Goal: Transaction & Acquisition: Purchase product/service

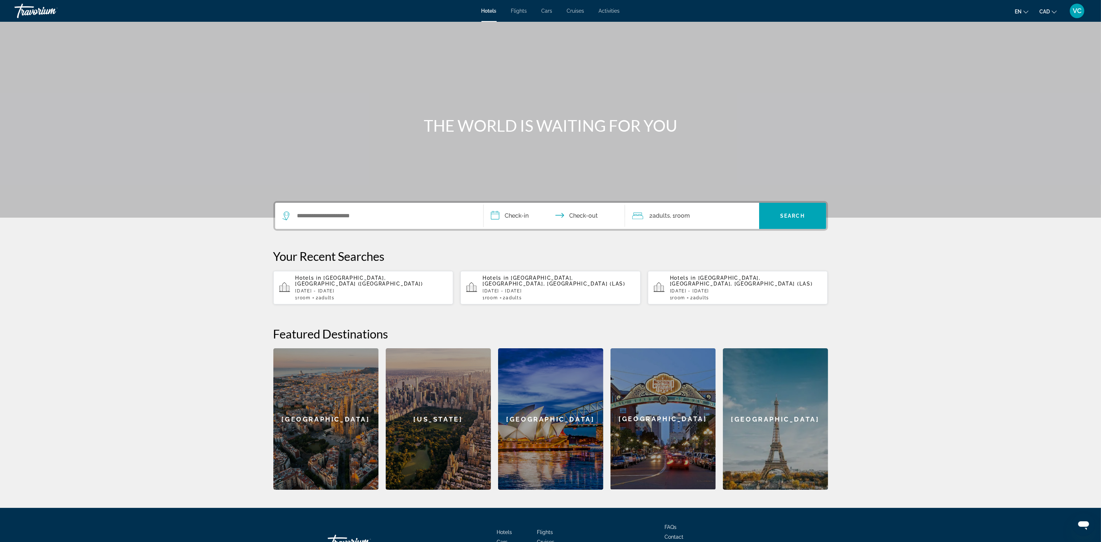
click at [372, 288] on p "Mon, 24 Nov - Mon, 01 Dec" at bounding box center [371, 290] width 152 height 5
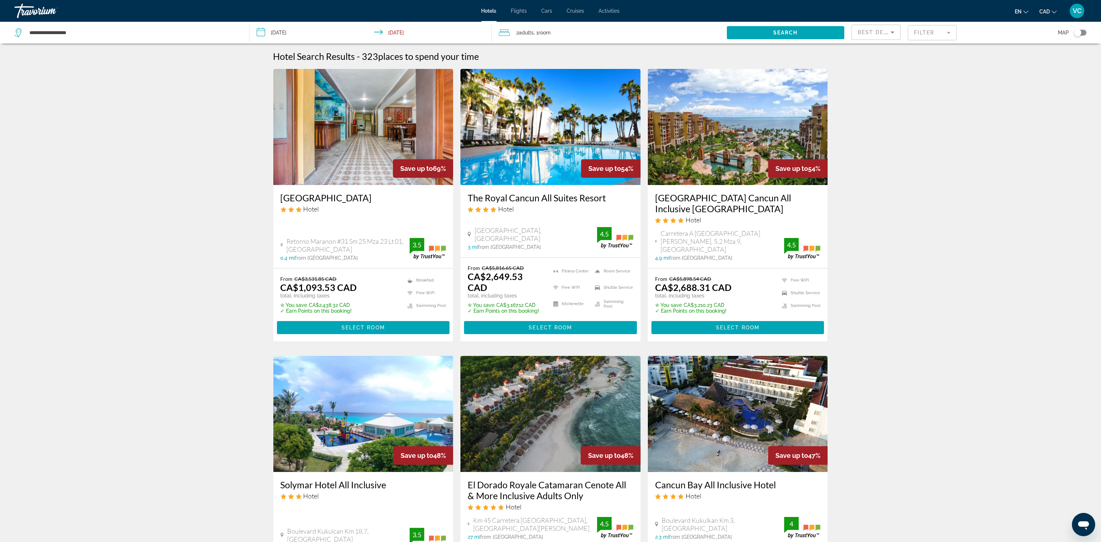
click at [281, 34] on input "**********" at bounding box center [371, 34] width 245 height 24
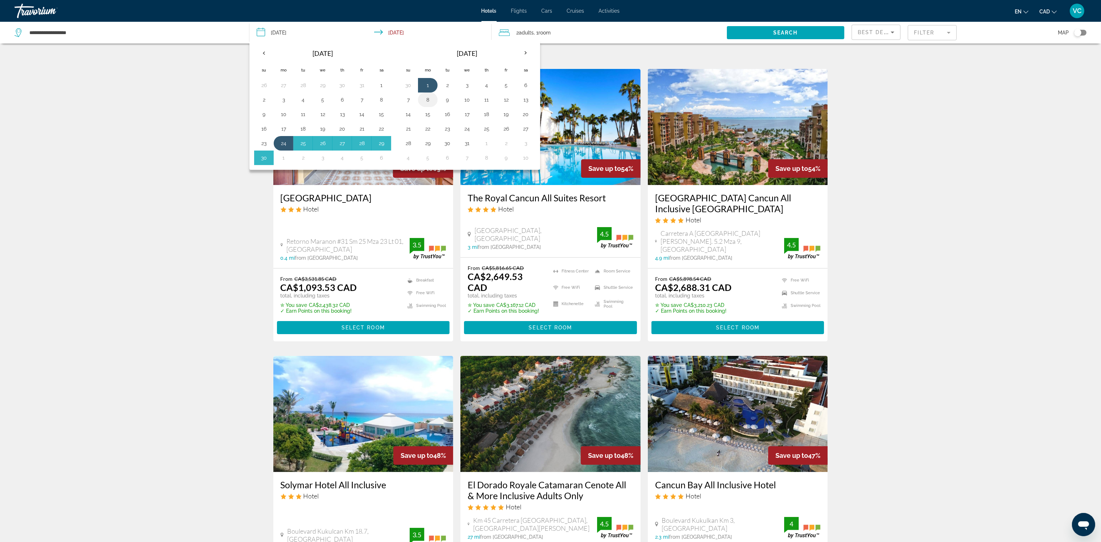
click at [427, 99] on button "8" at bounding box center [428, 100] width 12 height 10
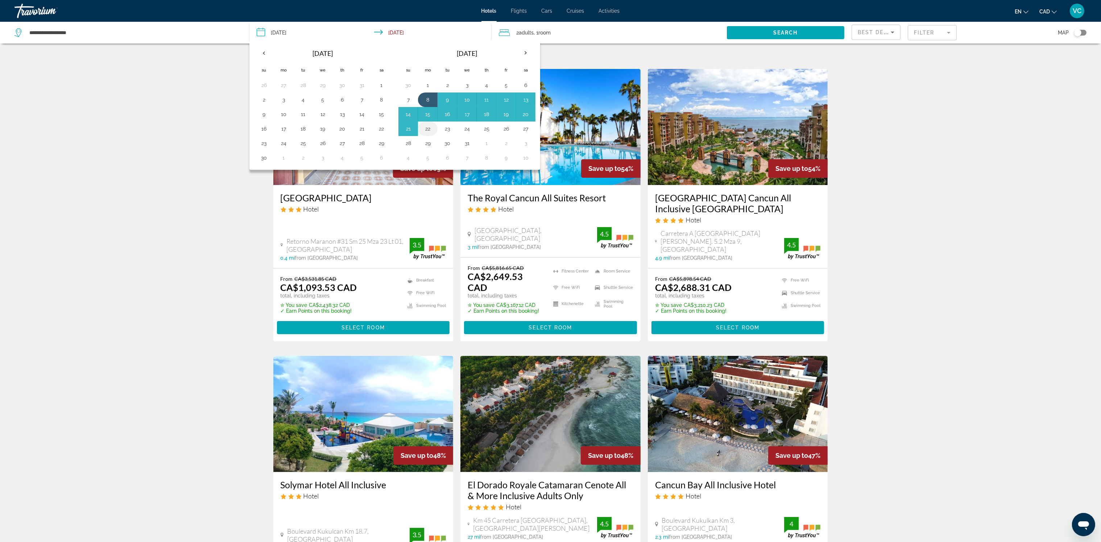
click at [425, 129] on button "22" at bounding box center [428, 129] width 12 height 10
type input "**********"
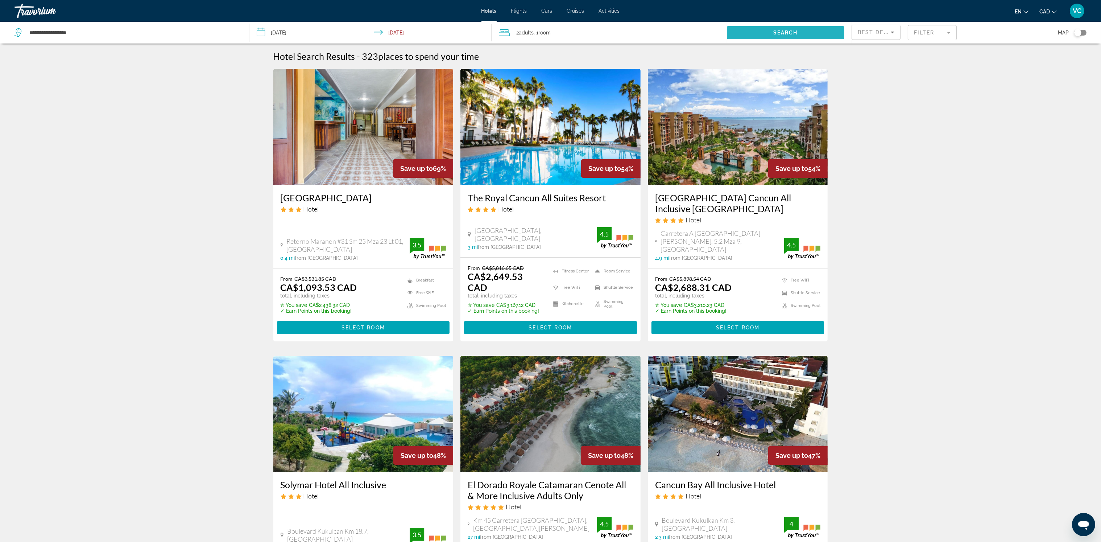
click at [782, 30] on span "Search" at bounding box center [785, 33] width 25 height 6
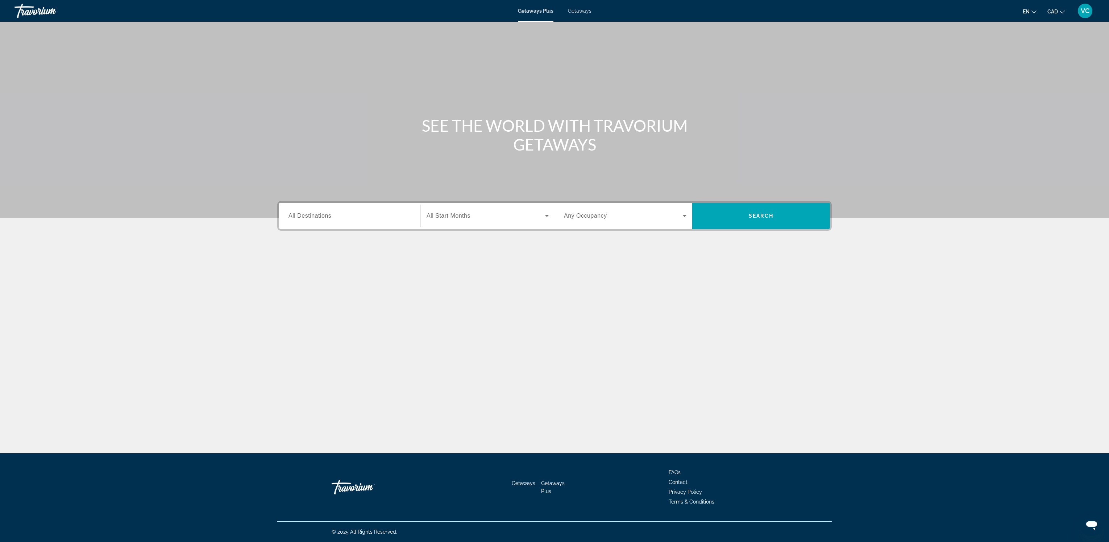
click at [308, 215] on span "All Destinations" at bounding box center [310, 215] width 43 height 6
click at [308, 215] on input "Destination All Destinations" at bounding box center [350, 216] width 123 height 9
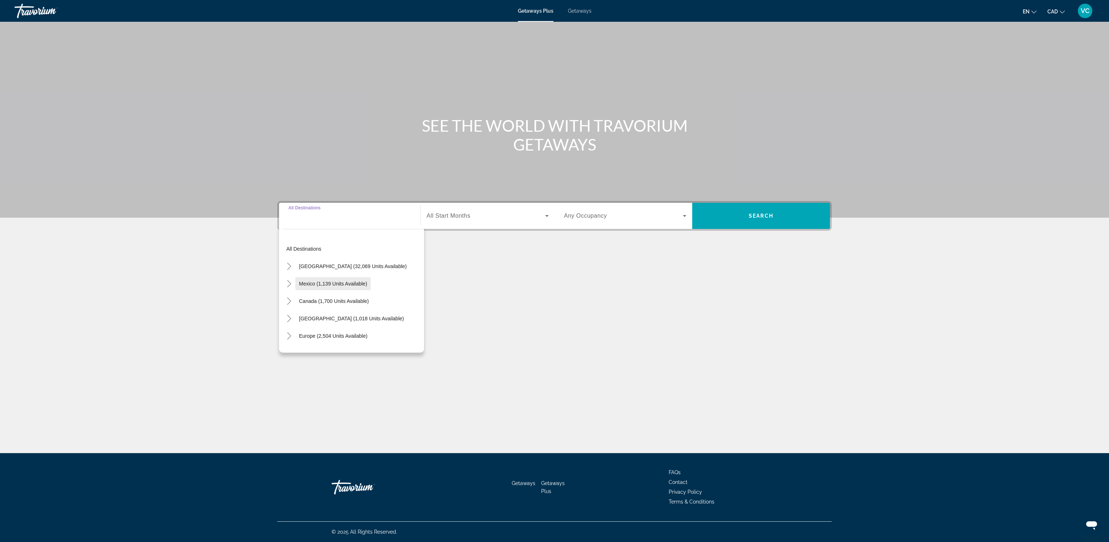
click at [352, 281] on span "Mexico (1,139 units available)" at bounding box center [333, 284] width 68 height 6
type input "**********"
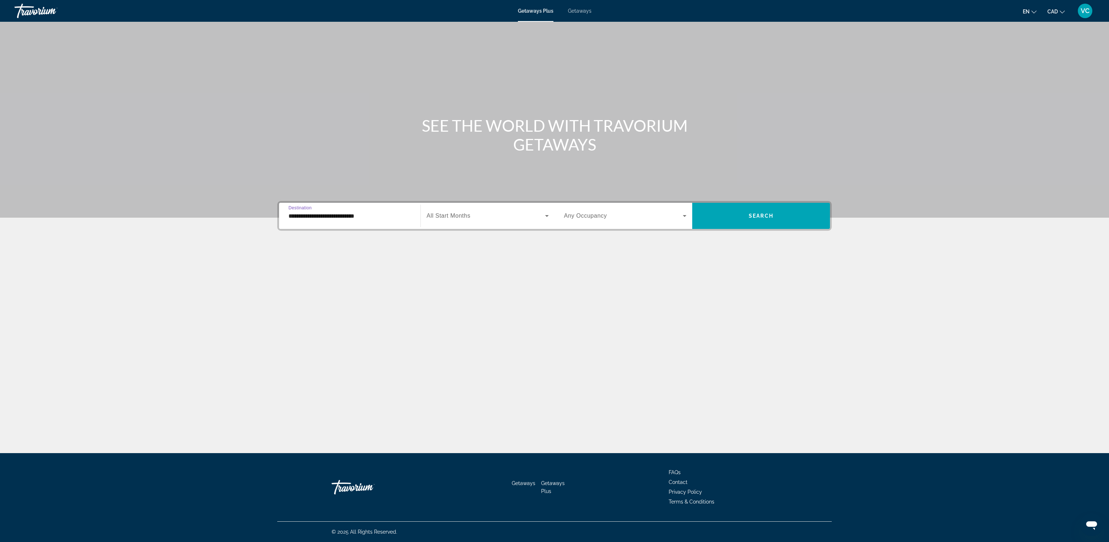
click at [457, 214] on span "All Start Months" at bounding box center [449, 215] width 44 height 6
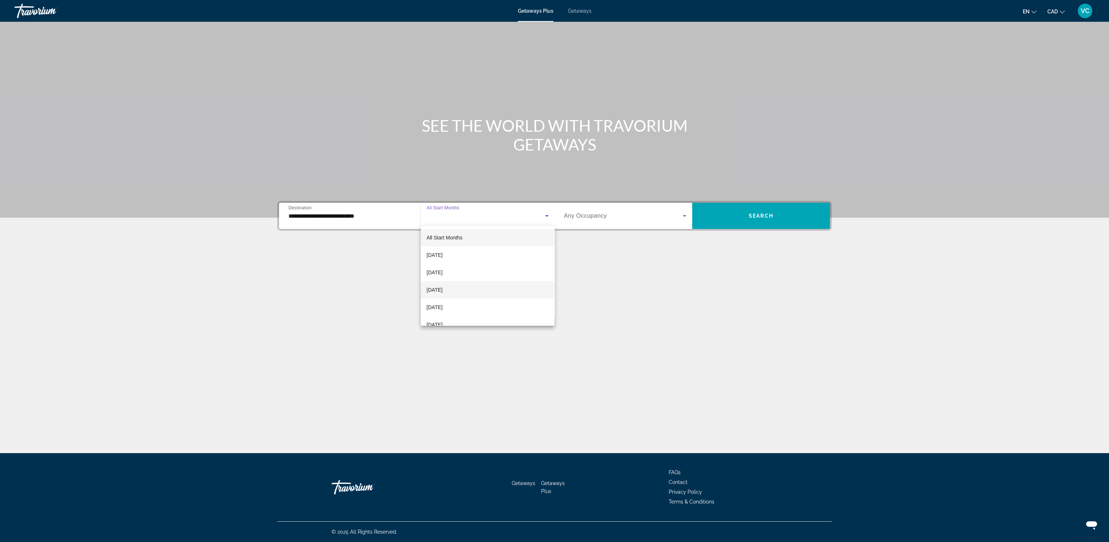
click at [439, 288] on span "November 2025" at bounding box center [435, 289] width 16 height 9
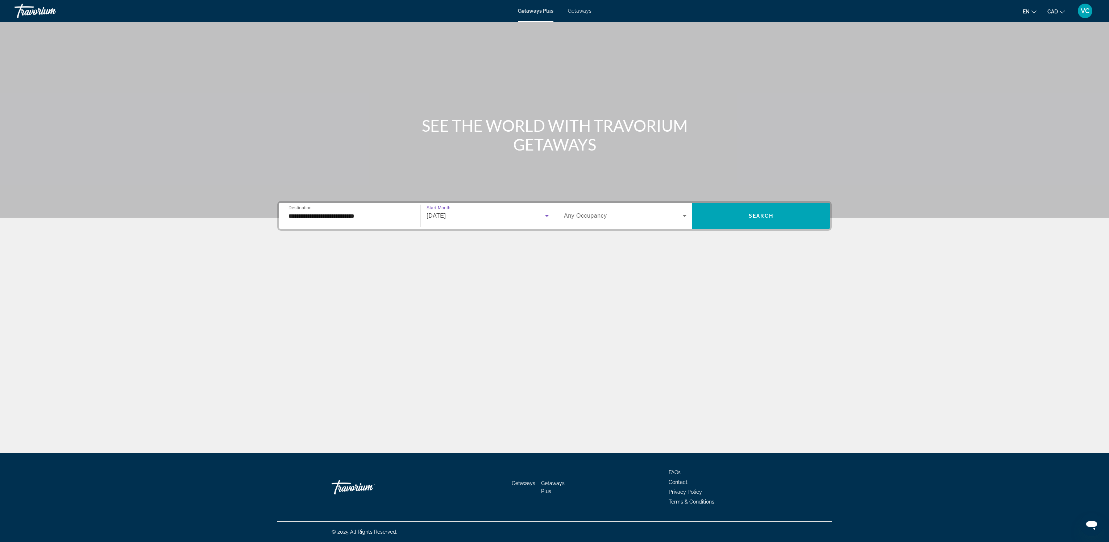
click at [684, 216] on icon "Search widget" at bounding box center [684, 215] width 9 height 9
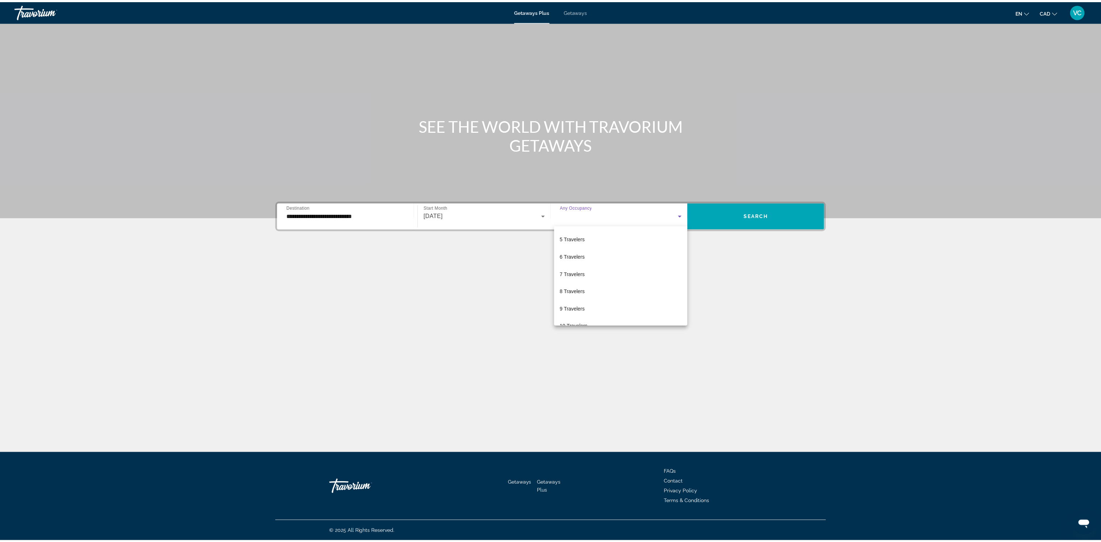
scroll to position [80, 0]
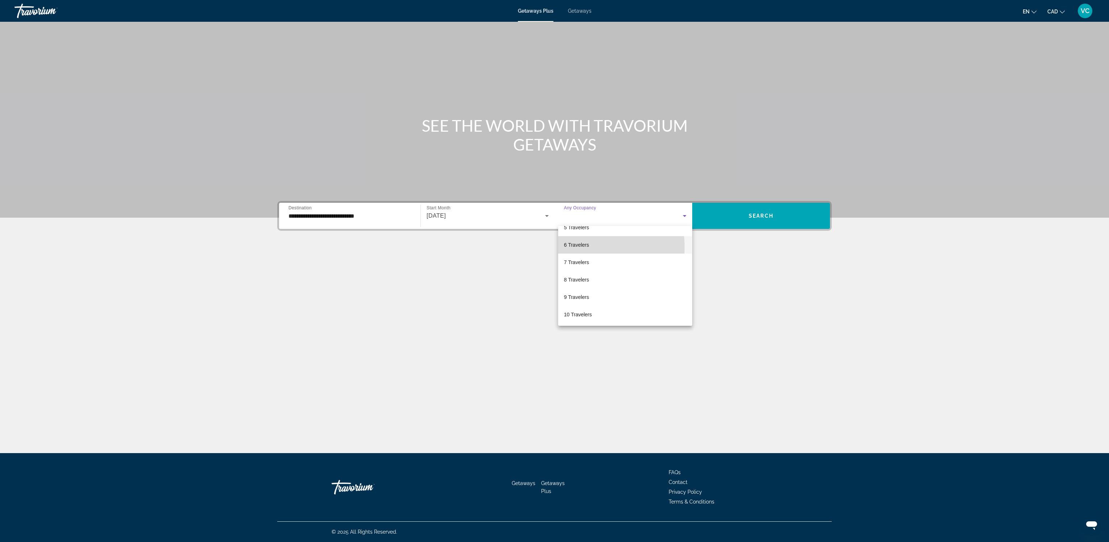
click at [584, 247] on span "6 Travelers" at bounding box center [576, 244] width 25 height 9
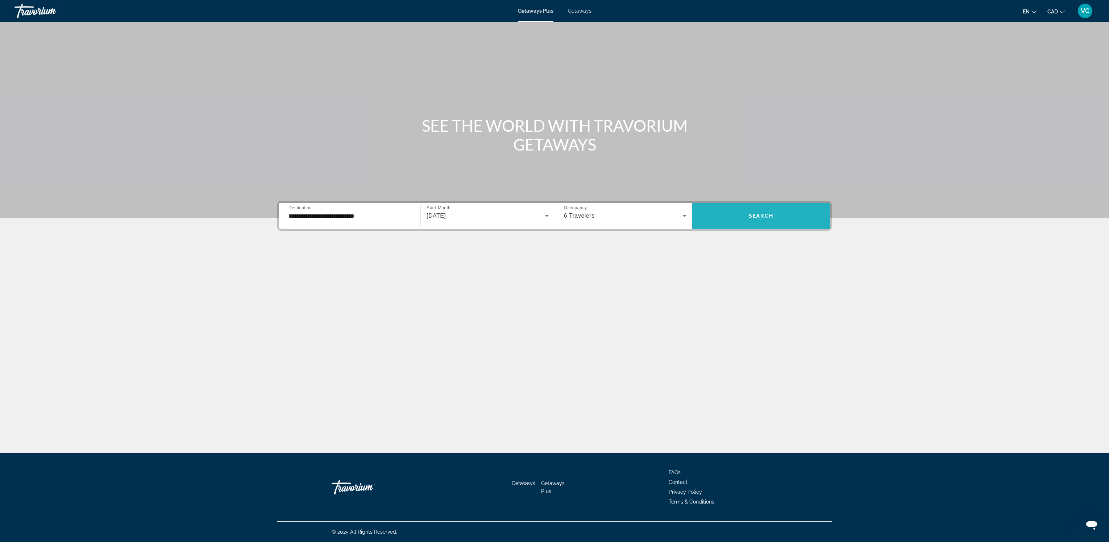
click at [758, 215] on span "Search" at bounding box center [761, 216] width 25 height 6
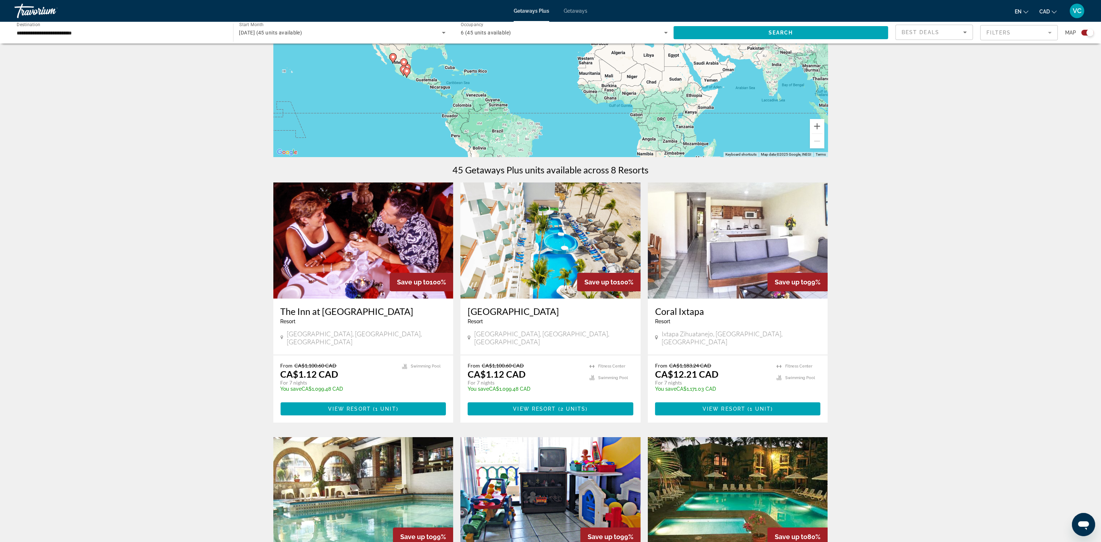
scroll to position [109, 0]
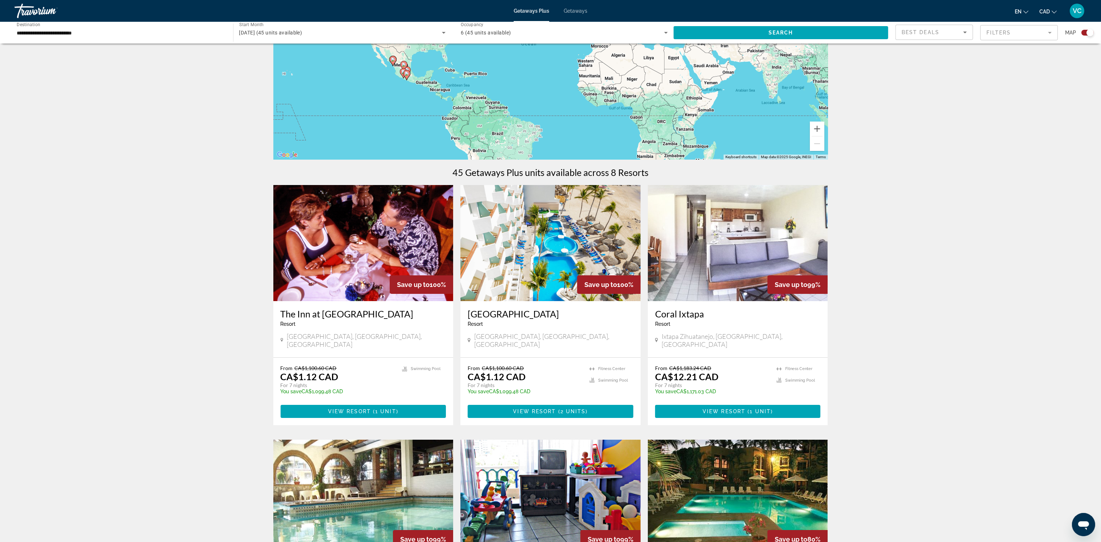
click at [530, 240] on img "Main content" at bounding box center [550, 243] width 180 height 116
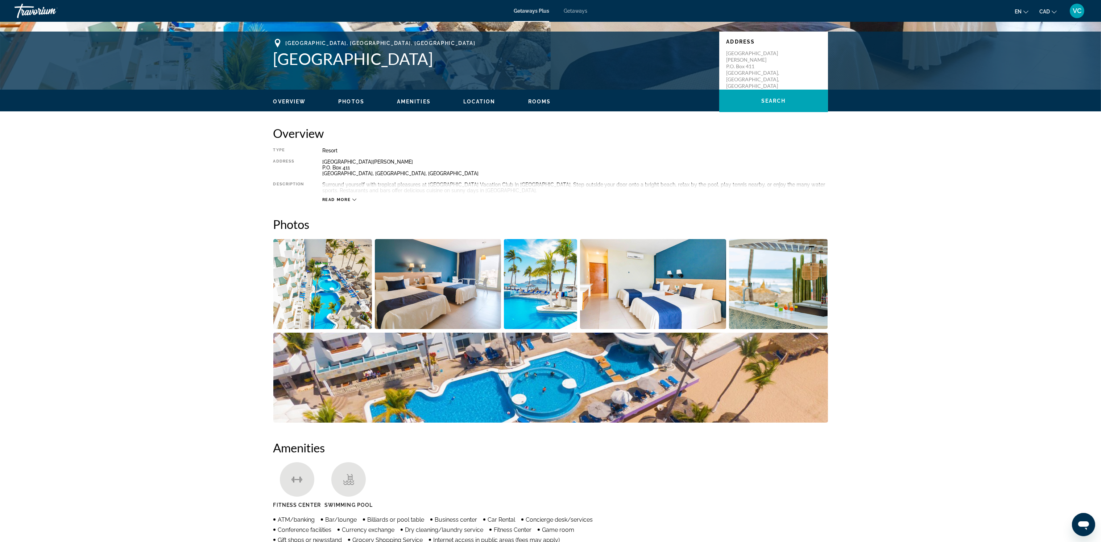
scroll to position [149, 0]
click at [334, 287] on img "Open full-screen image slider" at bounding box center [322, 284] width 99 height 90
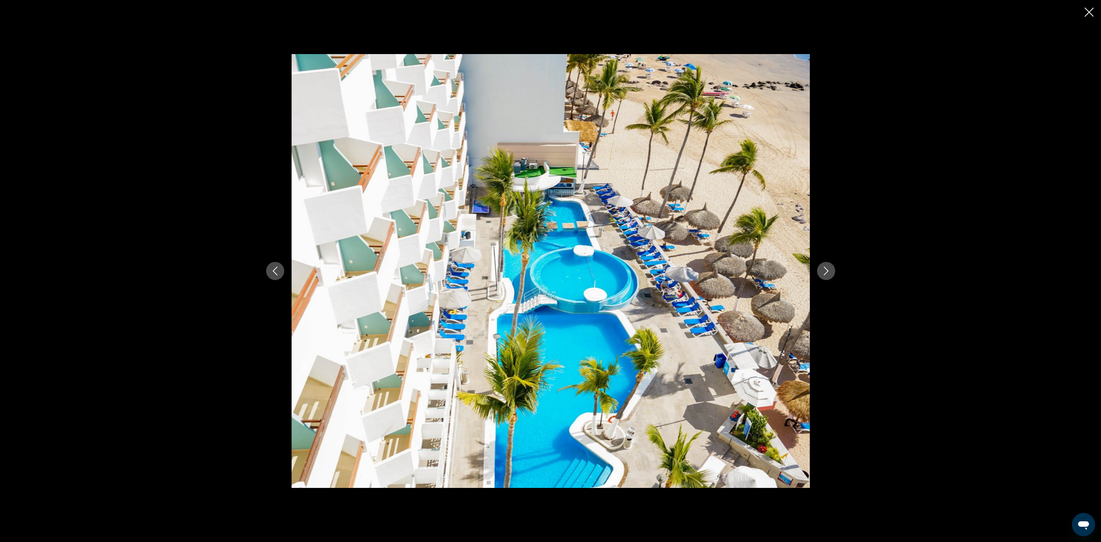
click at [828, 269] on icon "Next image" at bounding box center [826, 270] width 9 height 9
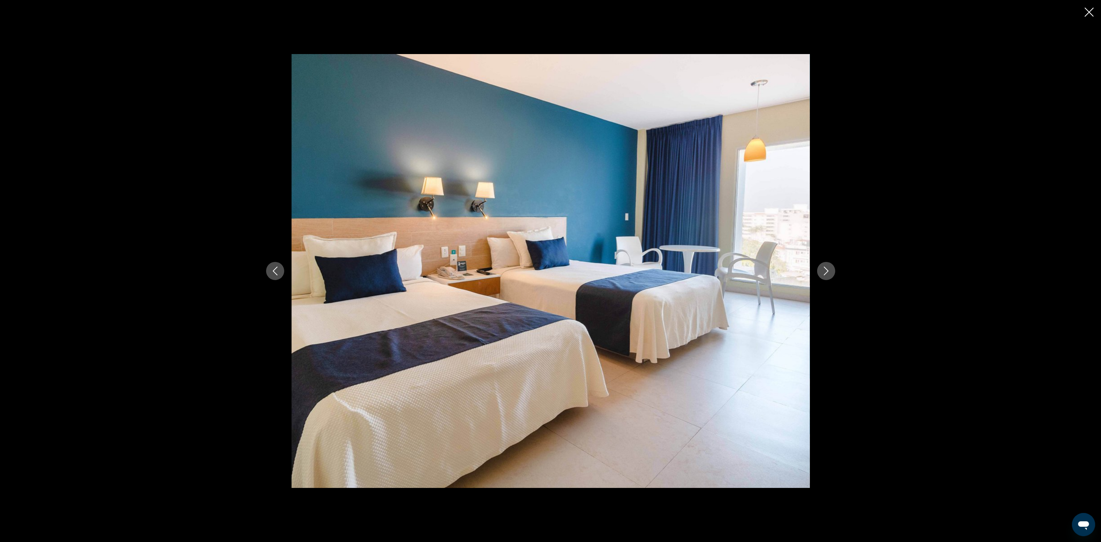
click at [826, 268] on icon "Next image" at bounding box center [826, 270] width 9 height 9
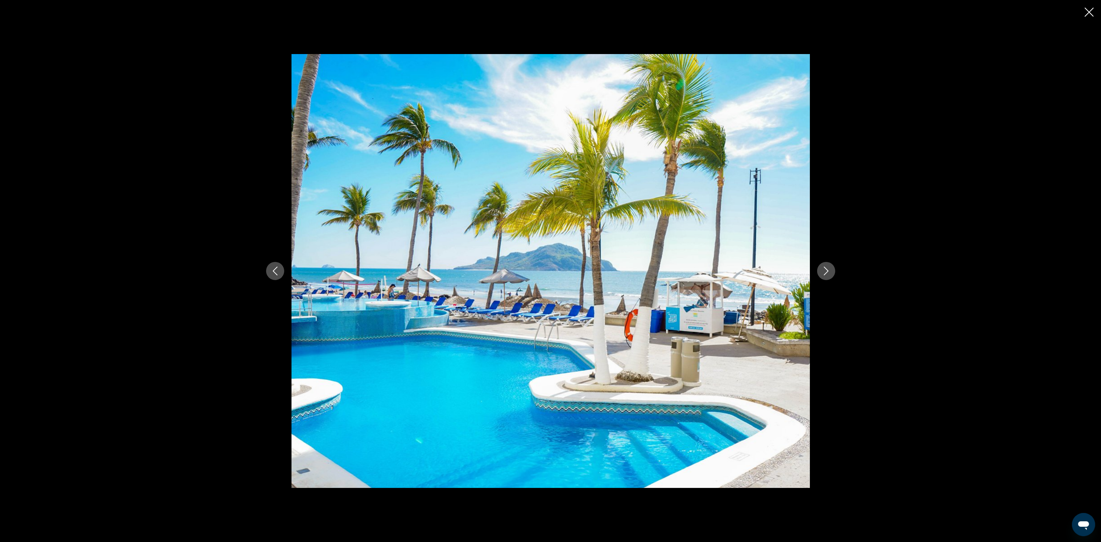
click at [826, 268] on icon "Next image" at bounding box center [826, 270] width 9 height 9
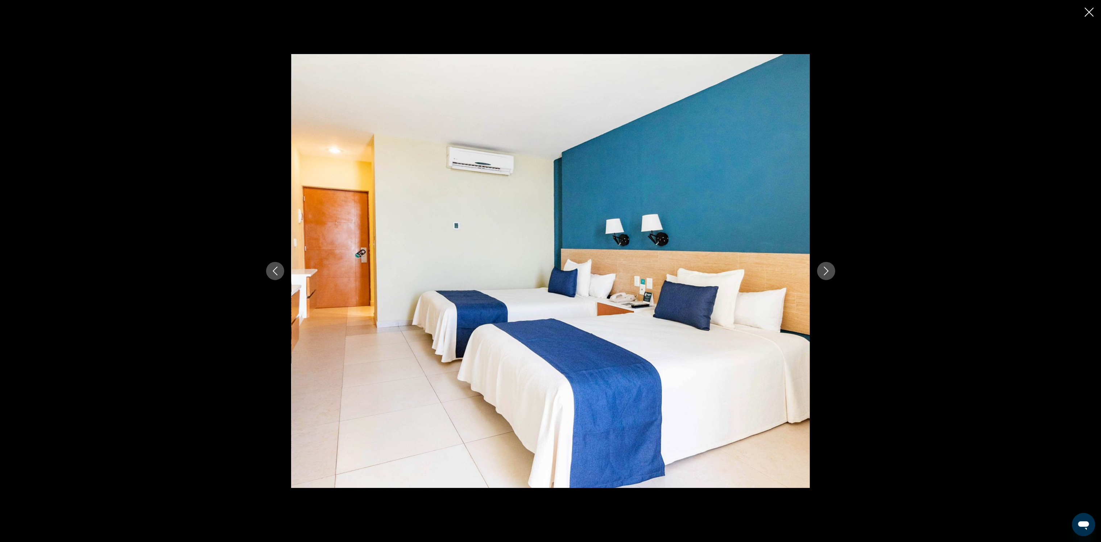
click at [826, 268] on icon "Next image" at bounding box center [826, 270] width 9 height 9
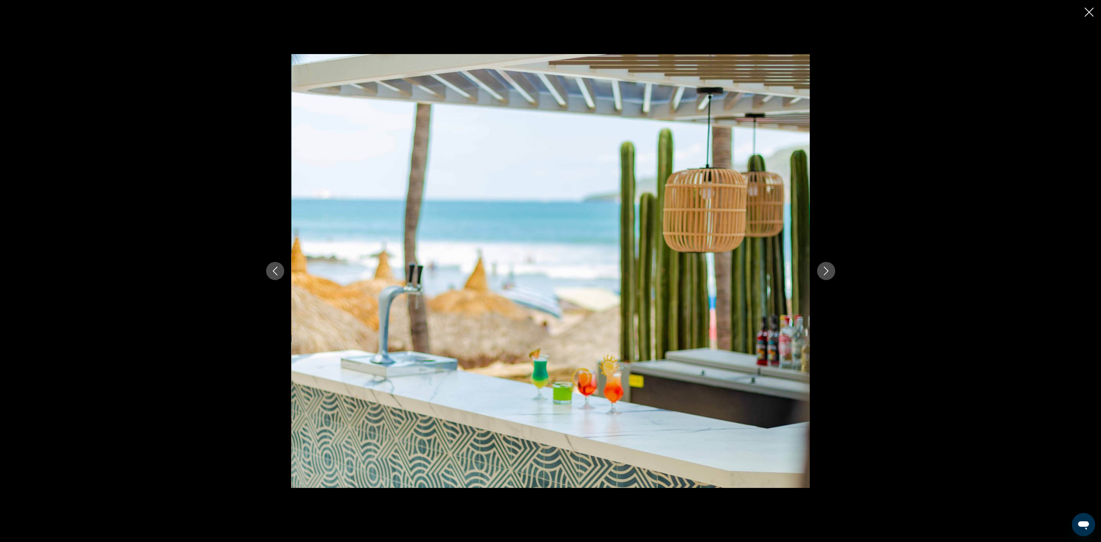
click at [829, 272] on icon "Next image" at bounding box center [826, 270] width 9 height 9
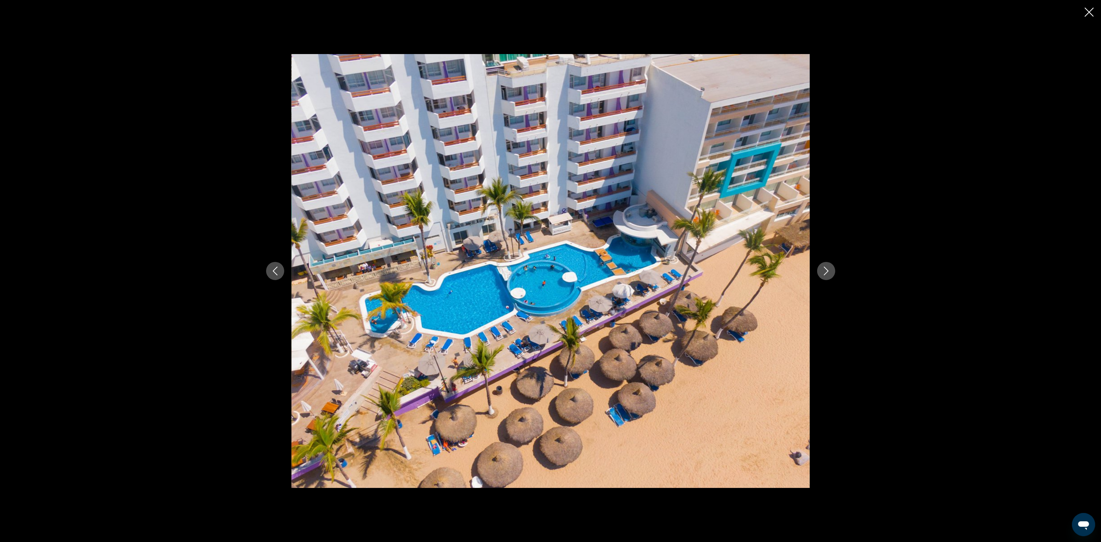
click at [828, 275] on icon "Next image" at bounding box center [826, 270] width 9 height 9
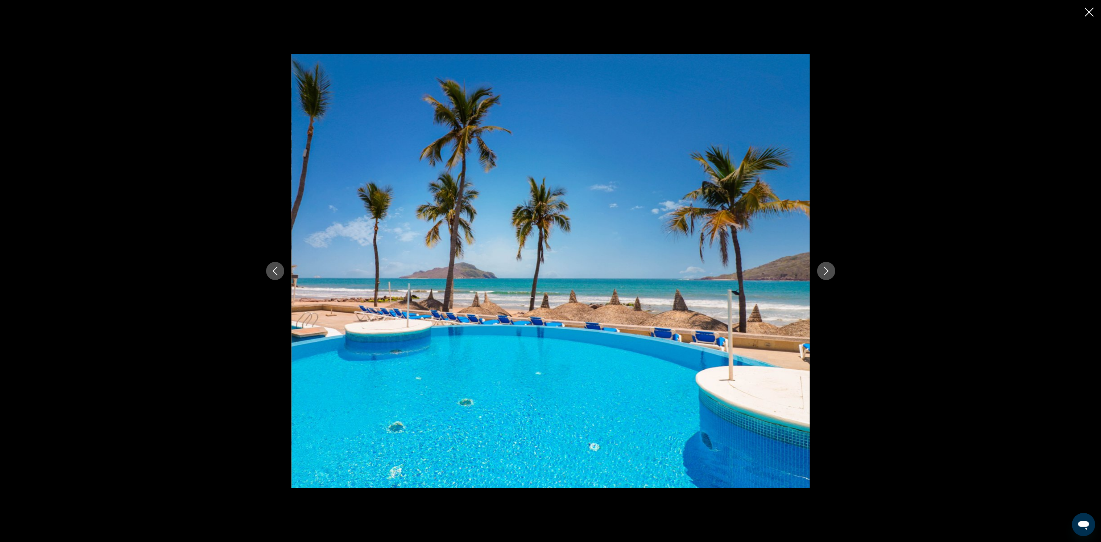
click at [828, 275] on icon "Next image" at bounding box center [826, 270] width 9 height 9
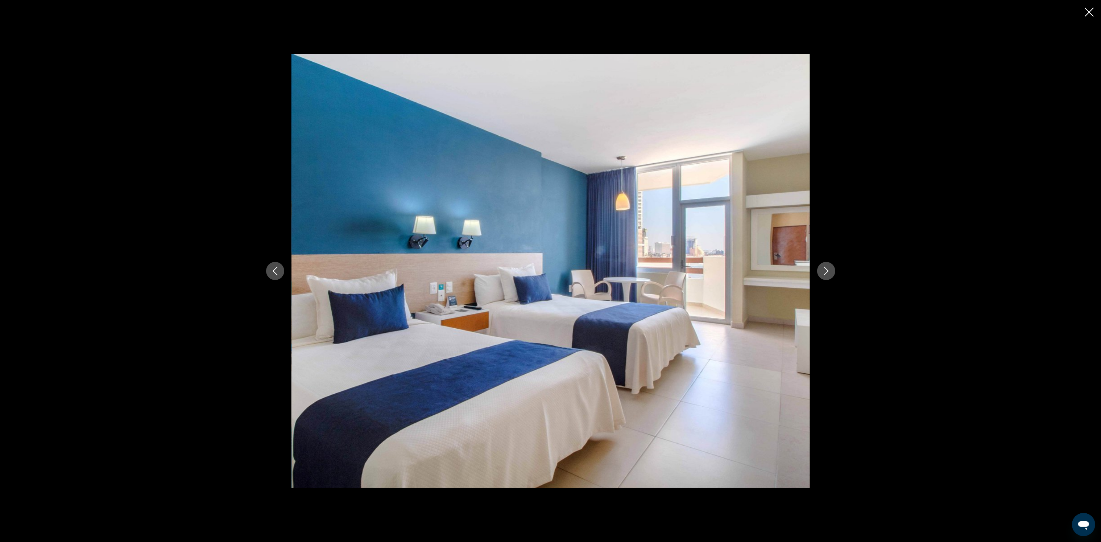
click at [828, 275] on icon "Next image" at bounding box center [826, 270] width 9 height 9
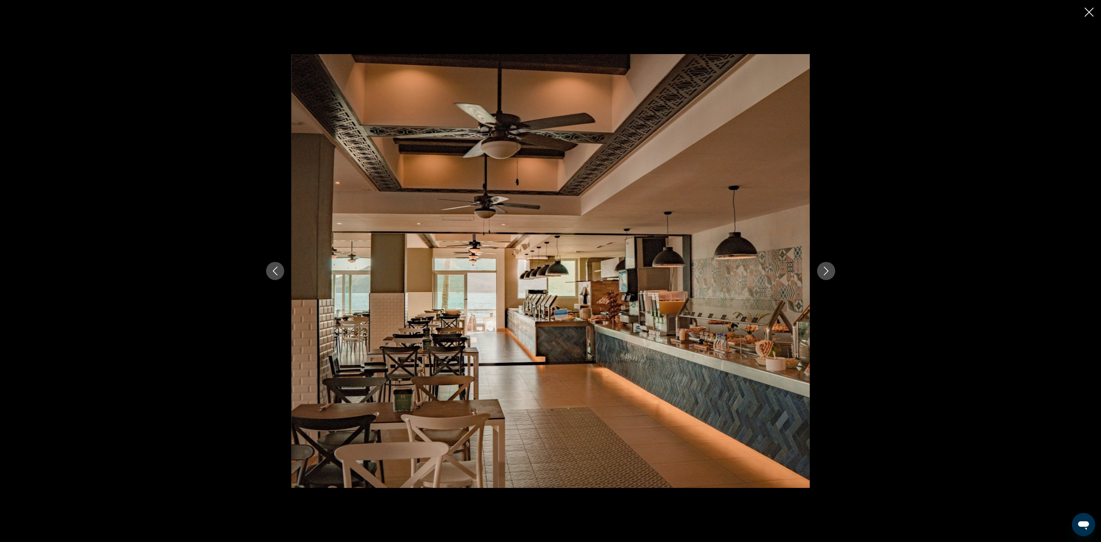
click at [828, 273] on icon "Next image" at bounding box center [826, 270] width 9 height 9
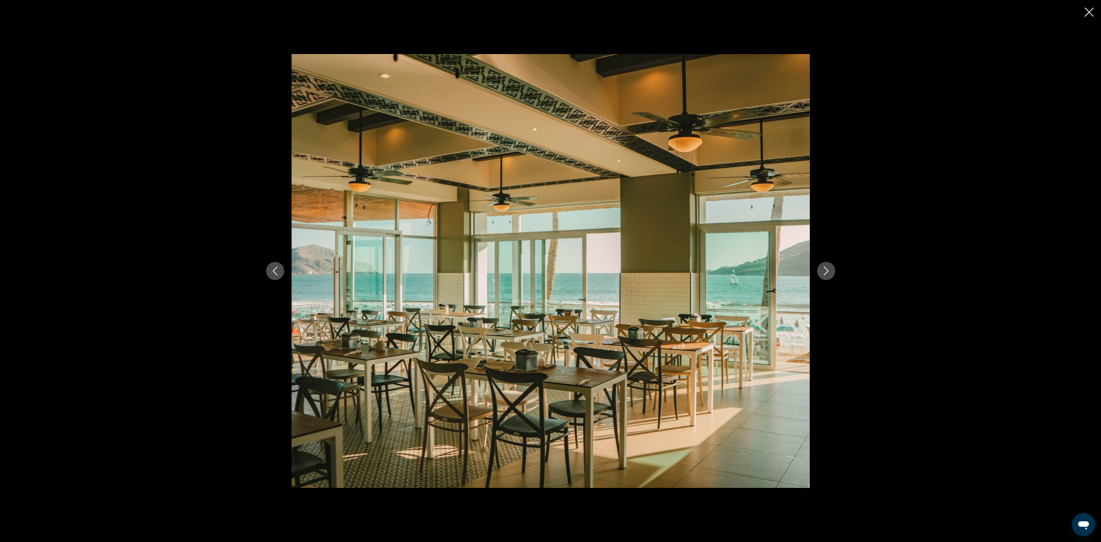
click at [824, 269] on icon "Next image" at bounding box center [826, 270] width 9 height 9
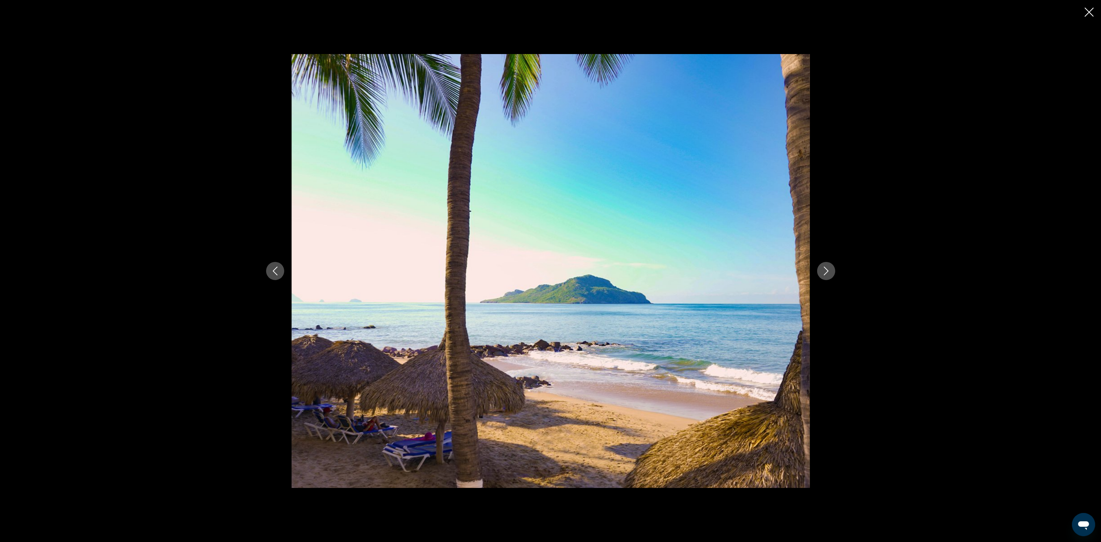
click at [824, 269] on icon "Next image" at bounding box center [826, 270] width 9 height 9
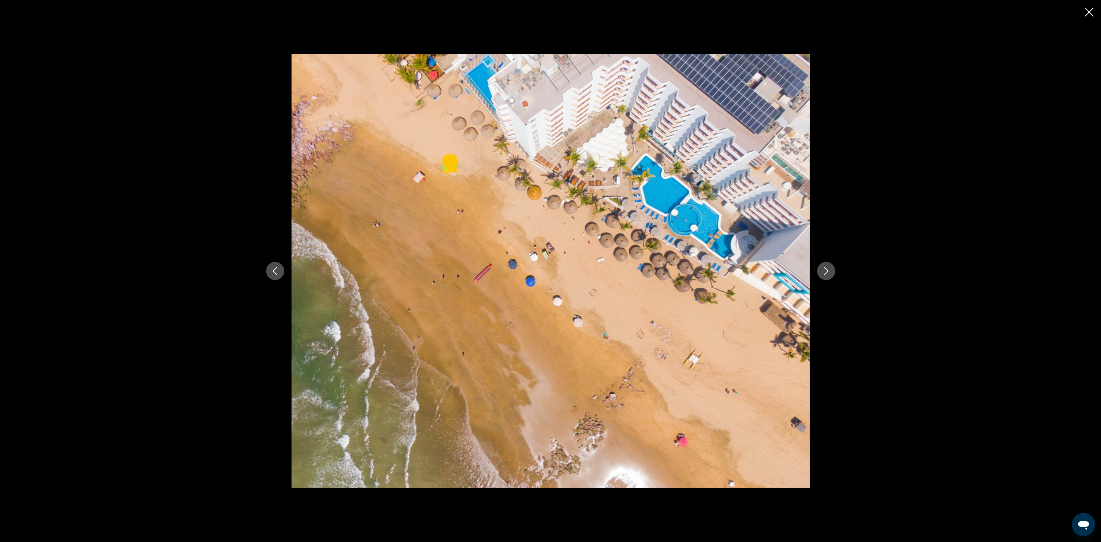
click at [1086, 9] on icon "Close slideshow" at bounding box center [1089, 12] width 9 height 9
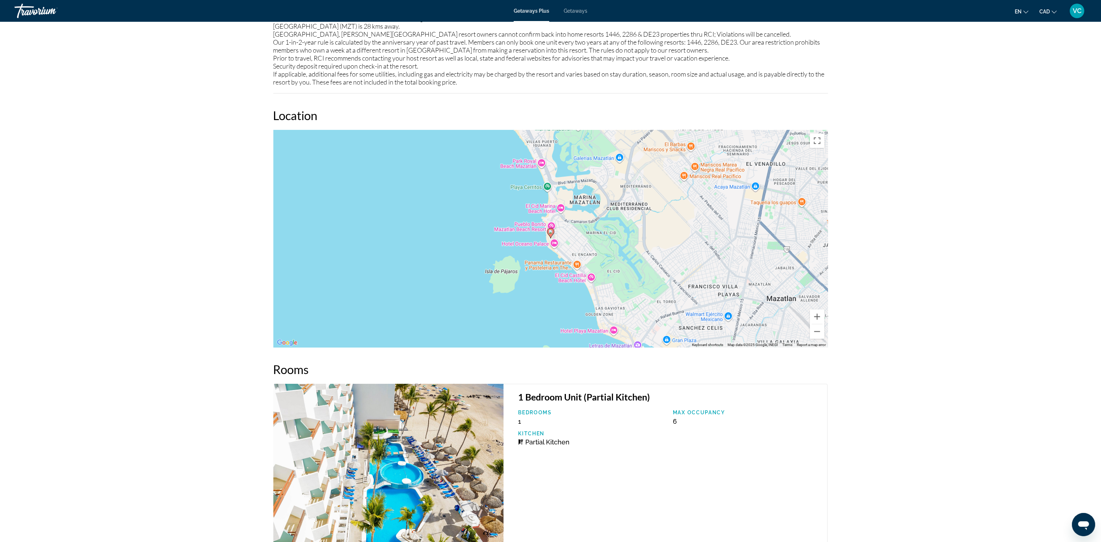
scroll to position [905, 0]
click at [813, 331] on button "Zoom out" at bounding box center [817, 331] width 15 height 15
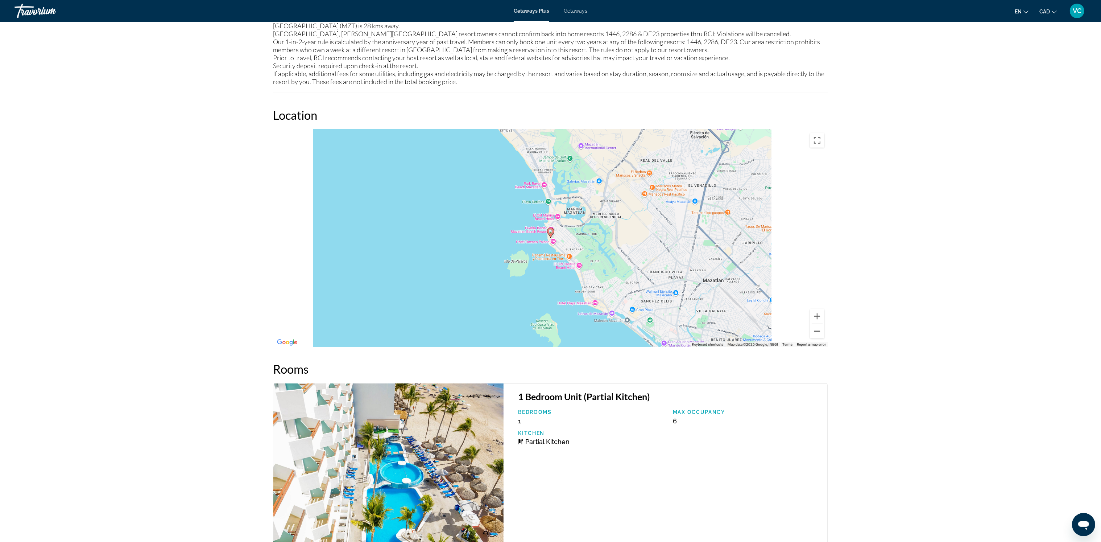
click at [813, 330] on button "Zoom out" at bounding box center [817, 331] width 15 height 15
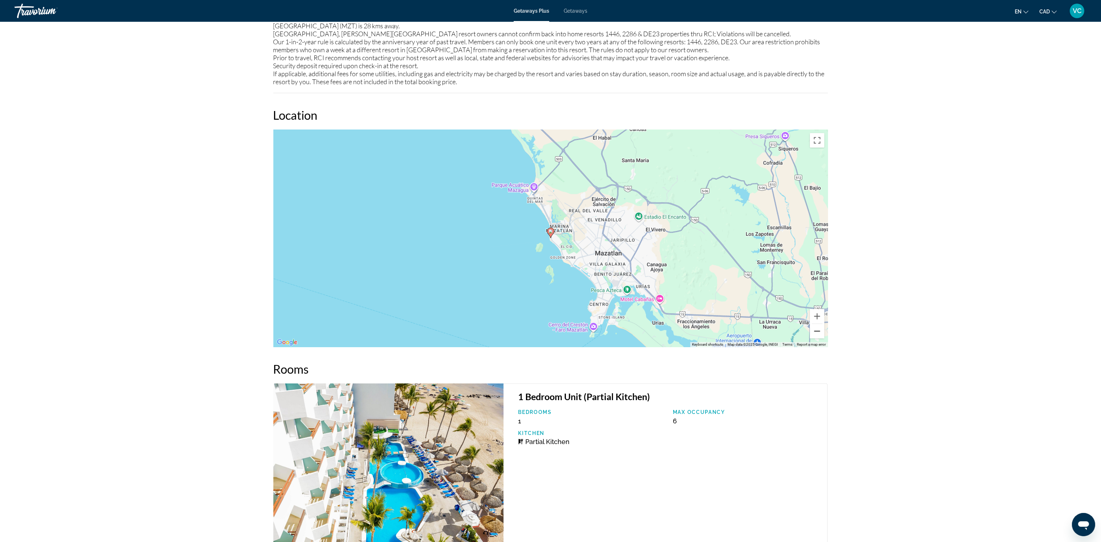
click at [813, 330] on button "Zoom out" at bounding box center [817, 331] width 15 height 15
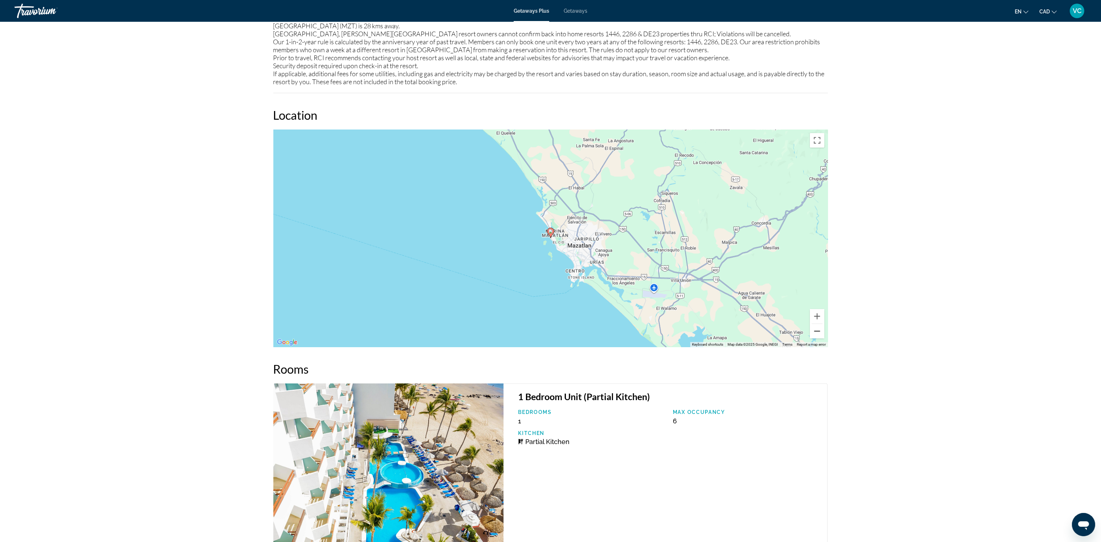
click at [813, 330] on button "Zoom out" at bounding box center [817, 331] width 15 height 15
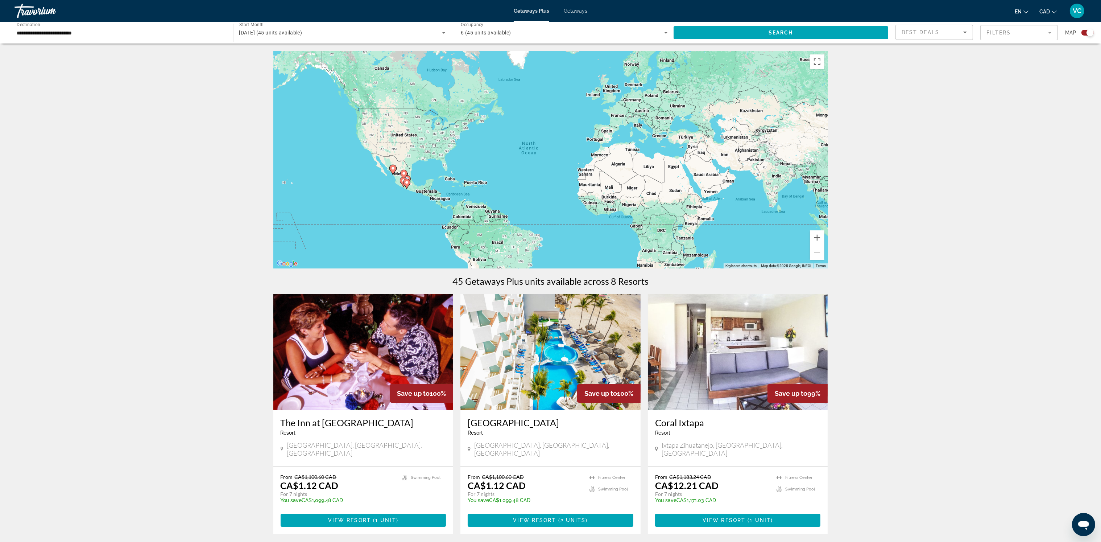
click at [523, 32] on div "6 (45 units available)" at bounding box center [562, 32] width 203 height 9
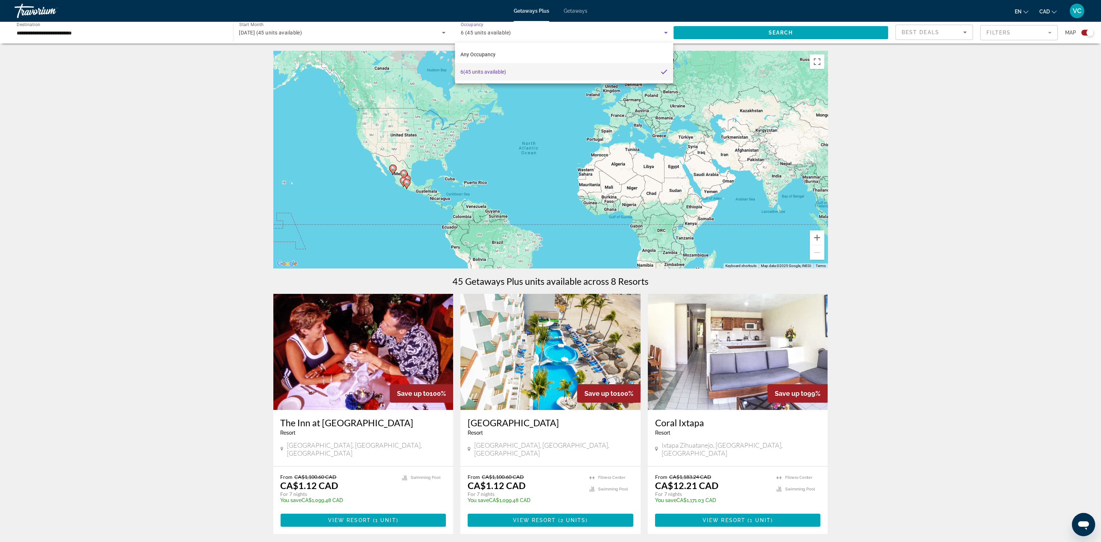
click at [556, 66] on mat-option "6 (45 units available)" at bounding box center [564, 71] width 218 height 17
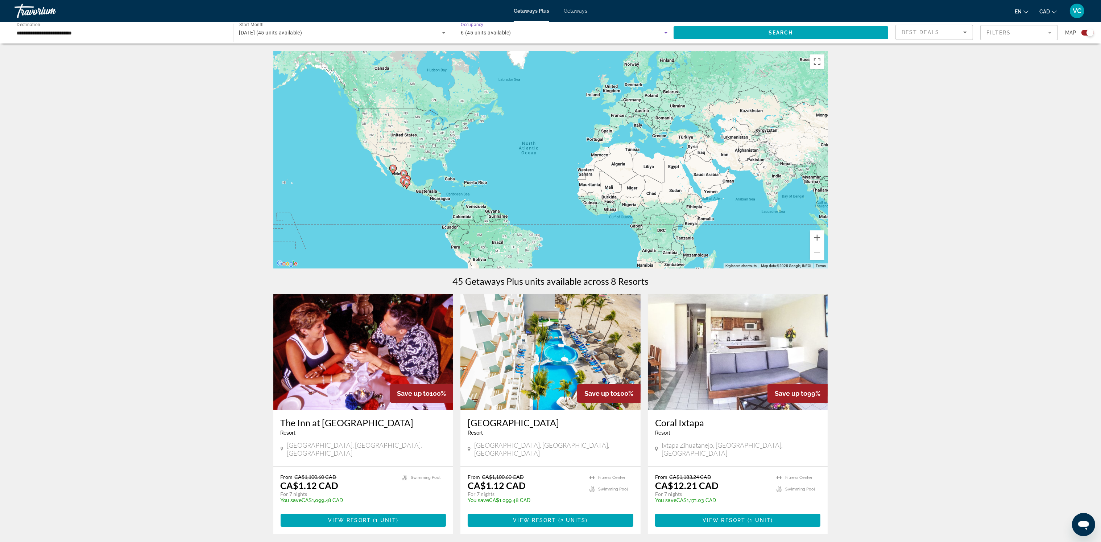
click at [535, 30] on div "6 (45 units available)" at bounding box center [562, 32] width 203 height 9
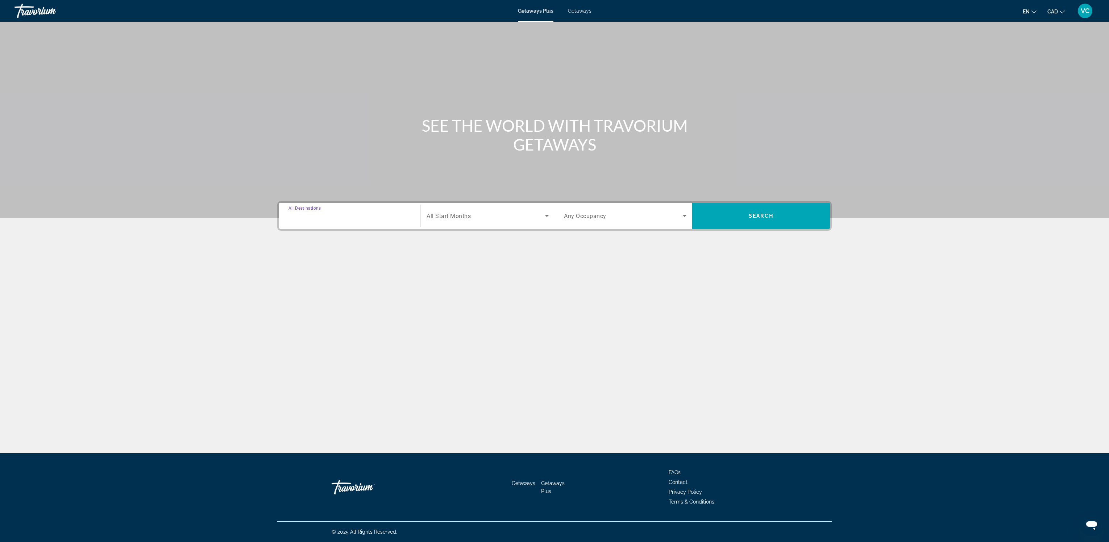
click at [366, 217] on input "Destination All Destinations" at bounding box center [350, 216] width 123 height 9
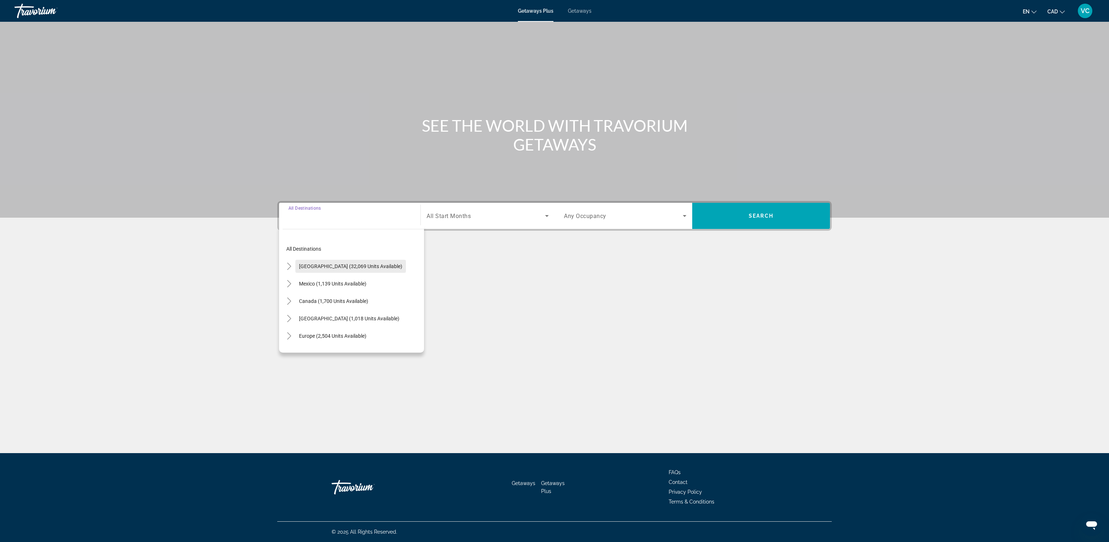
click at [341, 261] on span "Search widget" at bounding box center [350, 265] width 111 height 17
type input "**********"
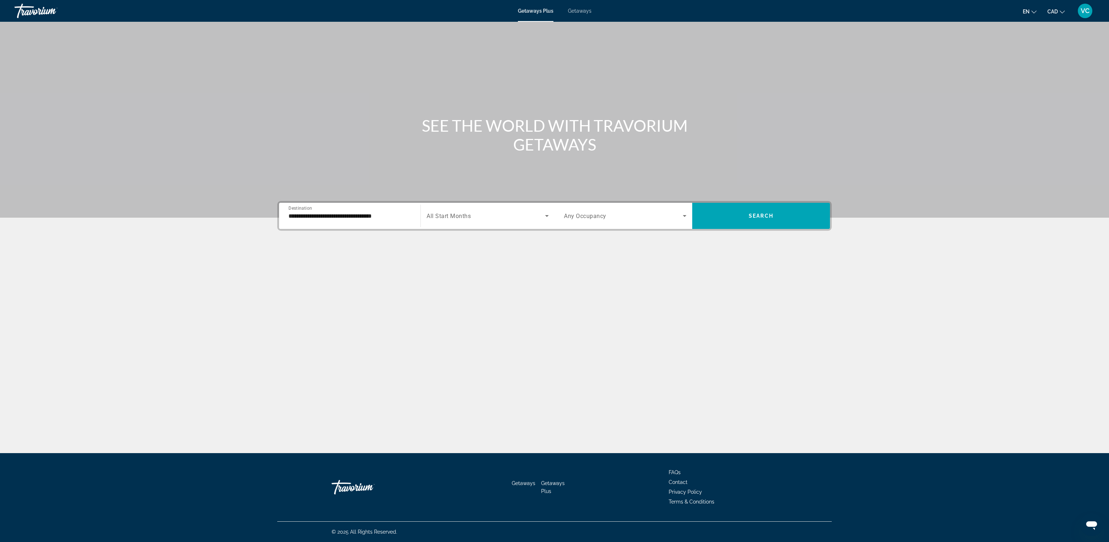
click at [580, 215] on span "Any Occupancy" at bounding box center [585, 215] width 42 height 7
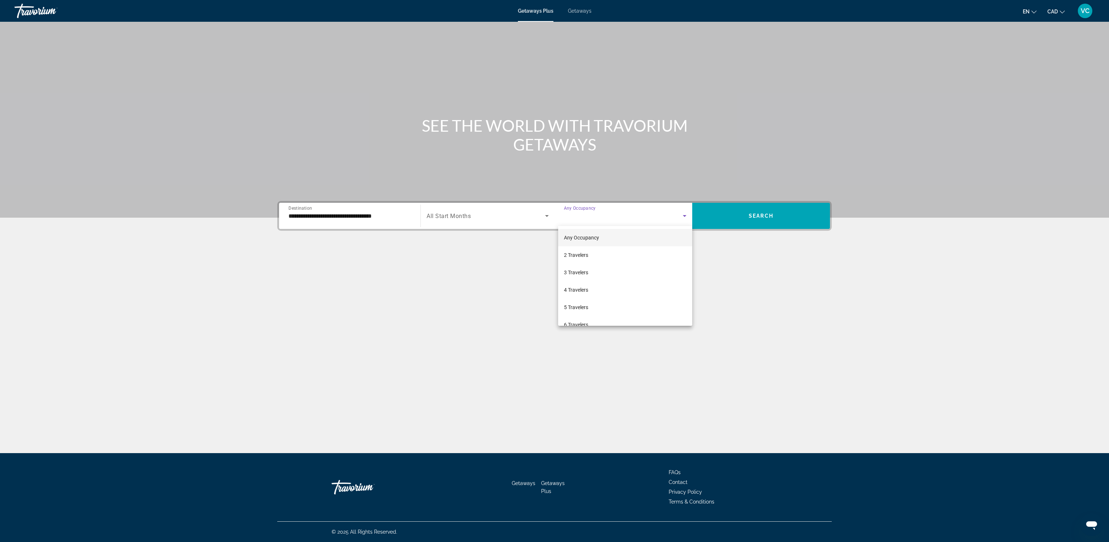
click at [745, 219] on div at bounding box center [554, 271] width 1109 height 542
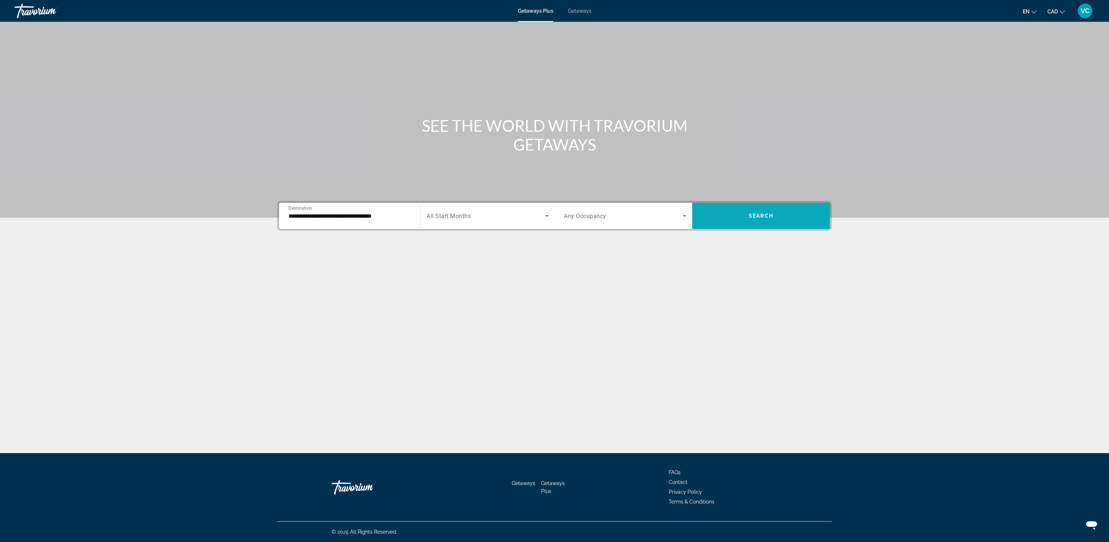
click at [758, 216] on span "Search" at bounding box center [761, 216] width 25 height 6
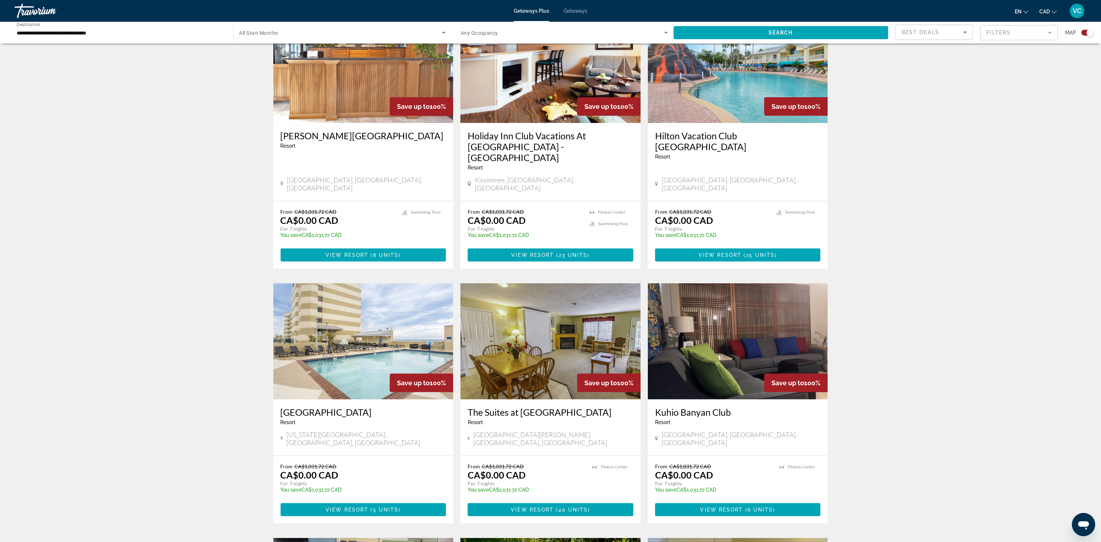
scroll to position [542, 0]
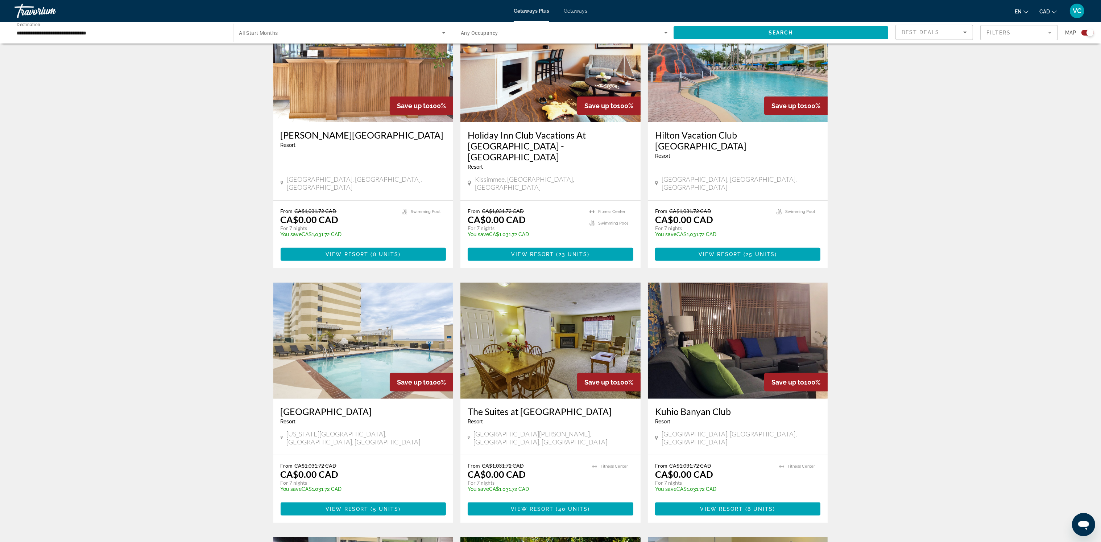
click at [994, 32] on mat-form-field "Filters" at bounding box center [1019, 32] width 78 height 15
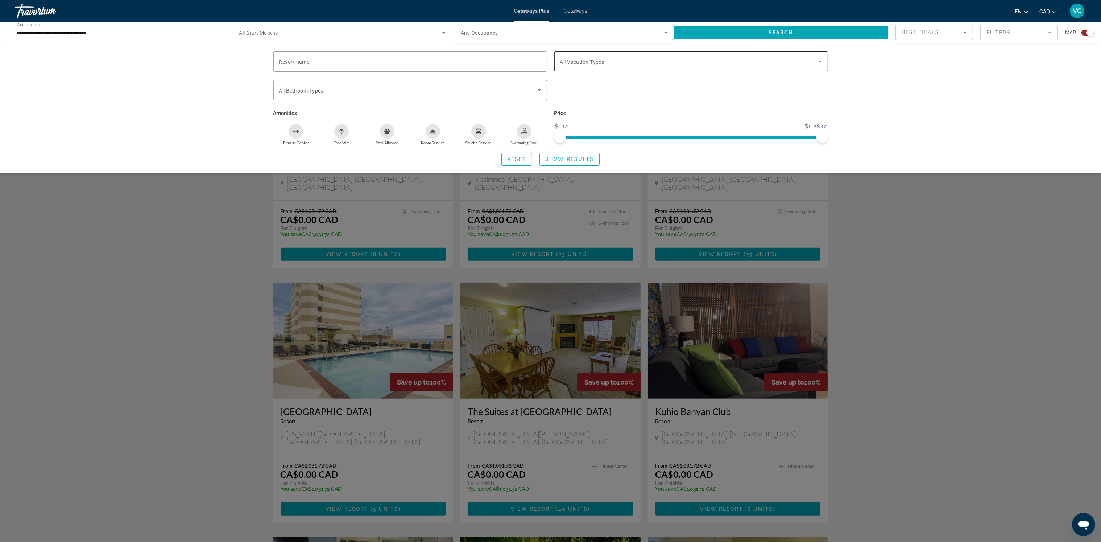
click at [593, 65] on span "Search widget" at bounding box center [689, 61] width 258 height 9
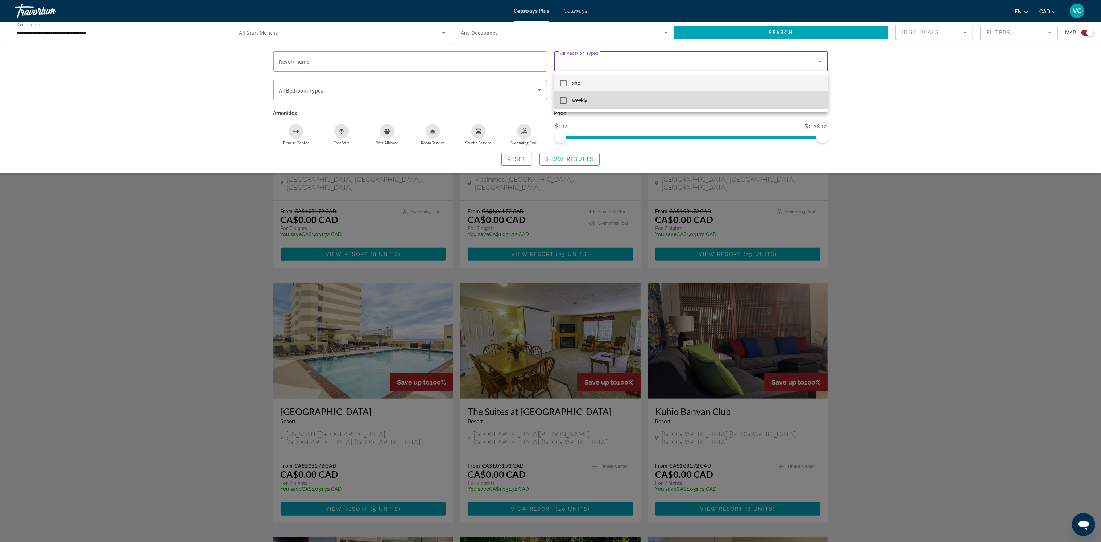
click at [588, 98] on mat-option "weekly" at bounding box center [691, 100] width 274 height 17
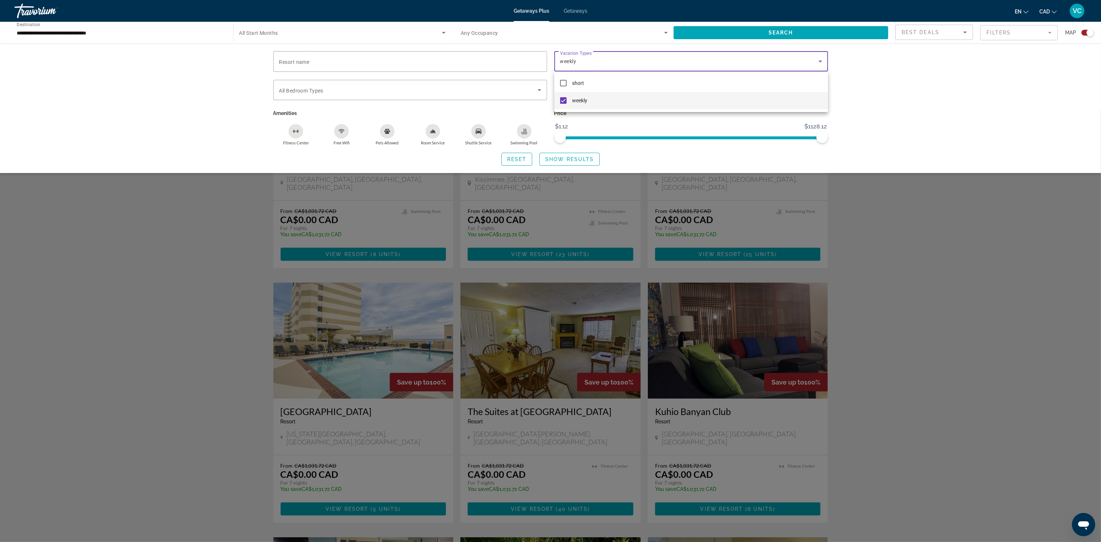
click at [936, 262] on div at bounding box center [550, 271] width 1101 height 542
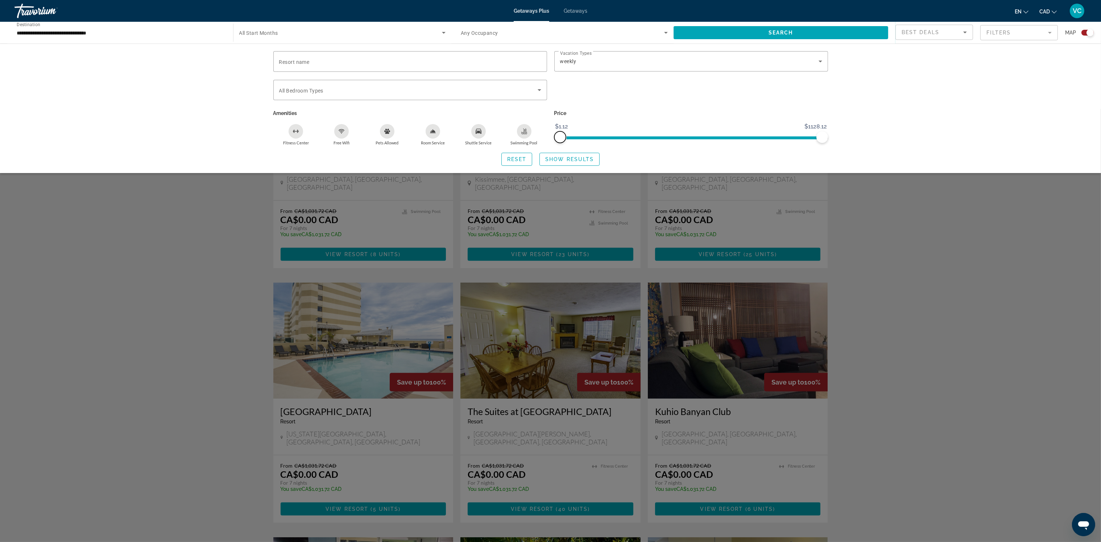
drag, startPoint x: 562, startPoint y: 136, endPoint x: 521, endPoint y: 136, distance: 41.0
click at [521, 136] on div "Resort name Vacation Types All Vacation Types weekly Bedroom Types All Bedroom …" at bounding box center [551, 98] width 562 height 94
click at [873, 275] on div "Search widget" at bounding box center [550, 325] width 1101 height 433
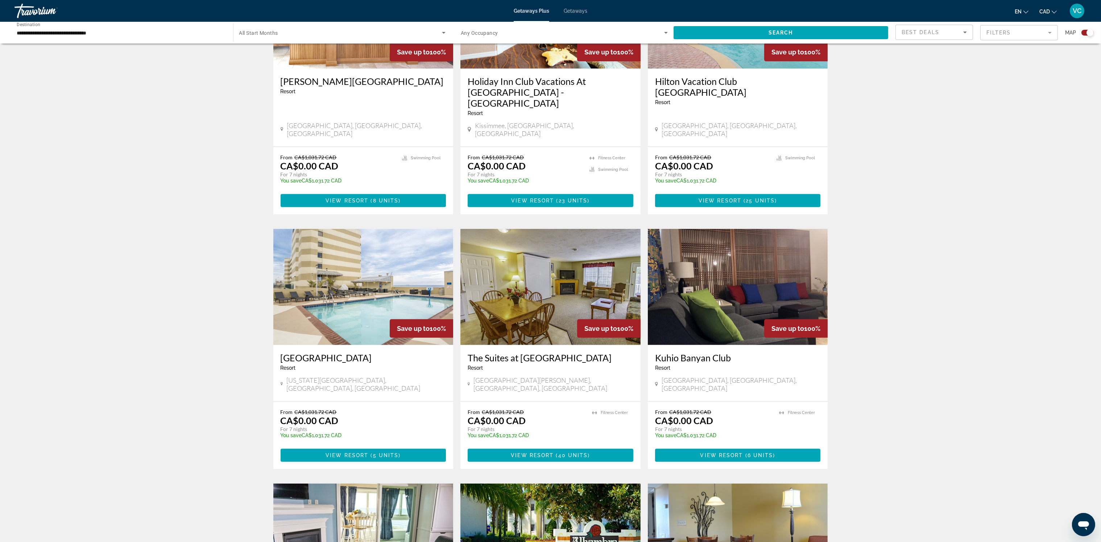
scroll to position [596, 0]
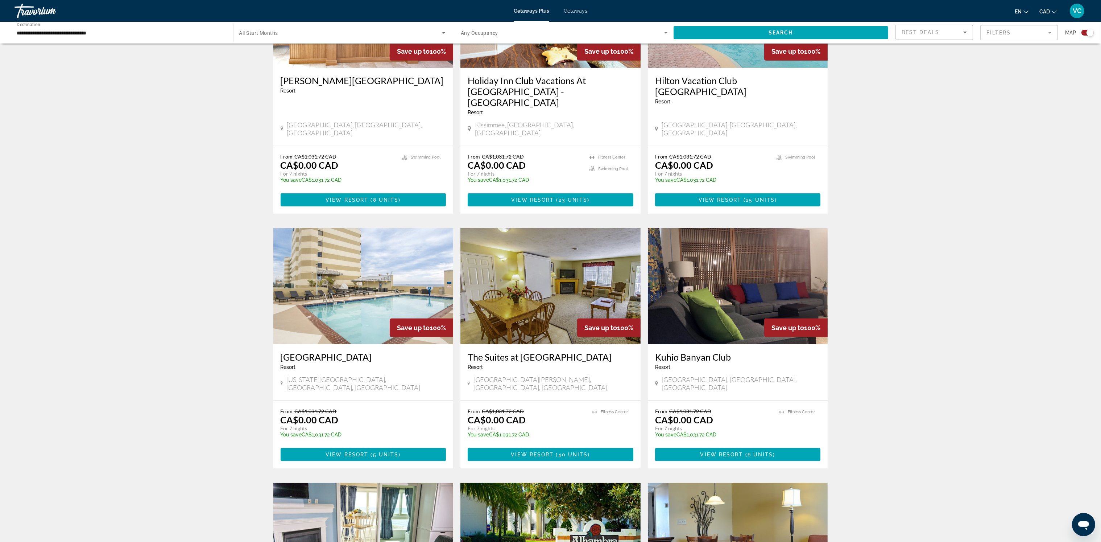
click at [999, 34] on mat-form-field "Filters" at bounding box center [1019, 32] width 78 height 15
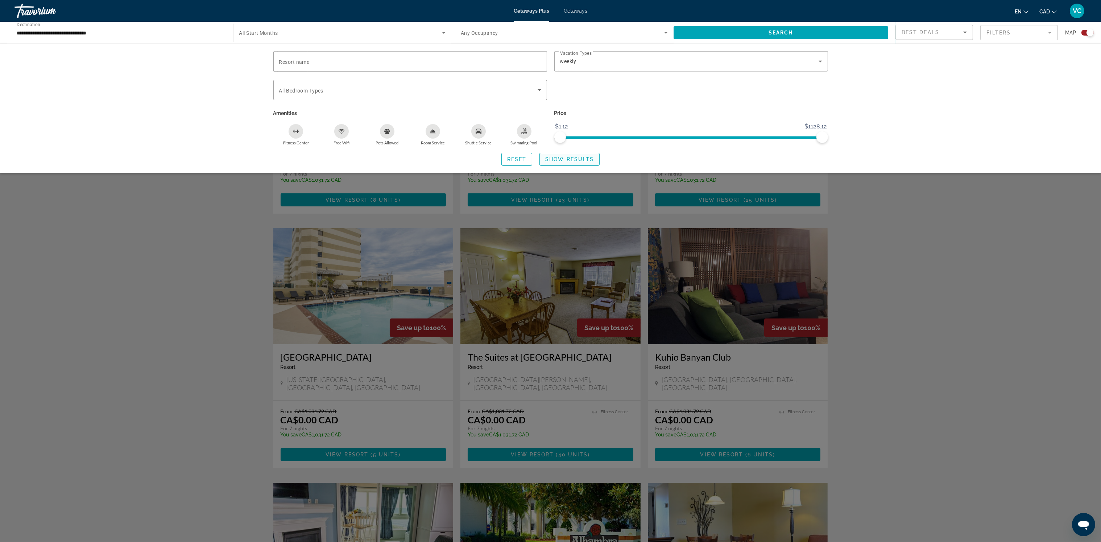
click at [572, 160] on span "Show Results" at bounding box center [569, 159] width 49 height 6
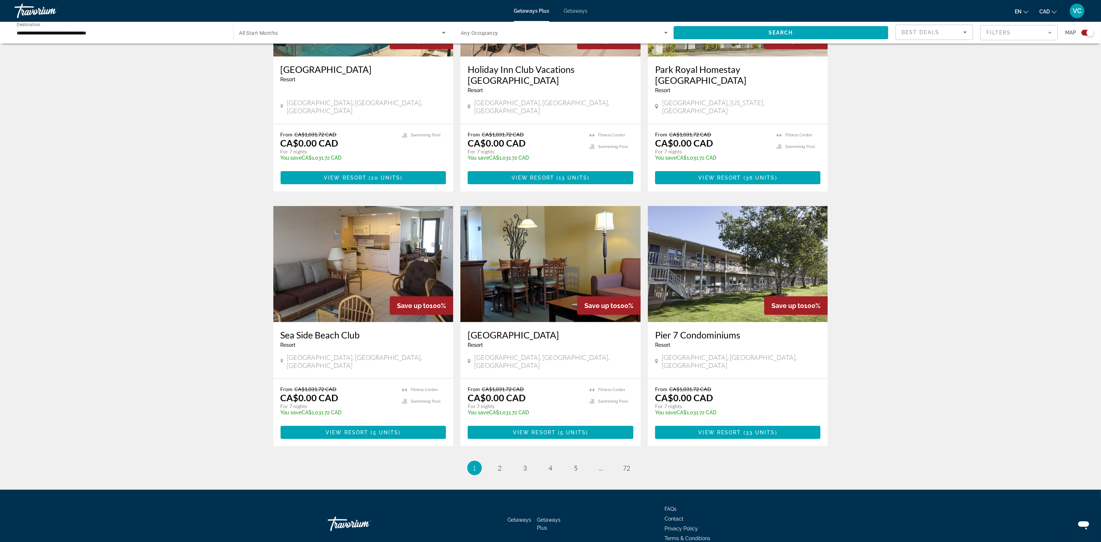
scroll to position [888, 0]
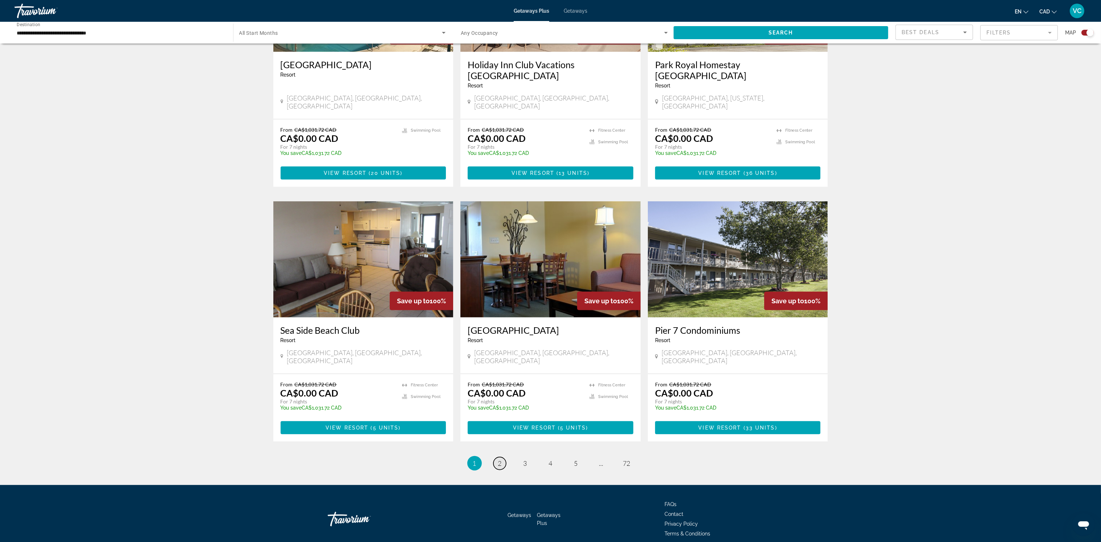
click at [498, 459] on span "2" at bounding box center [500, 463] width 4 height 8
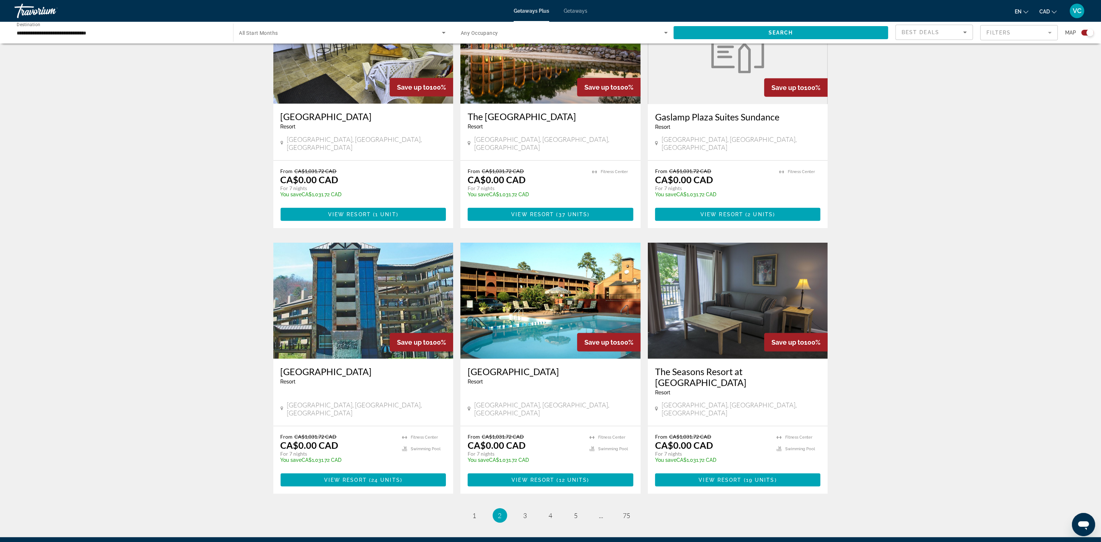
scroll to position [856, 0]
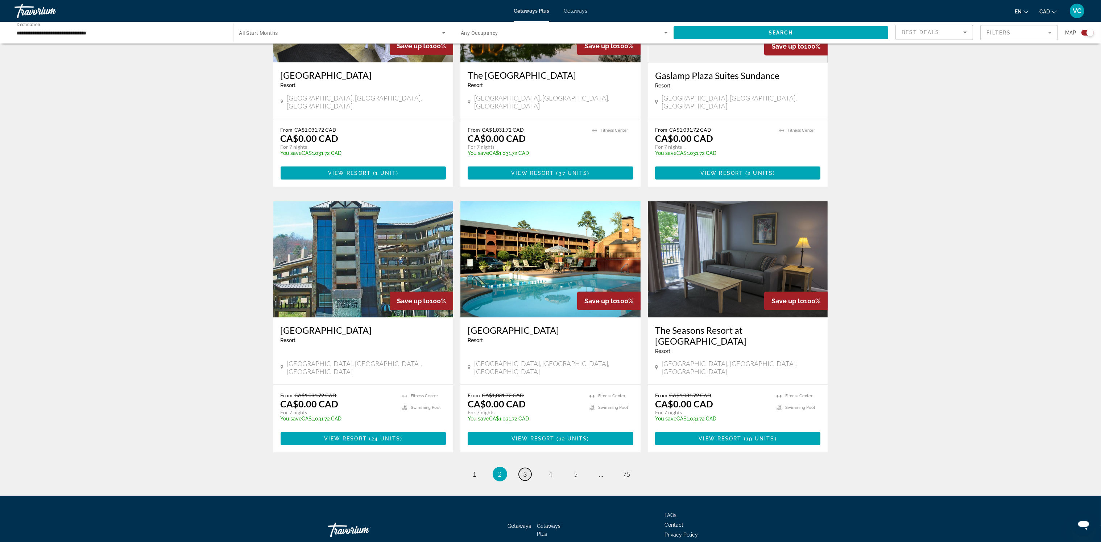
click at [523, 470] on span "3" at bounding box center [525, 474] width 4 height 8
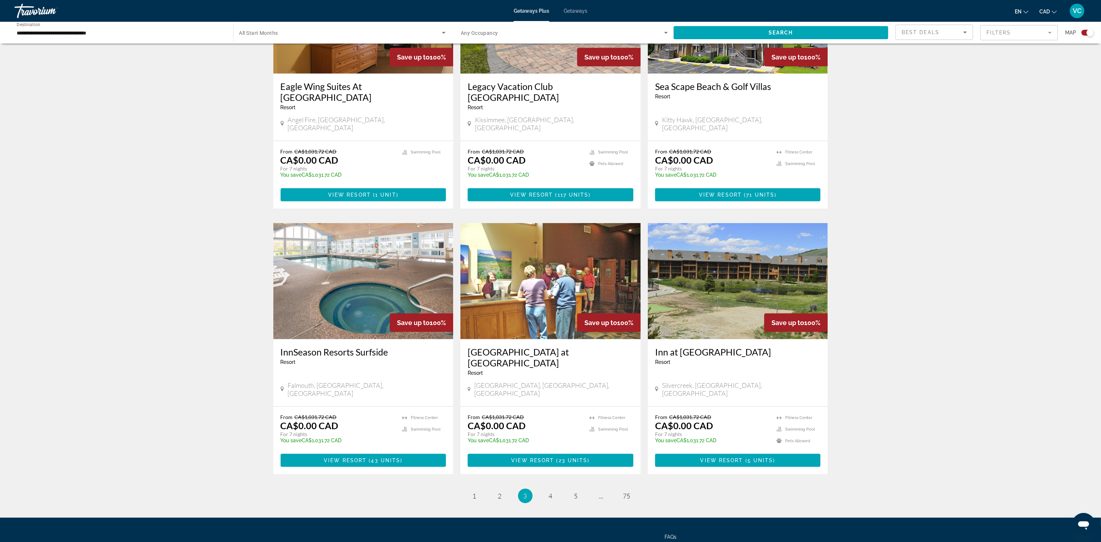
scroll to position [856, 0]
click at [551, 491] on span "4" at bounding box center [551, 495] width 4 height 8
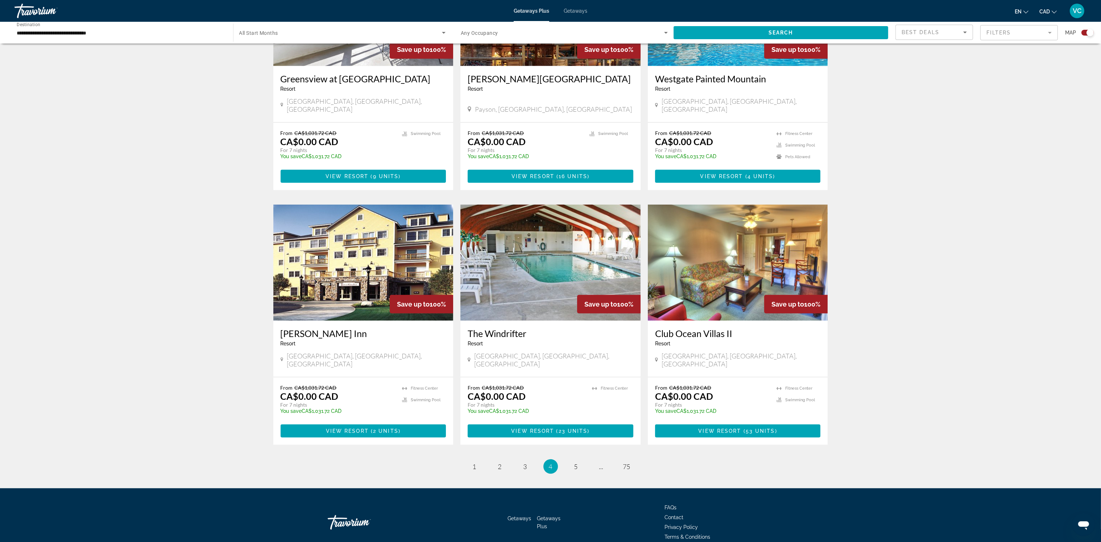
scroll to position [856, 0]
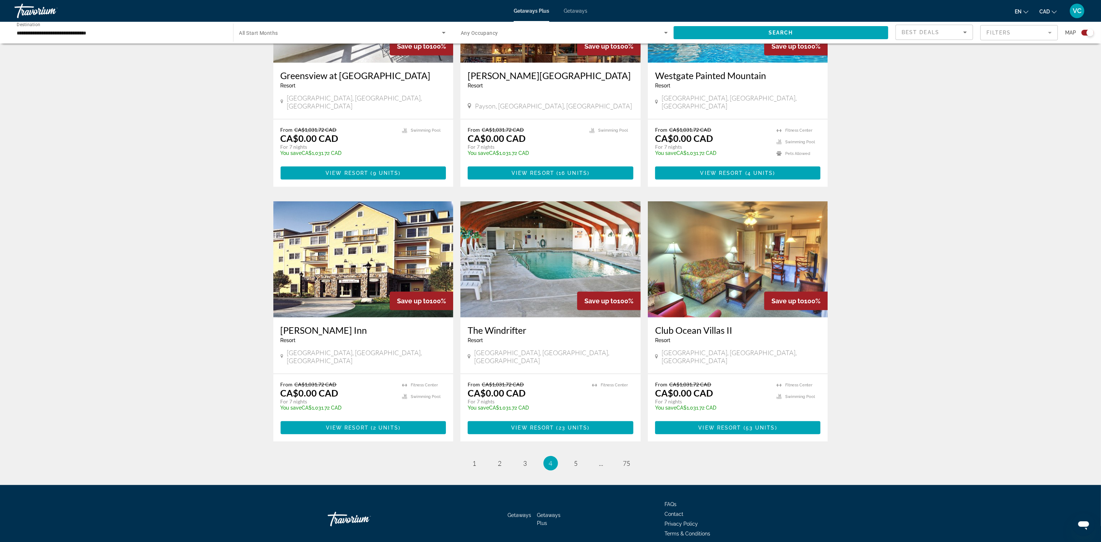
click at [1006, 34] on mat-form-field "Filters" at bounding box center [1019, 32] width 78 height 15
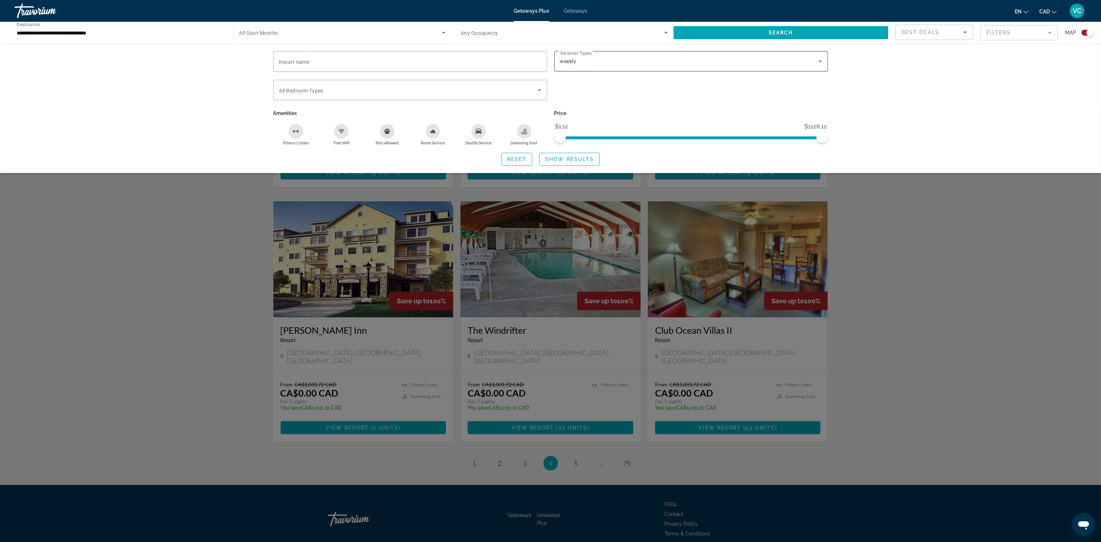
click at [748, 62] on div "weekly" at bounding box center [689, 61] width 258 height 9
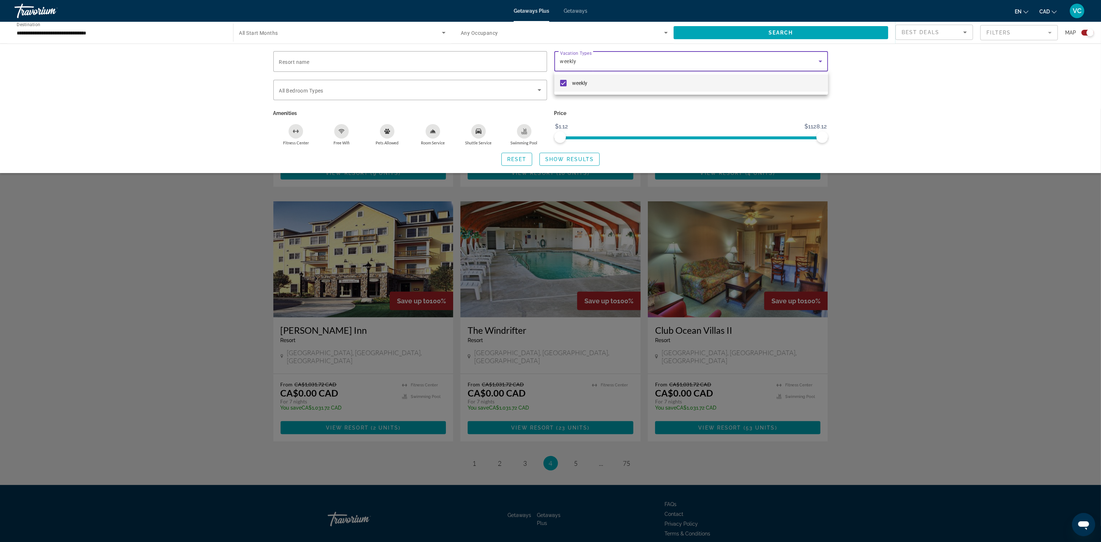
click at [745, 61] on div at bounding box center [550, 271] width 1101 height 542
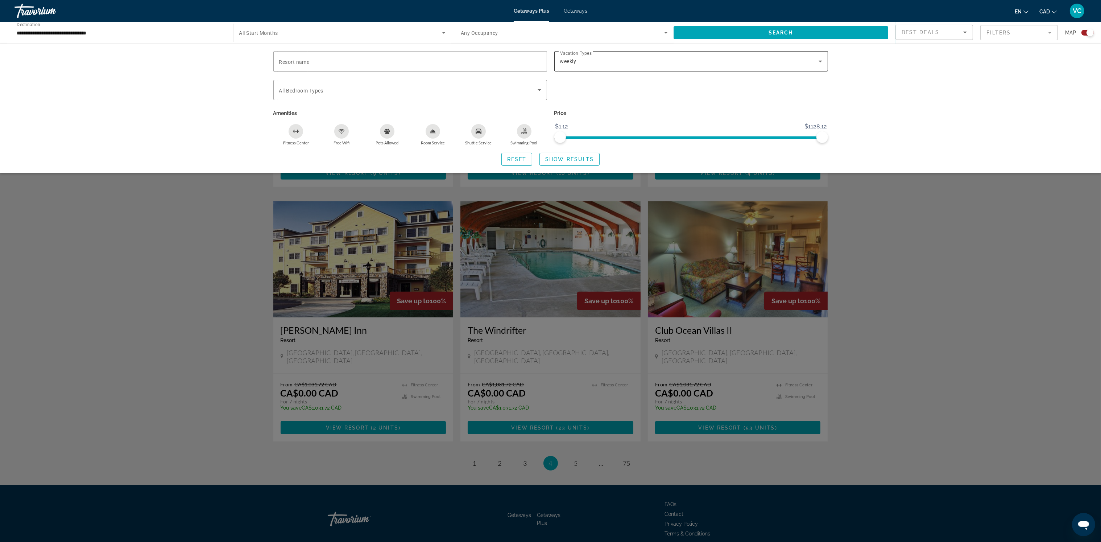
click at [589, 62] on div "weekly" at bounding box center [689, 61] width 258 height 9
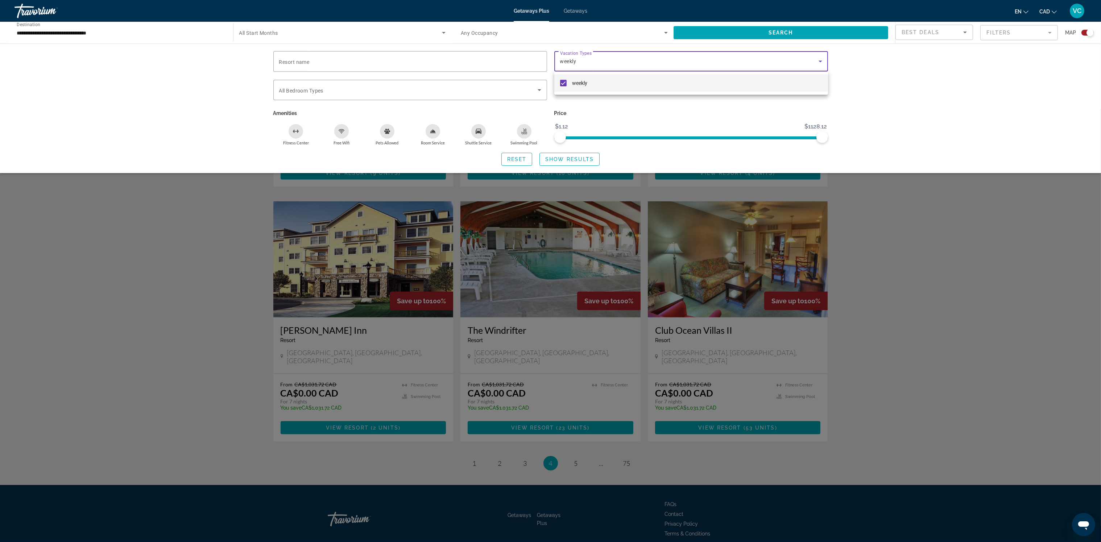
click at [573, 82] on span "weekly" at bounding box center [579, 83] width 15 height 9
click at [589, 63] on div at bounding box center [550, 271] width 1101 height 542
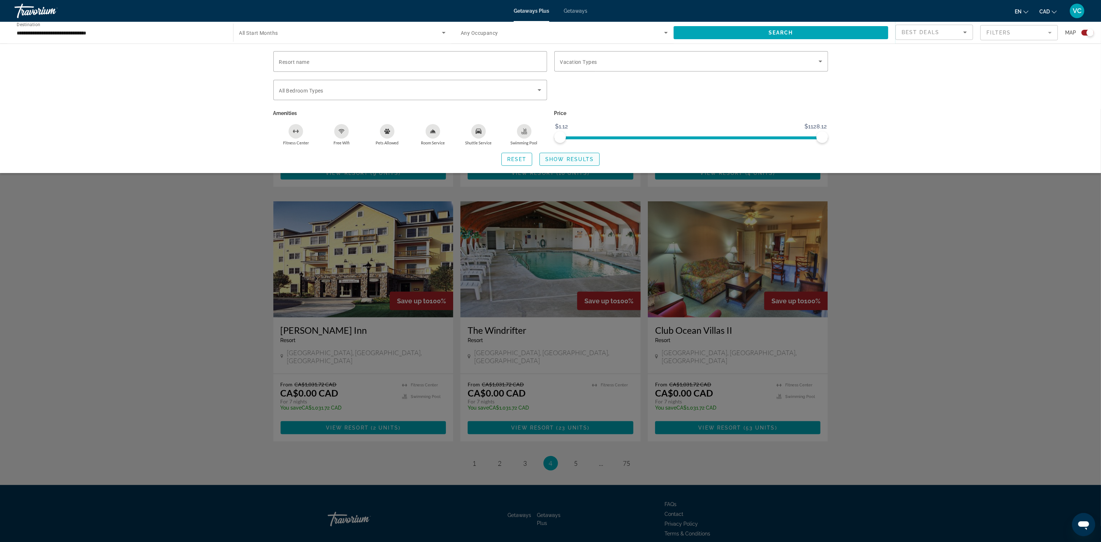
click at [564, 162] on span "Show Results" at bounding box center [569, 159] width 49 height 6
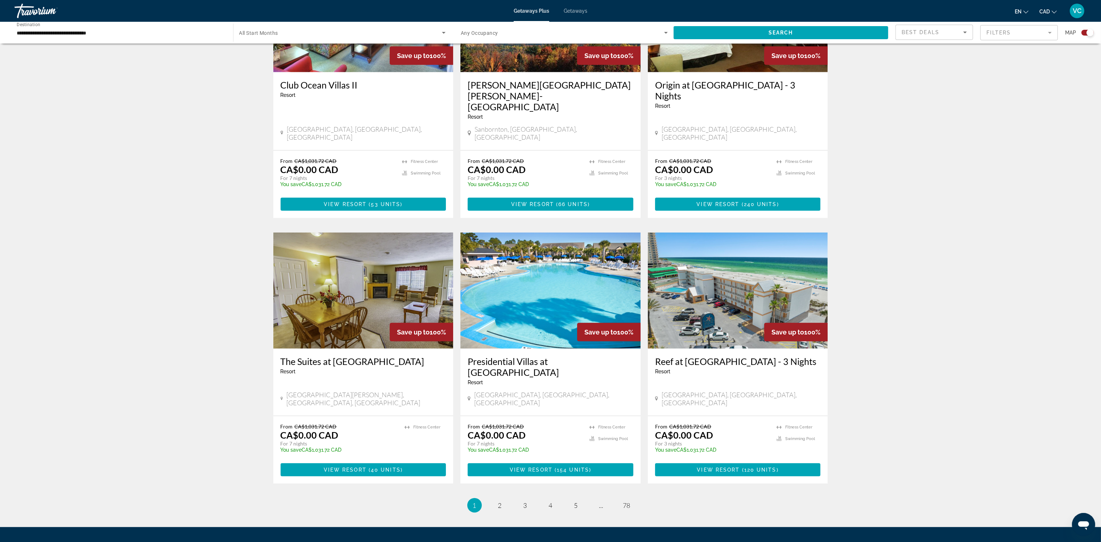
scroll to position [878, 0]
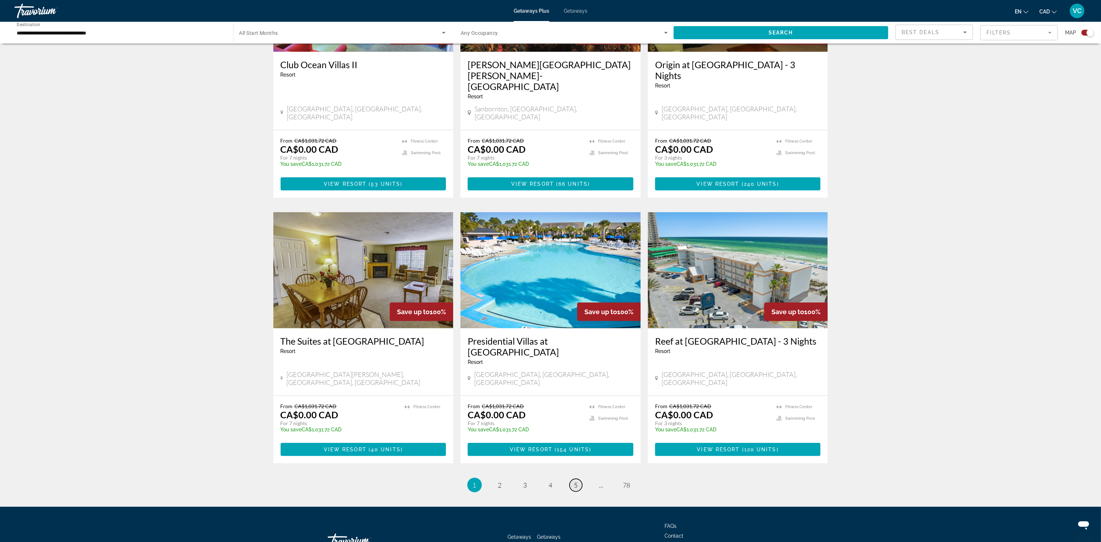
click at [575, 481] on span "5" at bounding box center [576, 485] width 4 height 8
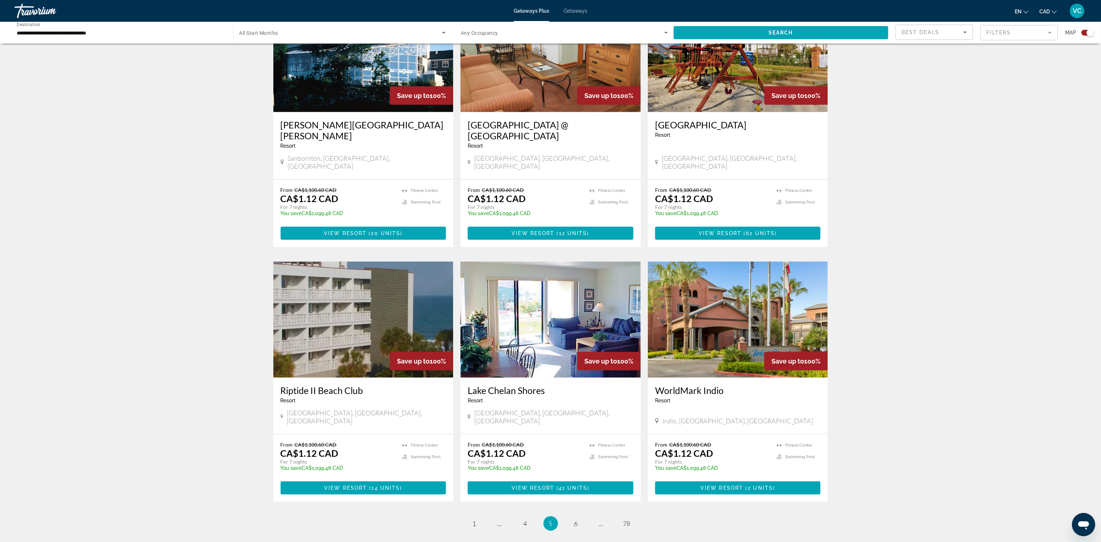
scroll to position [856, 0]
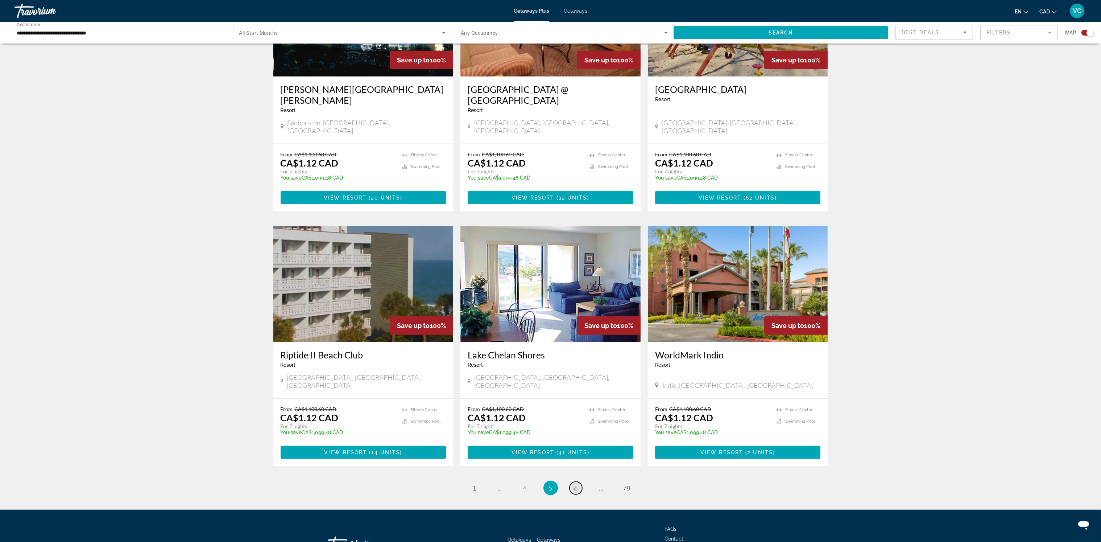
click at [574, 484] on span "6" at bounding box center [576, 488] width 4 height 8
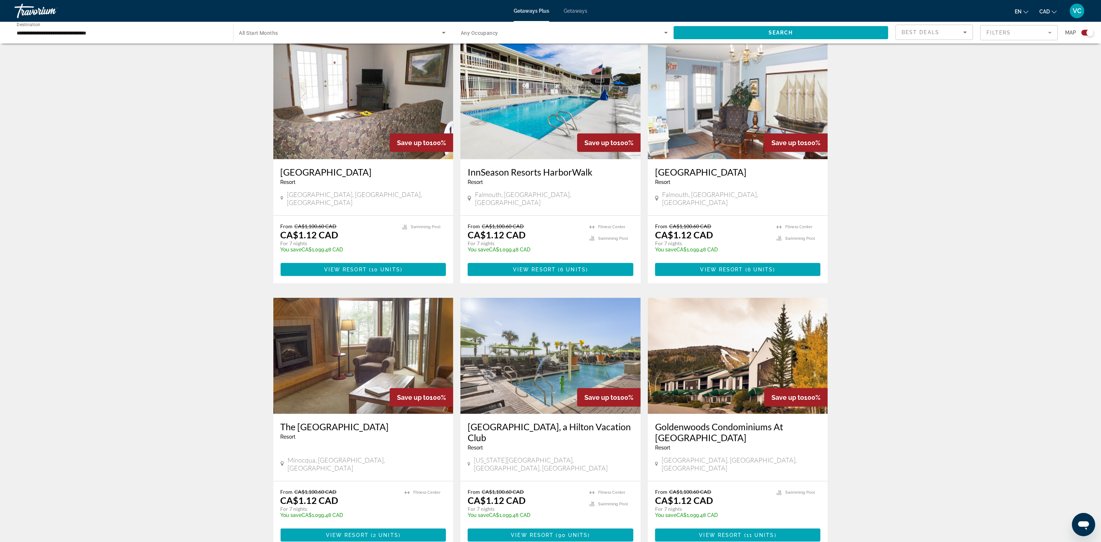
scroll to position [867, 0]
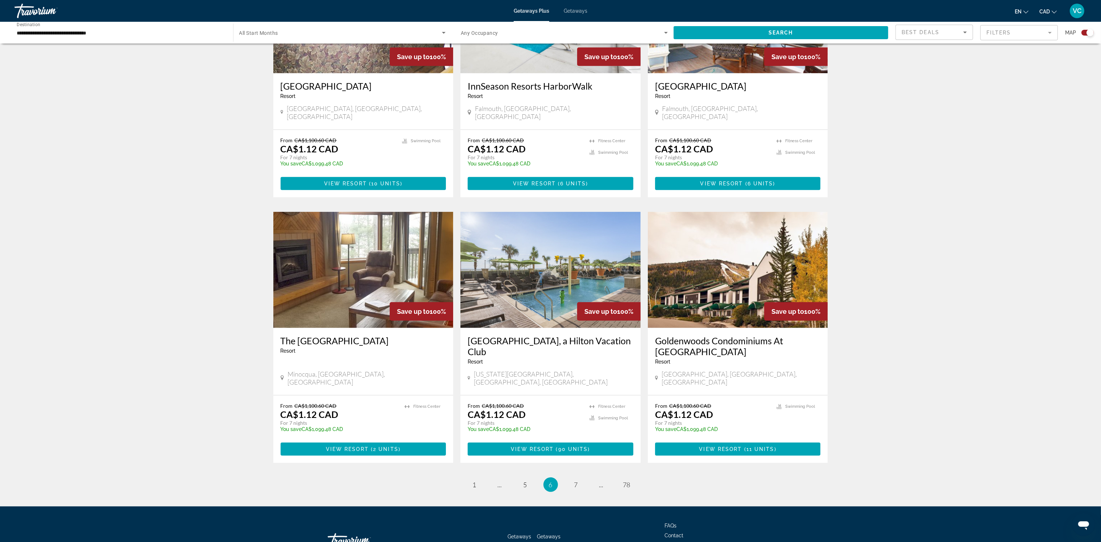
click at [272, 32] on span "All Start Months" at bounding box center [258, 33] width 39 height 6
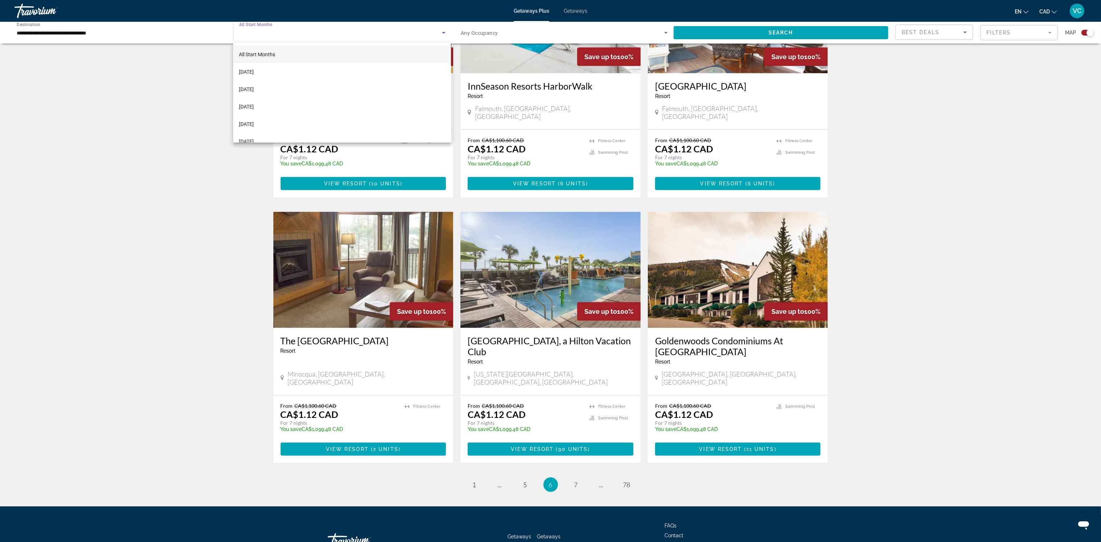
click at [943, 36] on div at bounding box center [550, 271] width 1101 height 542
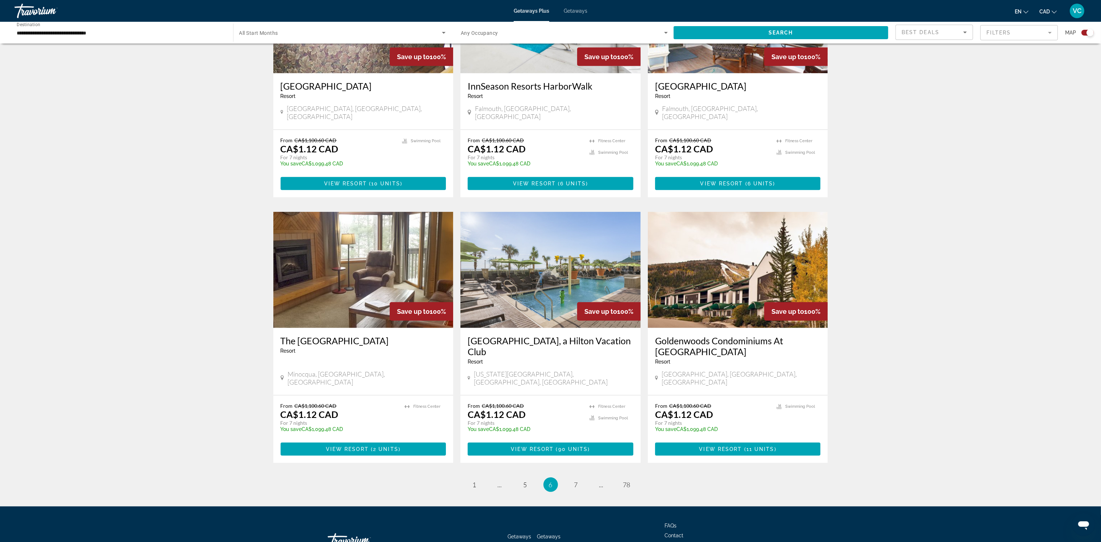
click at [961, 32] on icon "Sort by" at bounding box center [965, 32] width 9 height 9
click at [987, 33] on div at bounding box center [550, 271] width 1101 height 542
click at [998, 33] on mat-form-field "Filters" at bounding box center [1019, 32] width 78 height 15
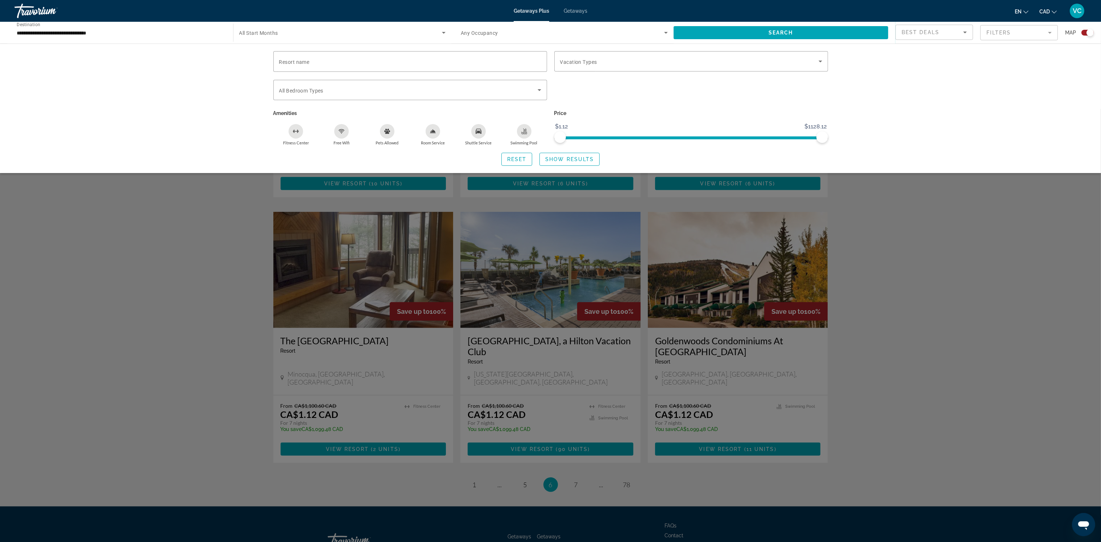
click at [936, 256] on div "Search widget" at bounding box center [550, 325] width 1101 height 433
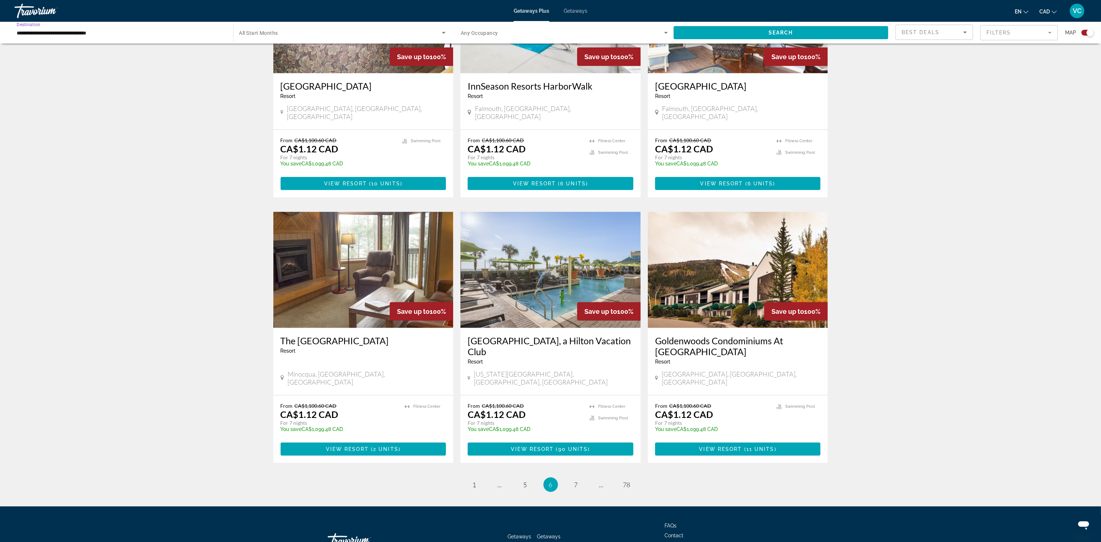
click at [81, 32] on input "**********" at bounding box center [120, 33] width 207 height 9
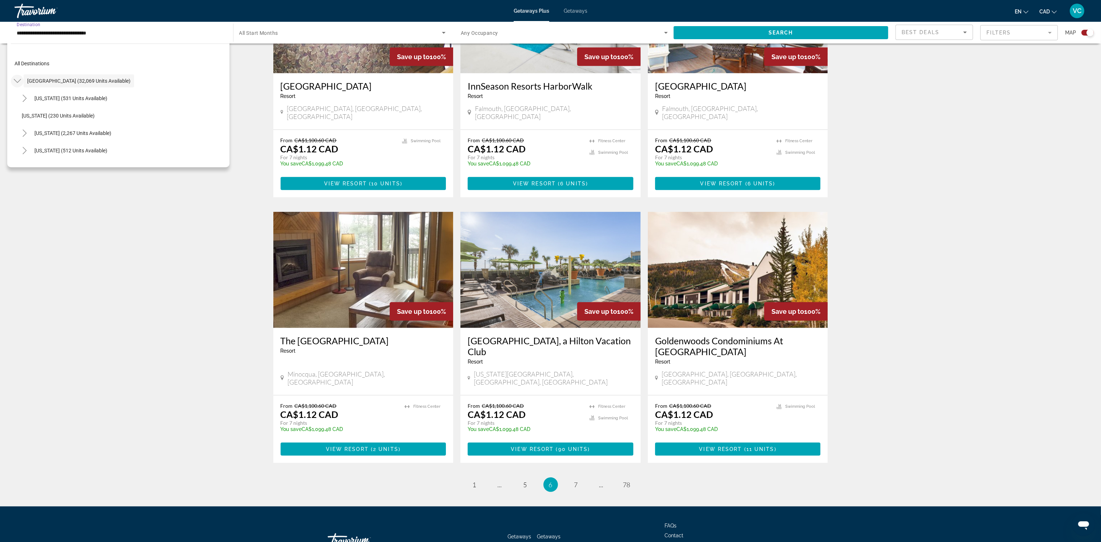
click at [19, 80] on icon "Toggle United States (32,069 units available)" at bounding box center [17, 80] width 7 height 7
click at [32, 94] on span "Europe (2,504 units available)" at bounding box center [60, 97] width 67 height 6
type input "**********"
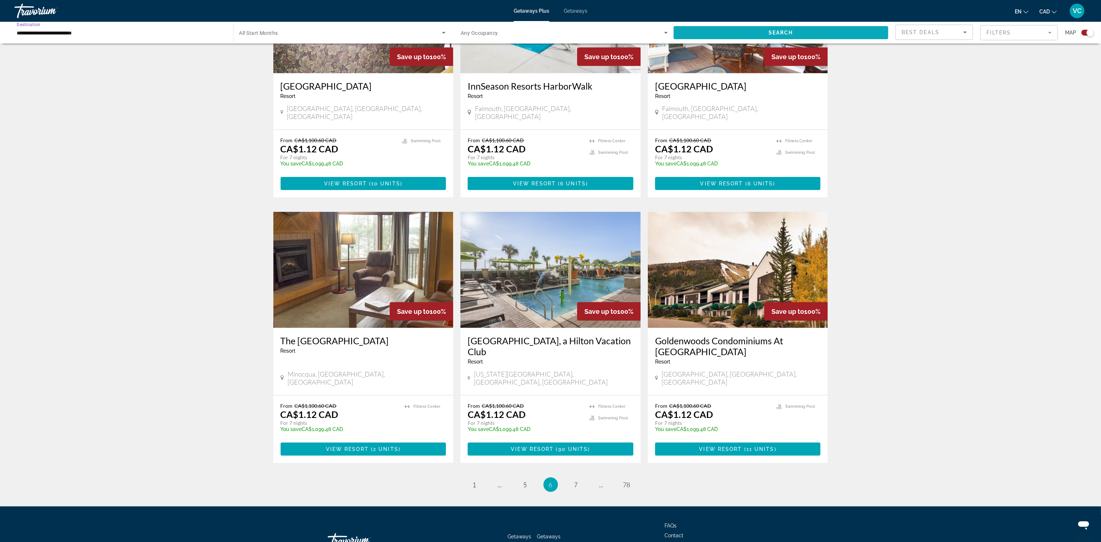
click at [791, 33] on span "Search" at bounding box center [781, 33] width 25 height 6
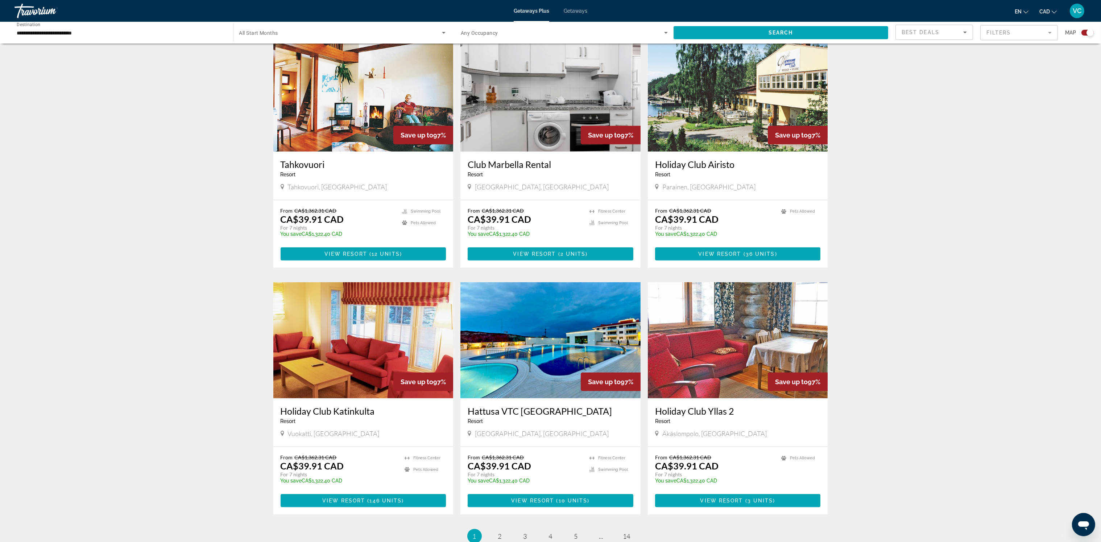
scroll to position [759, 0]
click at [551, 531] on span "4" at bounding box center [551, 535] width 4 height 8
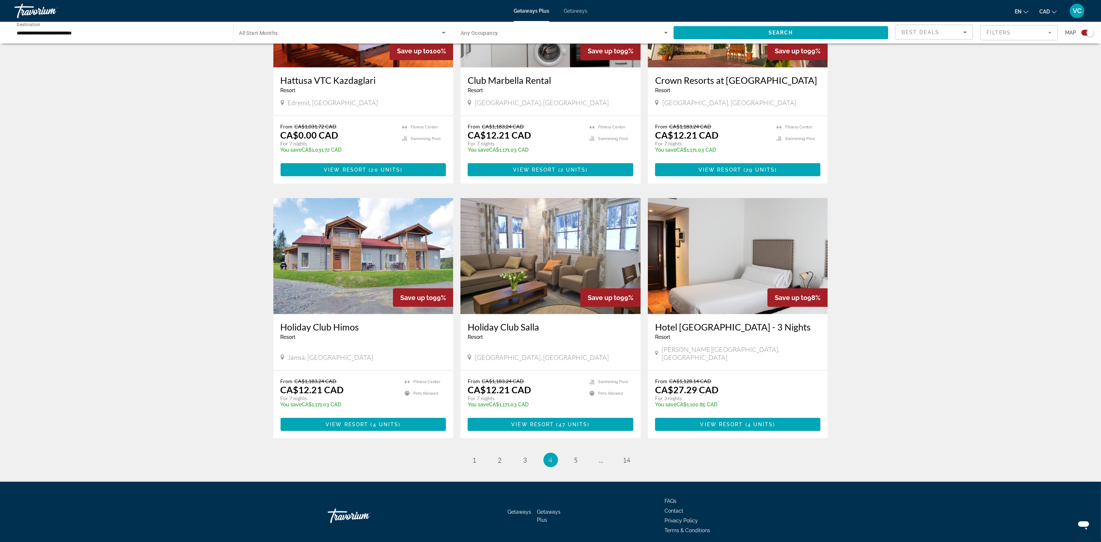
scroll to position [856, 0]
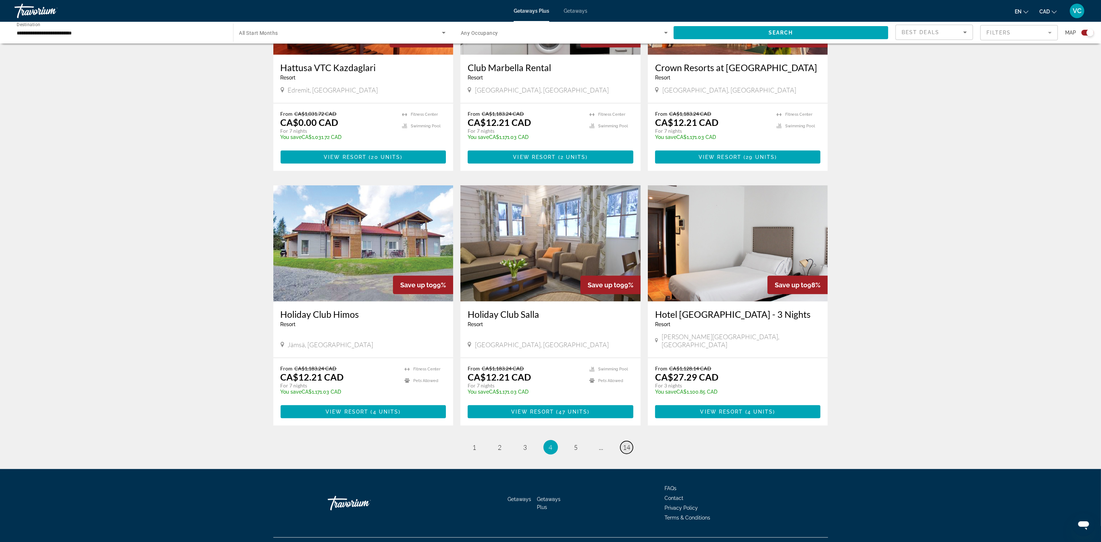
click at [625, 443] on span "14" at bounding box center [626, 447] width 7 height 8
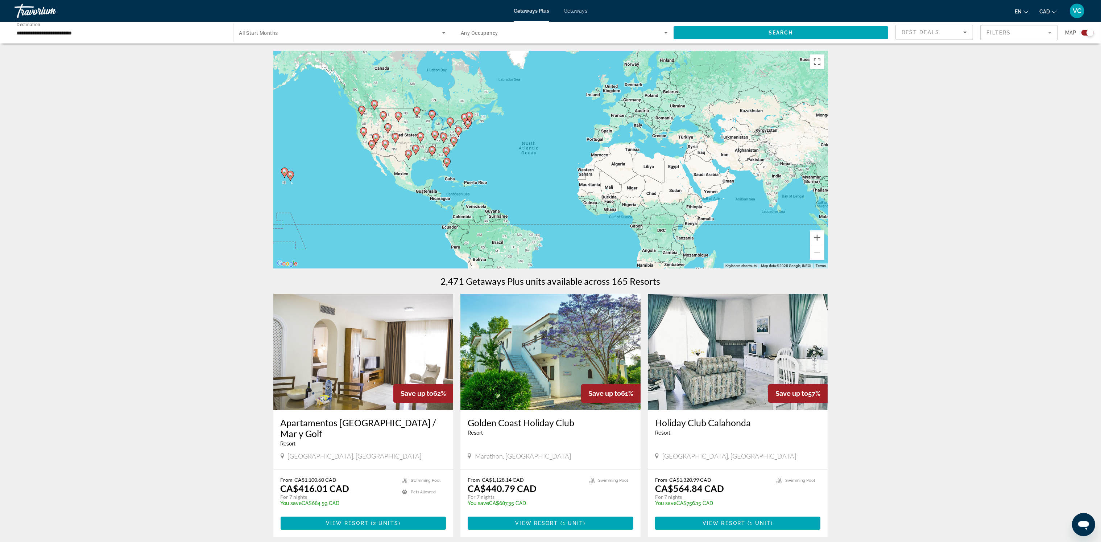
click at [576, 6] on div "Getaways Plus Getaways en English Español Français Italiano Português русский C…" at bounding box center [550, 10] width 1101 height 19
click at [569, 11] on span "Getaways" at bounding box center [576, 11] width 24 height 6
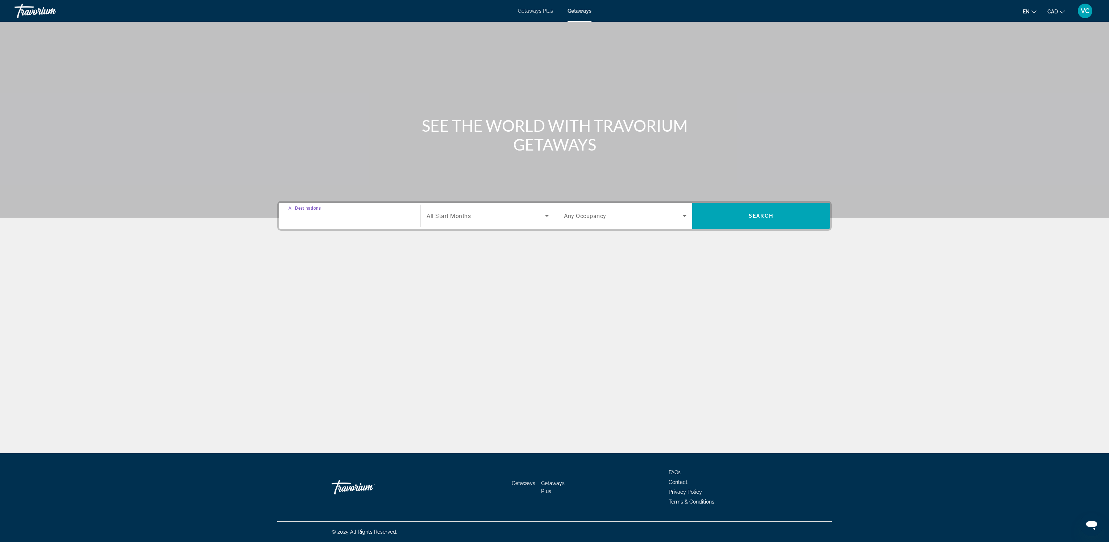
click at [317, 219] on input "Destination All Destinations" at bounding box center [350, 216] width 123 height 9
click at [303, 328] on span "Europe (34,077 units available)" at bounding box center [334, 329] width 70 height 6
type input "**********"
click at [743, 225] on span "Search widget" at bounding box center [761, 216] width 138 height 26
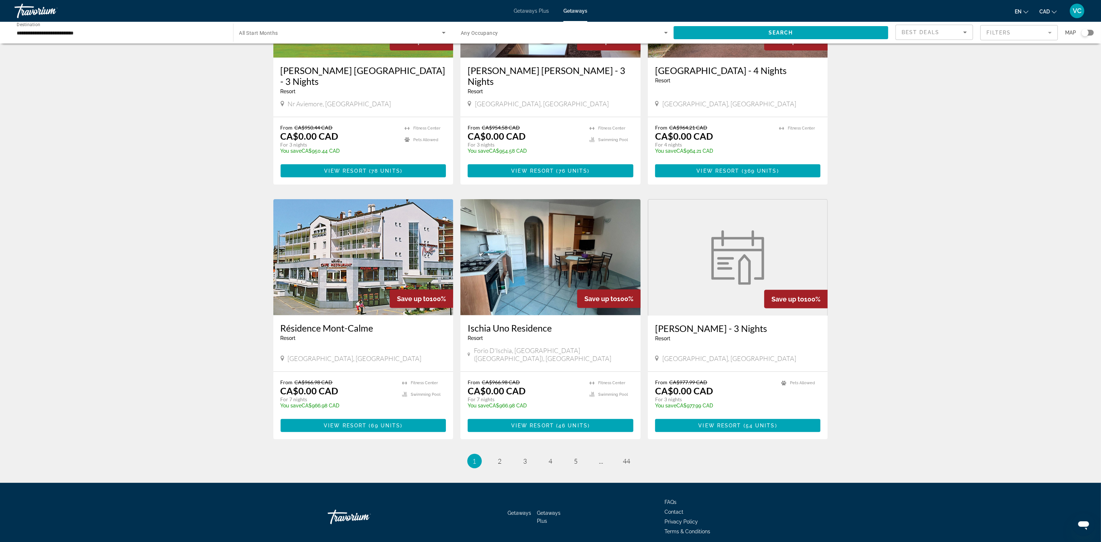
scroll to position [631, 0]
click at [502, 454] on link "page 2" at bounding box center [499, 460] width 13 height 13
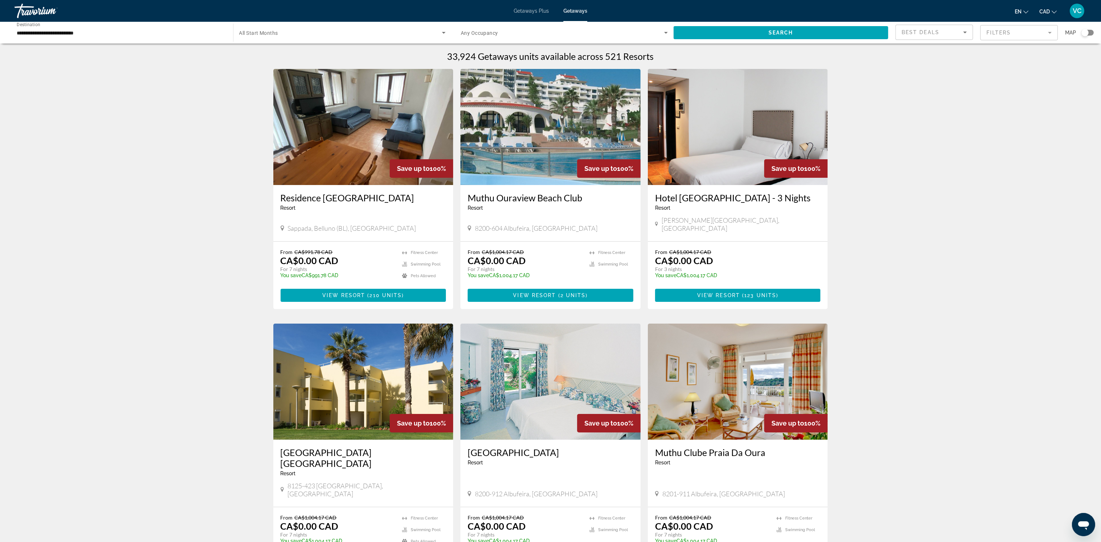
click at [540, 132] on img "Main content" at bounding box center [550, 127] width 180 height 116
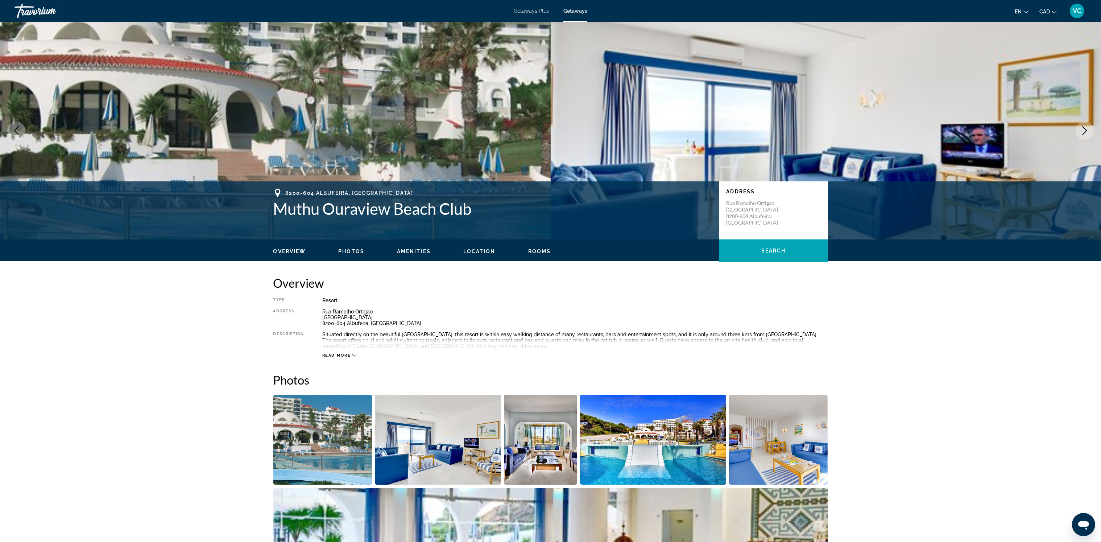
click at [340, 441] on img "Open full-screen image slider" at bounding box center [322, 439] width 99 height 90
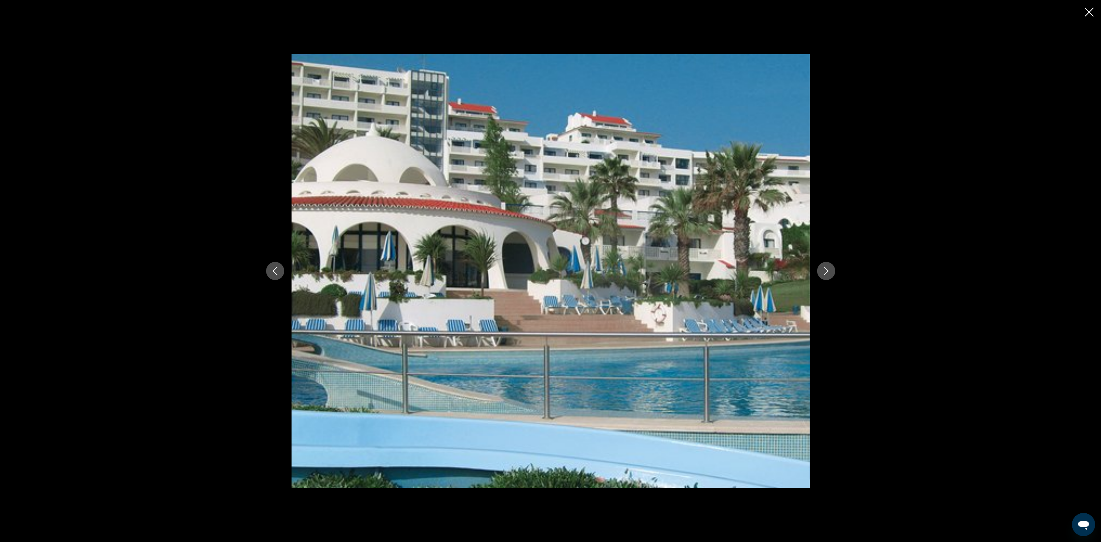
click at [826, 269] on icon "Next image" at bounding box center [826, 270] width 5 height 9
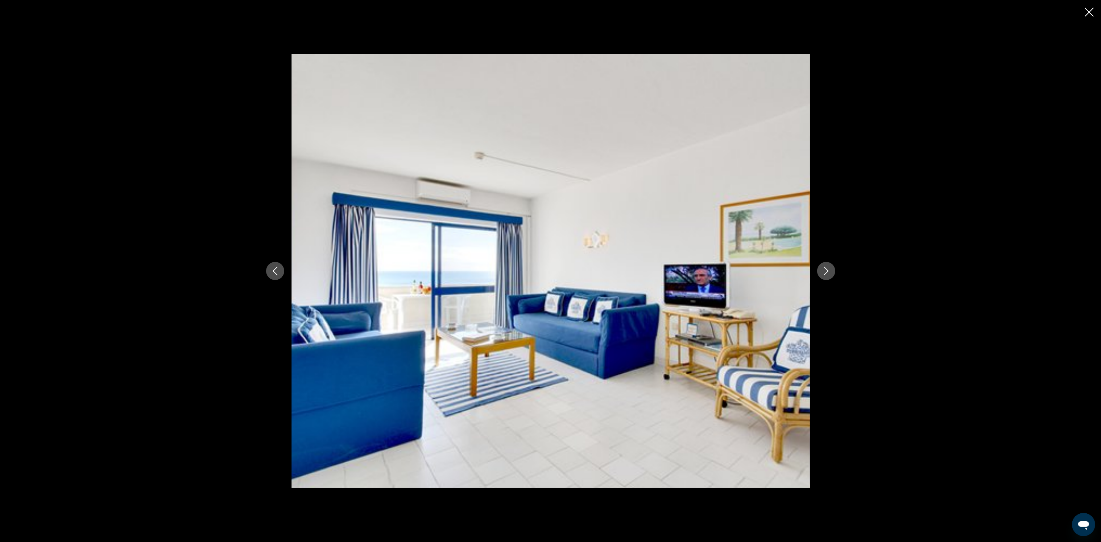
click at [826, 270] on icon "Next image" at bounding box center [826, 270] width 9 height 9
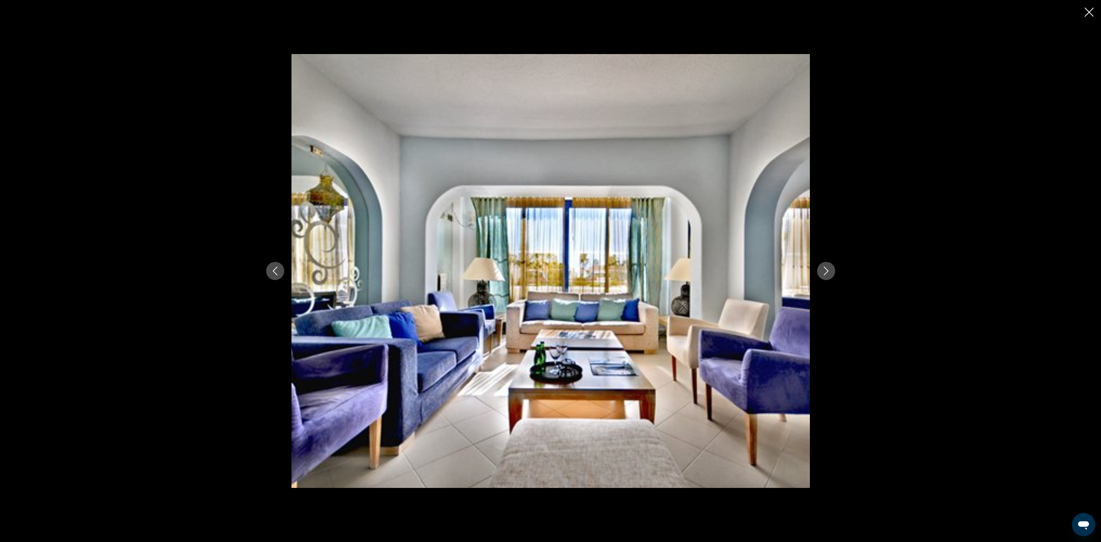
click at [826, 270] on icon "Next image" at bounding box center [826, 270] width 9 height 9
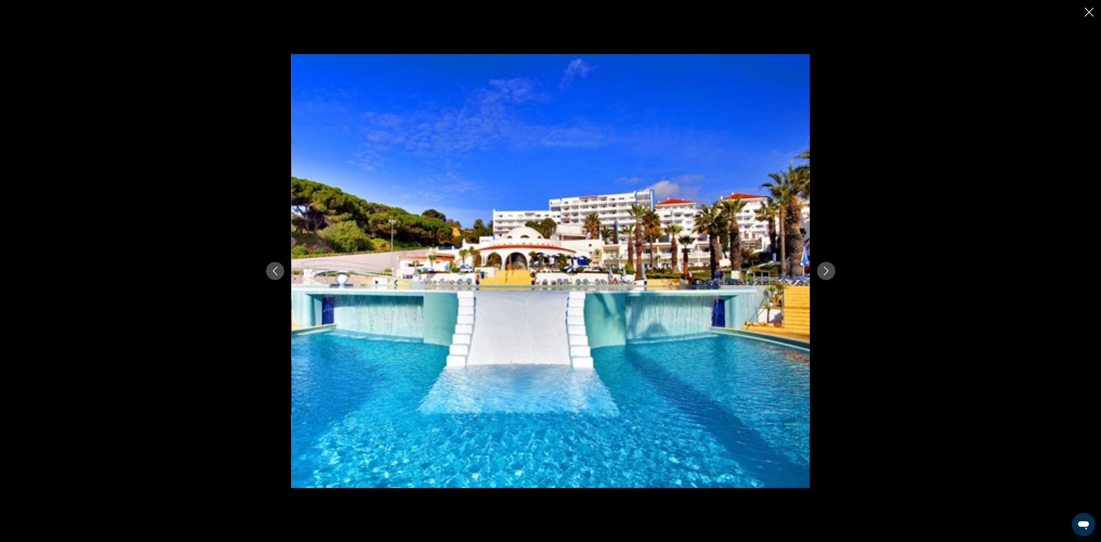
click at [826, 270] on icon "Next image" at bounding box center [826, 270] width 9 height 9
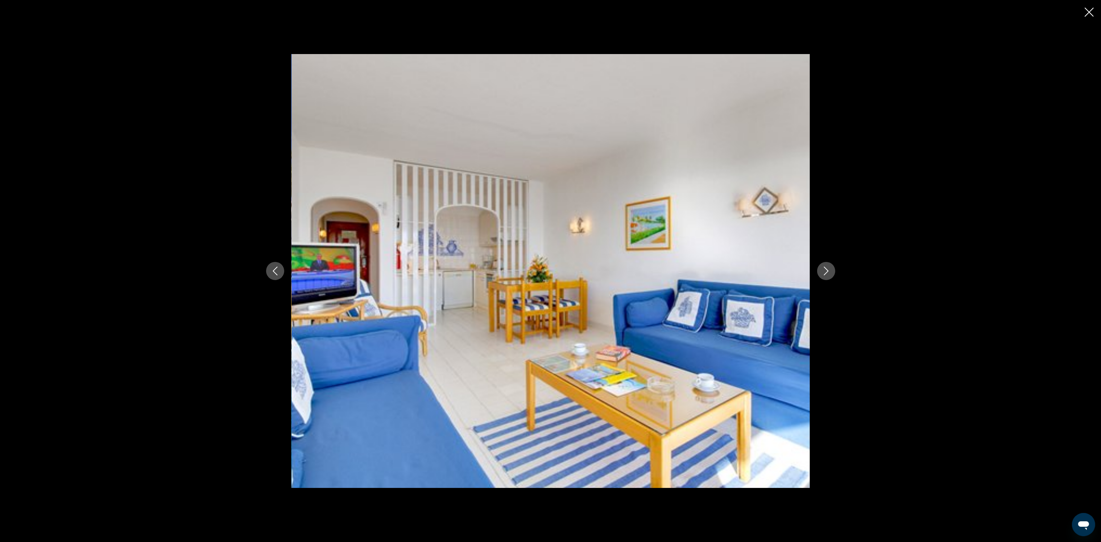
click at [826, 270] on icon "Next image" at bounding box center [826, 270] width 9 height 9
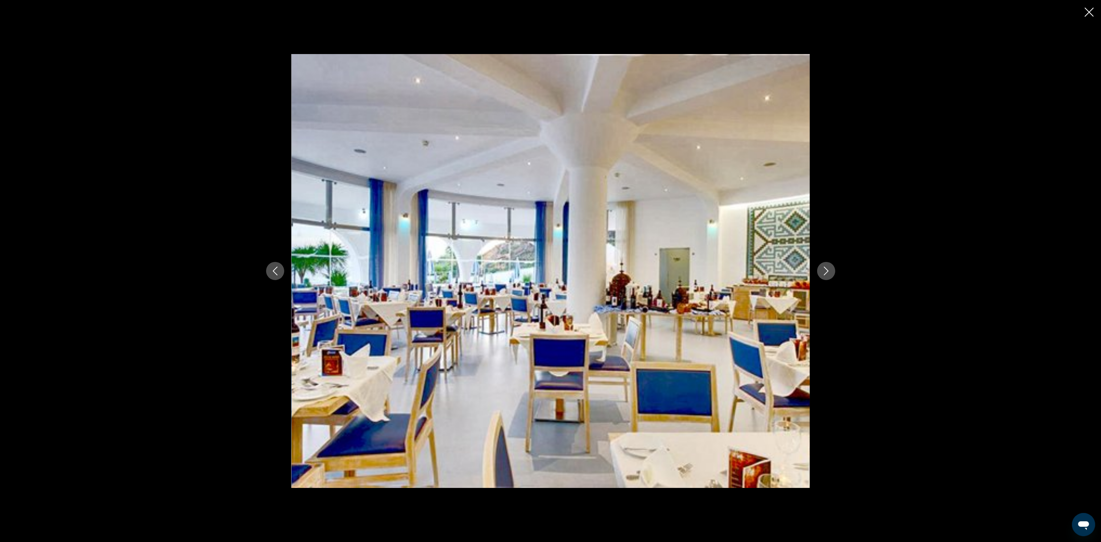
click at [273, 271] on icon "Previous image" at bounding box center [275, 270] width 9 height 9
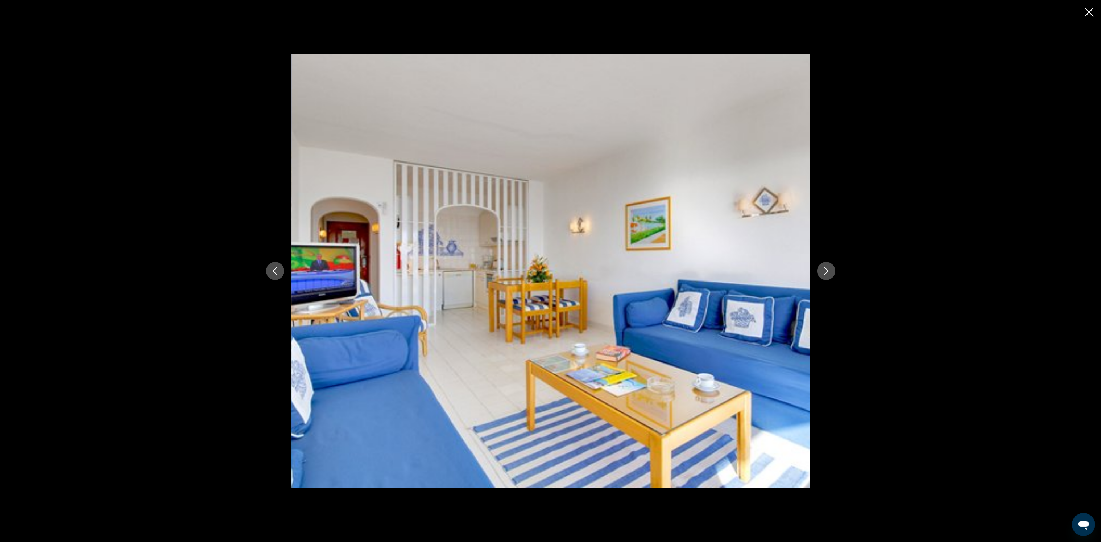
click at [828, 273] on icon "Next image" at bounding box center [826, 270] width 9 height 9
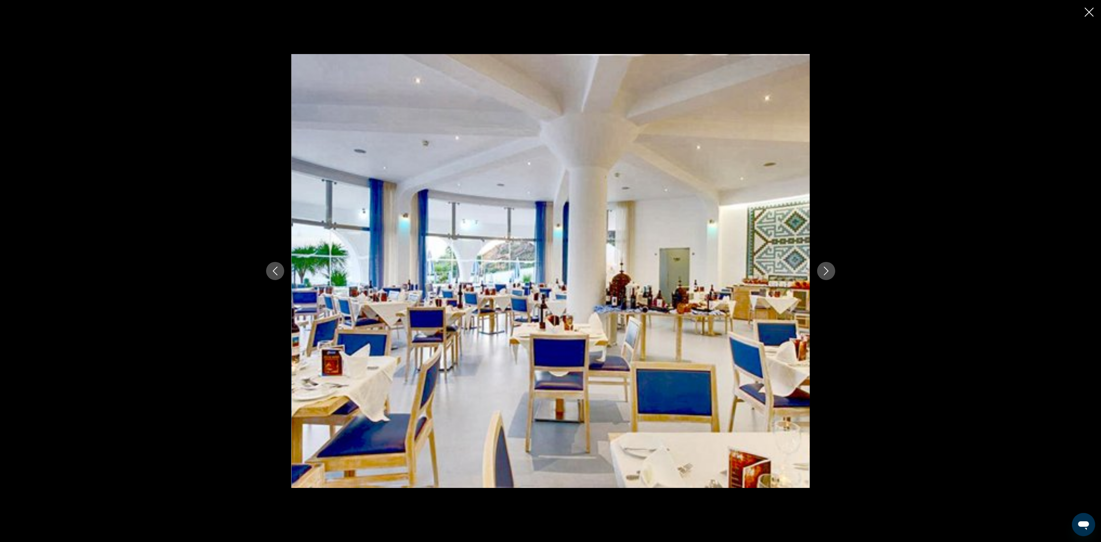
click at [828, 273] on icon "Next image" at bounding box center [826, 270] width 9 height 9
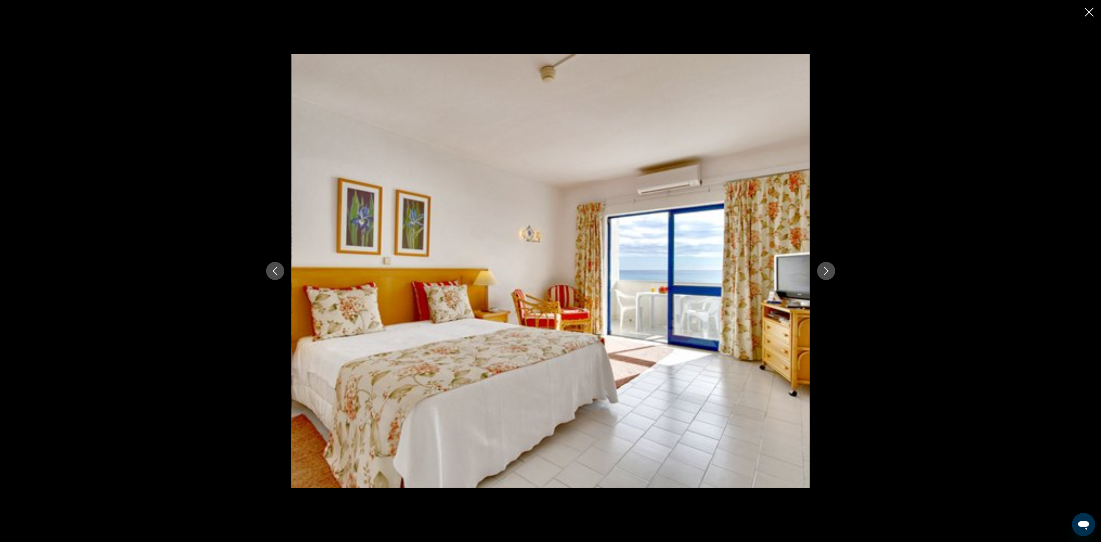
click at [828, 273] on icon "Next image" at bounding box center [826, 270] width 9 height 9
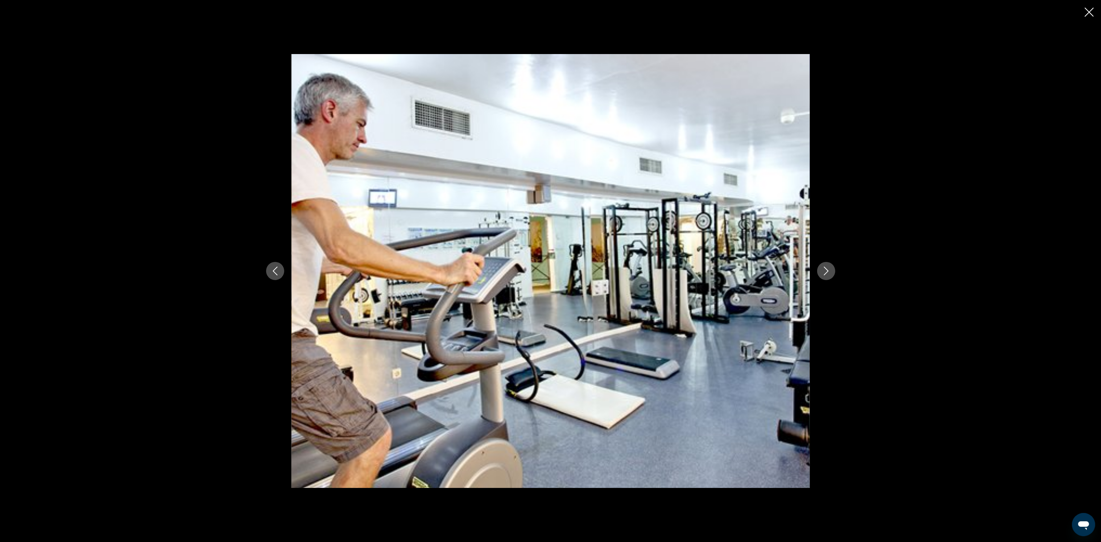
click at [828, 273] on icon "Next image" at bounding box center [826, 270] width 9 height 9
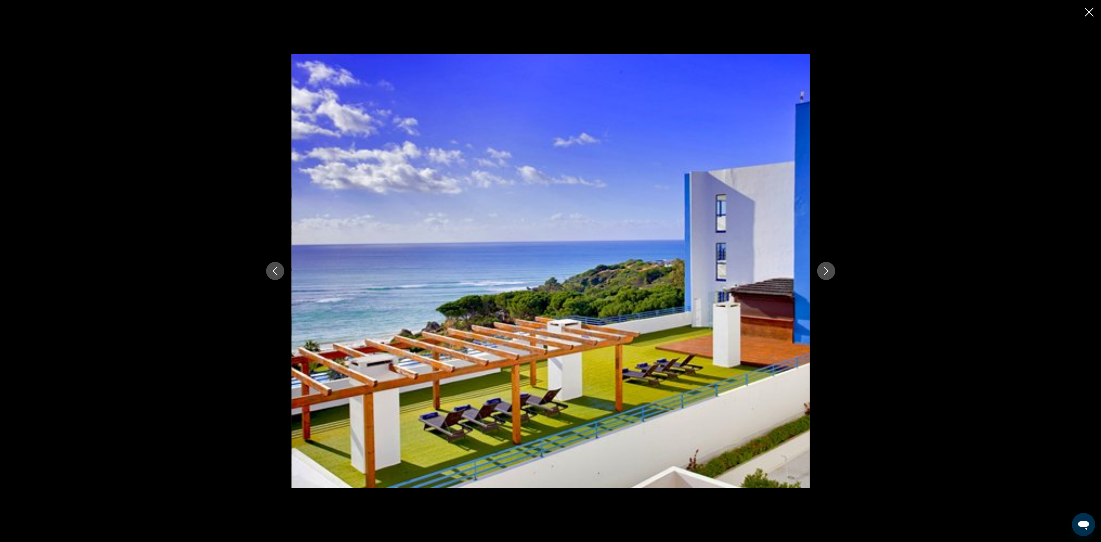
click at [828, 273] on icon "Next image" at bounding box center [826, 270] width 9 height 9
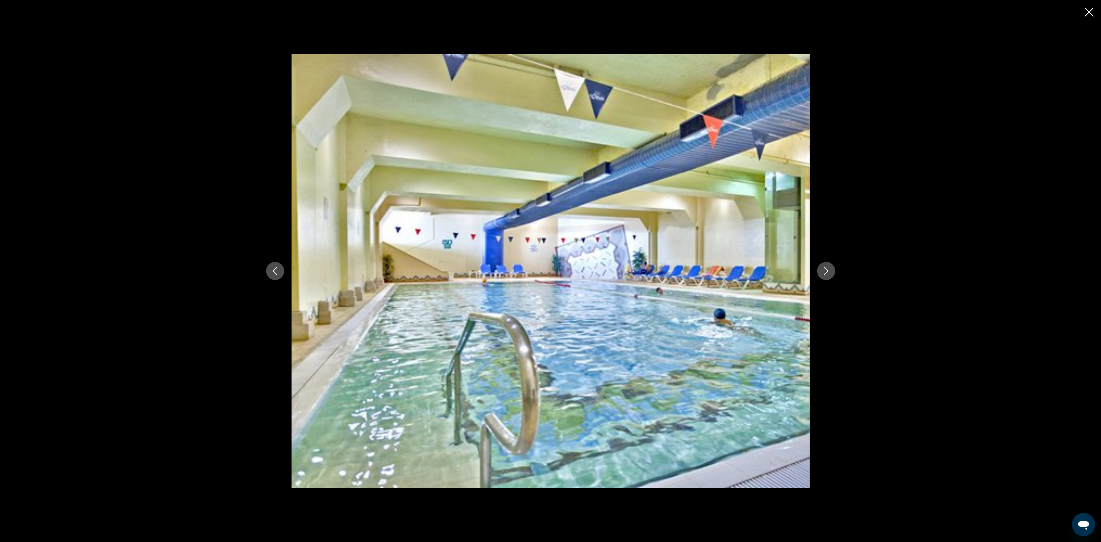
click at [828, 273] on icon "Next image" at bounding box center [826, 270] width 9 height 9
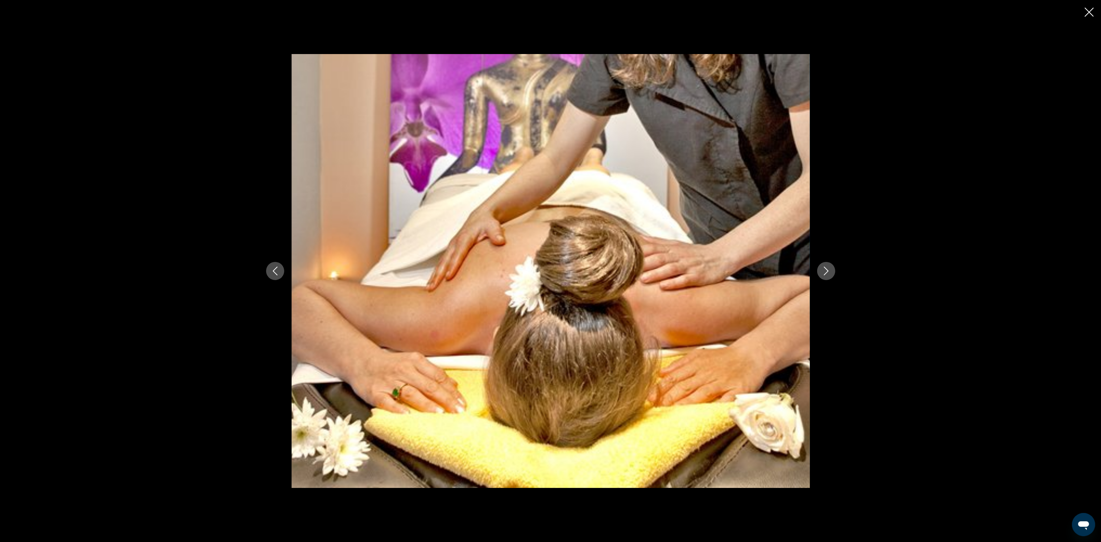
click at [828, 273] on icon "Next image" at bounding box center [826, 270] width 9 height 9
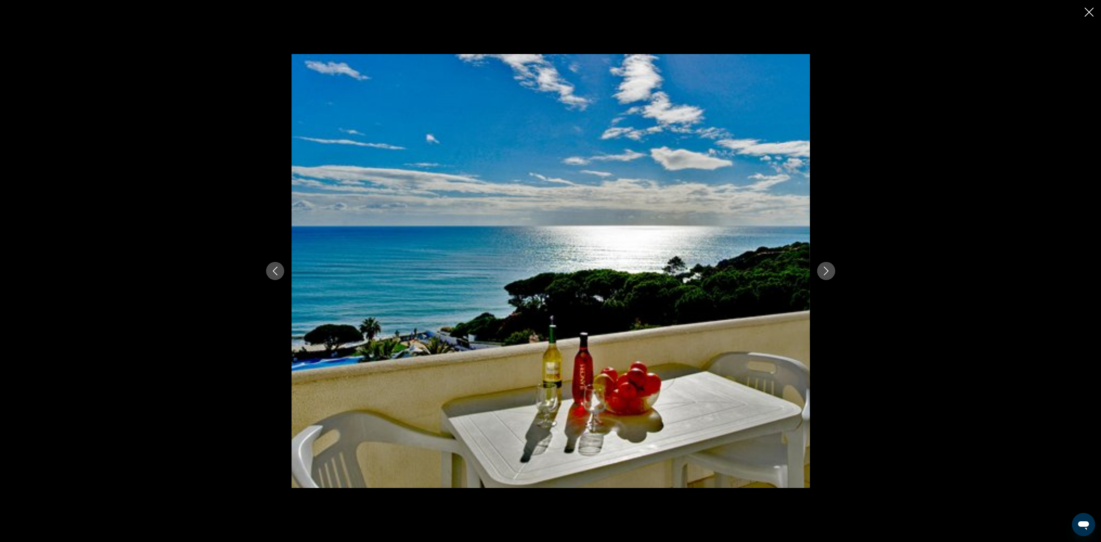
click at [828, 273] on icon "Next image" at bounding box center [826, 270] width 9 height 9
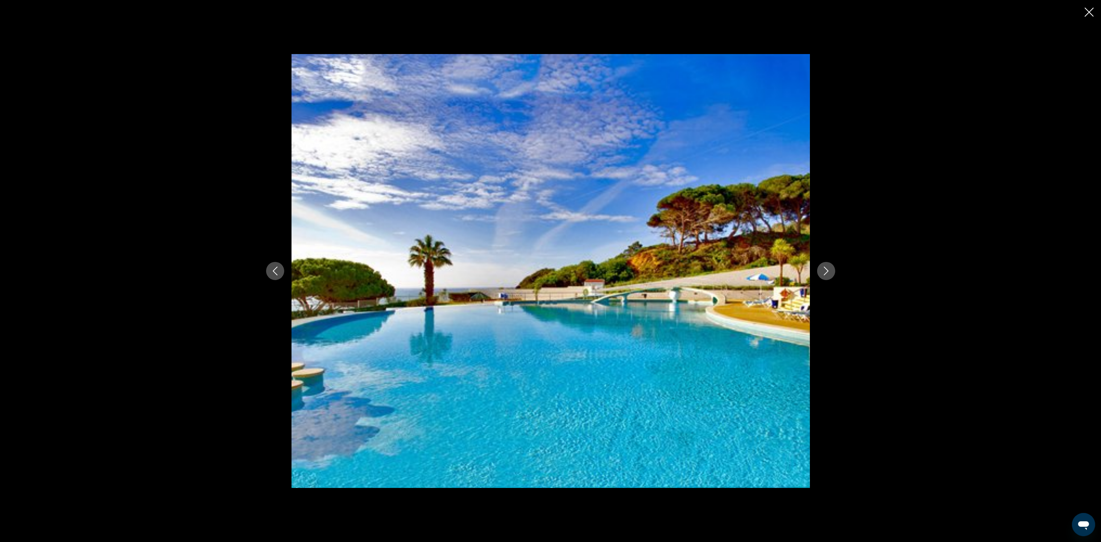
click at [828, 273] on icon "Next image" at bounding box center [826, 270] width 9 height 9
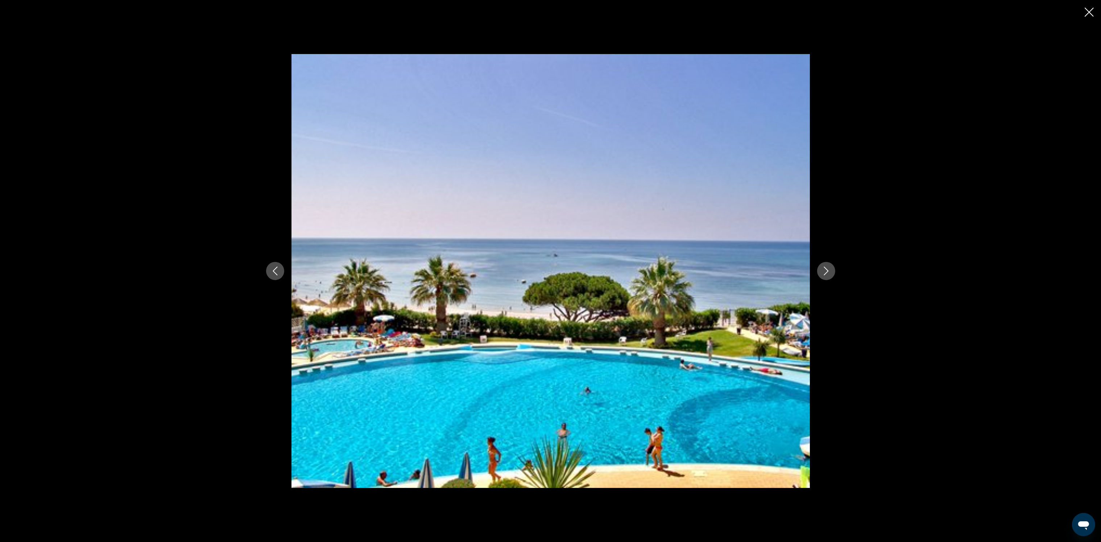
click at [828, 273] on icon "Next image" at bounding box center [826, 270] width 9 height 9
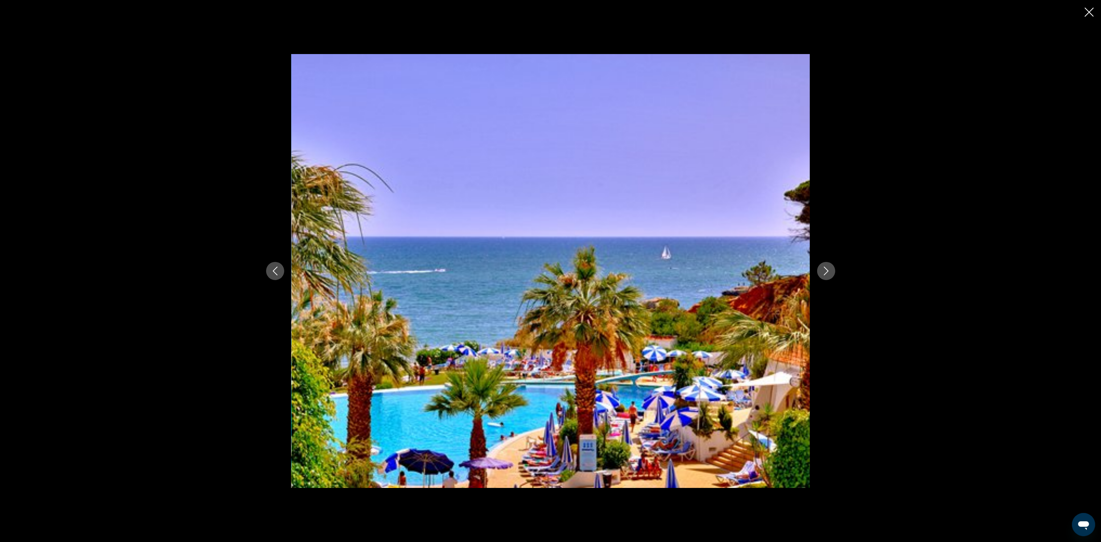
click at [828, 273] on icon "Next image" at bounding box center [826, 270] width 9 height 9
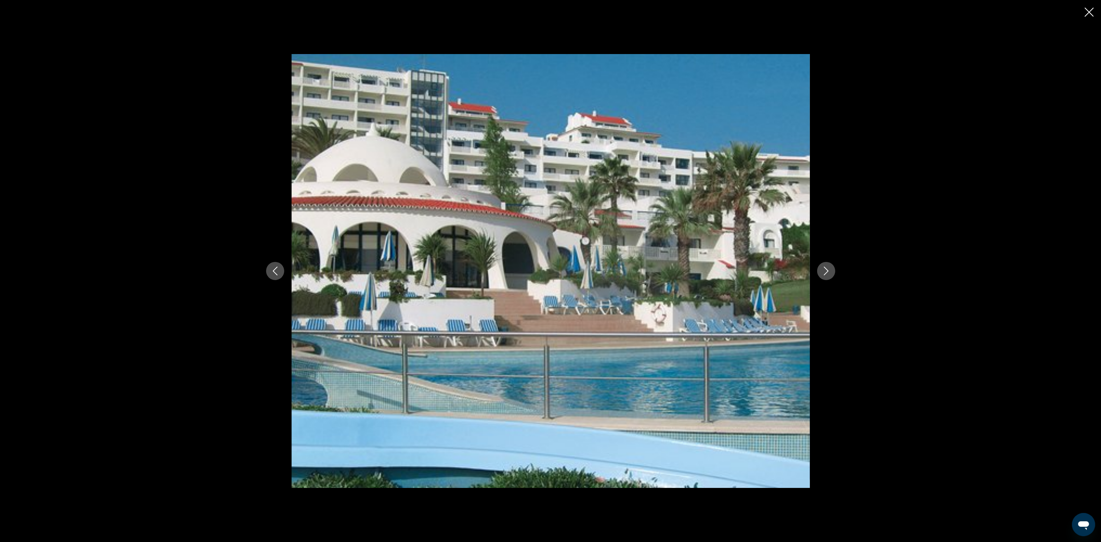
click at [828, 273] on icon "Next image" at bounding box center [826, 270] width 9 height 9
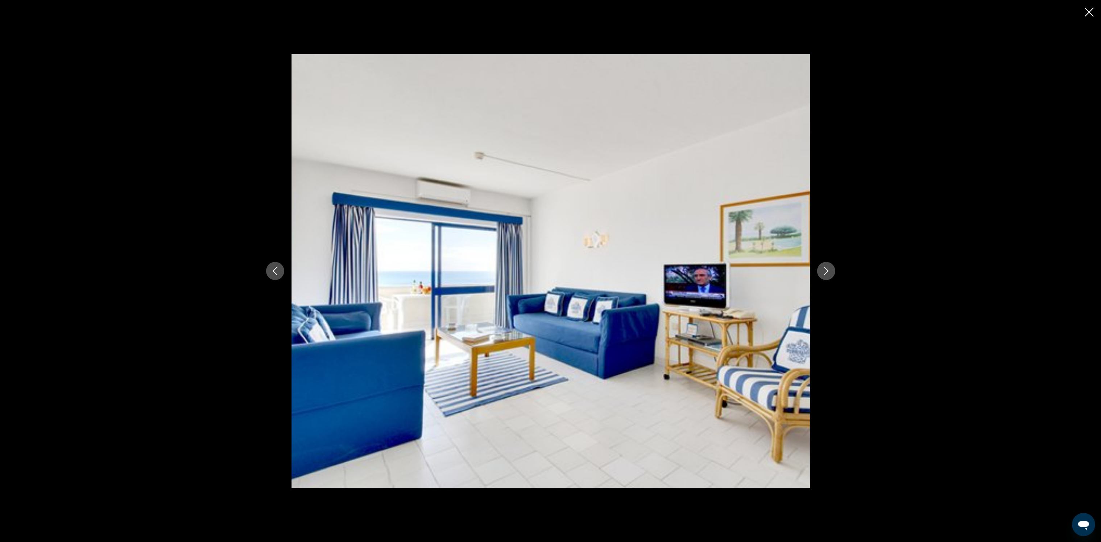
click at [828, 273] on icon "Next image" at bounding box center [826, 270] width 9 height 9
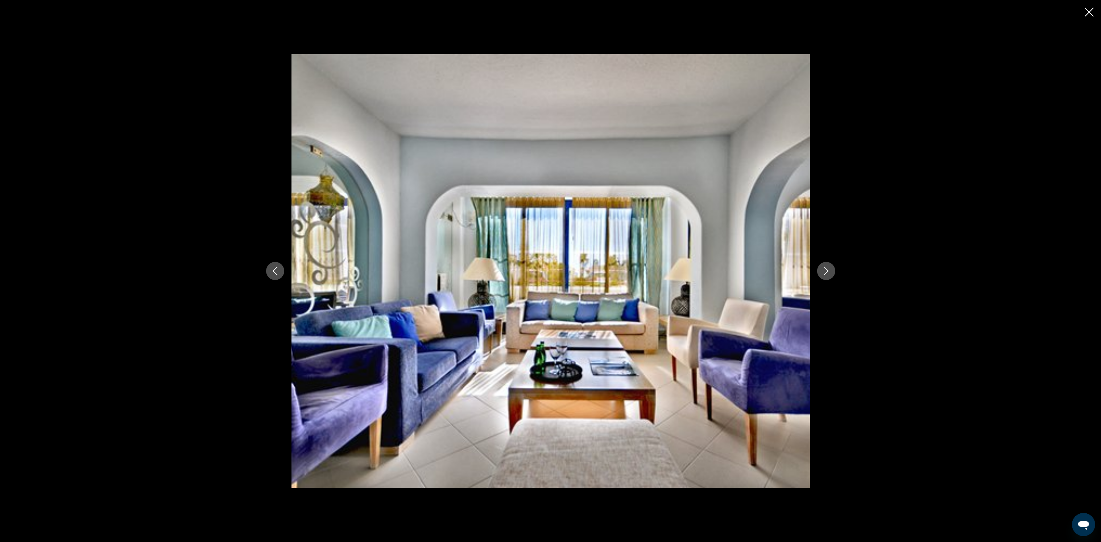
click at [1086, 11] on icon "Close slideshow" at bounding box center [1089, 12] width 9 height 9
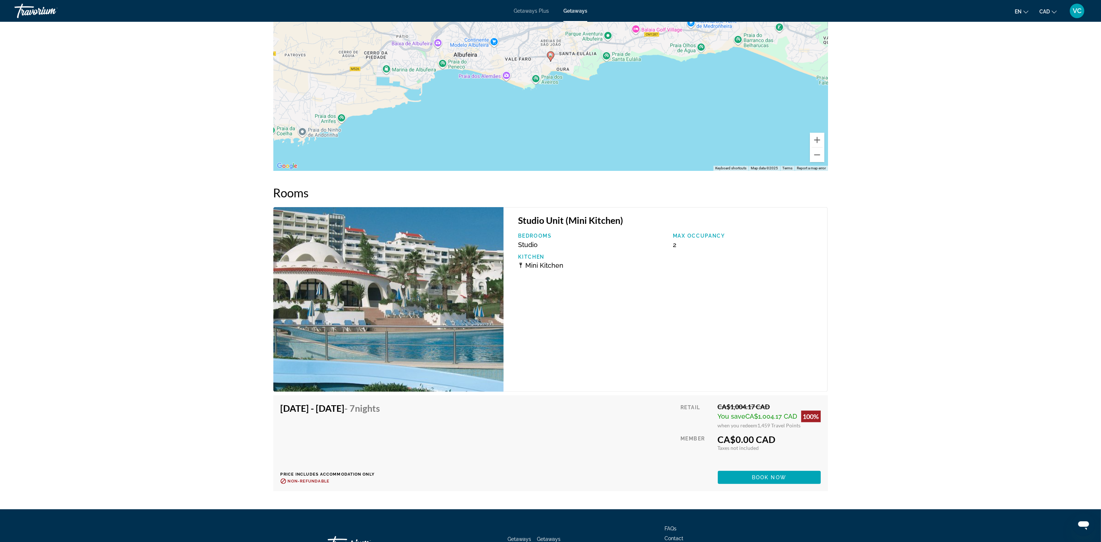
scroll to position [1200, 0]
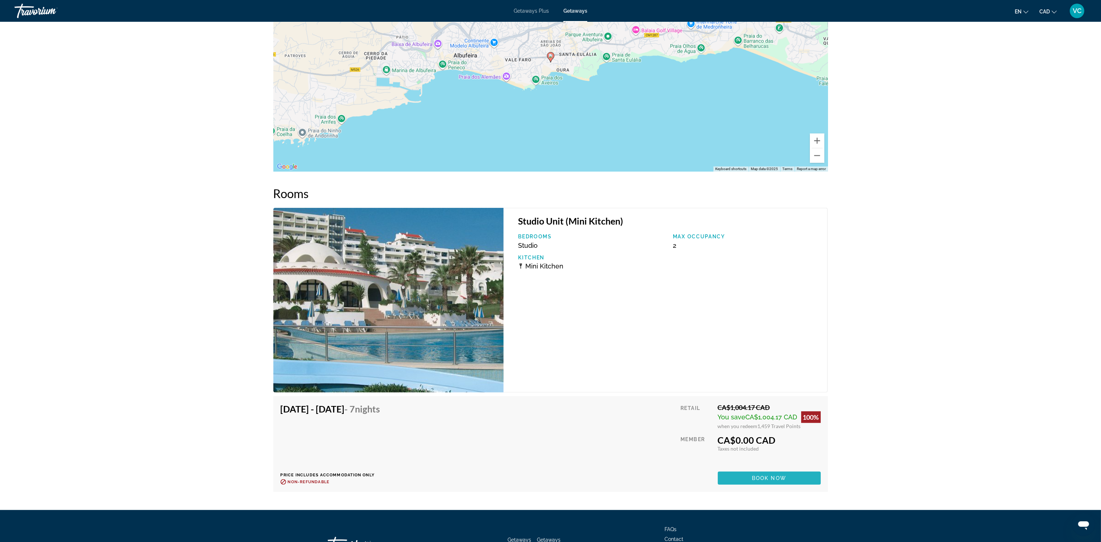
click at [750, 469] on span "Main content" at bounding box center [769, 477] width 103 height 17
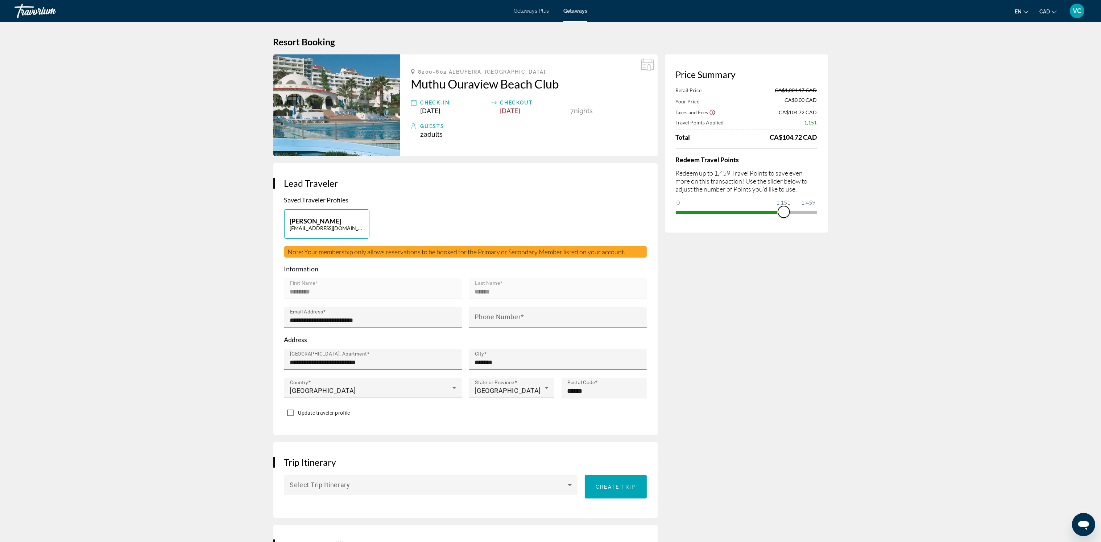
drag, startPoint x: 812, startPoint y: 212, endPoint x: 784, endPoint y: 214, distance: 28.7
click at [784, 214] on span "ngx-slider" at bounding box center [784, 212] width 12 height 12
drag, startPoint x: 786, startPoint y: 203, endPoint x: 754, endPoint y: 210, distance: 31.9
click at [754, 211] on ngx-slider "0 1,459 1,151" at bounding box center [746, 211] width 141 height 1
drag, startPoint x: 784, startPoint y: 212, endPoint x: 765, endPoint y: 212, distance: 18.9
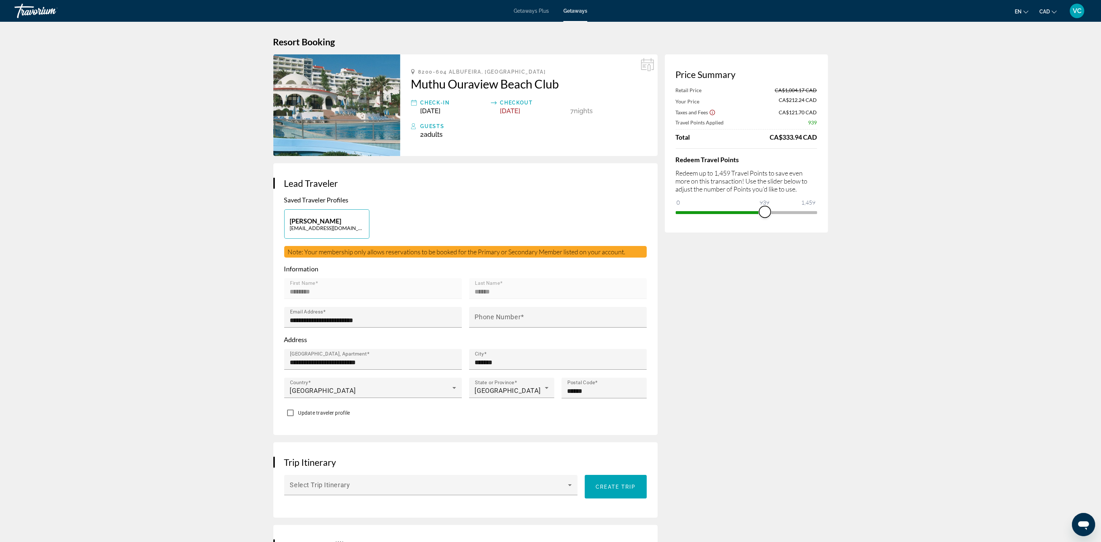
click at [765, 212] on span "ngx-slider" at bounding box center [765, 212] width 12 height 12
drag, startPoint x: 765, startPoint y: 214, endPoint x: 773, endPoint y: 214, distance: 8.0
click at [773, 214] on span "ngx-slider" at bounding box center [773, 212] width 12 height 12
click at [775, 192] on p "Redeem up to 1,459 Travel Points to save even more on this transaction! Use the…" at bounding box center [746, 181] width 141 height 24
drag, startPoint x: 775, startPoint y: 192, endPoint x: 775, endPoint y: 212, distance: 19.9
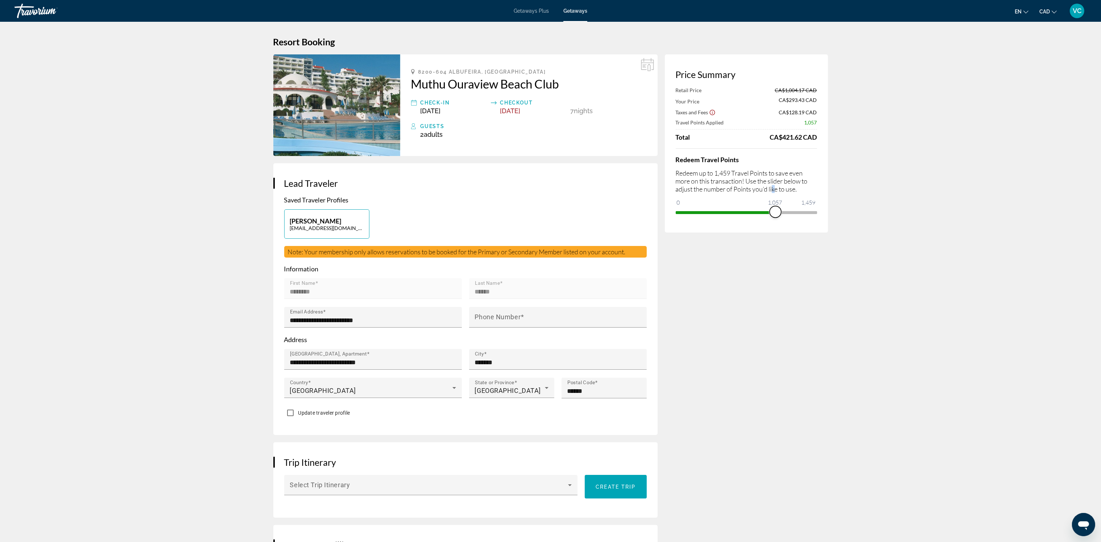
click at [775, 212] on span "ngx-slider" at bounding box center [776, 212] width 12 height 12
click at [778, 214] on span "ngx-slider" at bounding box center [778, 212] width 12 height 12
click at [780, 214] on span "ngx-slider" at bounding box center [780, 212] width 12 height 12
click at [780, 213] on span "ngx-slider" at bounding box center [780, 212] width 12 height 12
click at [781, 213] on span "ngx-slider" at bounding box center [781, 212] width 12 height 12
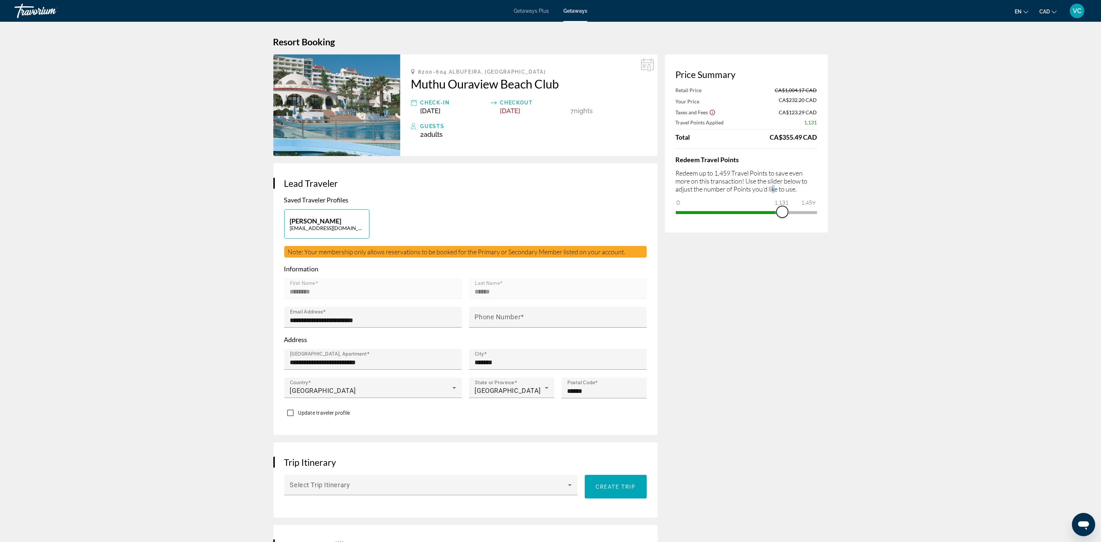
click at [782, 213] on span "ngx-slider" at bounding box center [782, 212] width 12 height 12
click at [782, 212] on span "ngx-slider" at bounding box center [782, 212] width 12 height 12
click at [781, 209] on span "ngx-slider" at bounding box center [782, 212] width 12 height 12
click at [783, 210] on span "ngx-slider" at bounding box center [784, 212] width 12 height 12
click at [784, 210] on span "ngx-slider" at bounding box center [785, 212] width 12 height 12
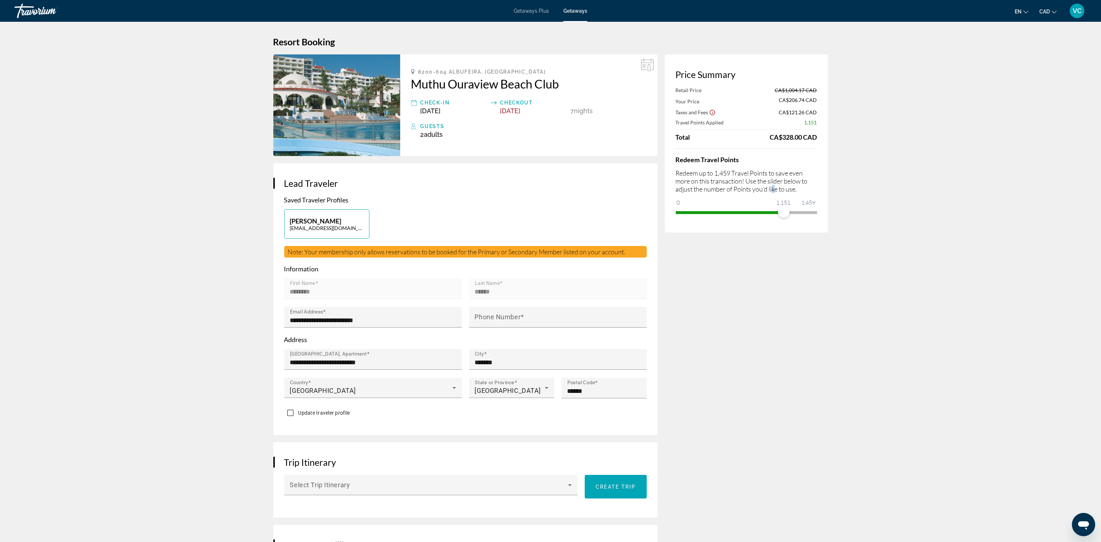
click at [784, 211] on ngx-slider "0 1,459 1,151" at bounding box center [746, 211] width 141 height 1
click at [788, 207] on span "ngx-slider" at bounding box center [787, 212] width 12 height 12
click at [788, 207] on span "ngx-slider" at bounding box center [788, 212] width 12 height 12
click at [790, 211] on span "ngx-slider" at bounding box center [789, 212] width 12 height 12
drag, startPoint x: 791, startPoint y: 210, endPoint x: 795, endPoint y: 211, distance: 3.6
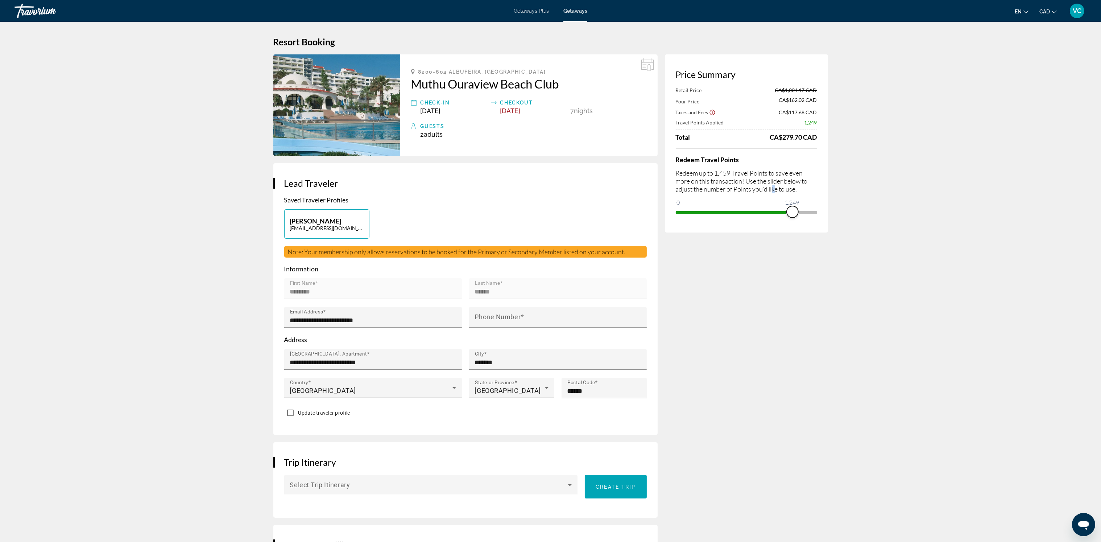
click at [795, 211] on span "ngx-slider" at bounding box center [793, 212] width 12 height 12
click at [798, 211] on span "ngx-slider" at bounding box center [798, 212] width 12 height 12
click at [800, 210] on span "ngx-slider" at bounding box center [800, 212] width 12 height 12
drag, startPoint x: 800, startPoint y: 210, endPoint x: 825, endPoint y: 210, distance: 25.4
click at [824, 210] on div "Price Summary Retail Price CA$1,004.17 CAD Your Price CA$89.09 CAD Taxes and Fe…" at bounding box center [746, 143] width 163 height 178
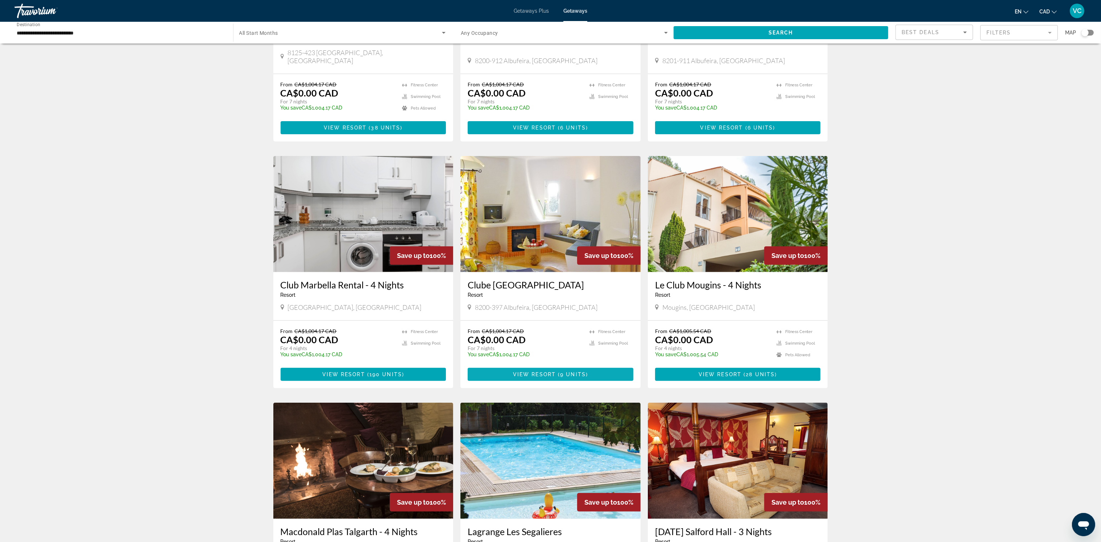
scroll to position [433, 0]
click at [712, 212] on img "Main content" at bounding box center [738, 214] width 180 height 116
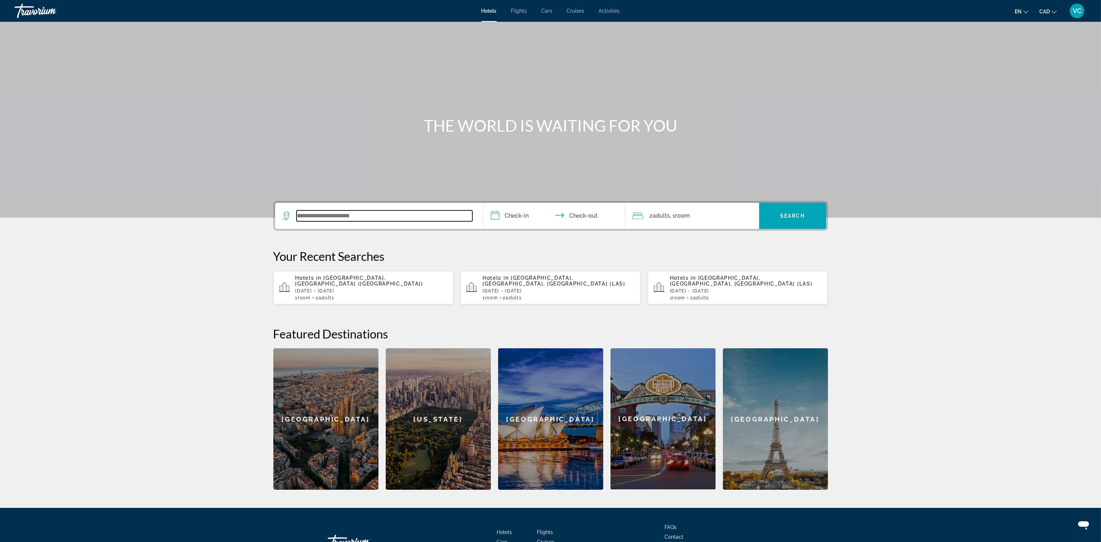
click at [339, 210] on input "Search widget" at bounding box center [385, 215] width 176 height 11
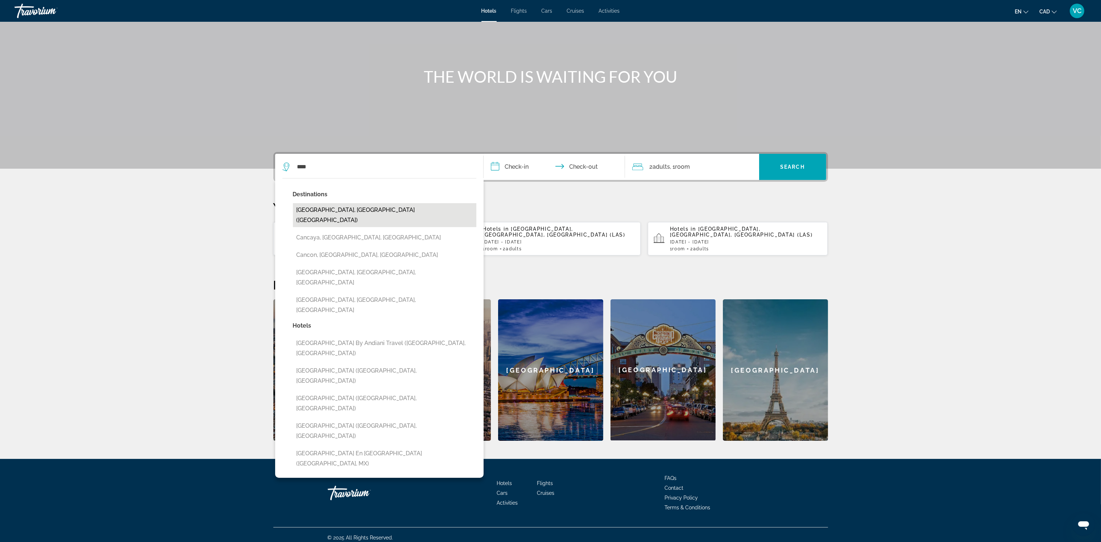
click at [338, 210] on button "[GEOGRAPHIC_DATA], [GEOGRAPHIC_DATA] ([GEOGRAPHIC_DATA])" at bounding box center [384, 215] width 183 height 24
type input "**********"
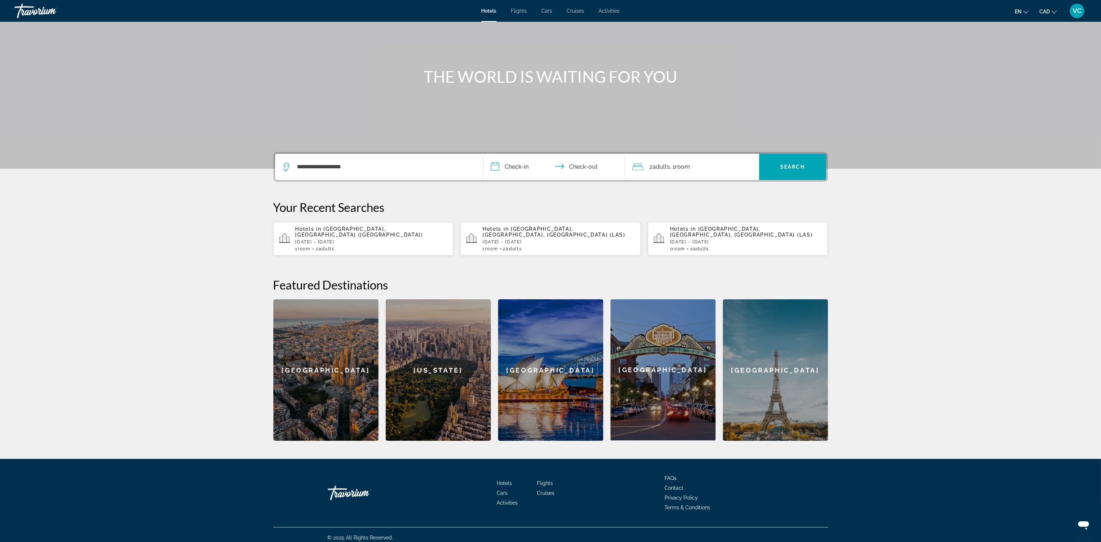
click at [516, 168] on input "**********" at bounding box center [556, 168] width 144 height 28
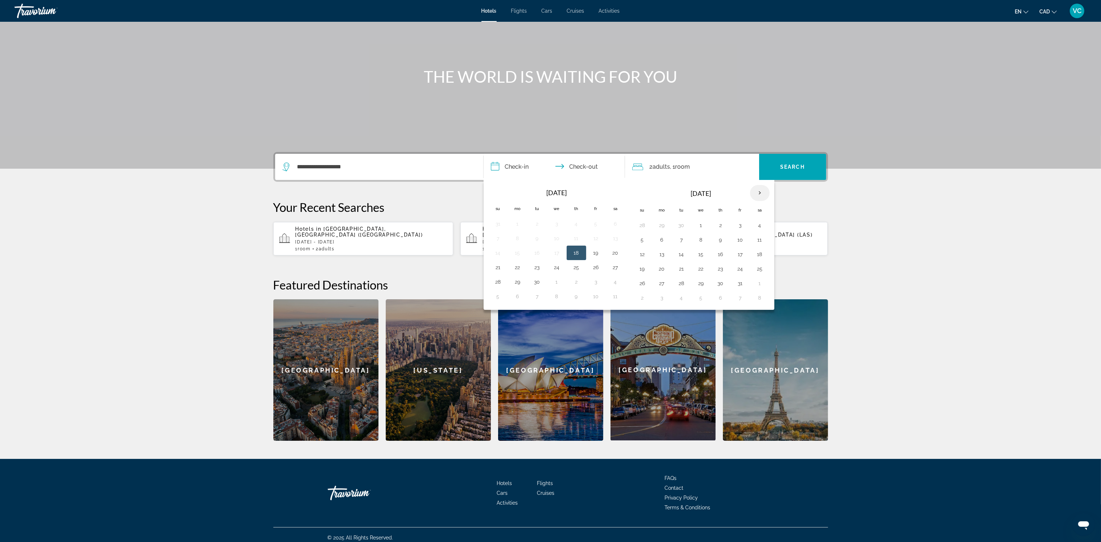
click at [763, 190] on th "Next month" at bounding box center [760, 193] width 20 height 16
click at [762, 190] on th "Next month" at bounding box center [760, 193] width 20 height 16
click at [661, 253] on button "12" at bounding box center [662, 254] width 12 height 10
click at [663, 281] on button "26" at bounding box center [662, 283] width 12 height 10
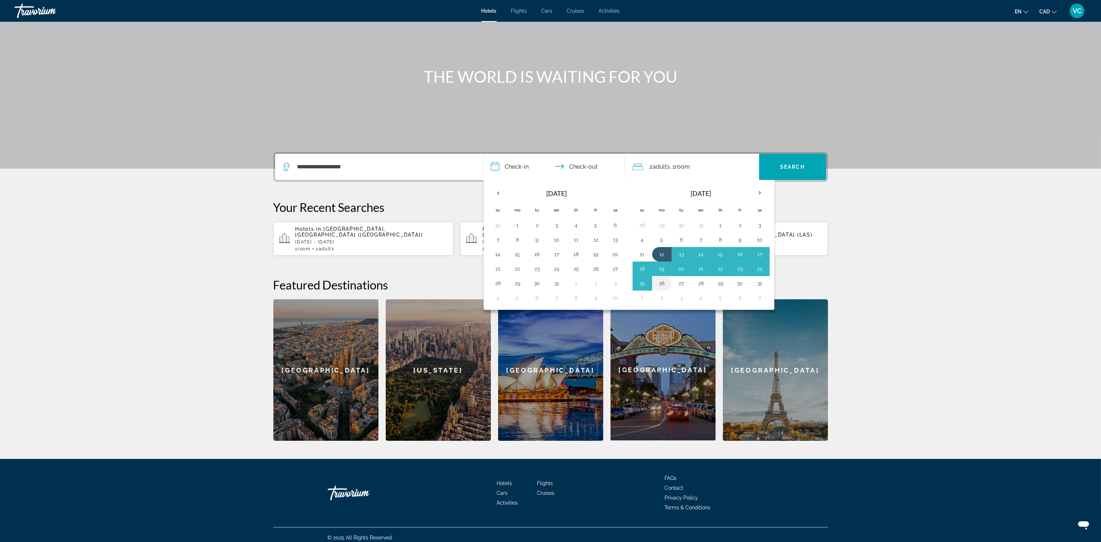
type input "**********"
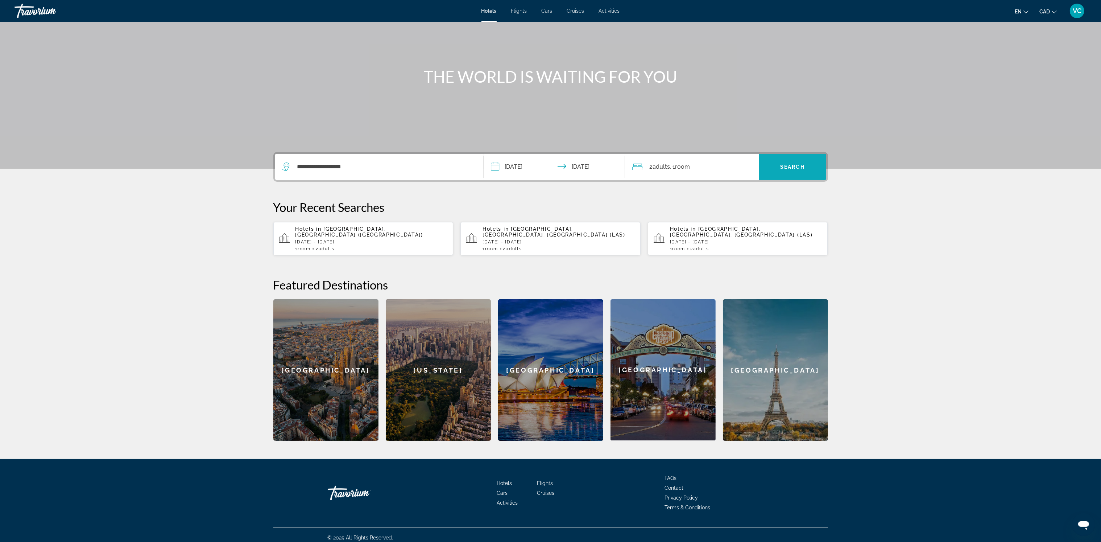
click at [789, 168] on span "Search" at bounding box center [792, 167] width 25 height 6
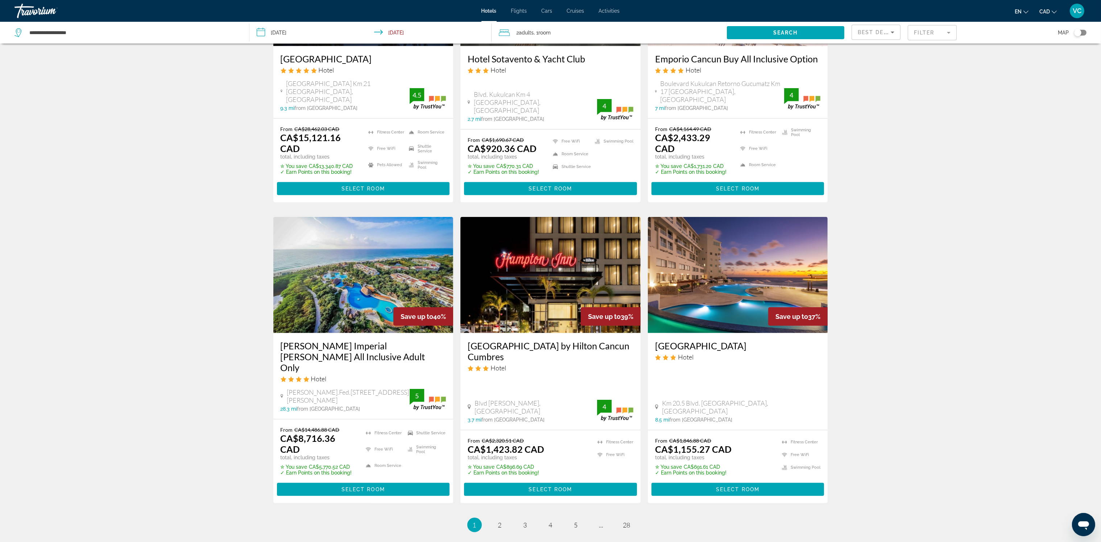
scroll to position [705, 0]
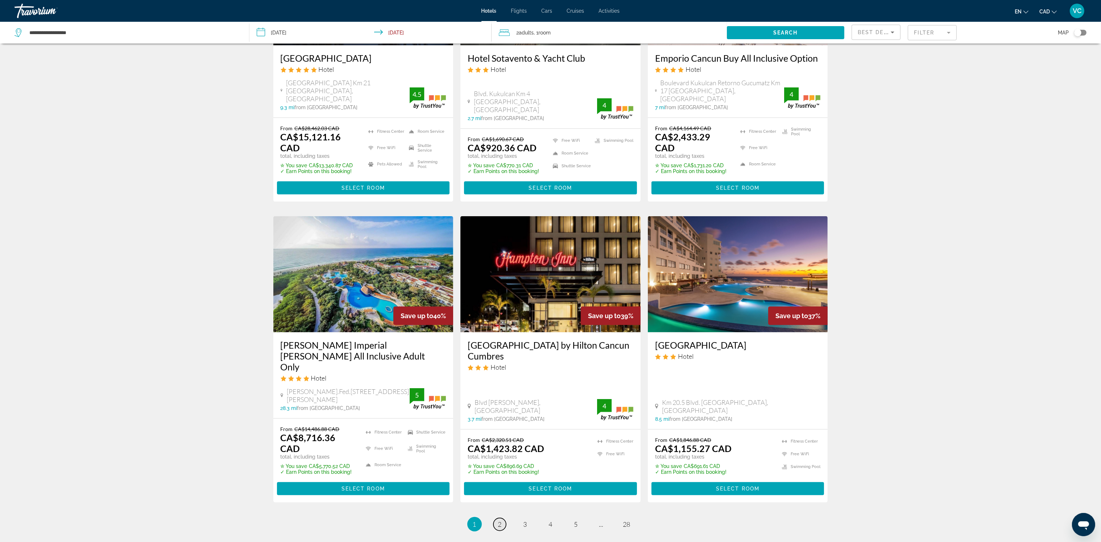
click at [495, 518] on link "page 2" at bounding box center [499, 524] width 13 height 13
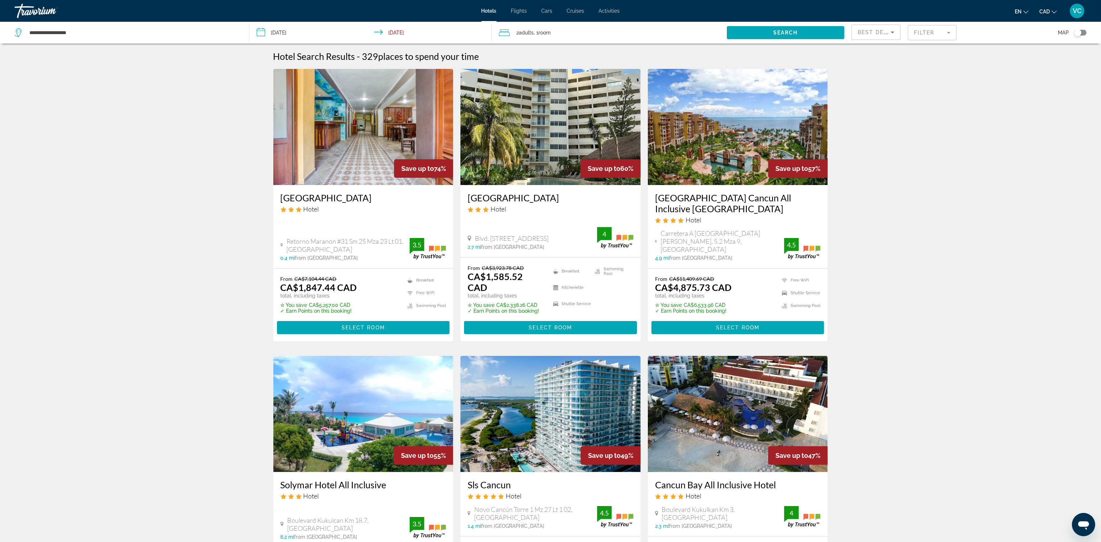
click at [733, 172] on img "Main content" at bounding box center [738, 127] width 180 height 116
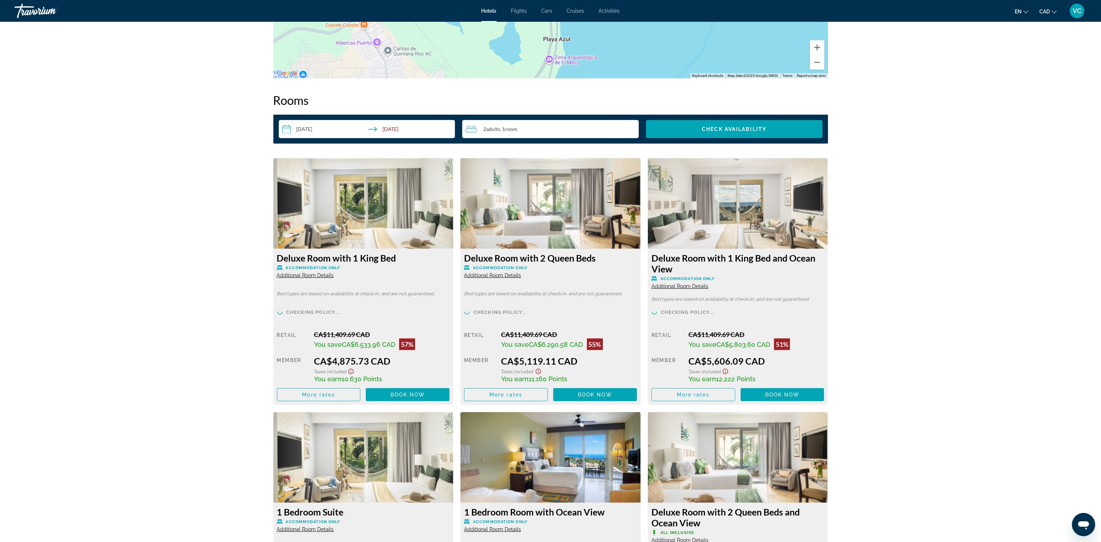
scroll to position [869, 0]
click at [311, 393] on span "More rates" at bounding box center [318, 394] width 33 height 6
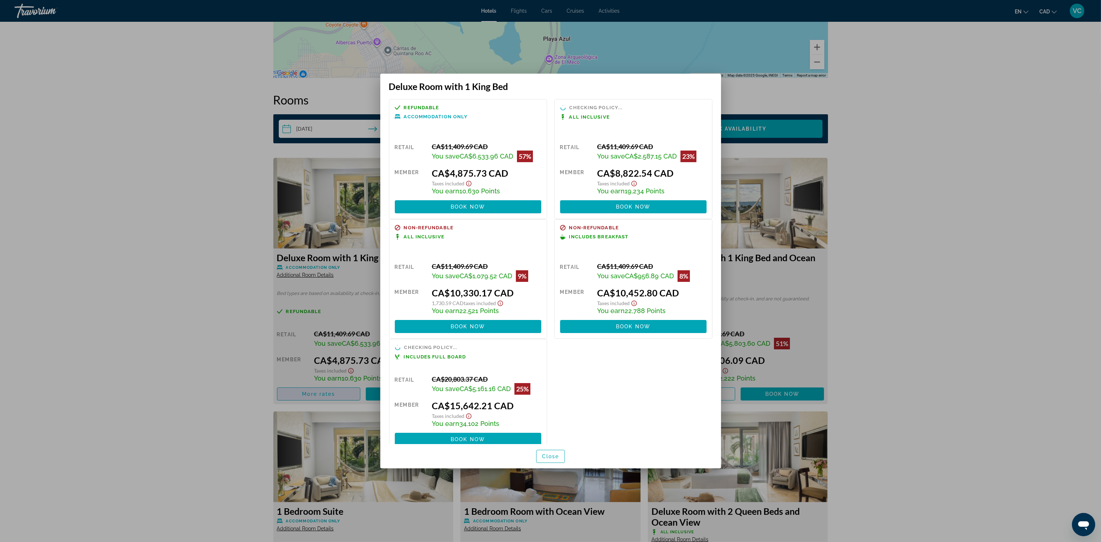
scroll to position [0, 0]
click at [210, 301] on div at bounding box center [550, 271] width 1101 height 542
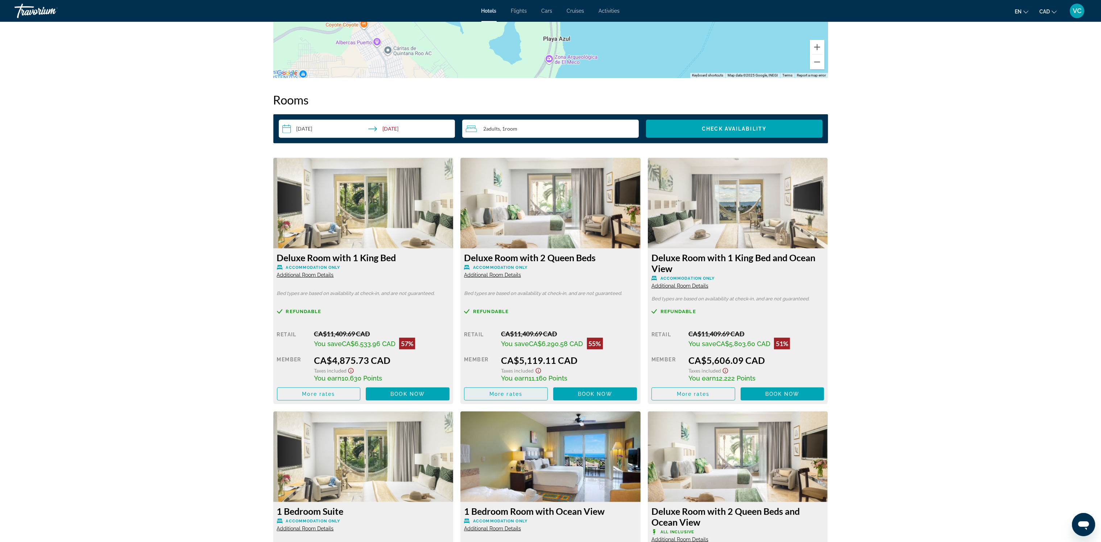
click at [518, 393] on span "More rates" at bounding box center [505, 394] width 33 height 6
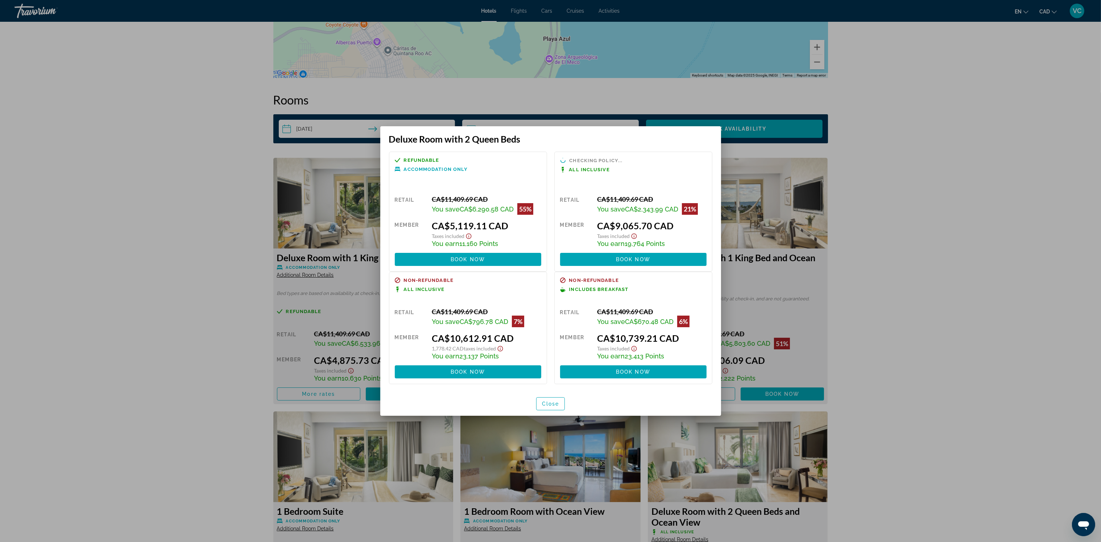
scroll to position [0, 0]
click at [969, 304] on div at bounding box center [550, 271] width 1101 height 542
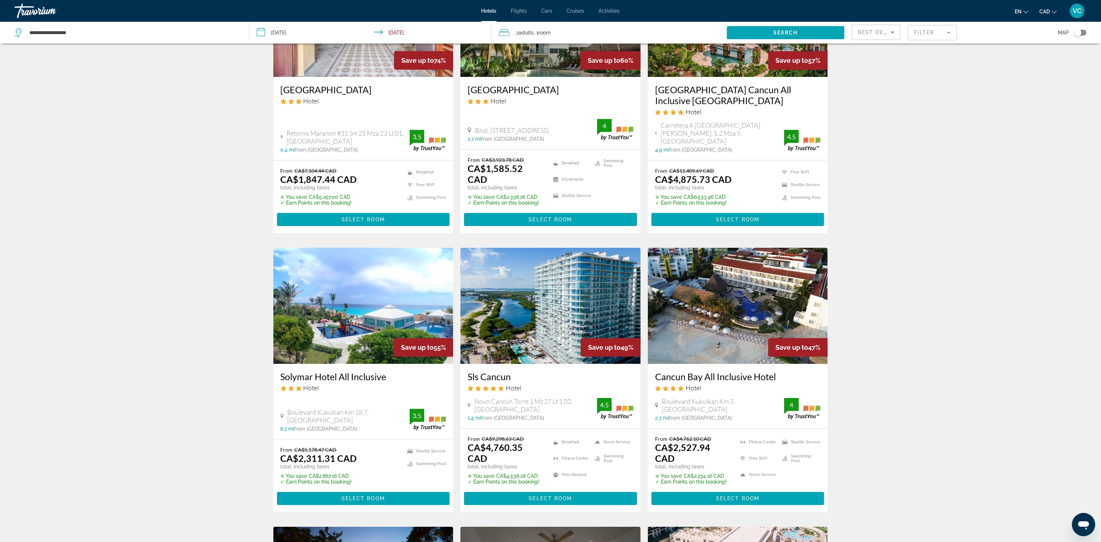
scroll to position [109, 0]
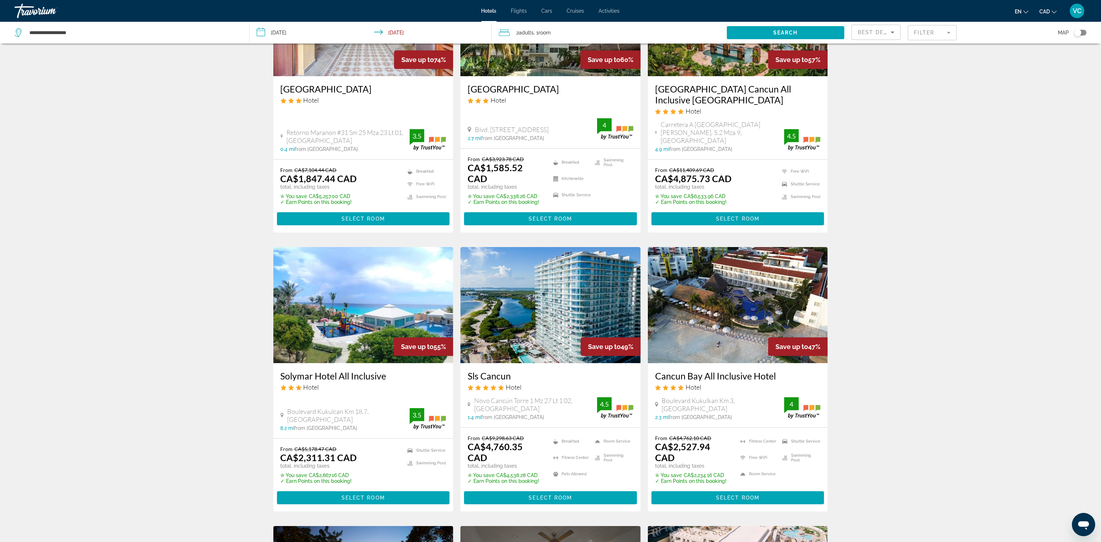
click at [339, 313] on img "Main content" at bounding box center [363, 305] width 180 height 116
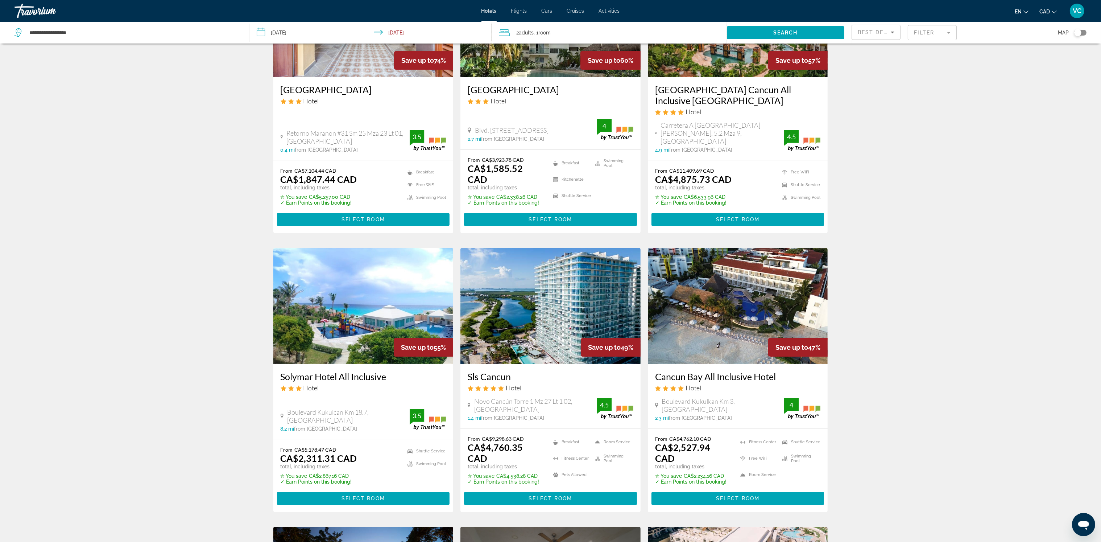
click at [729, 327] on img "Main content" at bounding box center [738, 306] width 180 height 116
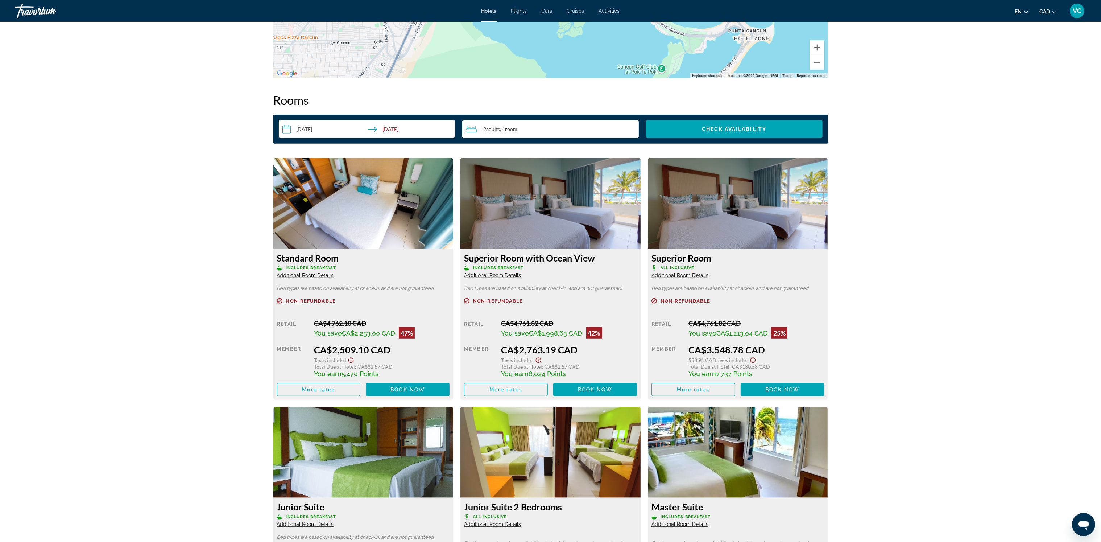
scroll to position [869, 0]
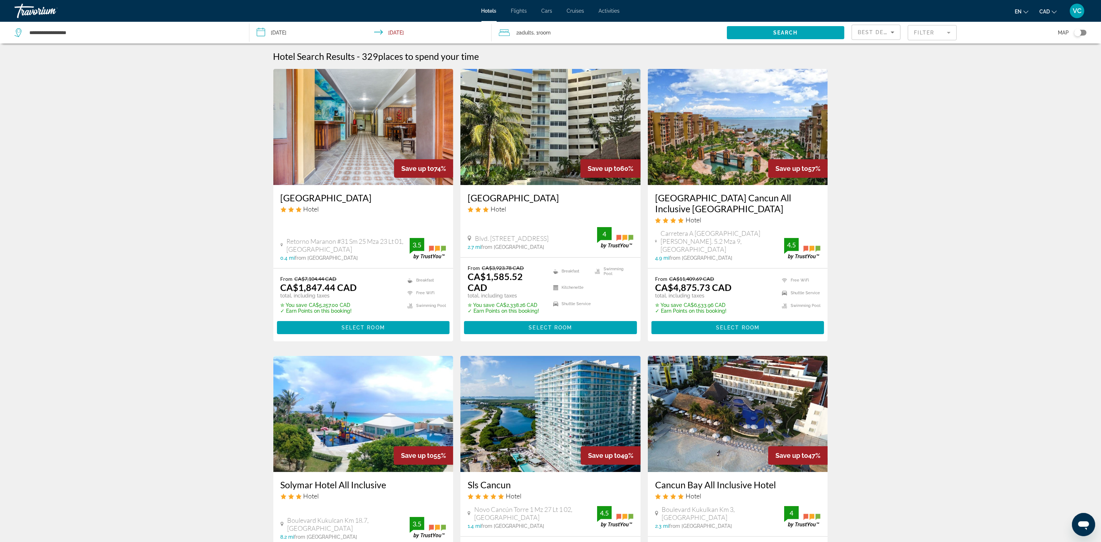
click at [393, 33] on input "**********" at bounding box center [371, 34] width 245 height 24
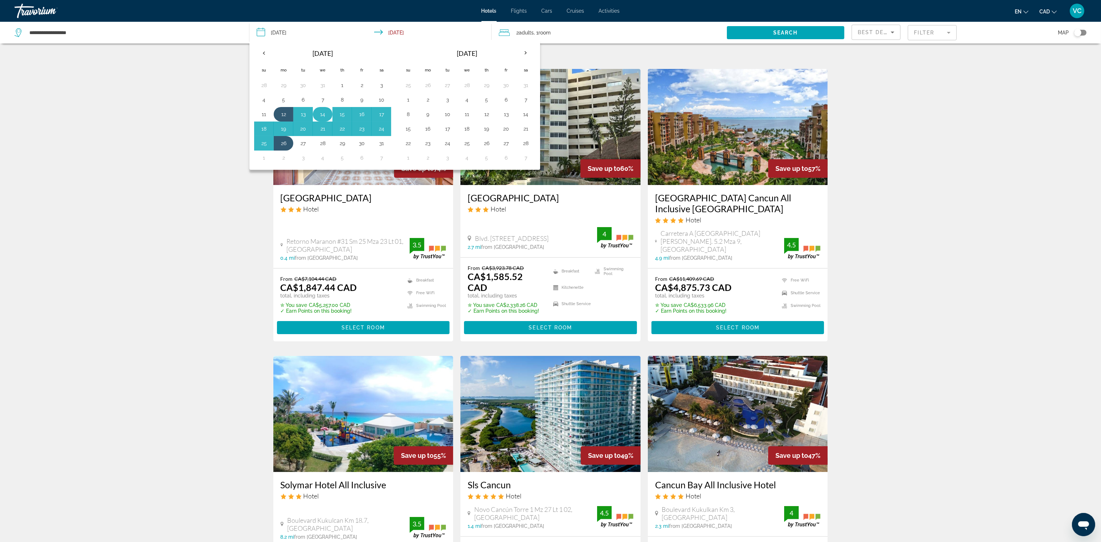
click at [323, 111] on button "14" at bounding box center [323, 114] width 12 height 10
click at [322, 129] on button "21" at bounding box center [323, 129] width 12 height 10
type input "**********"
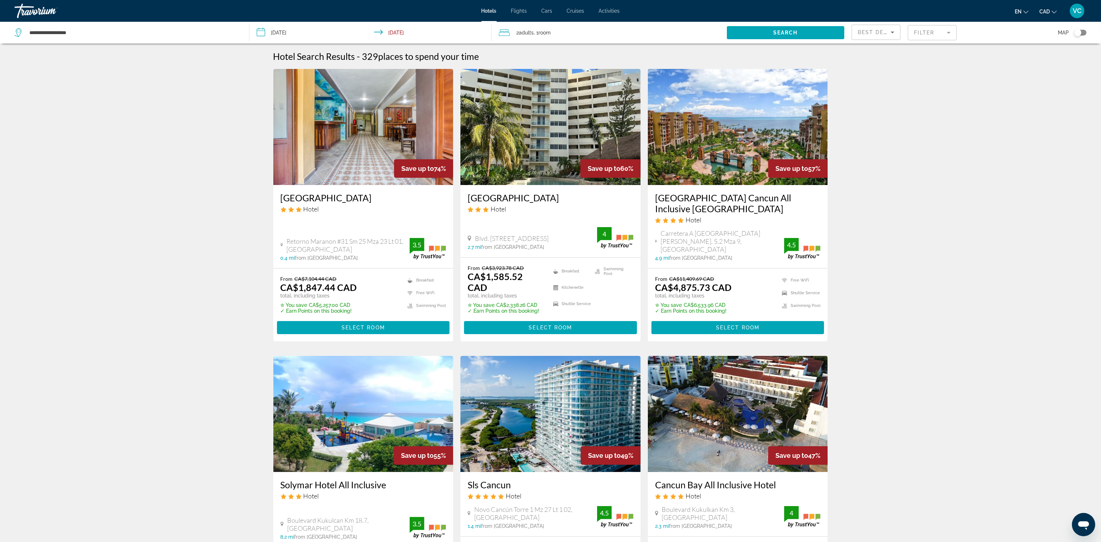
click at [540, 34] on span ", 1 Room rooms" at bounding box center [542, 33] width 17 height 10
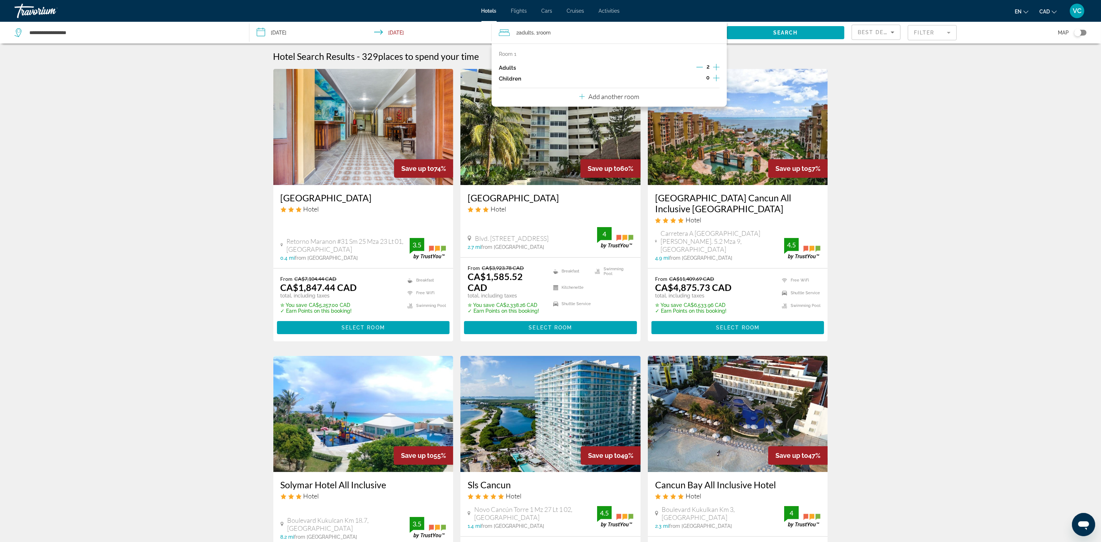
click at [716, 66] on icon "Increment adults" at bounding box center [716, 67] width 7 height 9
click at [715, 79] on icon "Increment children" at bounding box center [716, 78] width 7 height 9
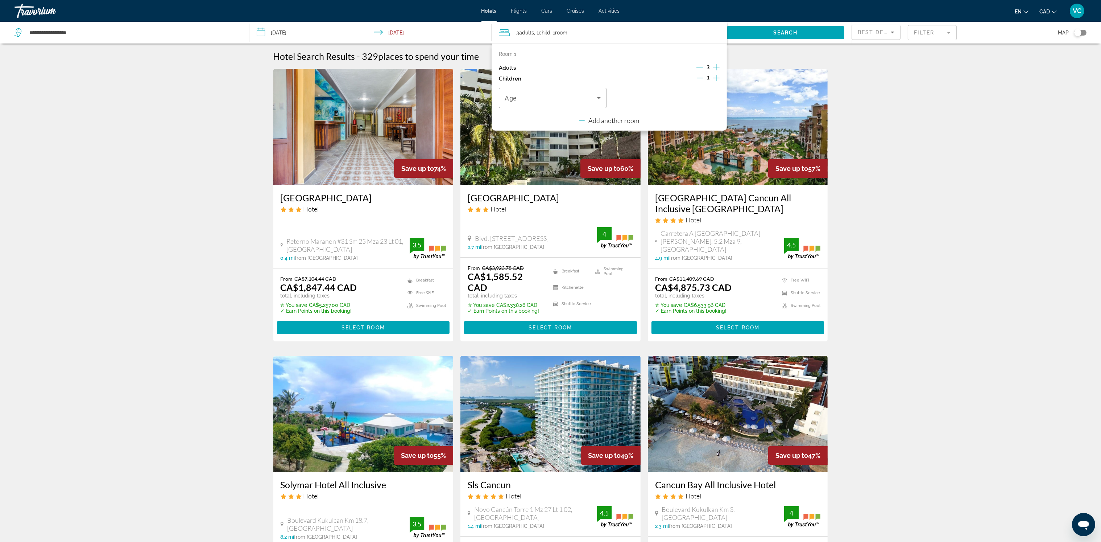
click at [715, 79] on icon "Increment children" at bounding box center [716, 78] width 7 height 9
click at [542, 92] on div "Travelers: 3 adults, 2 children" at bounding box center [553, 98] width 96 height 20
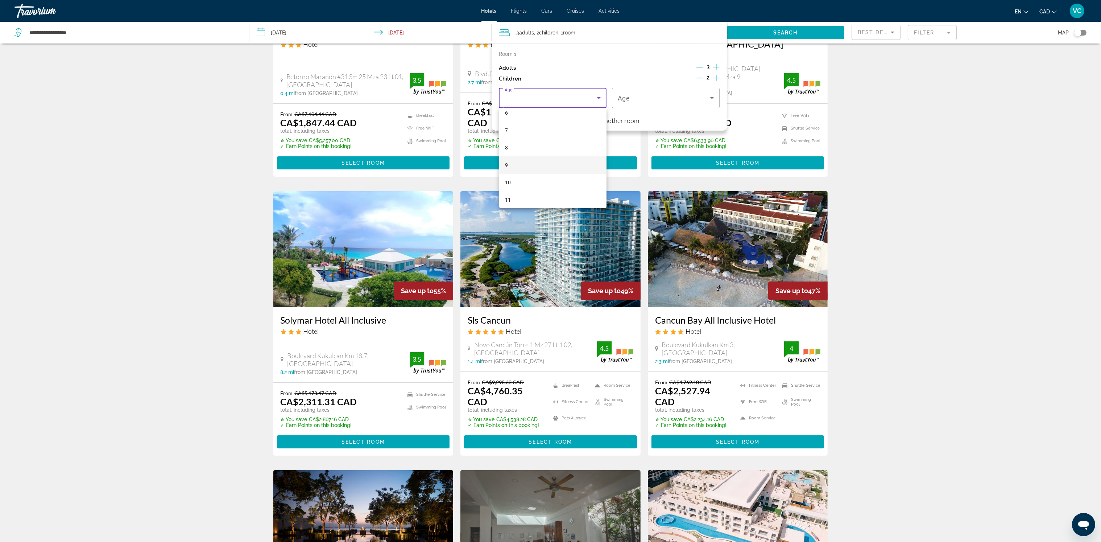
scroll to position [111, 0]
click at [521, 182] on mat-option "10" at bounding box center [553, 182] width 108 height 17
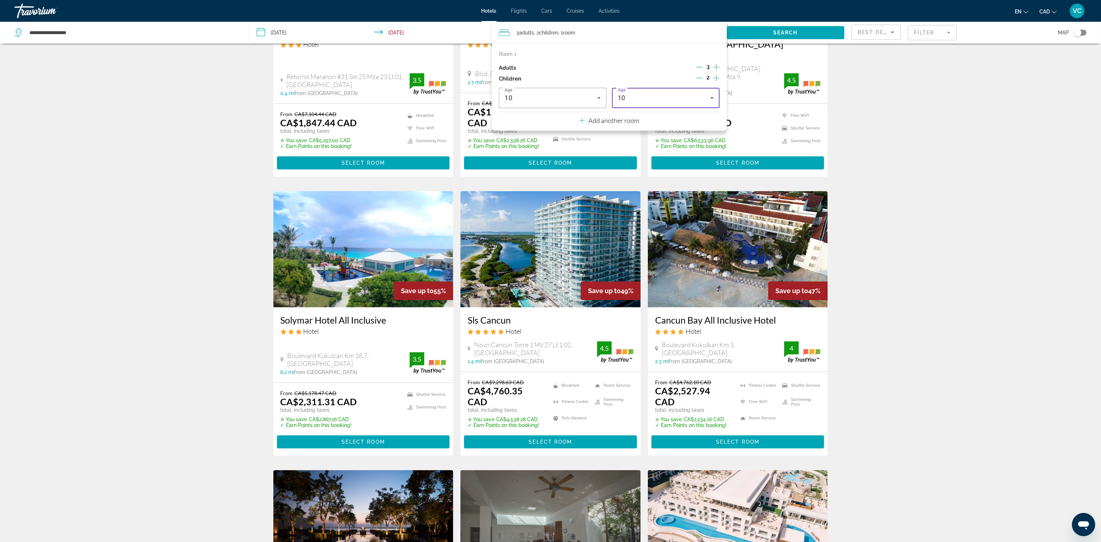
click at [630, 98] on div "10" at bounding box center [664, 98] width 92 height 9
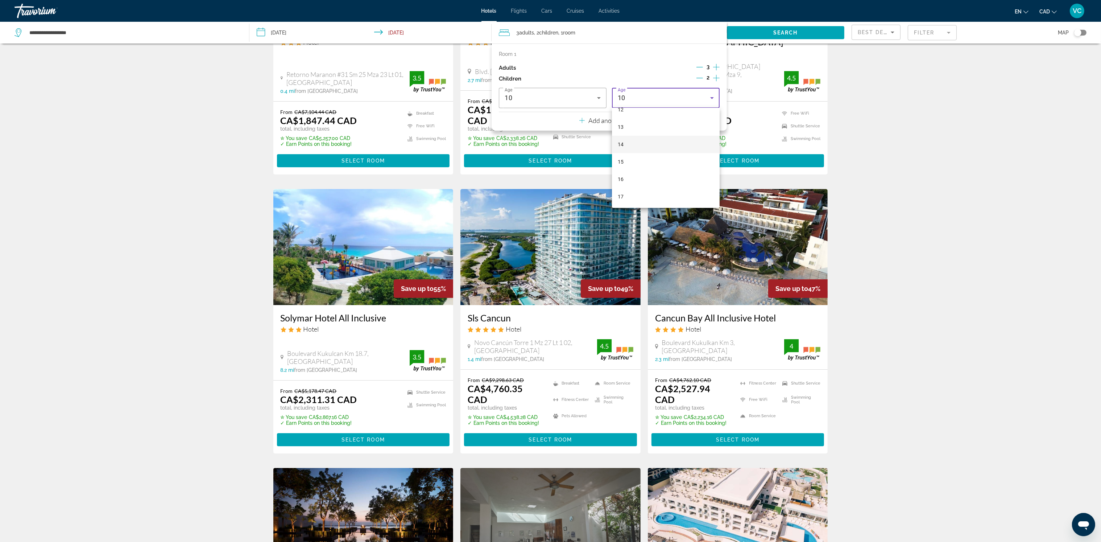
scroll to position [167, 0]
click at [629, 127] on mat-option "13" at bounding box center [666, 126] width 108 height 17
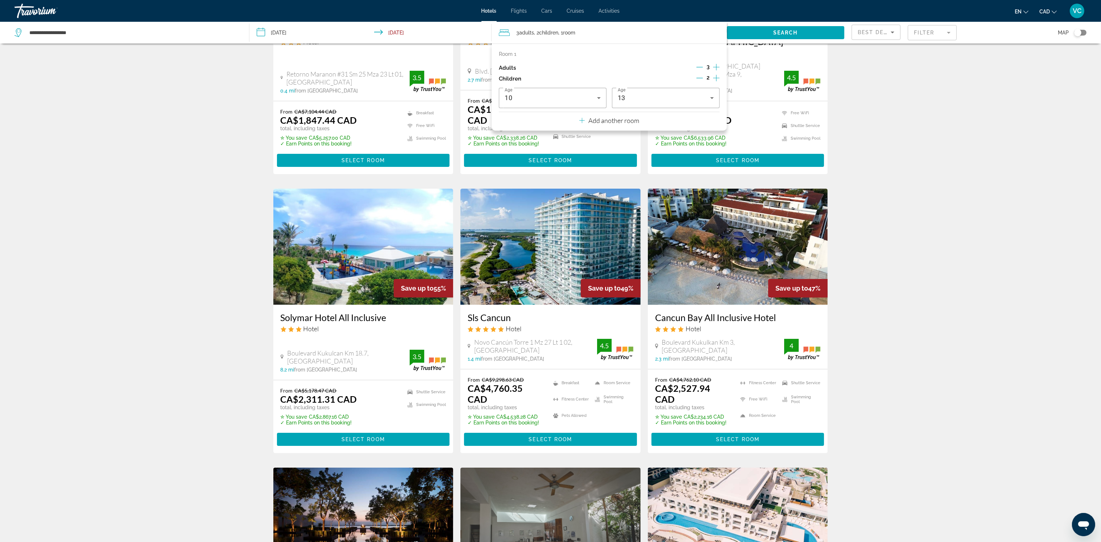
click at [883, 113] on div "Hotel Search Results - 329 places to spend your time Save up to 74% [GEOGRAPHIC…" at bounding box center [550, 476] width 1101 height 1185
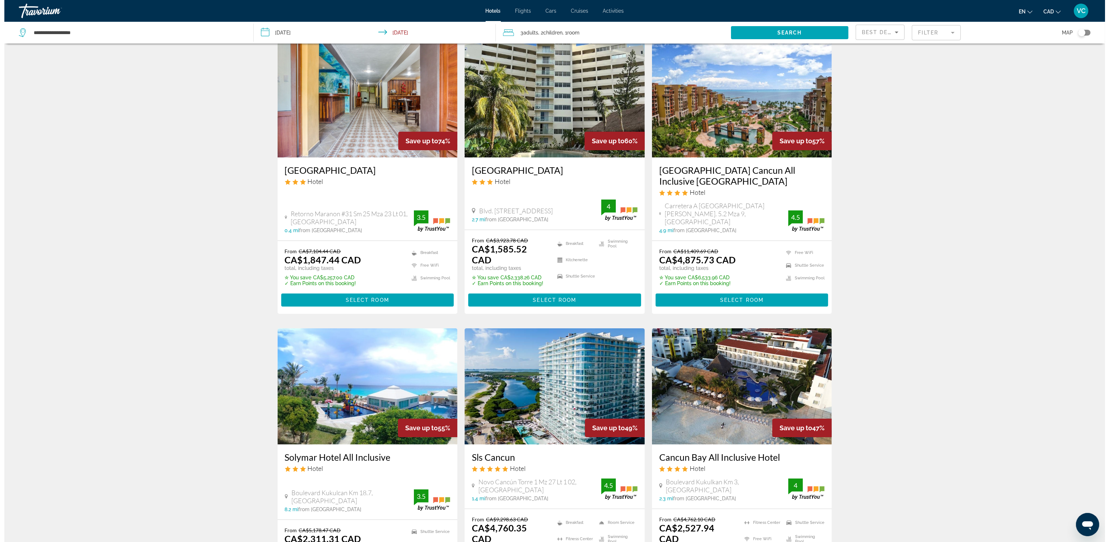
scroll to position [0, 0]
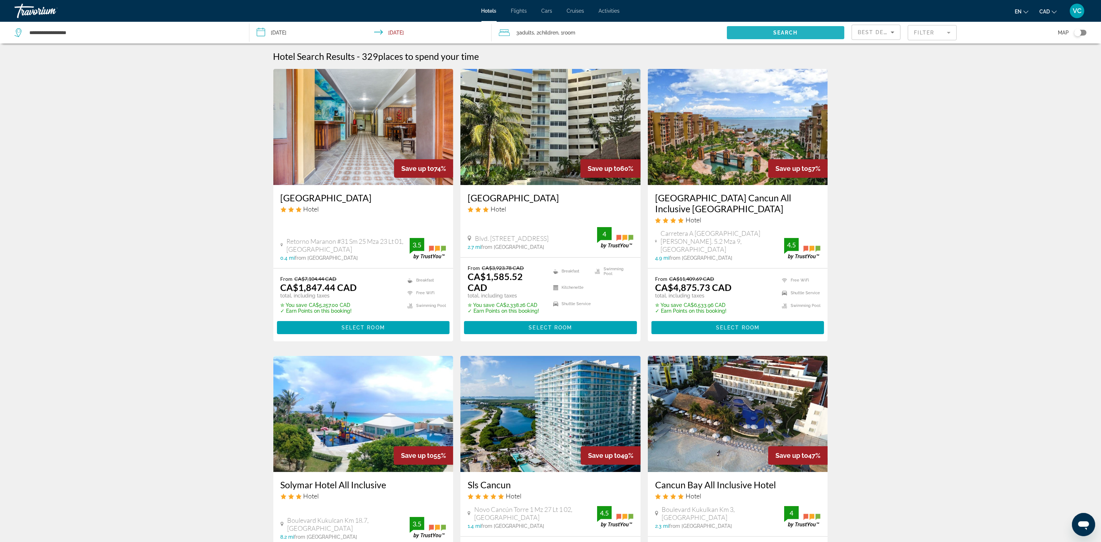
click at [786, 30] on span "Search" at bounding box center [785, 33] width 25 height 6
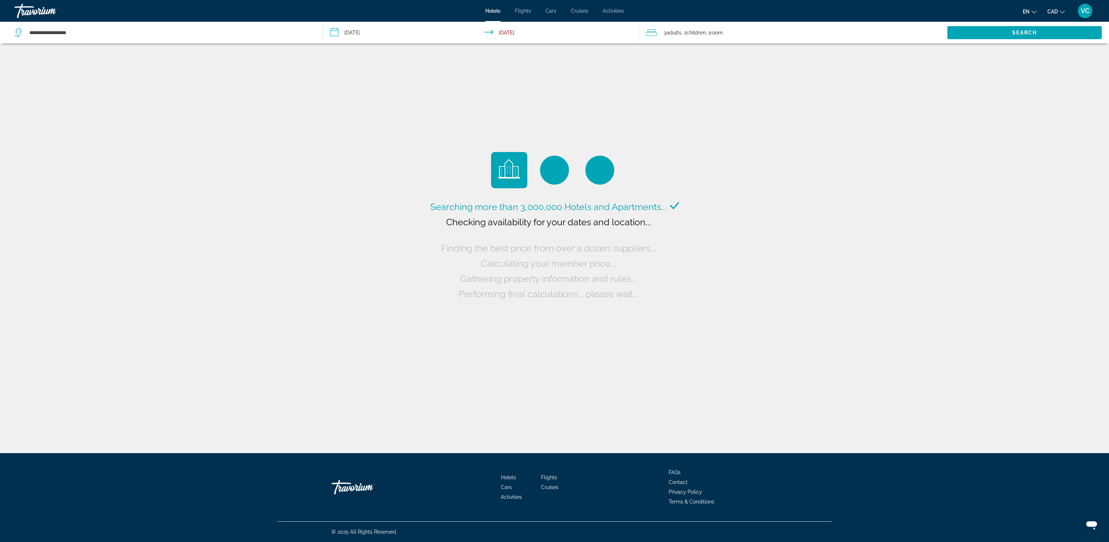
click at [695, 30] on span "Children" at bounding box center [696, 33] width 19 height 6
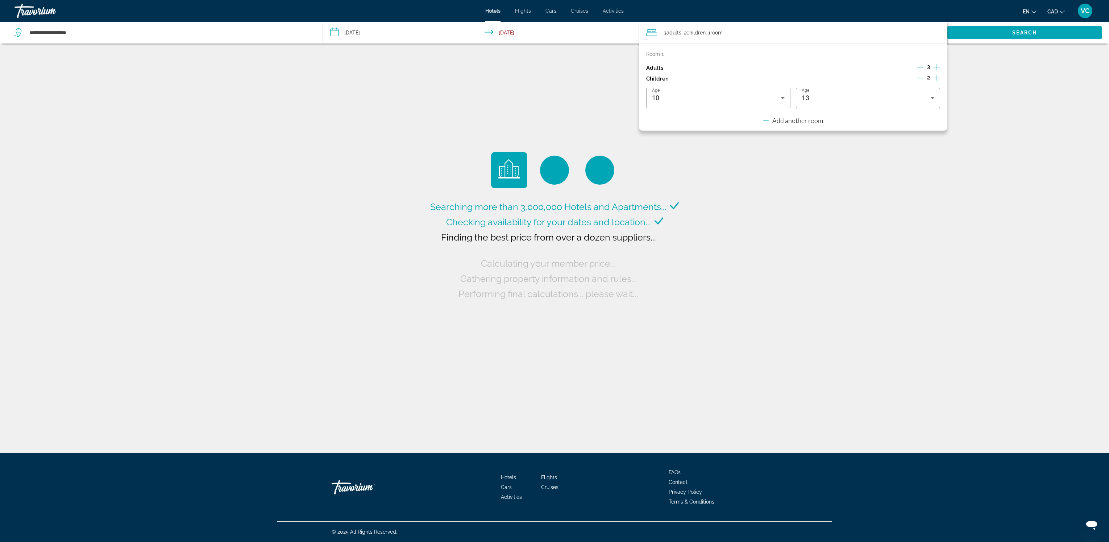
click at [917, 67] on icon "Decrement adults" at bounding box center [920, 67] width 7 height 7
click at [936, 77] on icon "Increment children" at bounding box center [937, 78] width 7 height 9
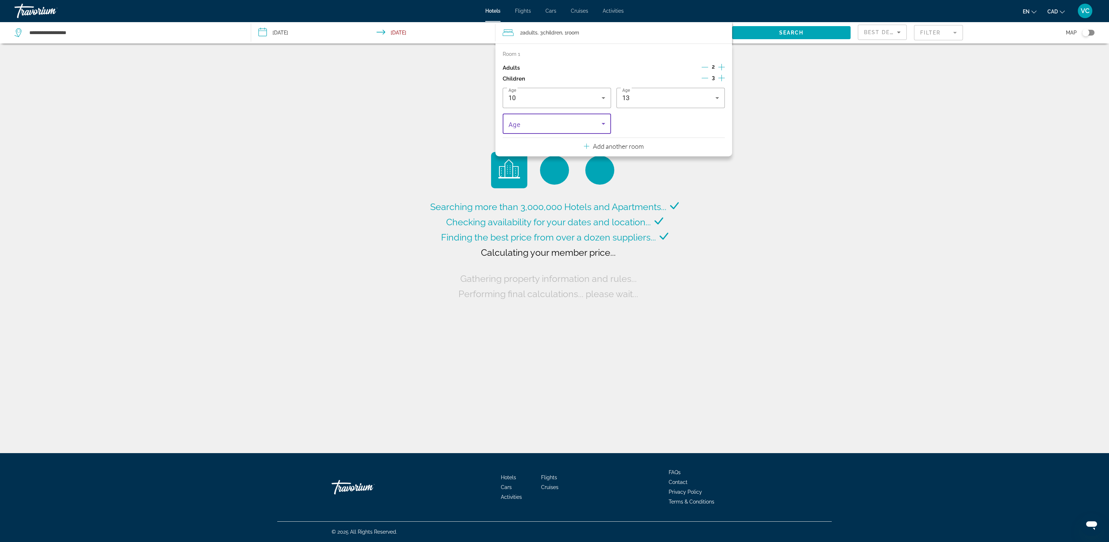
click at [562, 124] on span "Travelers: 2 adults, 3 children" at bounding box center [555, 123] width 93 height 9
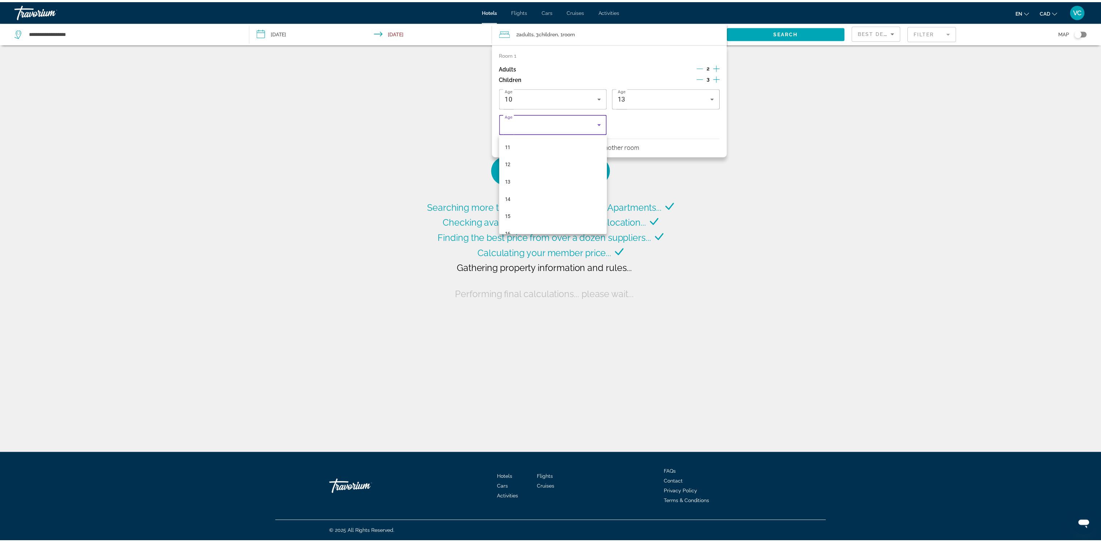
scroll to position [219, 0]
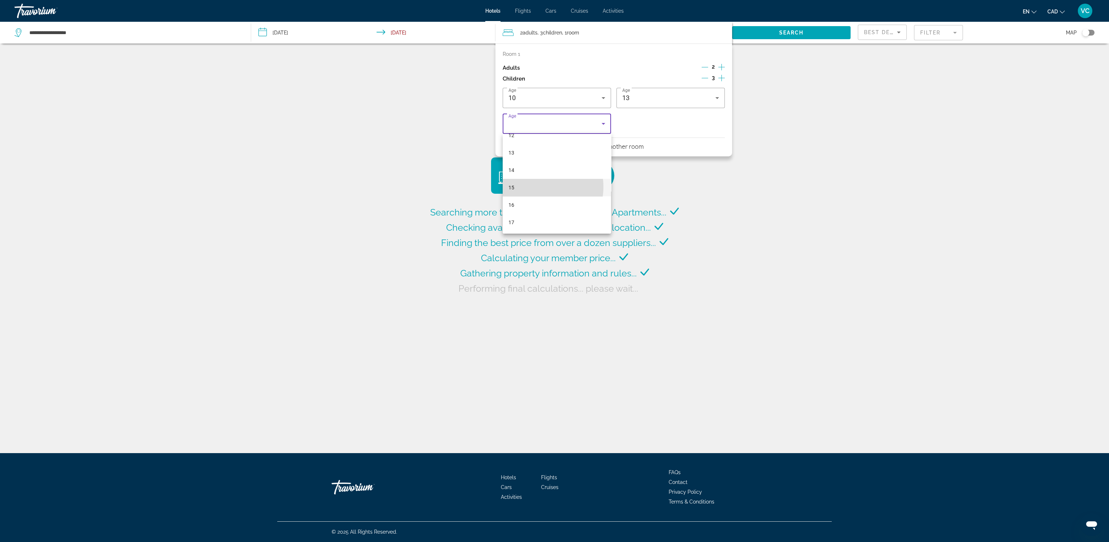
click at [535, 186] on mat-option "15" at bounding box center [557, 187] width 108 height 17
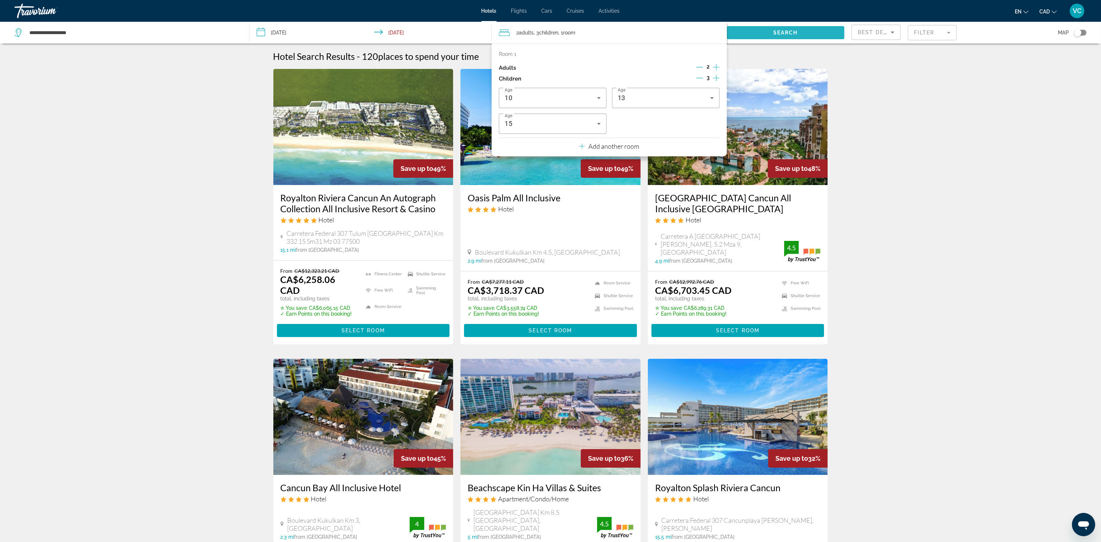
click at [796, 30] on span "Search" at bounding box center [785, 33] width 25 height 6
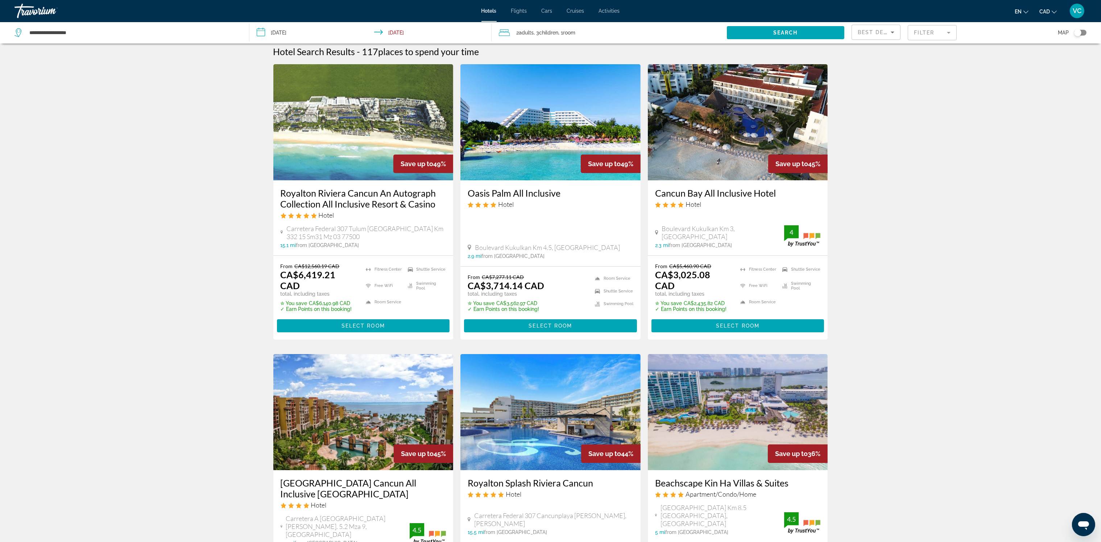
scroll to position [0, 0]
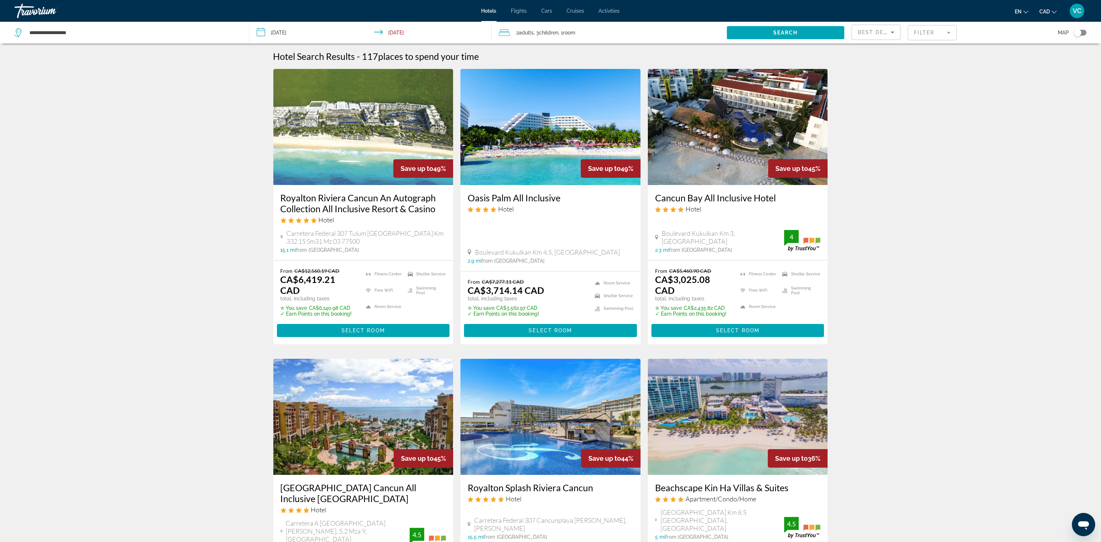
click at [507, 156] on img "Main content" at bounding box center [550, 127] width 180 height 116
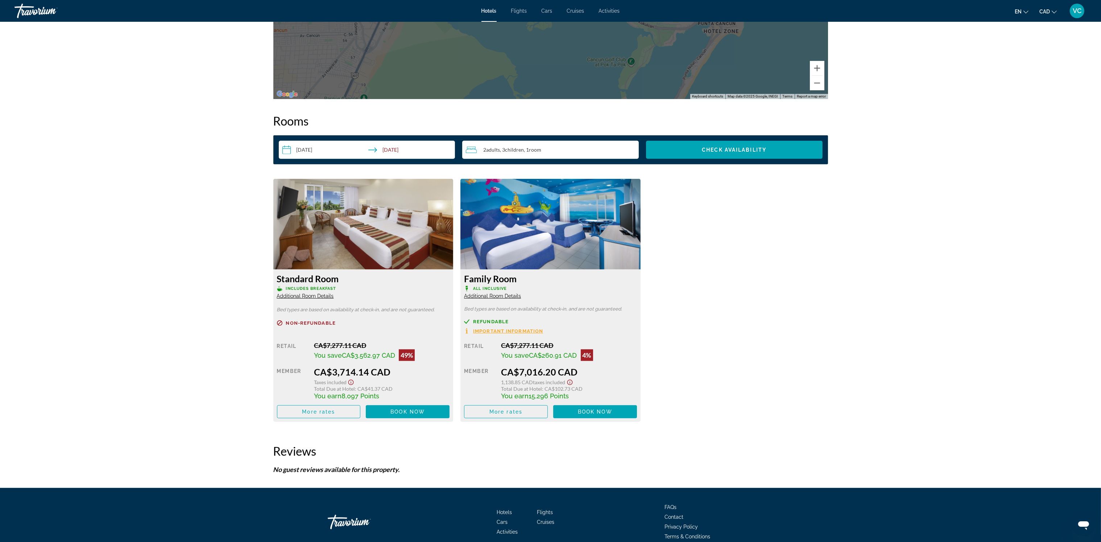
scroll to position [837, 0]
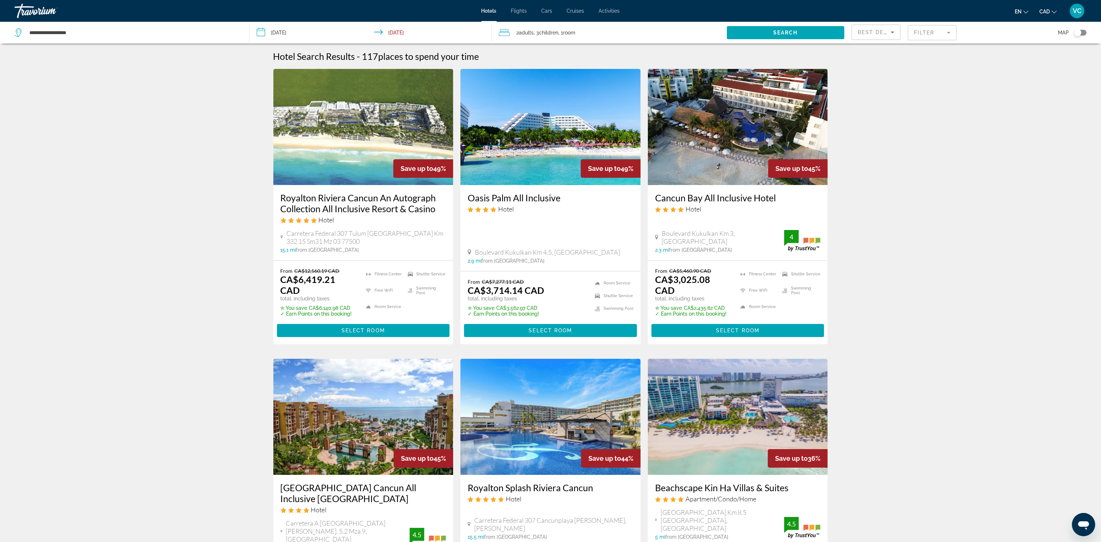
click at [684, 158] on img "Main content" at bounding box center [738, 127] width 180 height 116
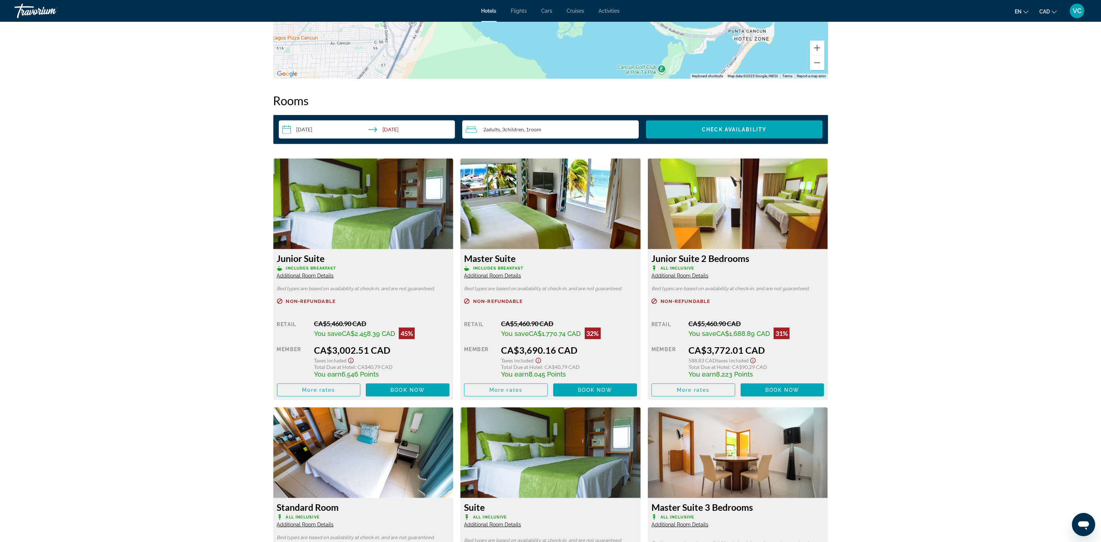
scroll to position [869, 0]
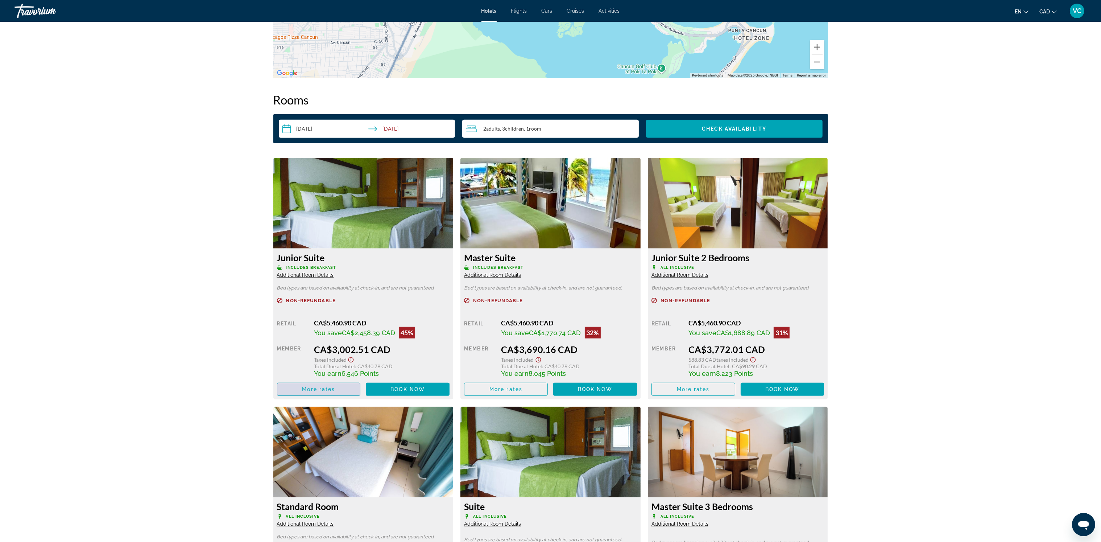
click at [305, 387] on span "More rates" at bounding box center [318, 389] width 33 height 6
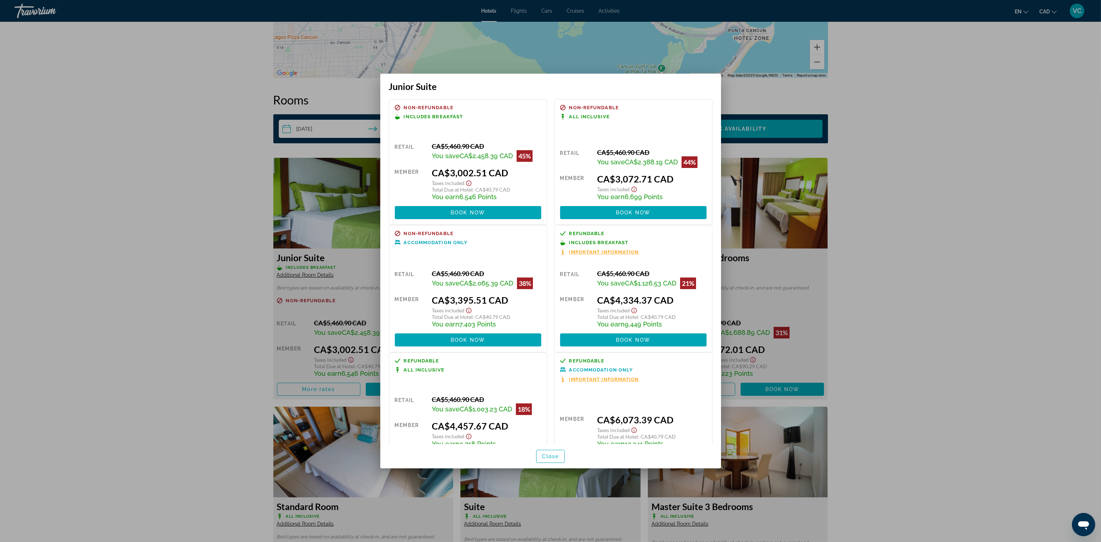
click at [643, 140] on div "Non-refundable All Inclusive Retail CA$5,460.90 CAD You save CA$2,388.19 CAD 44…" at bounding box center [633, 162] width 158 height 126
click at [656, 193] on span "6,699 Points" at bounding box center [644, 197] width 38 height 8
click at [892, 172] on div at bounding box center [550, 271] width 1101 height 542
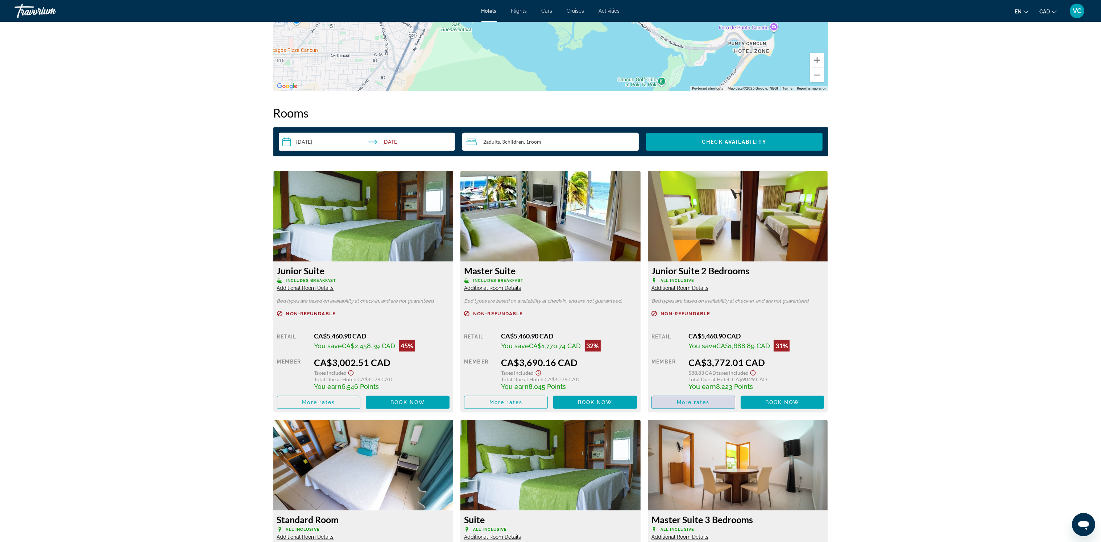
click at [689, 388] on div "Retail CA$5,460.90 CAD You save CA$1,688.89 CAD 31% when you redeem Member CA$3…" at bounding box center [737, 370] width 173 height 77
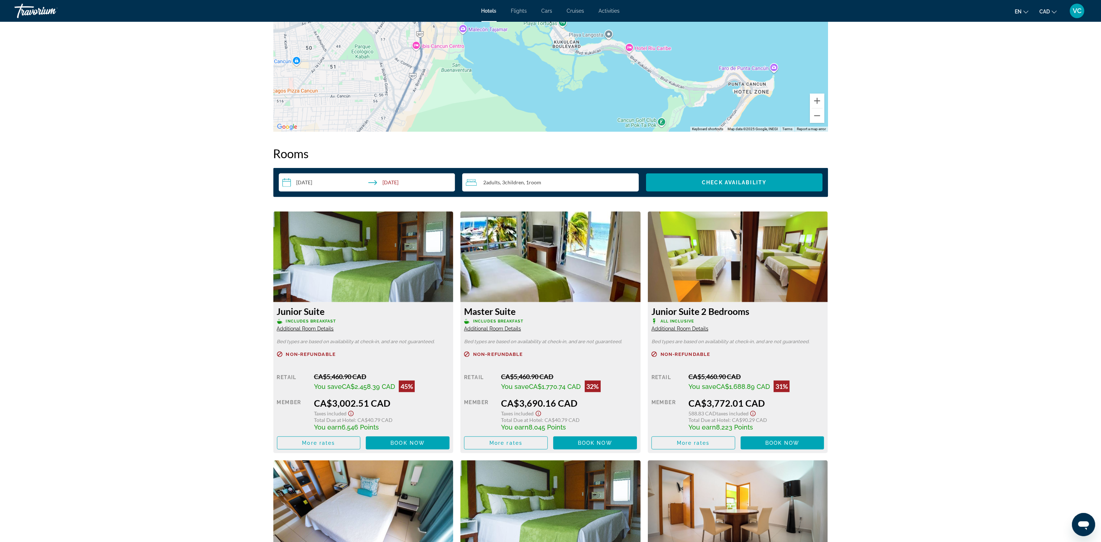
scroll to position [815, 0]
click at [693, 441] on span "More rates" at bounding box center [693, 443] width 33 height 6
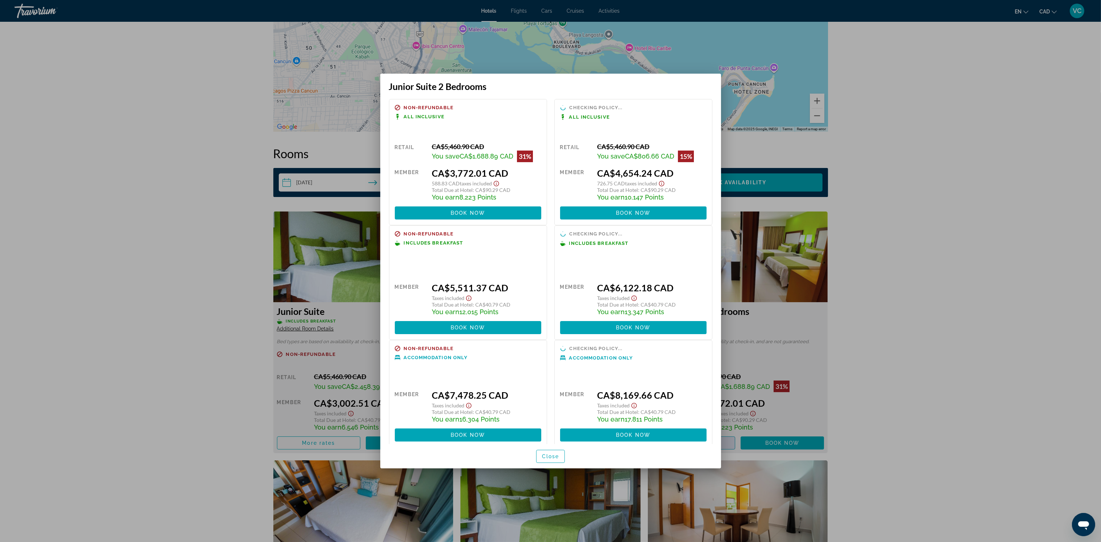
scroll to position [0, 0]
click at [993, 304] on div at bounding box center [550, 271] width 1101 height 542
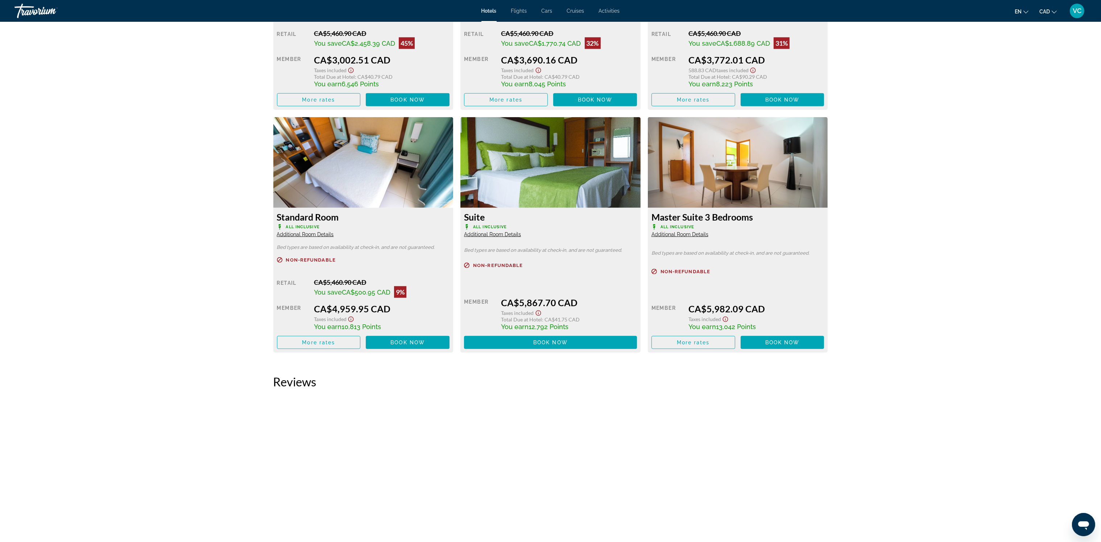
scroll to position [1154, 0]
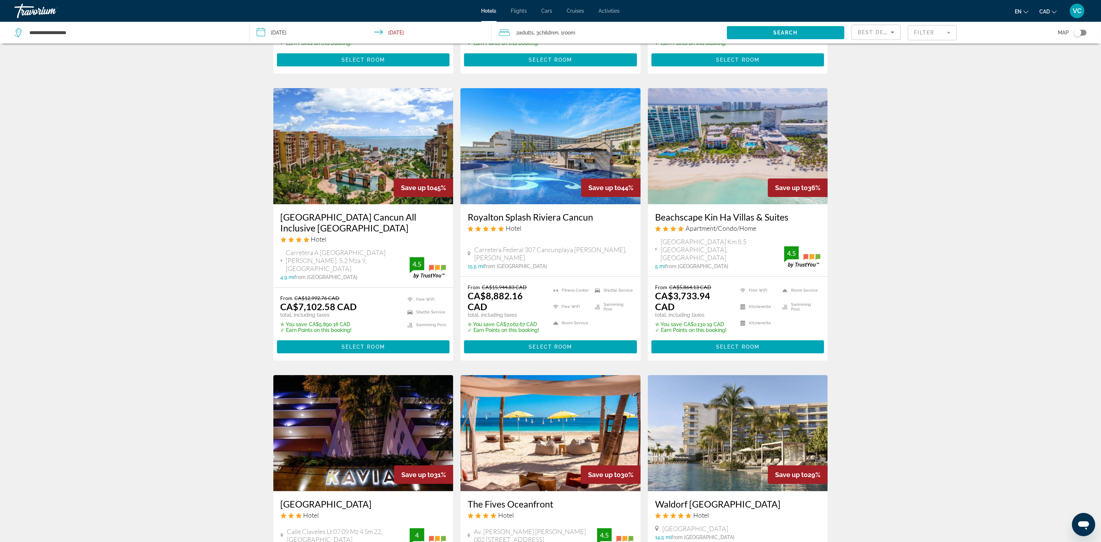
scroll to position [271, 0]
click at [705, 169] on img "Main content" at bounding box center [738, 146] width 180 height 116
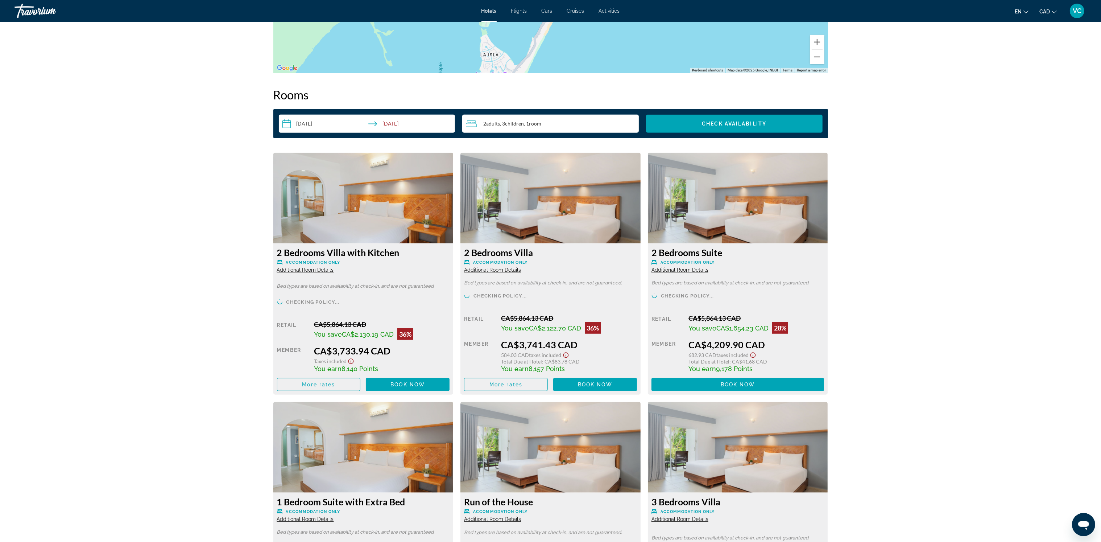
scroll to position [873, 0]
click at [316, 382] on span "More rates" at bounding box center [318, 385] width 33 height 6
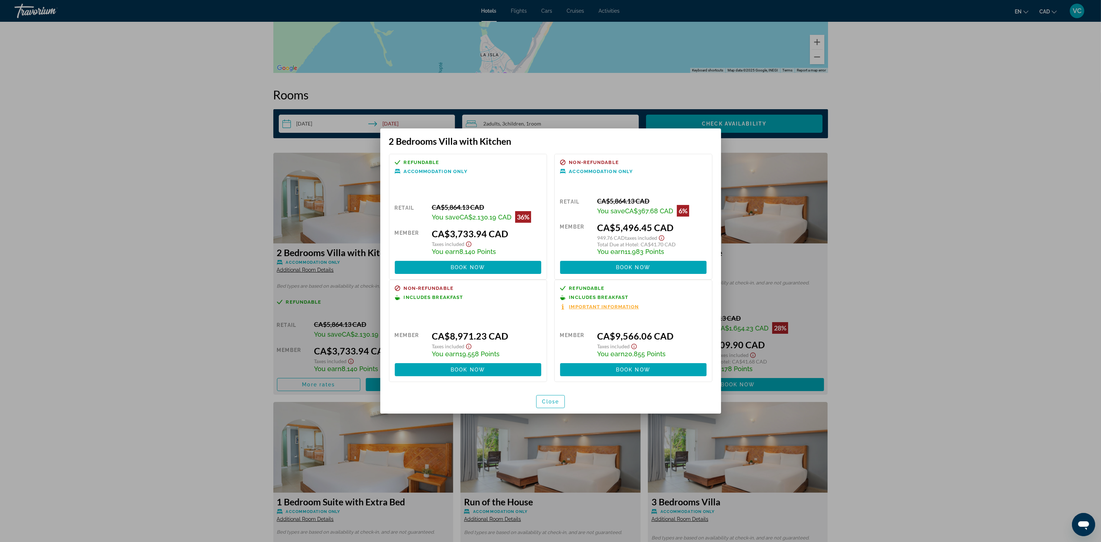
click at [907, 249] on div at bounding box center [550, 271] width 1101 height 542
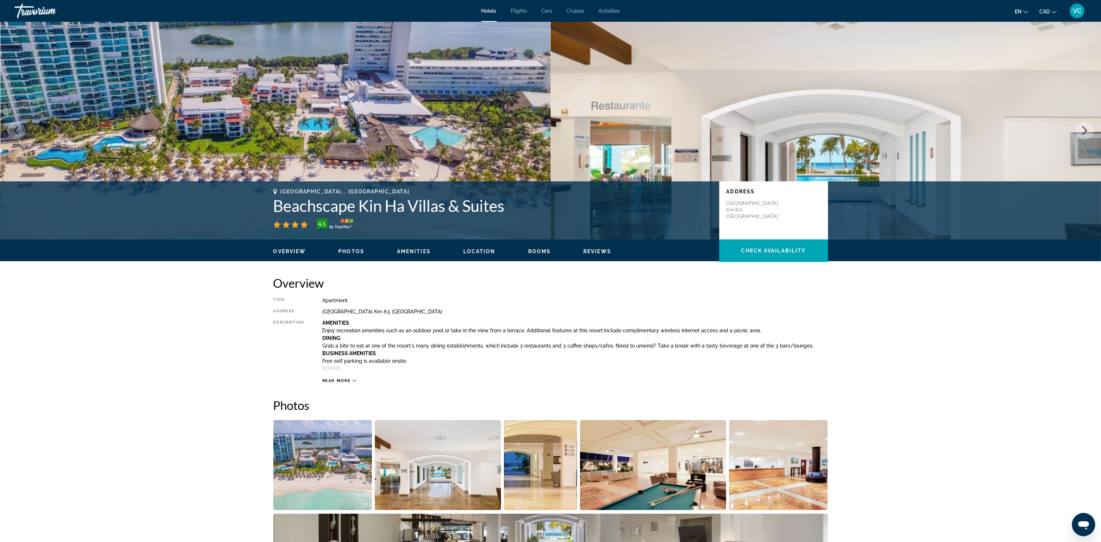
scroll to position [873, 0]
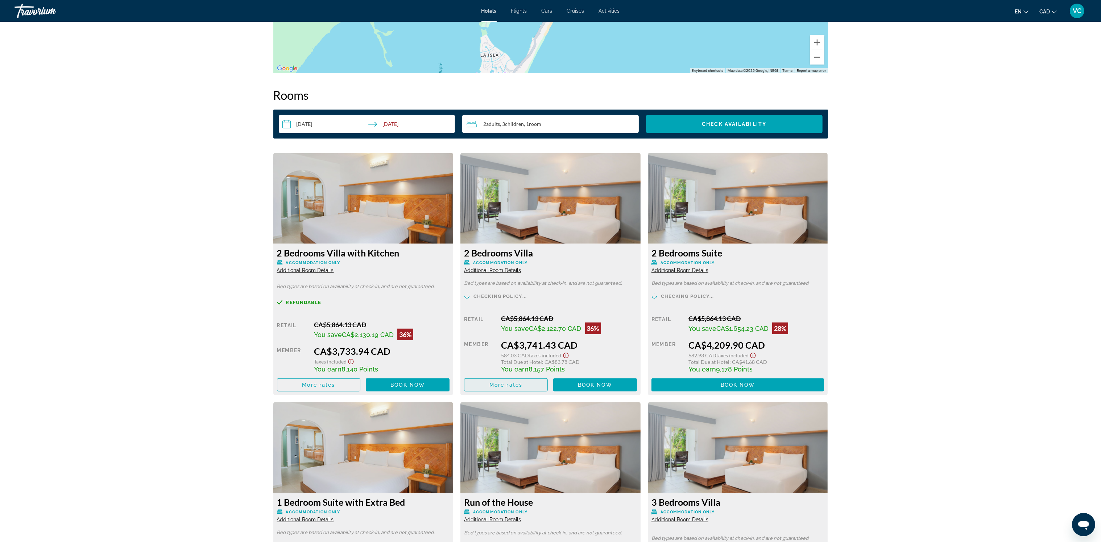
click at [504, 384] on span "More rates" at bounding box center [505, 385] width 33 height 6
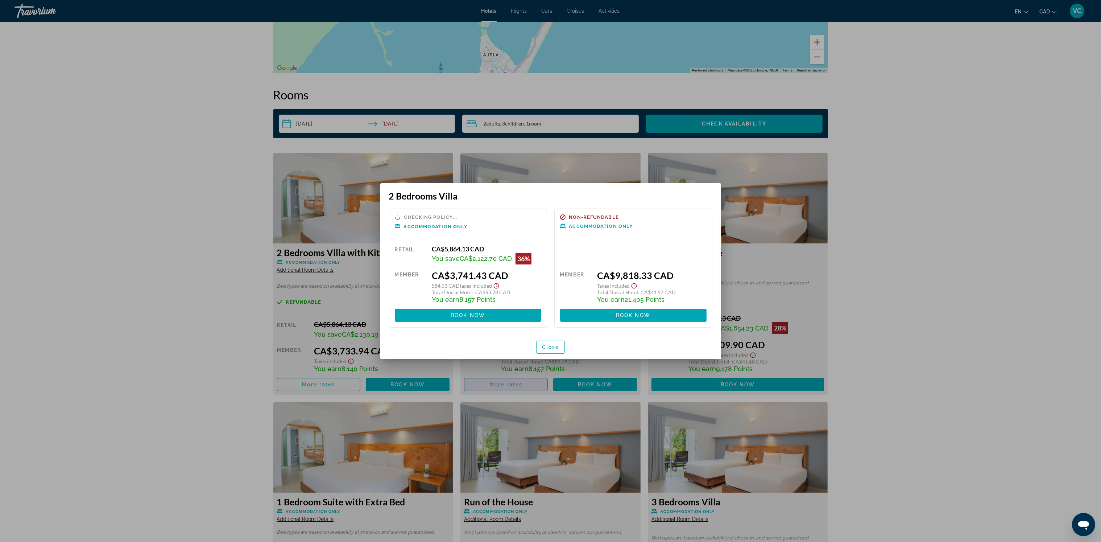
scroll to position [0, 0]
click at [972, 295] on div at bounding box center [550, 271] width 1101 height 542
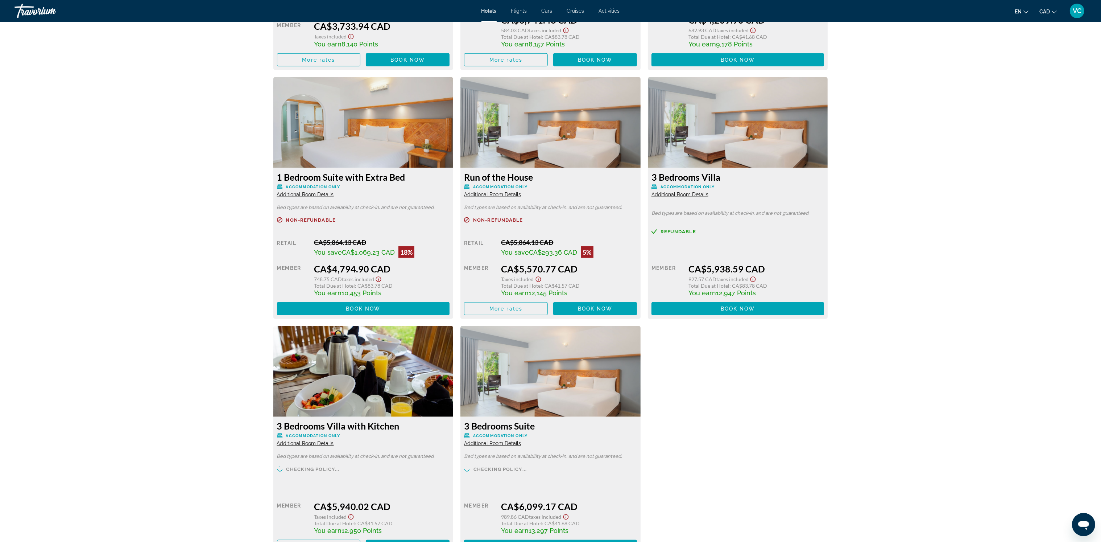
scroll to position [1200, 0]
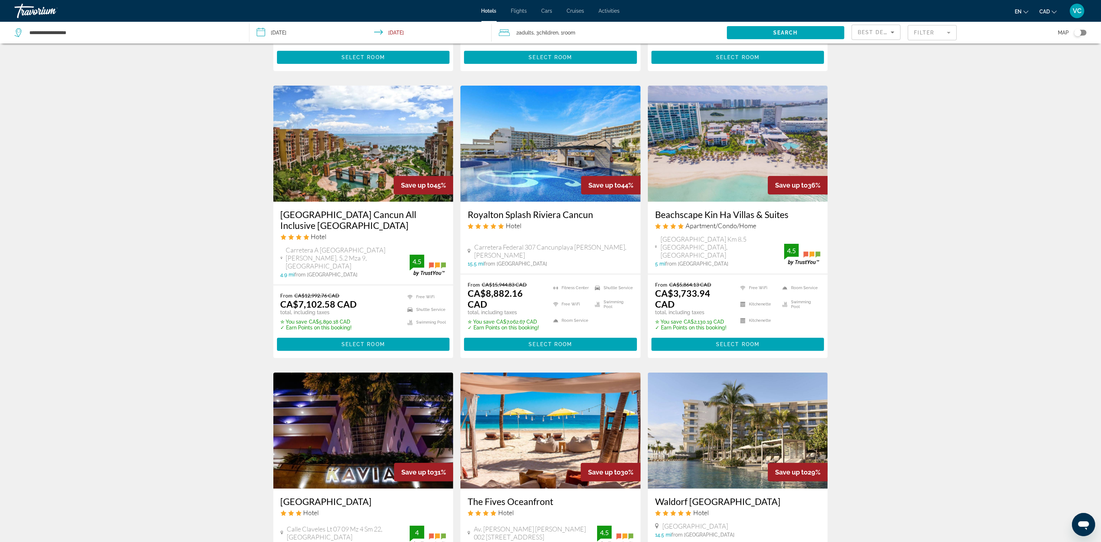
scroll to position [273, 0]
click at [535, 31] on span ", 3 Child Children" at bounding box center [546, 33] width 25 height 10
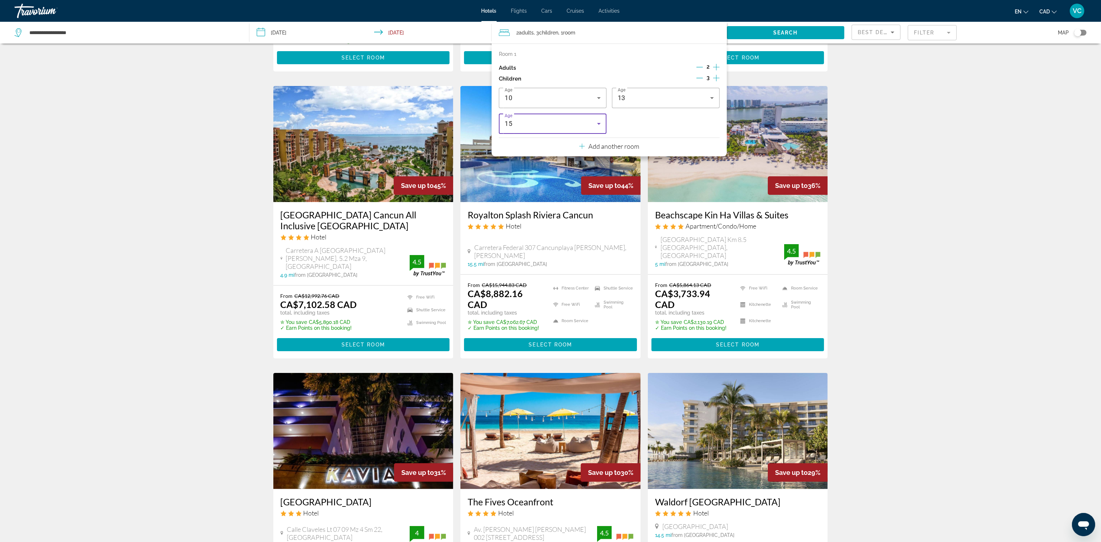
click at [602, 123] on icon "Travelers: 2 adults, 3 children" at bounding box center [599, 123] width 9 height 9
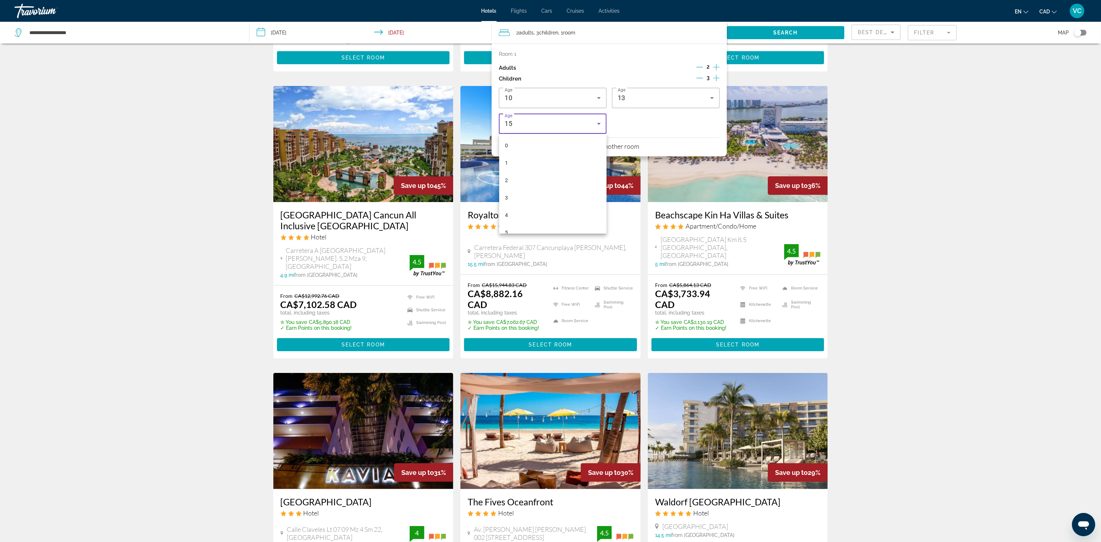
scroll to position [182, 0]
click at [638, 124] on div at bounding box center [550, 271] width 1101 height 542
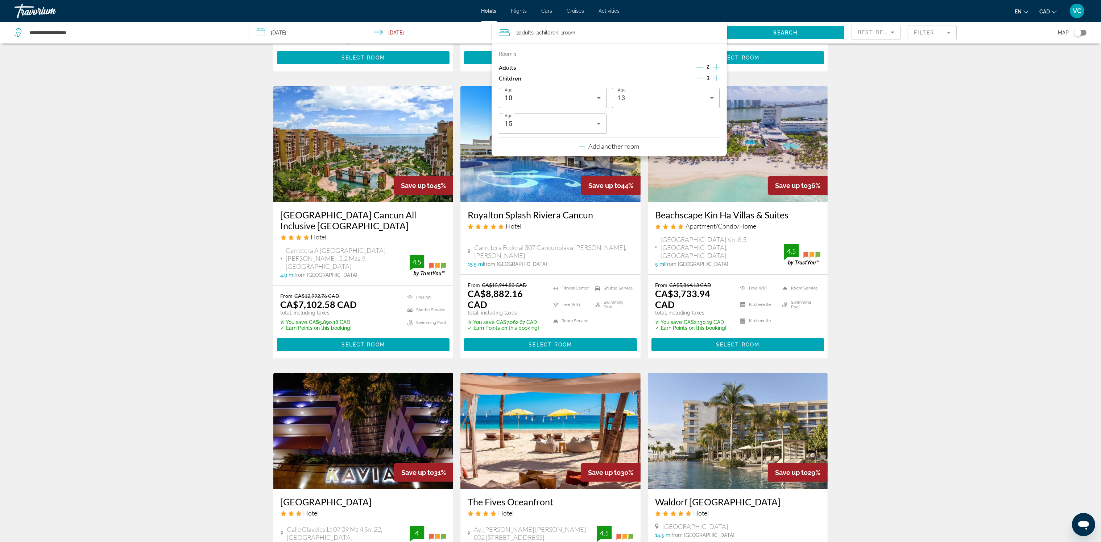
click at [701, 79] on icon "Decrement children" at bounding box center [699, 78] width 7 height 7
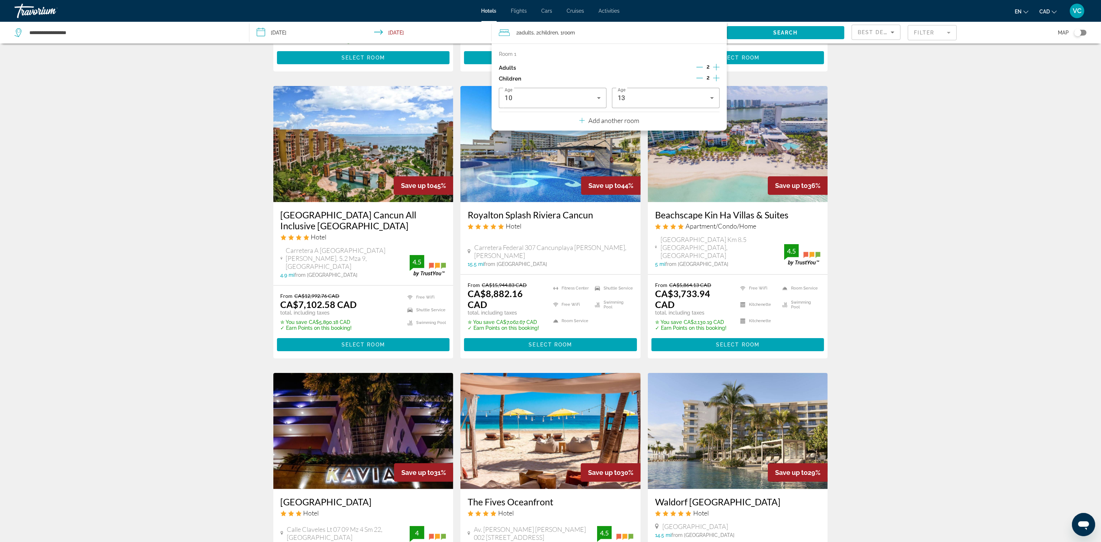
click at [701, 79] on icon "Decrement children" at bounding box center [699, 78] width 7 height 7
click at [921, 177] on div "Hotel Search Results - 117 places to spend your time Save up to 49% [GEOGRAPHIC…" at bounding box center [550, 366] width 1101 height 1177
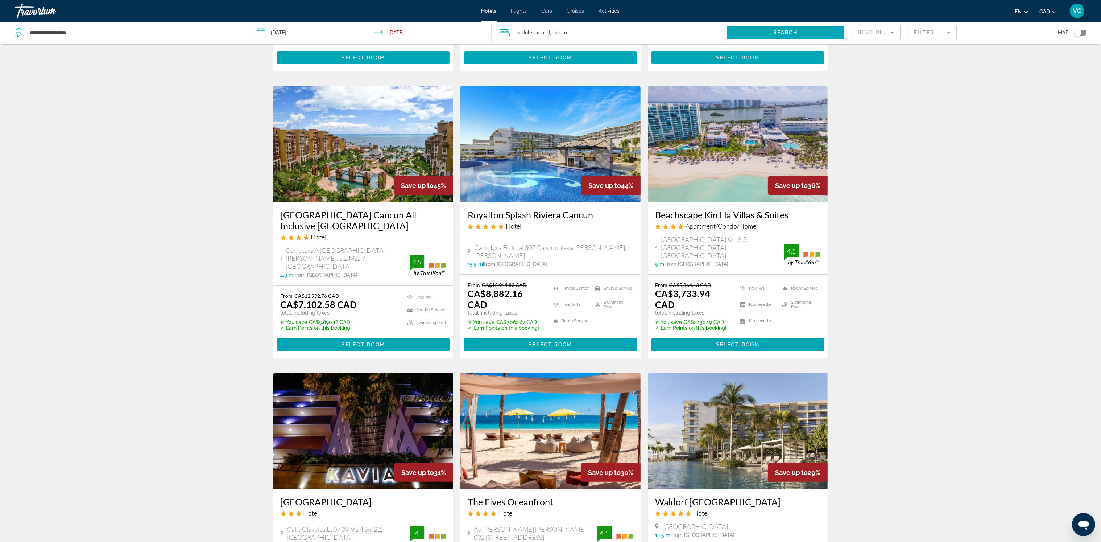
click at [788, 30] on span "Search" at bounding box center [785, 33] width 25 height 6
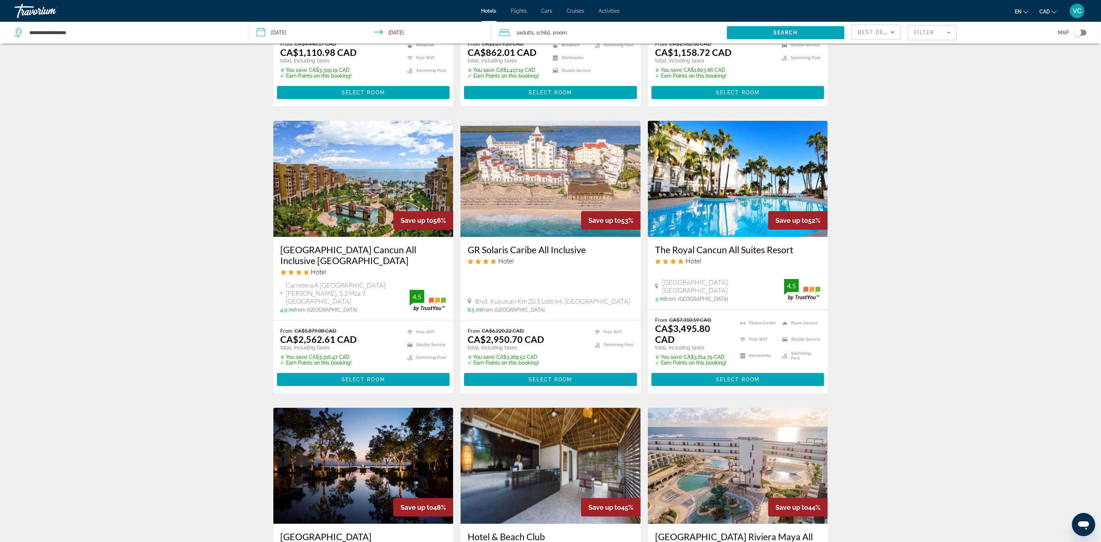
scroll to position [217, 0]
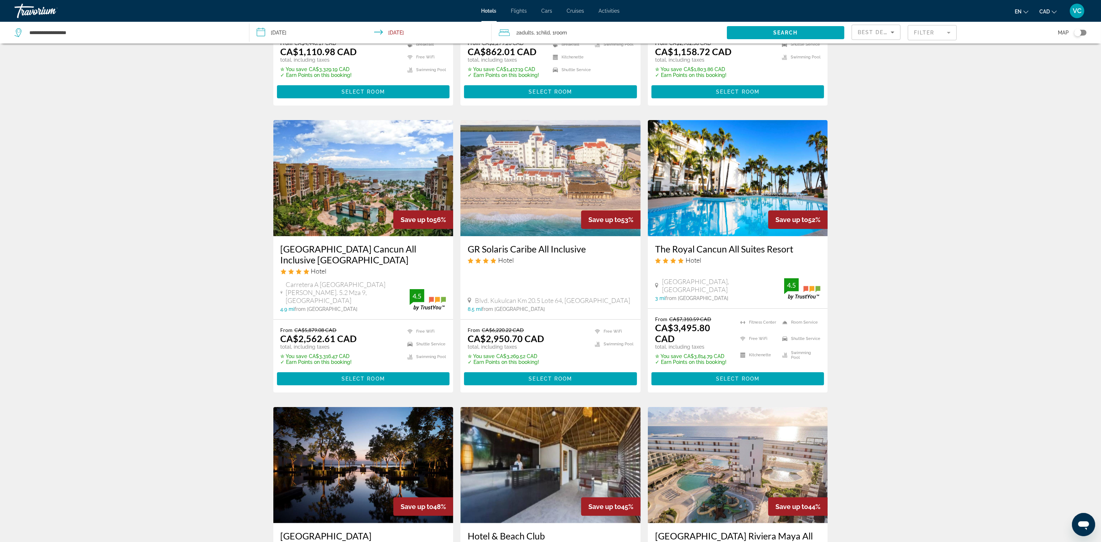
click at [507, 184] on img "Main content" at bounding box center [550, 178] width 180 height 116
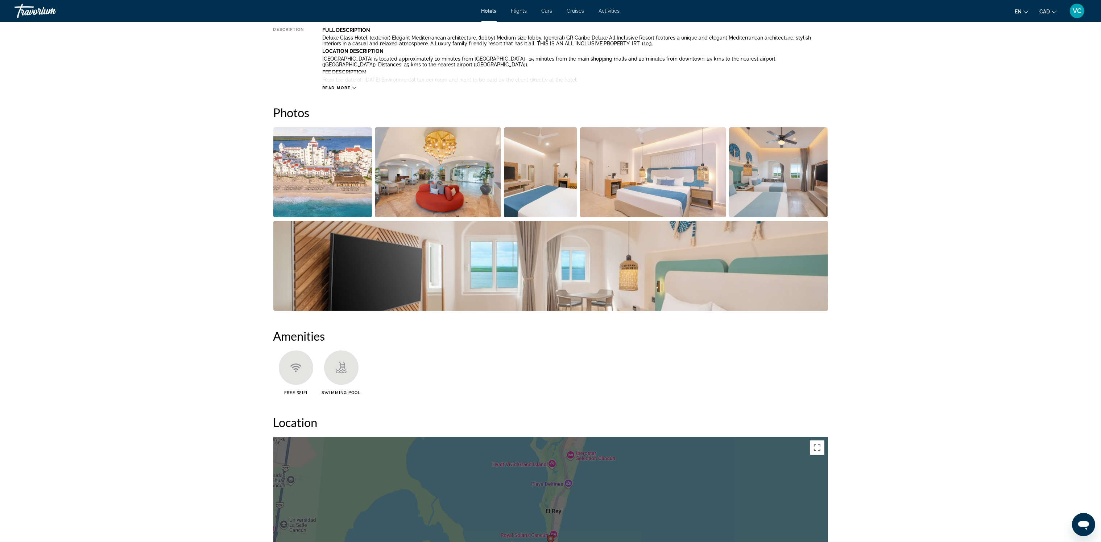
scroll to position [292, 0]
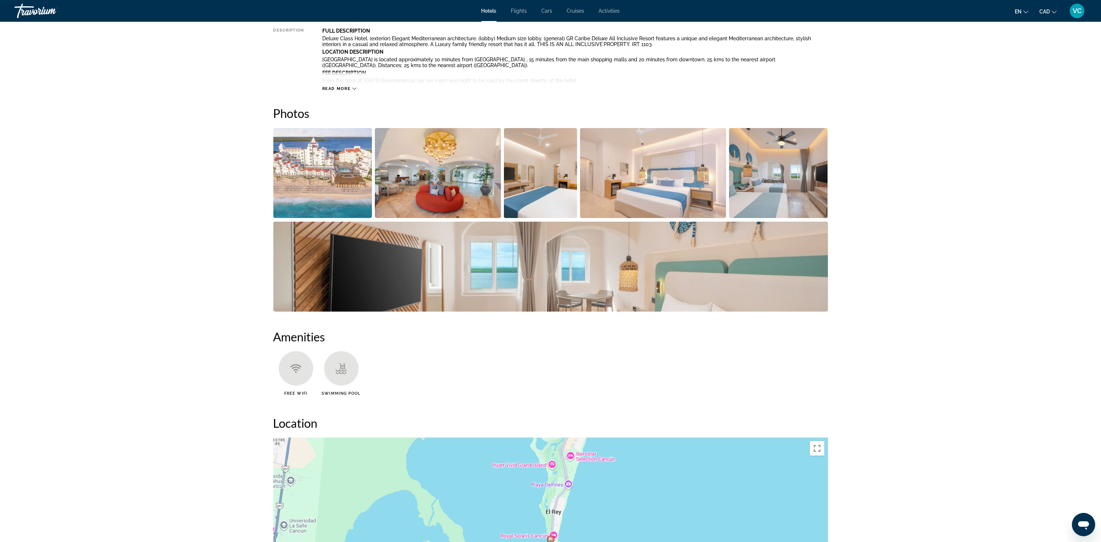
click at [528, 187] on img "Open full-screen image slider" at bounding box center [541, 173] width 74 height 90
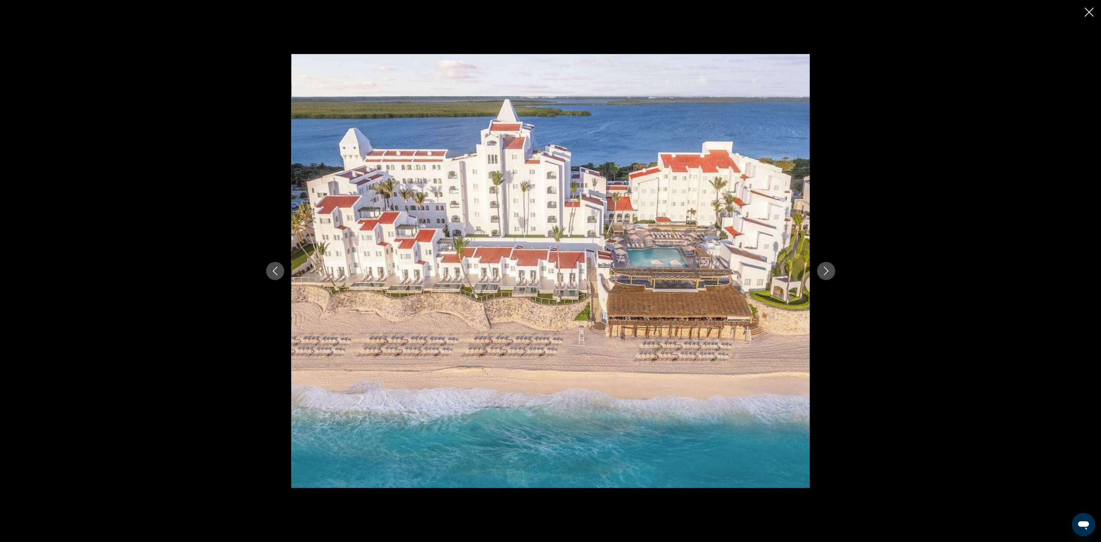
click at [822, 269] on icon "Next image" at bounding box center [826, 270] width 9 height 9
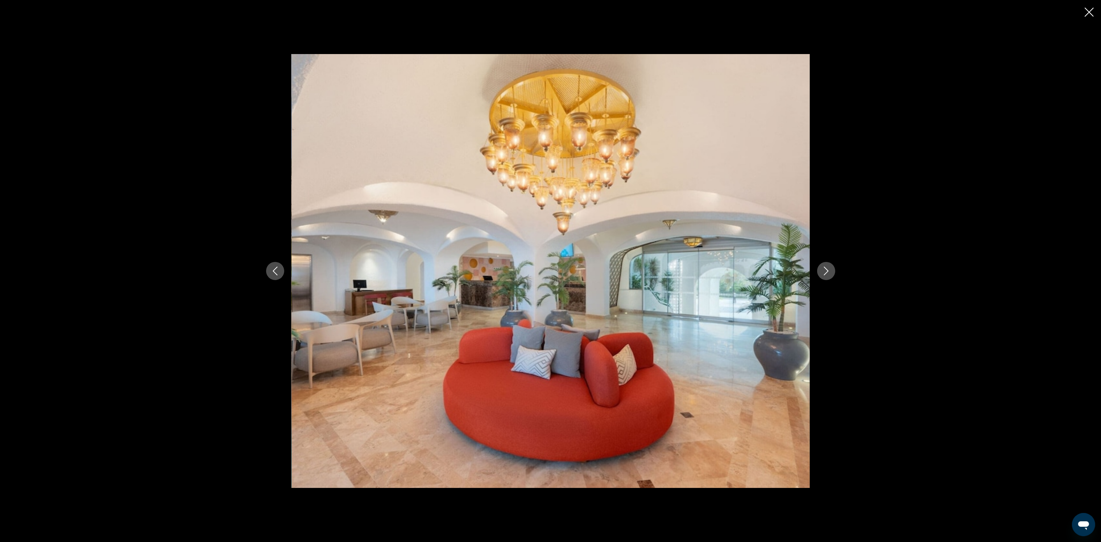
click at [822, 269] on icon "Next image" at bounding box center [826, 270] width 9 height 9
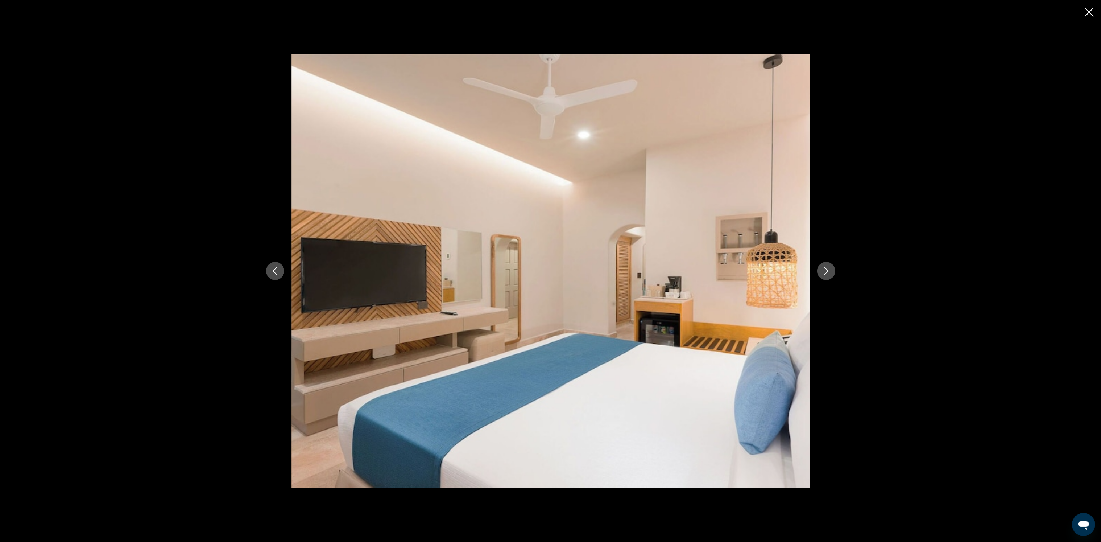
click at [822, 269] on icon "Next image" at bounding box center [826, 270] width 9 height 9
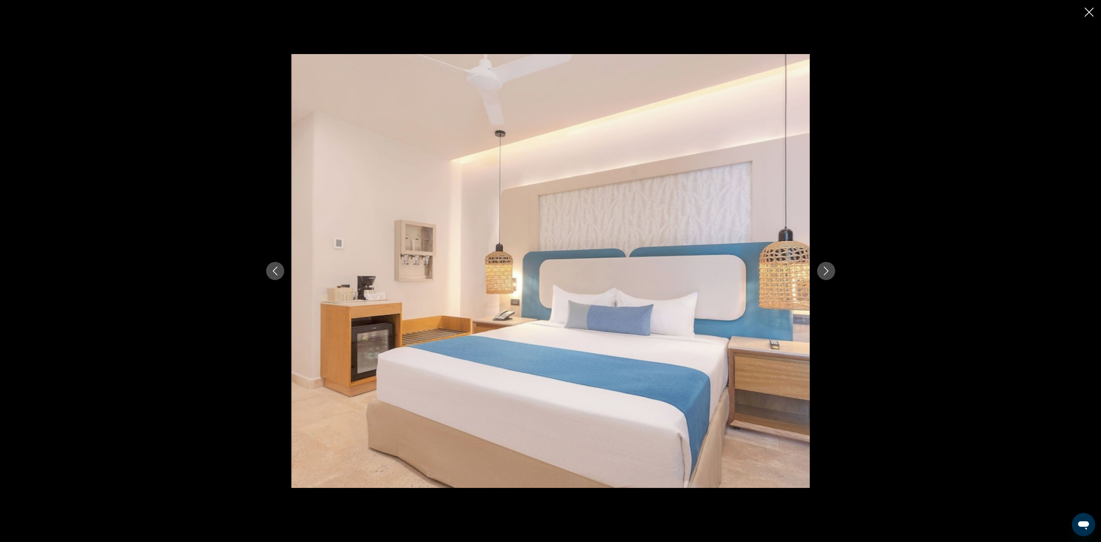
click at [822, 269] on icon "Next image" at bounding box center [826, 270] width 9 height 9
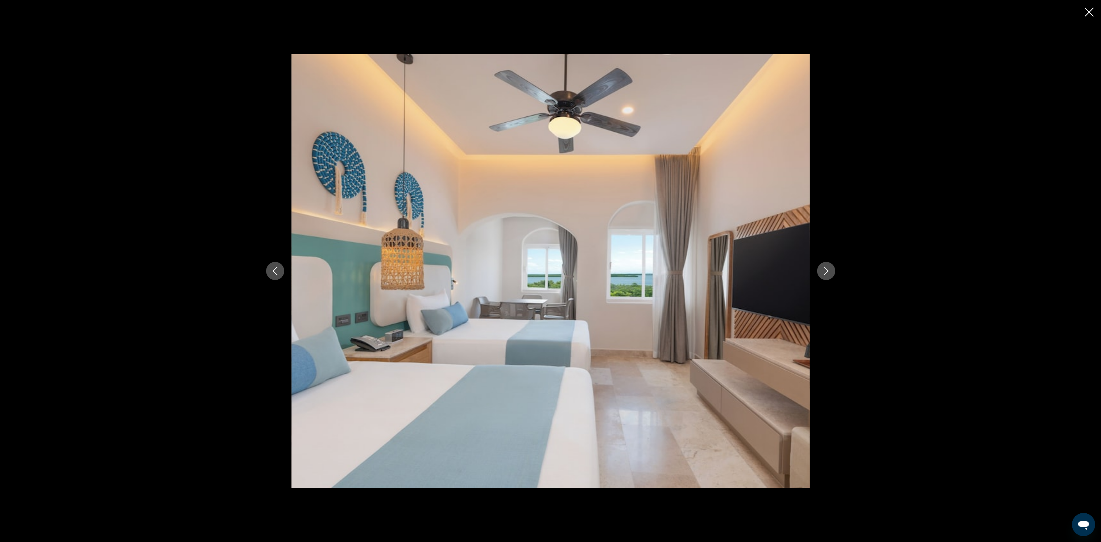
click at [822, 269] on icon "Next image" at bounding box center [826, 270] width 9 height 9
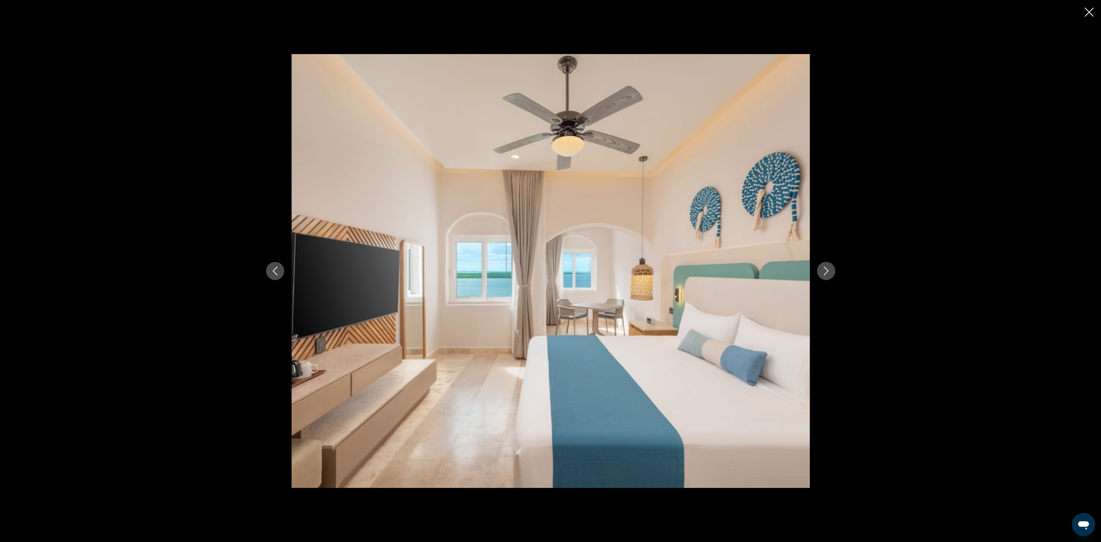
click at [822, 269] on icon "Next image" at bounding box center [826, 270] width 9 height 9
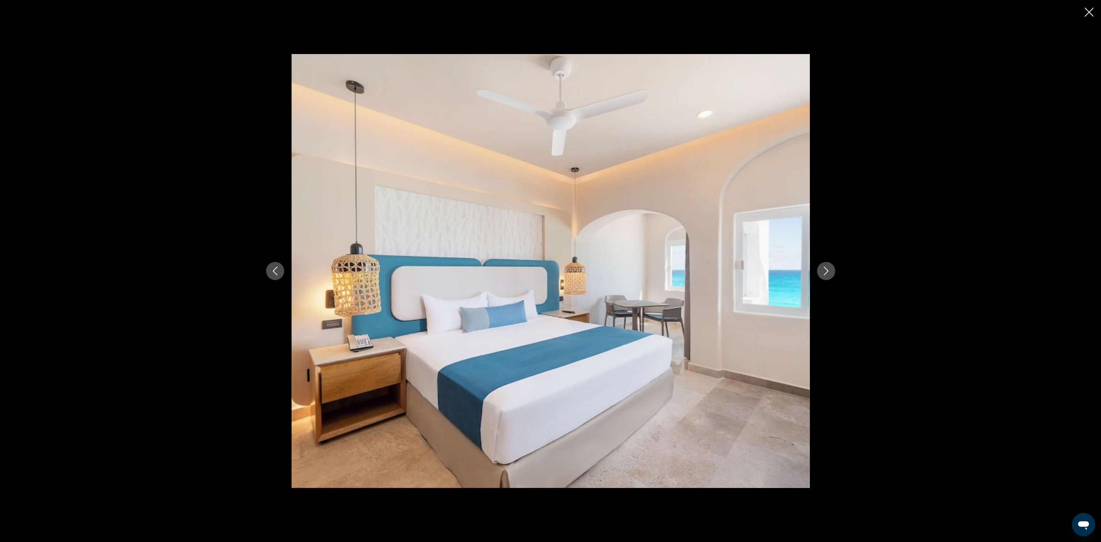
click at [822, 269] on icon "Next image" at bounding box center [826, 270] width 9 height 9
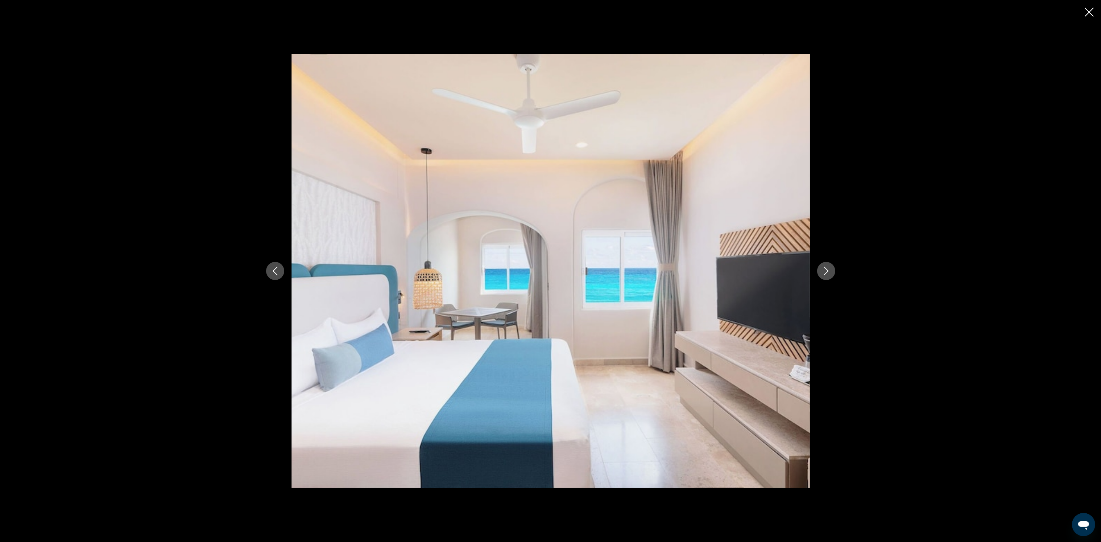
click at [822, 269] on icon "Next image" at bounding box center [826, 270] width 9 height 9
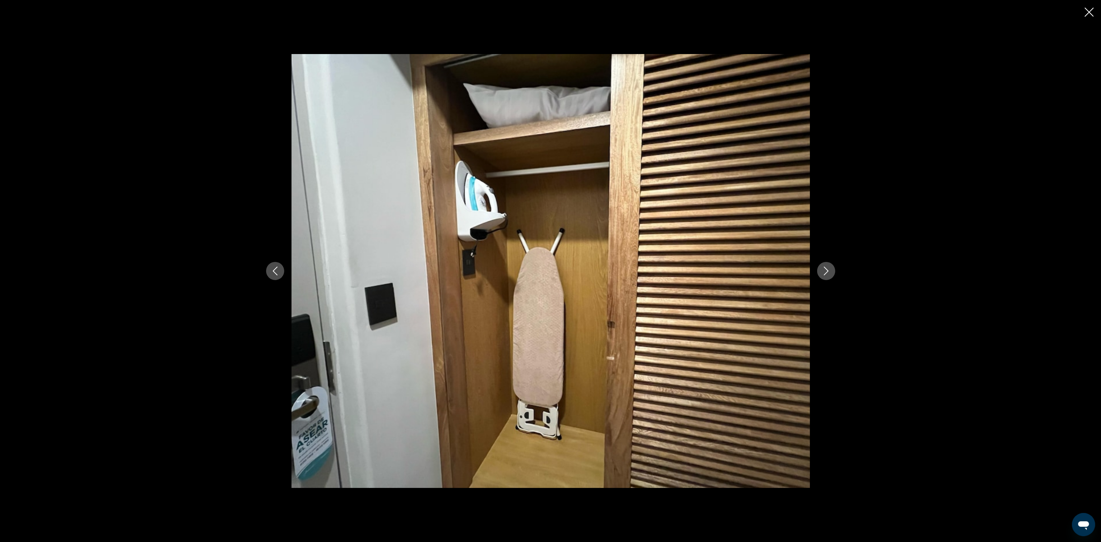
click at [822, 269] on icon "Next image" at bounding box center [826, 270] width 9 height 9
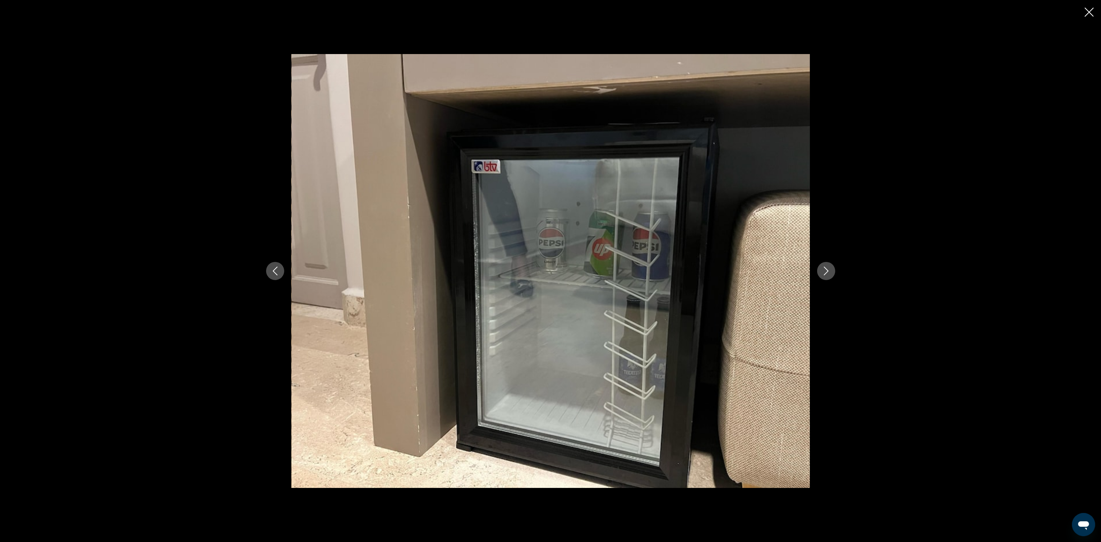
click at [270, 266] on button "Previous image" at bounding box center [275, 271] width 18 height 18
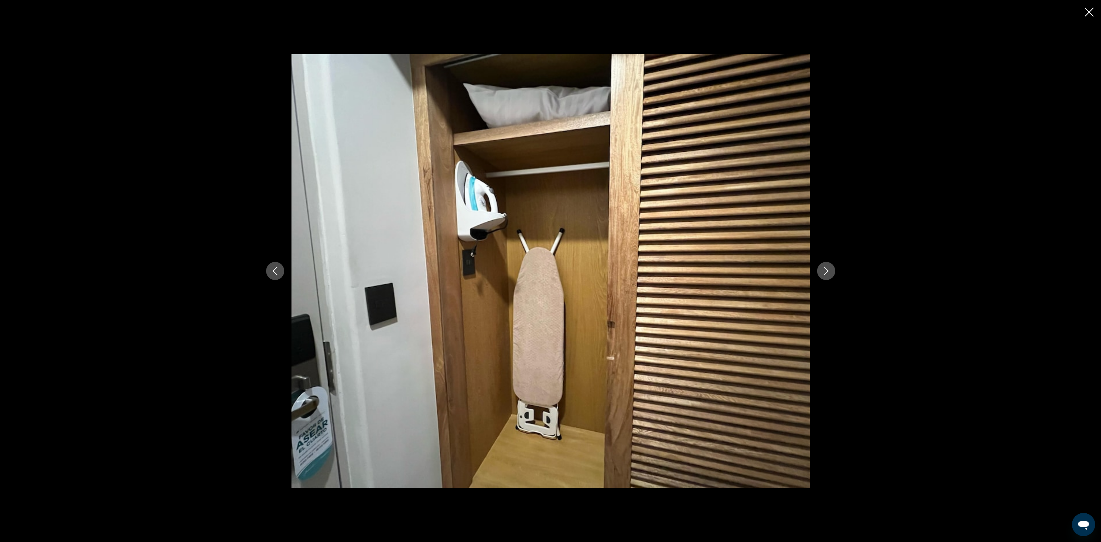
click at [272, 266] on icon "Previous image" at bounding box center [275, 270] width 9 height 9
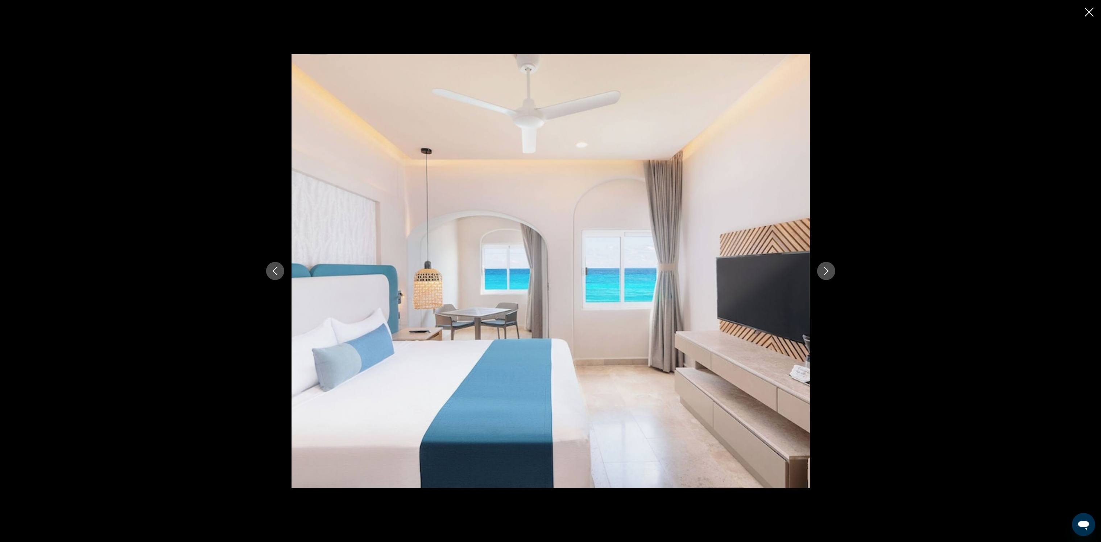
click at [826, 268] on icon "Next image" at bounding box center [826, 270] width 5 height 9
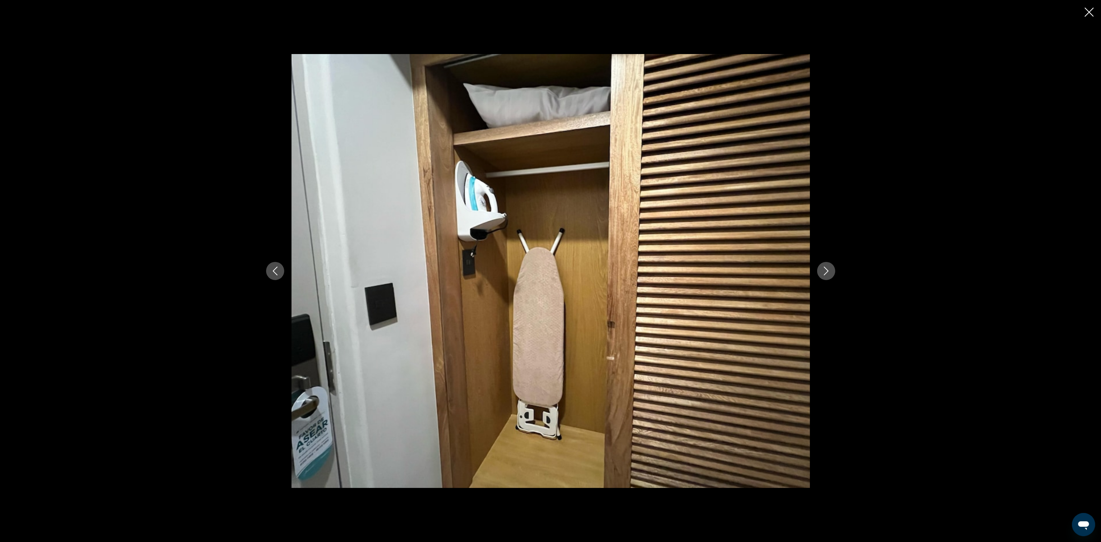
click at [825, 268] on icon "Next image" at bounding box center [826, 270] width 5 height 9
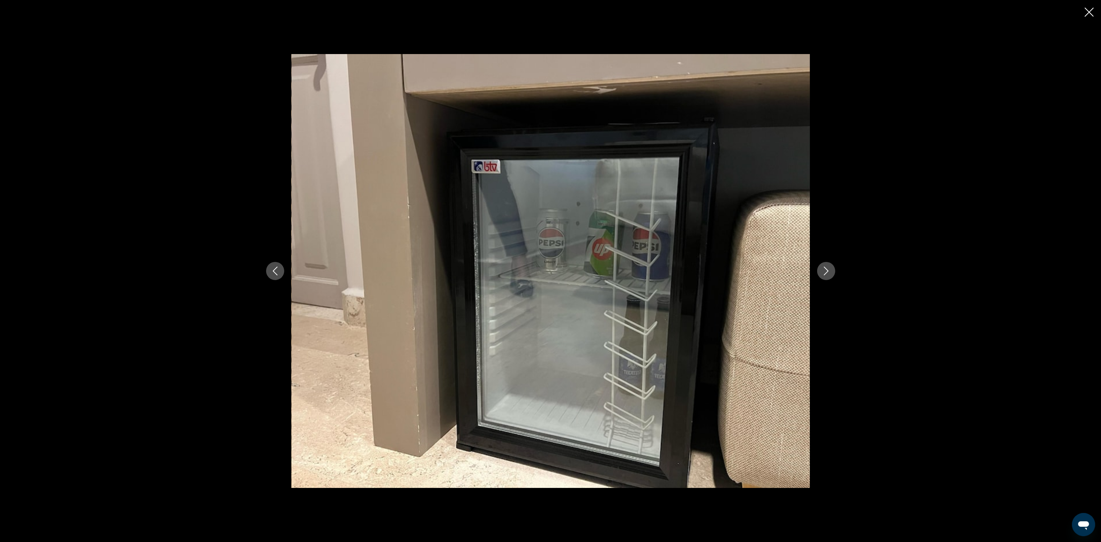
click at [825, 268] on icon "Next image" at bounding box center [826, 270] width 5 height 9
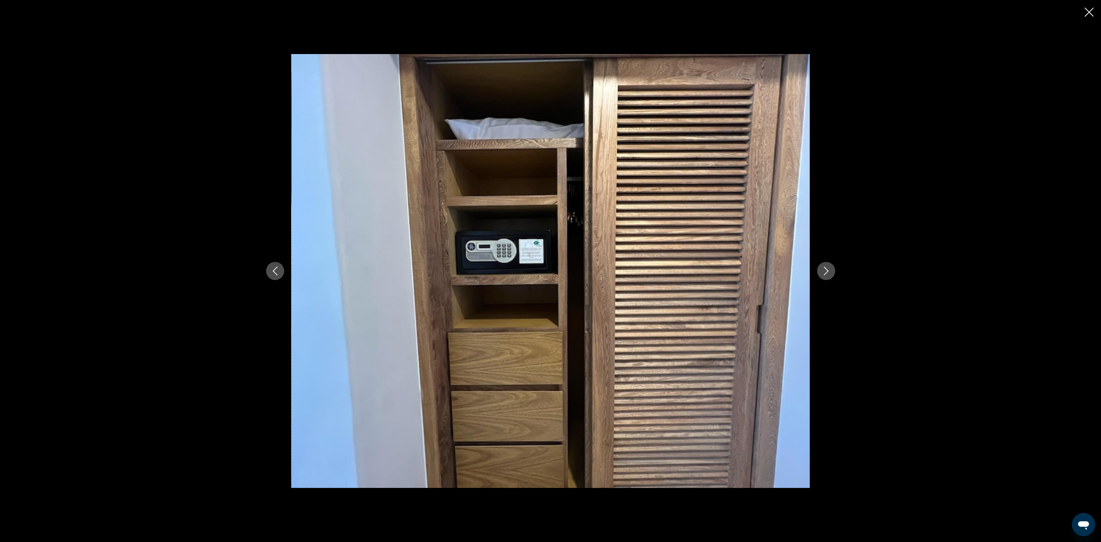
click at [282, 266] on button "Previous image" at bounding box center [275, 271] width 18 height 18
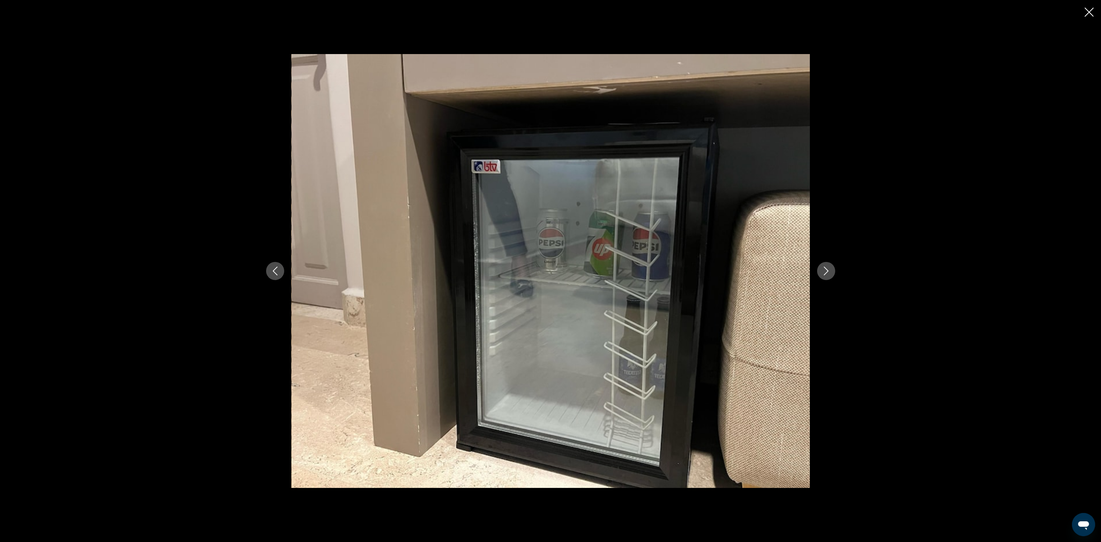
click at [278, 266] on icon "Previous image" at bounding box center [275, 270] width 9 height 9
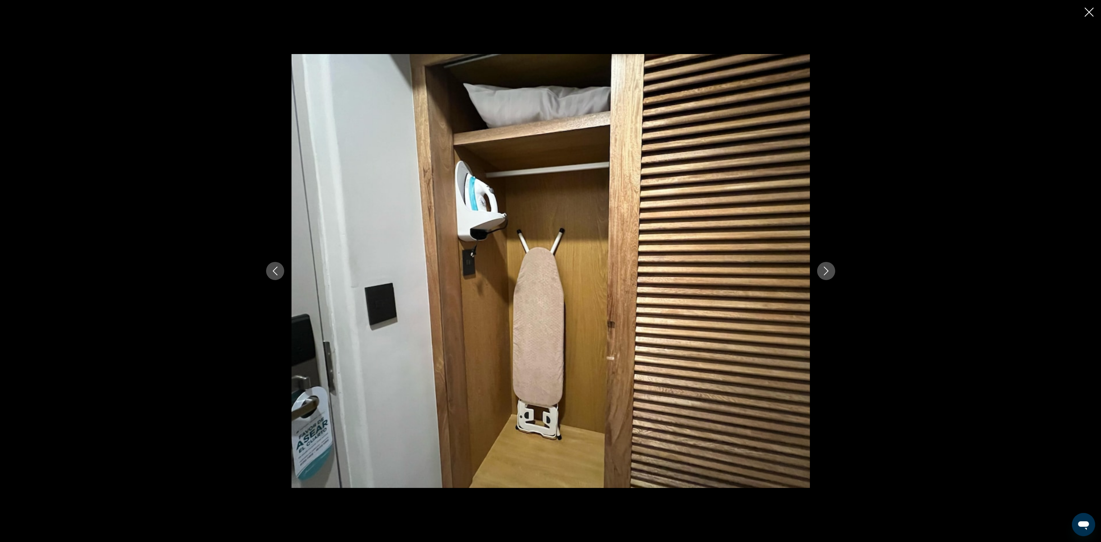
click at [828, 273] on icon "Next image" at bounding box center [826, 270] width 9 height 9
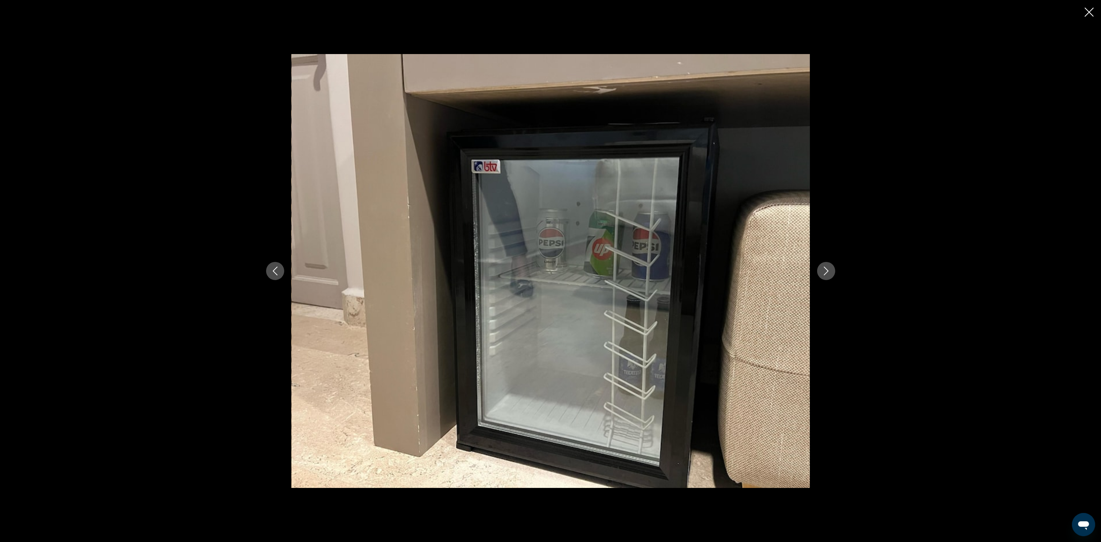
click at [828, 273] on icon "Next image" at bounding box center [826, 270] width 9 height 9
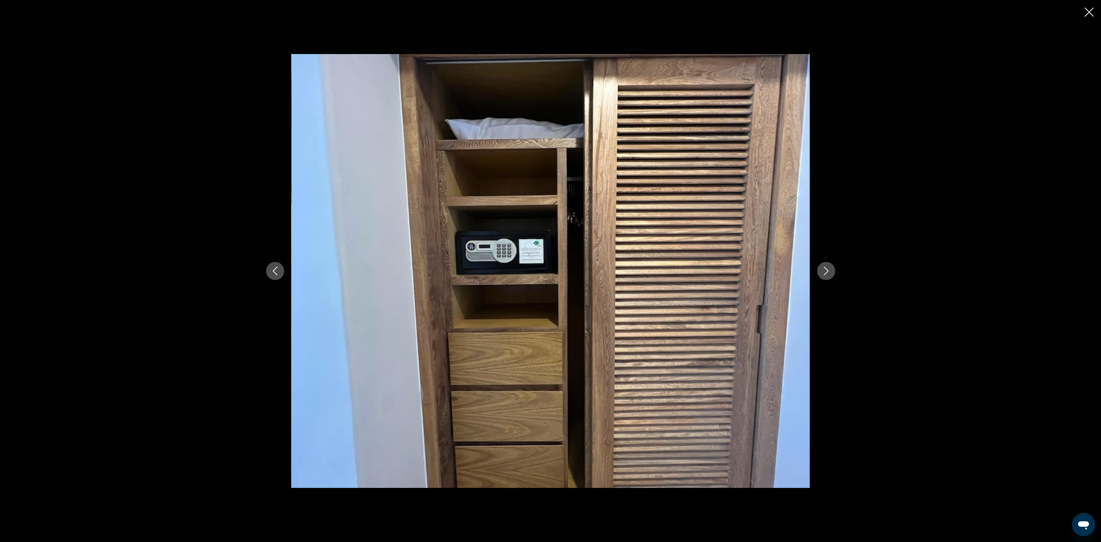
click at [828, 272] on icon "Next image" at bounding box center [826, 270] width 9 height 9
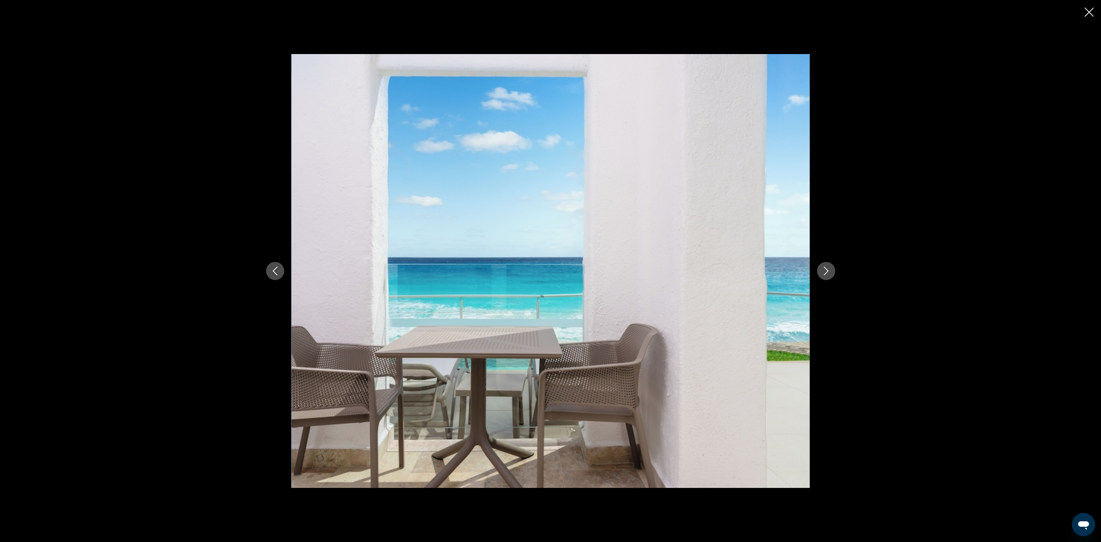
click at [828, 272] on icon "Next image" at bounding box center [826, 270] width 9 height 9
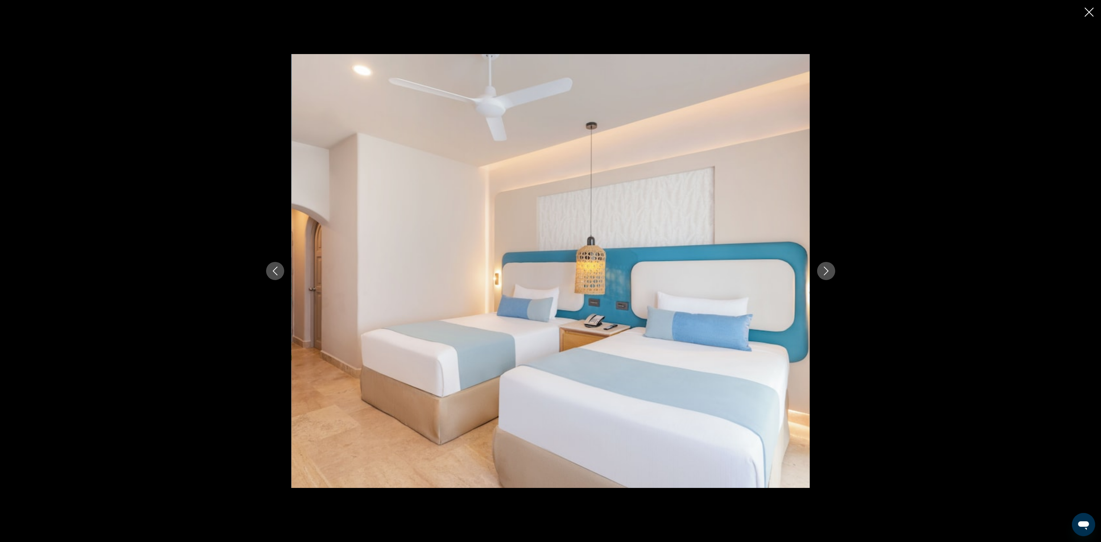
click at [828, 272] on icon "Next image" at bounding box center [826, 270] width 9 height 9
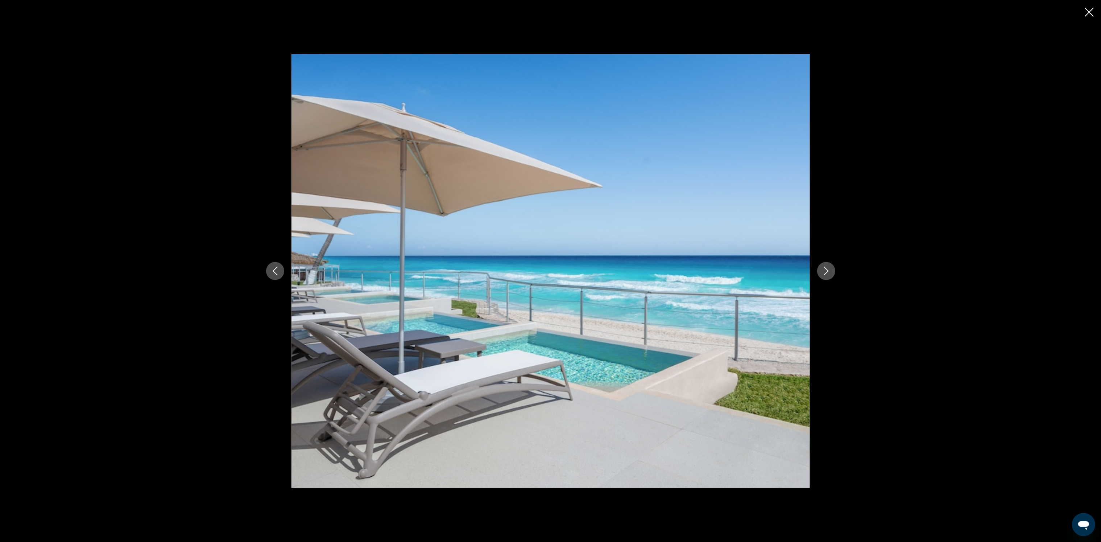
click at [277, 265] on button "Previous image" at bounding box center [275, 271] width 18 height 18
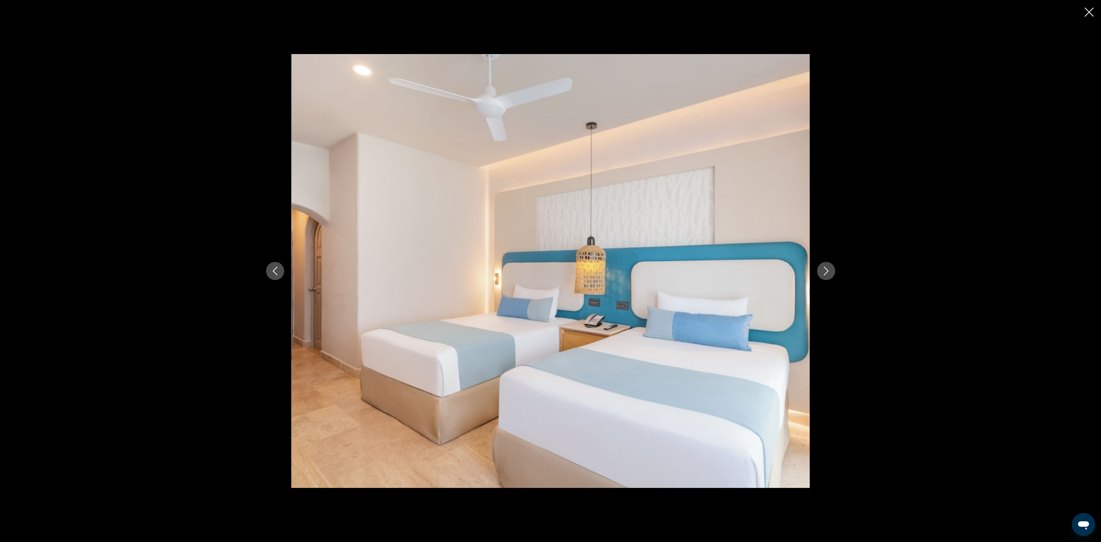
click at [823, 269] on icon "Next image" at bounding box center [826, 270] width 9 height 9
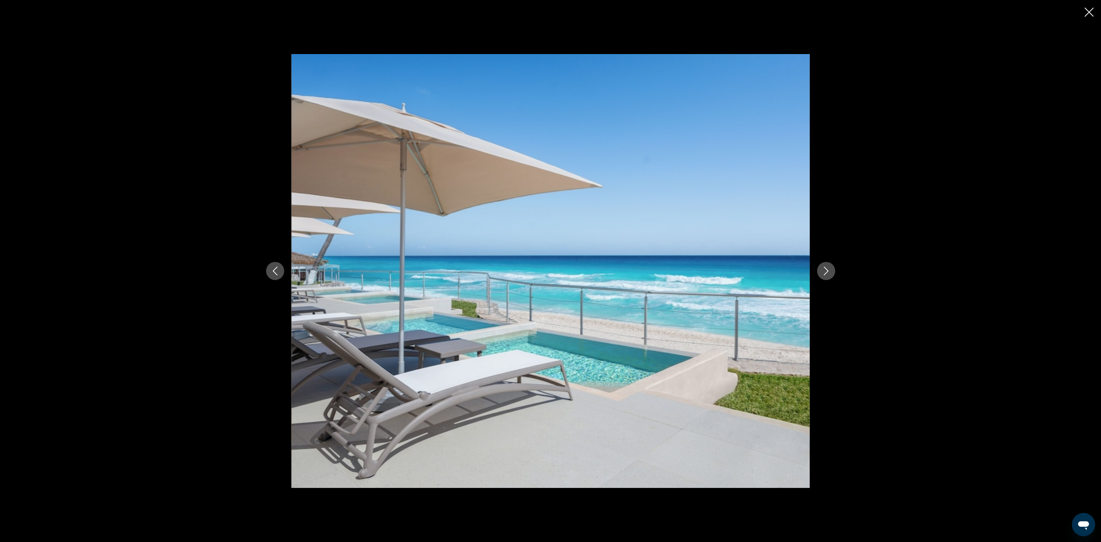
click at [823, 269] on icon "Next image" at bounding box center [826, 270] width 9 height 9
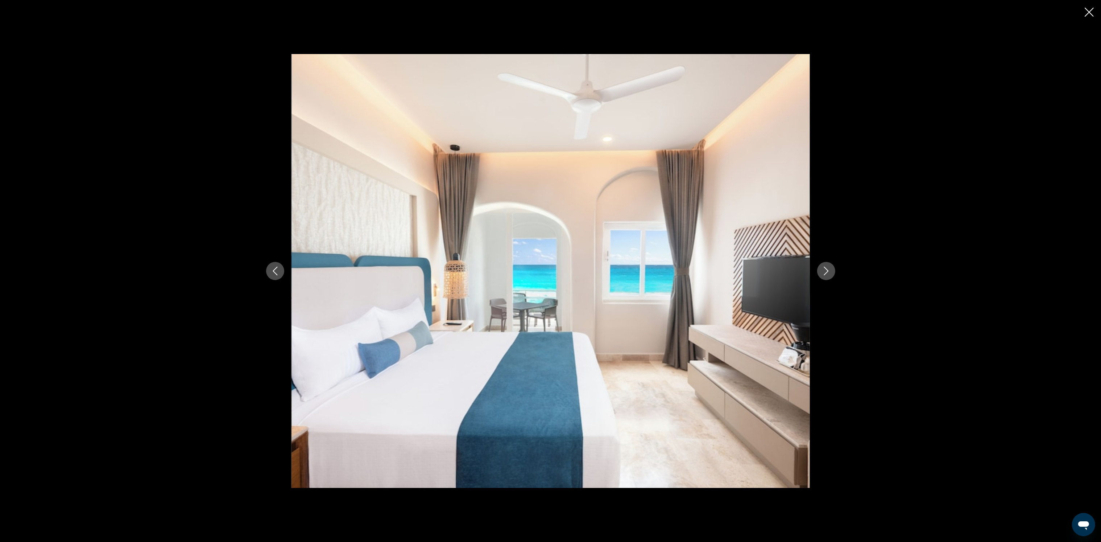
click at [823, 269] on icon "Next image" at bounding box center [826, 270] width 9 height 9
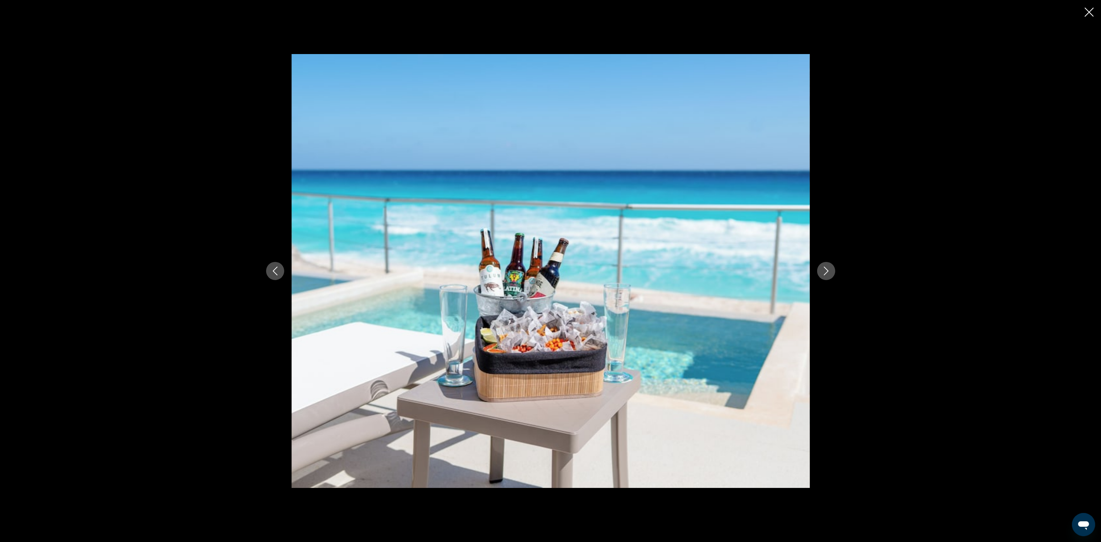
click at [823, 269] on icon "Next image" at bounding box center [826, 270] width 9 height 9
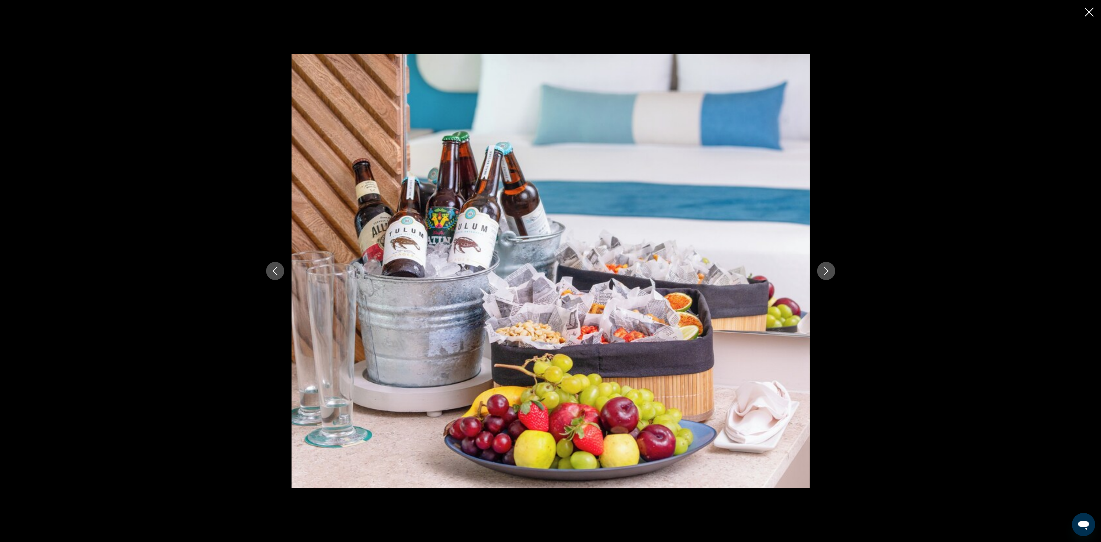
click at [1089, 11] on icon "Close slideshow" at bounding box center [1089, 12] width 9 height 9
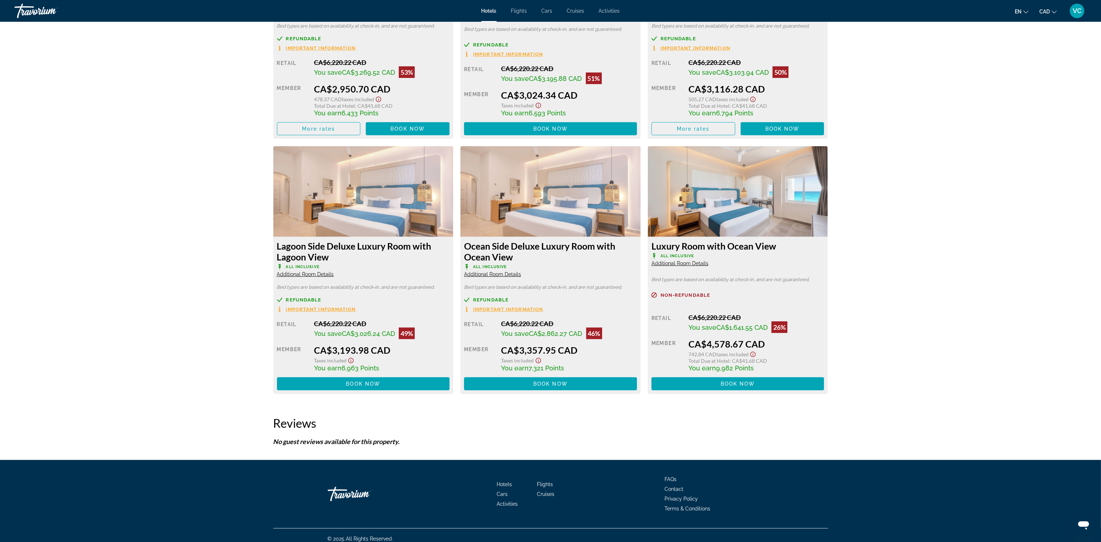
scroll to position [1131, 0]
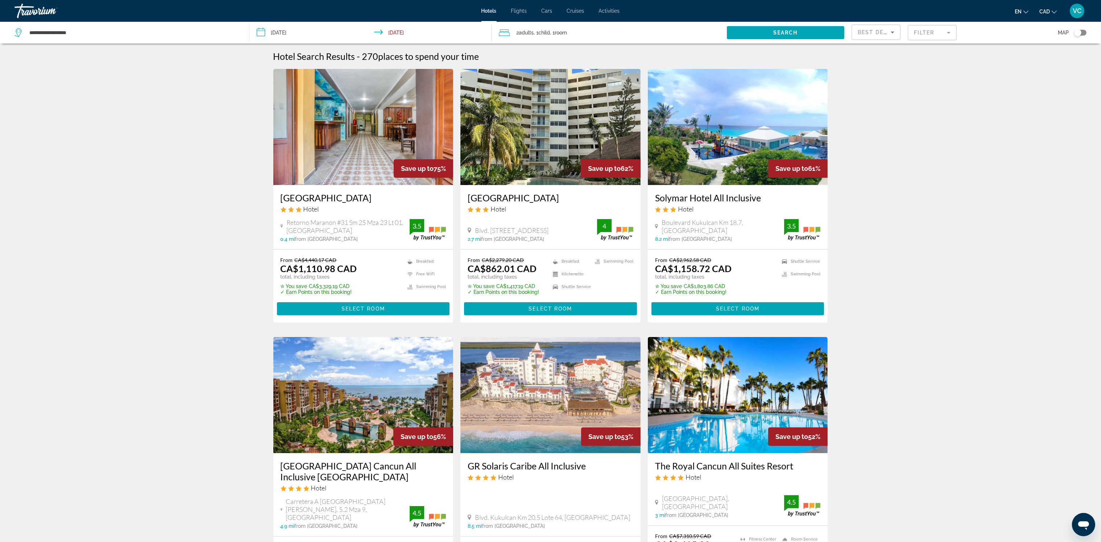
click at [551, 134] on img "Main content" at bounding box center [550, 127] width 180 height 116
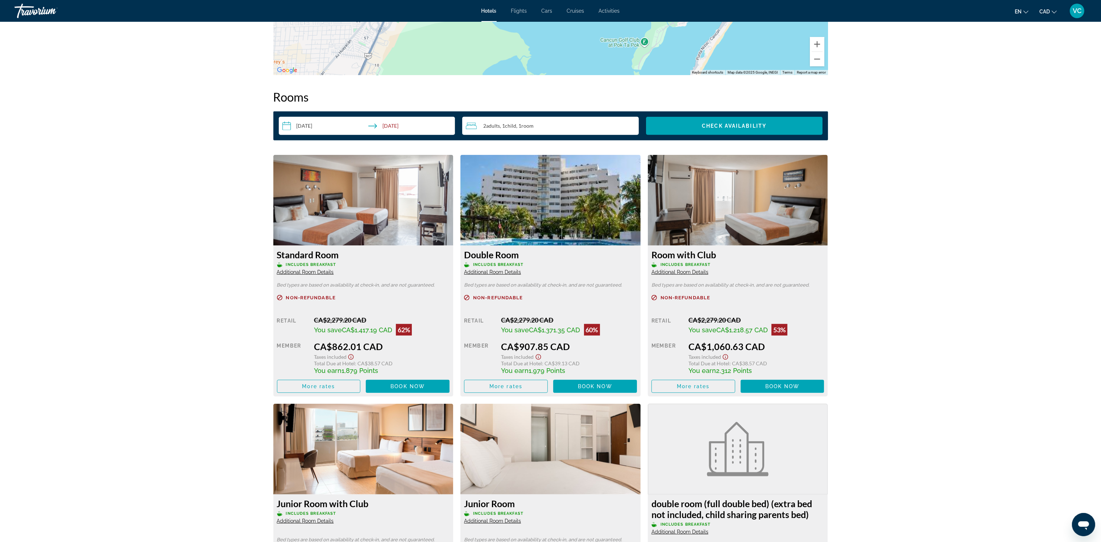
scroll to position [873, 0]
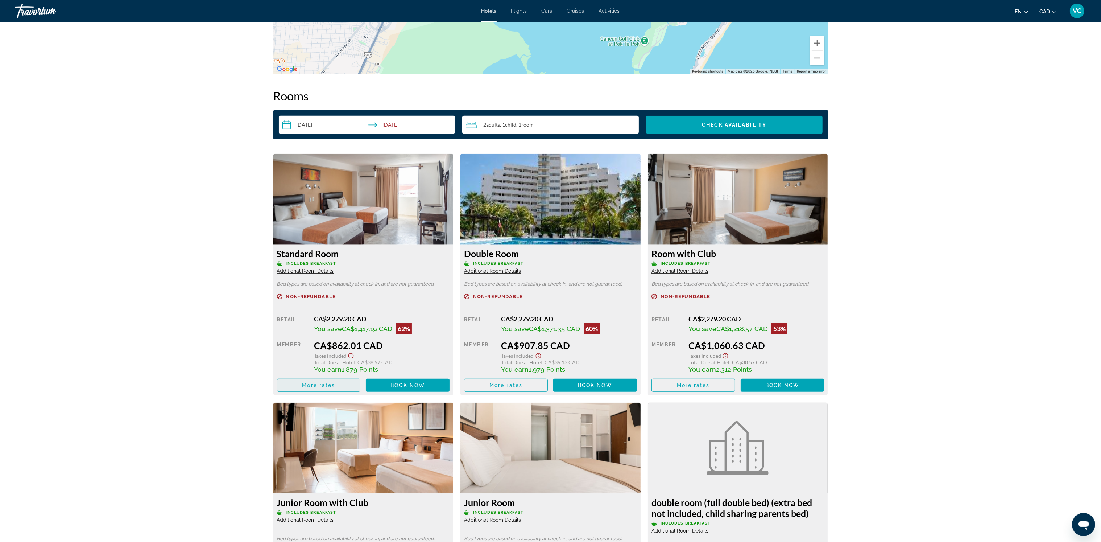
click at [335, 385] on span "Main content" at bounding box center [318, 384] width 83 height 17
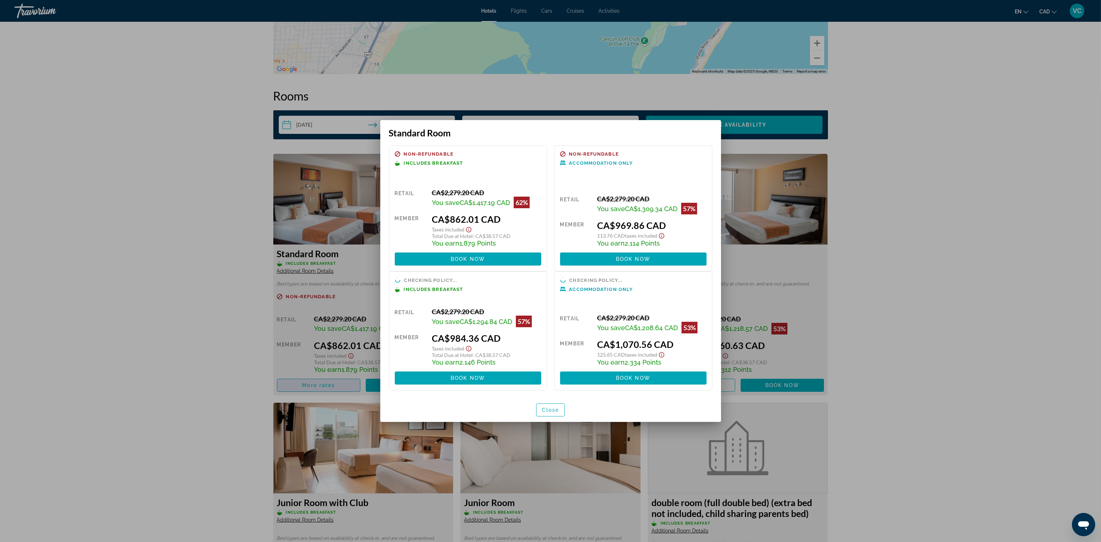
scroll to position [0, 0]
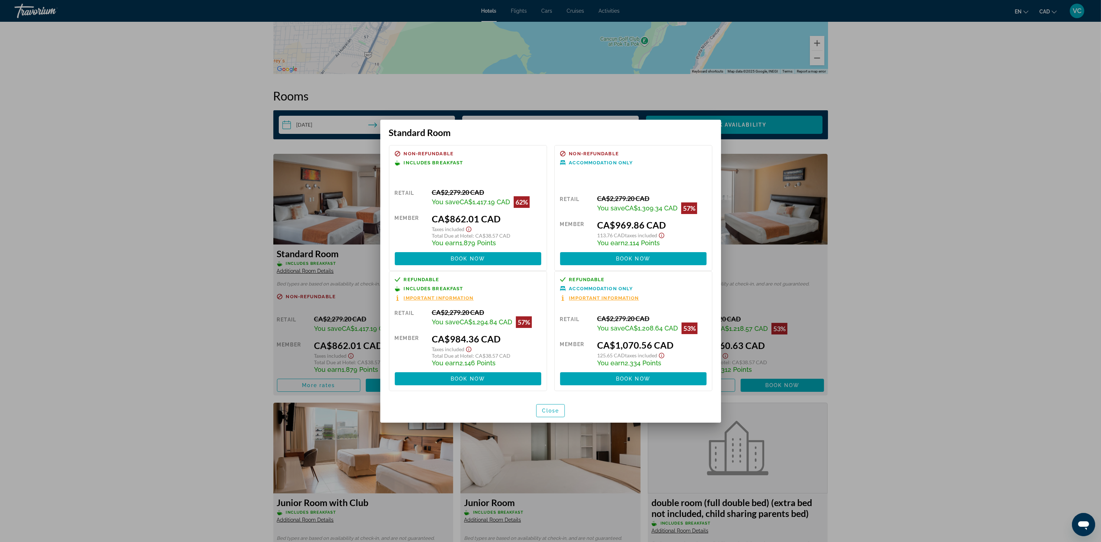
click at [897, 282] on div at bounding box center [550, 271] width 1101 height 542
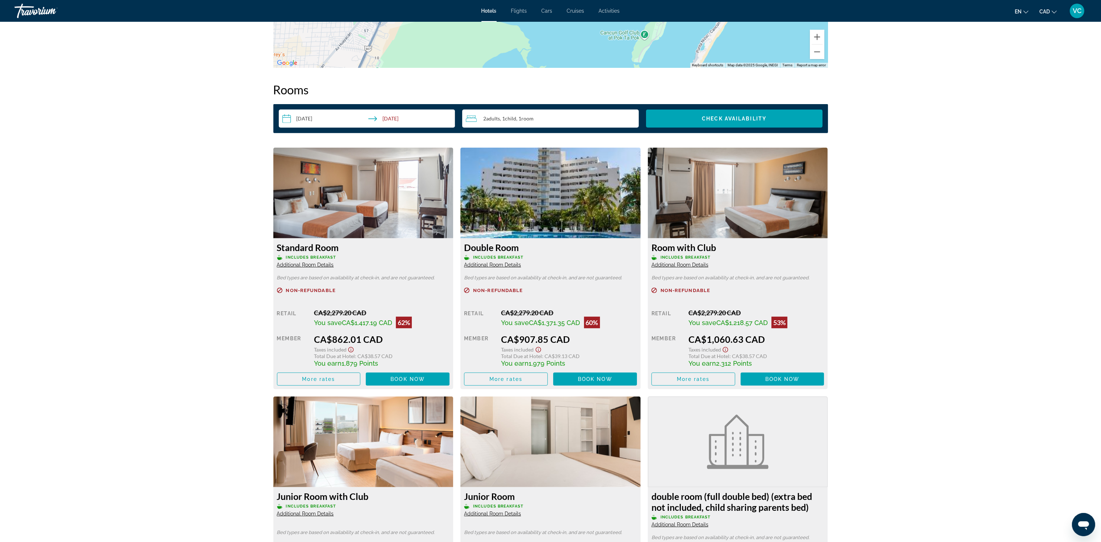
scroll to position [879, 0]
click at [501, 376] on span "More rates" at bounding box center [505, 379] width 33 height 6
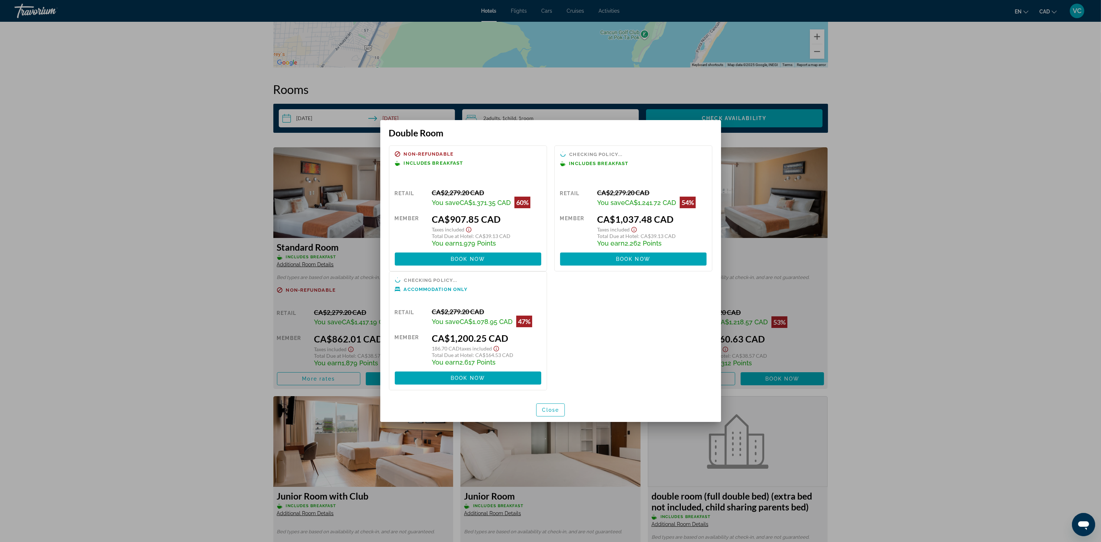
click at [890, 349] on div at bounding box center [550, 271] width 1101 height 542
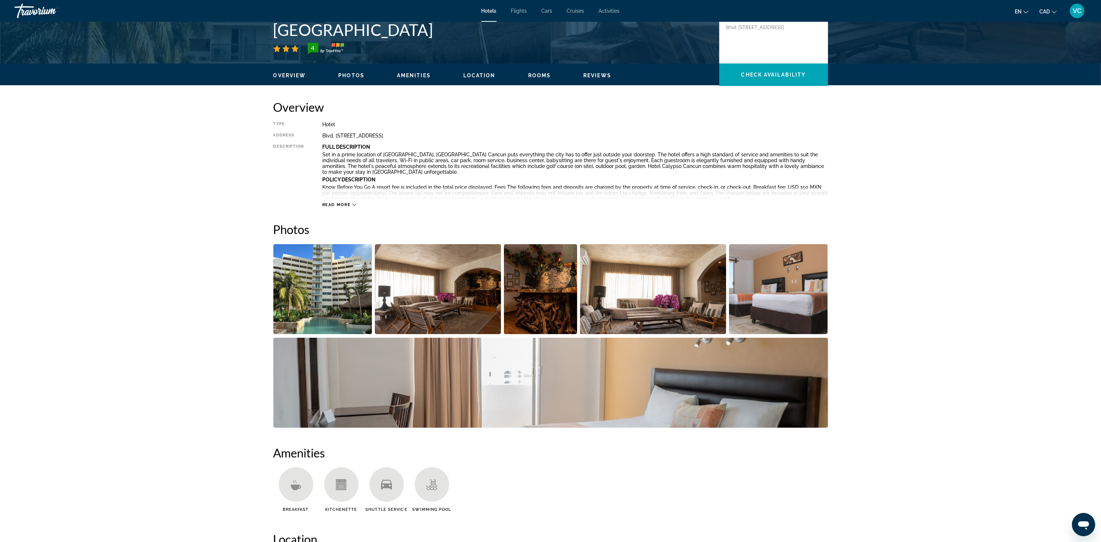
scroll to position [173, 0]
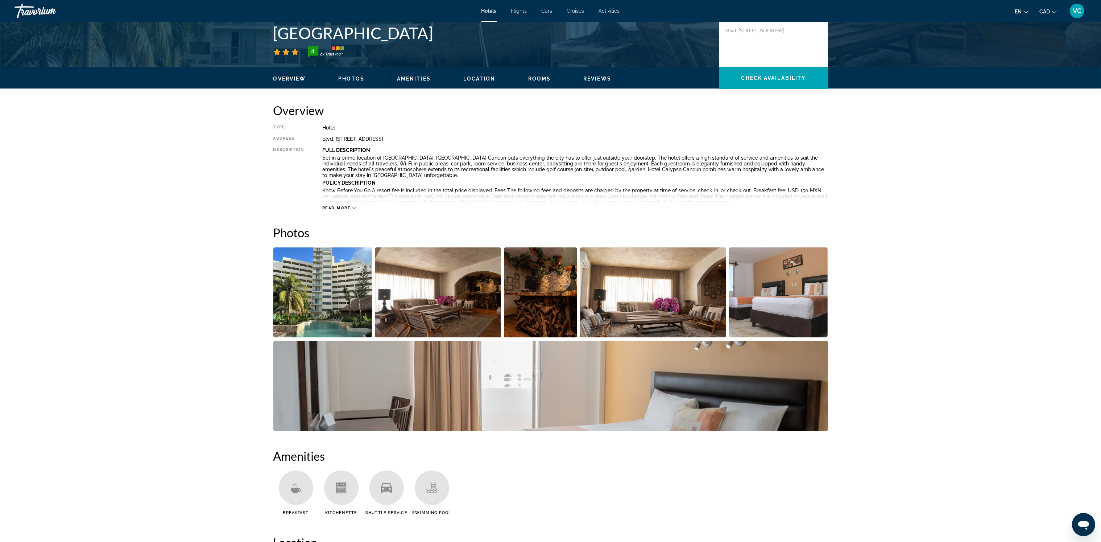
click at [432, 297] on img "Open full-screen image slider" at bounding box center [438, 292] width 126 height 90
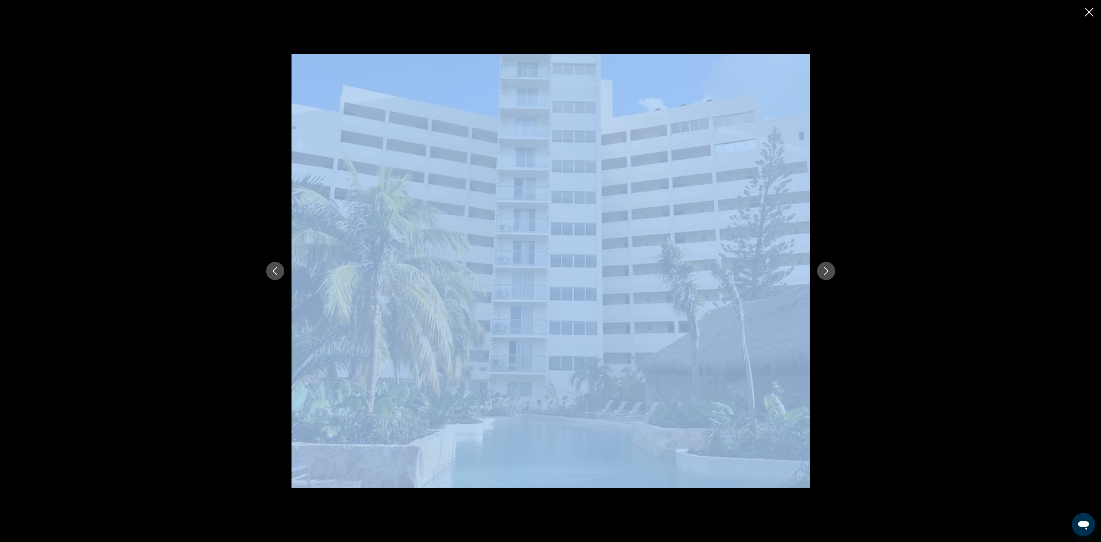
click at [817, 274] on div "prev next" at bounding box center [551, 270] width 584 height 433
drag, startPoint x: 817, startPoint y: 274, endPoint x: 824, endPoint y: 271, distance: 7.3
click at [824, 271] on icon "Next image" at bounding box center [826, 270] width 9 height 9
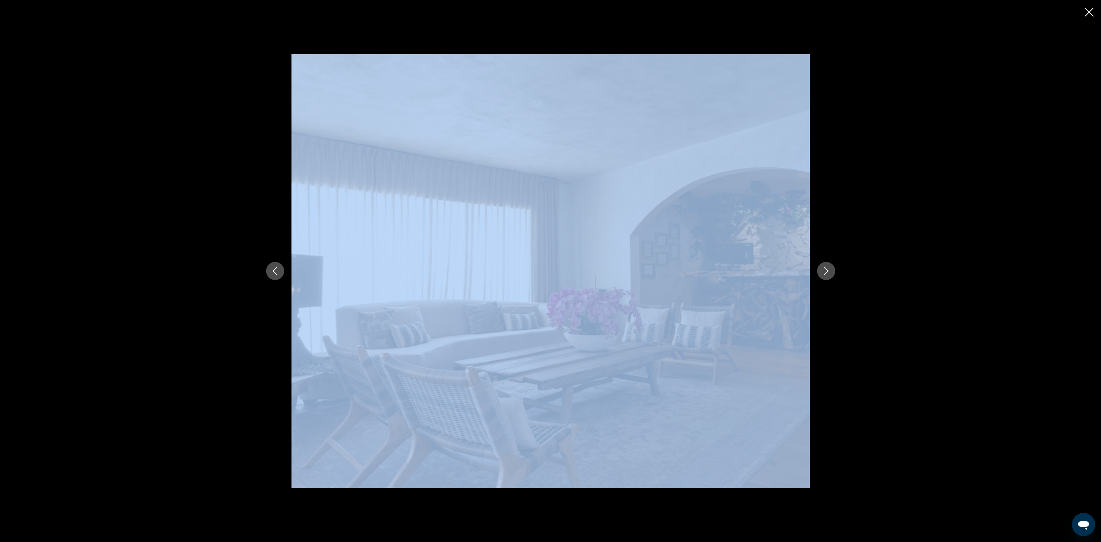
click at [765, 290] on img "Main content" at bounding box center [550, 270] width 518 height 433
drag, startPoint x: 549, startPoint y: 314, endPoint x: 507, endPoint y: 314, distance: 42.1
click at [549, 314] on img "Main content" at bounding box center [550, 270] width 518 height 433
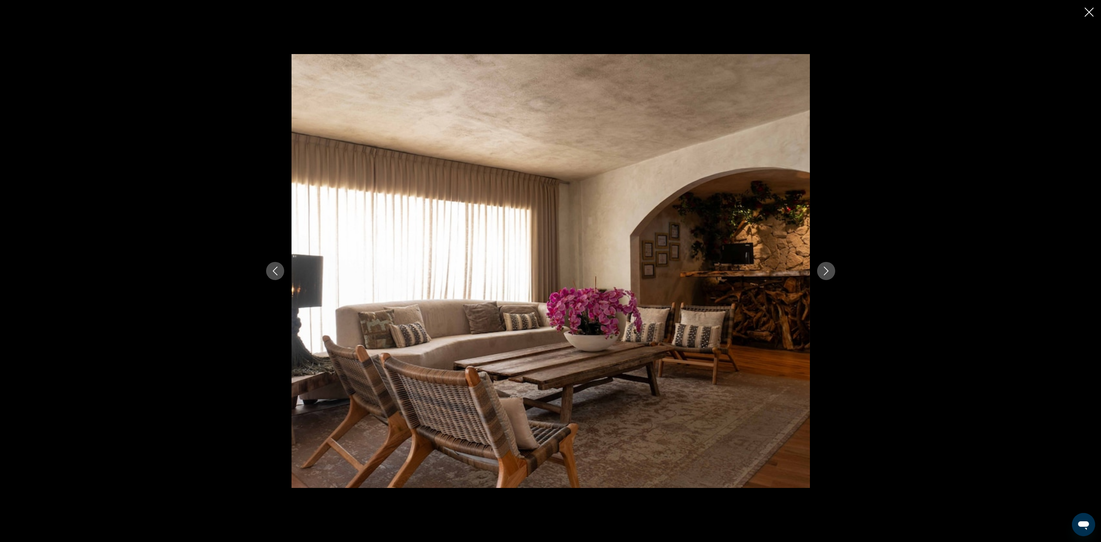
click at [204, 320] on div "prev next" at bounding box center [550, 271] width 1101 height 542
click at [827, 269] on icon "Next image" at bounding box center [826, 270] width 9 height 9
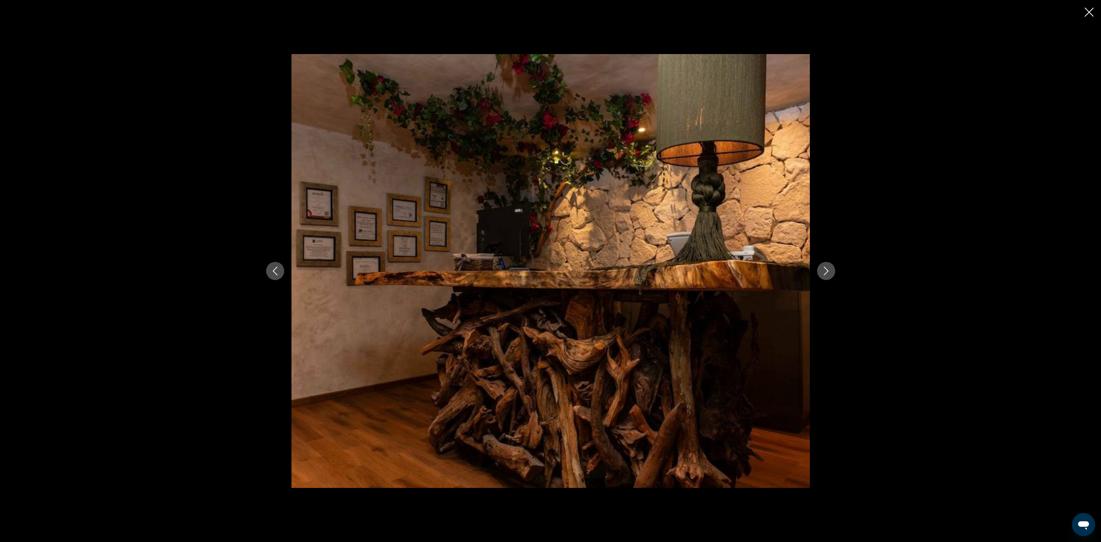
click at [823, 270] on icon "Next image" at bounding box center [826, 270] width 9 height 9
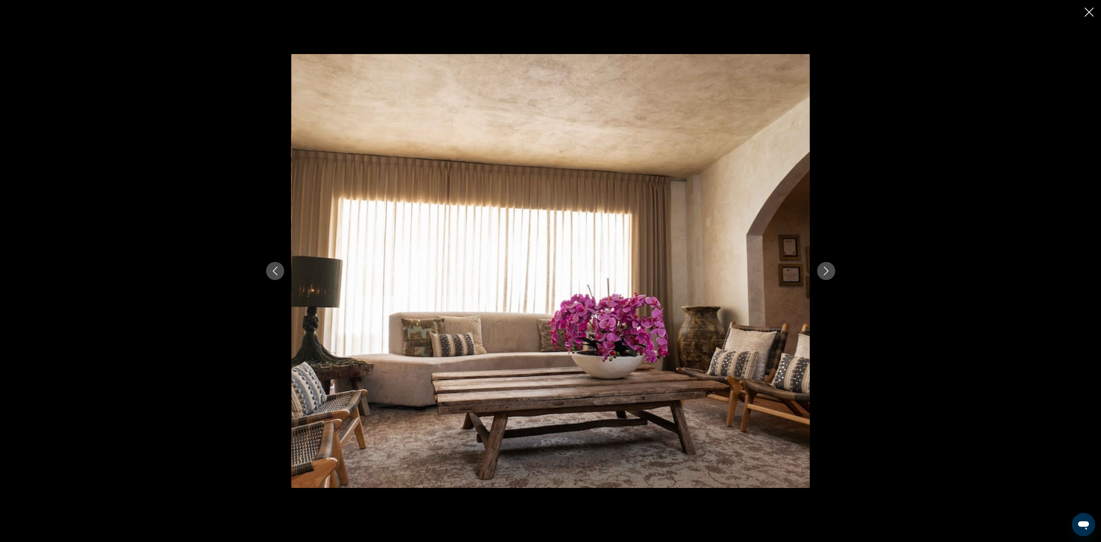
click at [279, 267] on button "Previous image" at bounding box center [275, 271] width 18 height 18
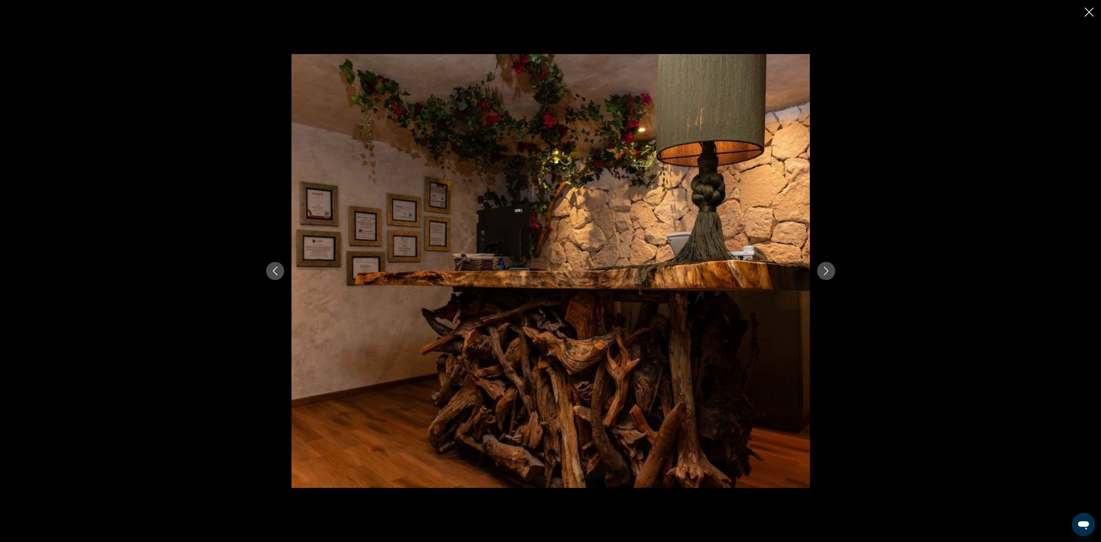
click at [829, 269] on icon "Next image" at bounding box center [826, 270] width 9 height 9
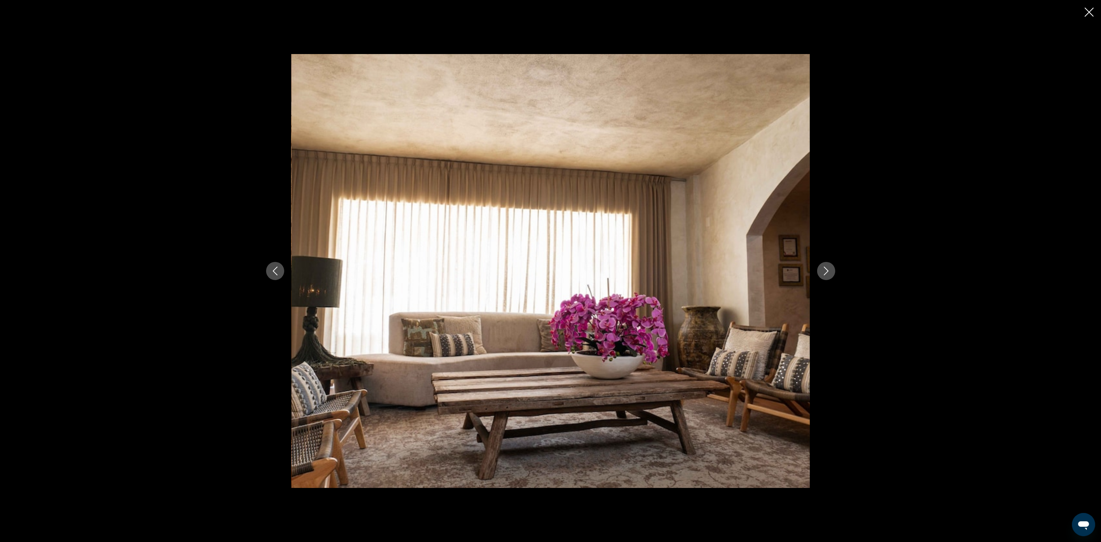
click at [829, 269] on icon "Next image" at bounding box center [826, 270] width 9 height 9
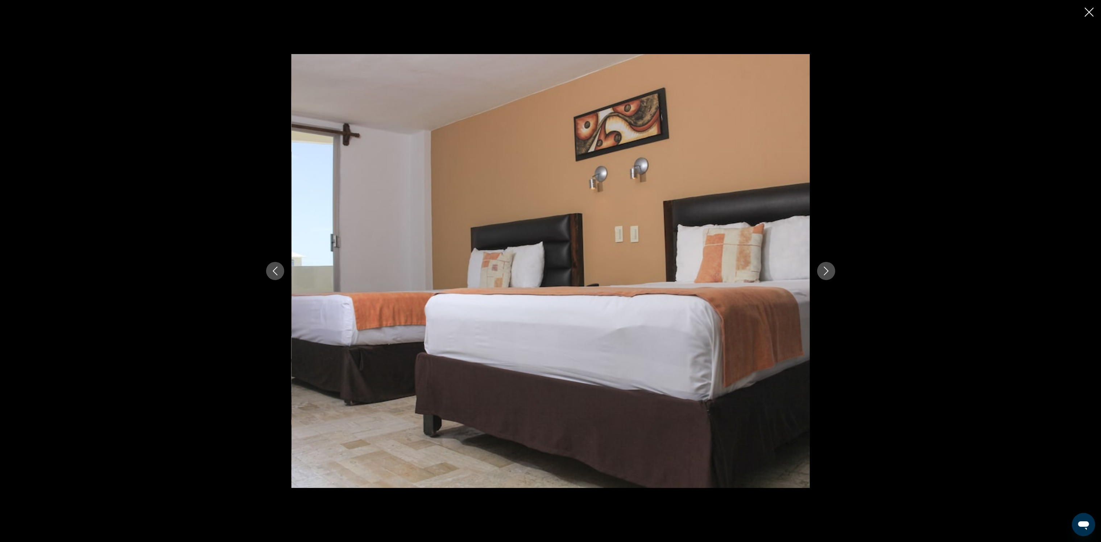
click at [829, 269] on icon "Next image" at bounding box center [826, 270] width 9 height 9
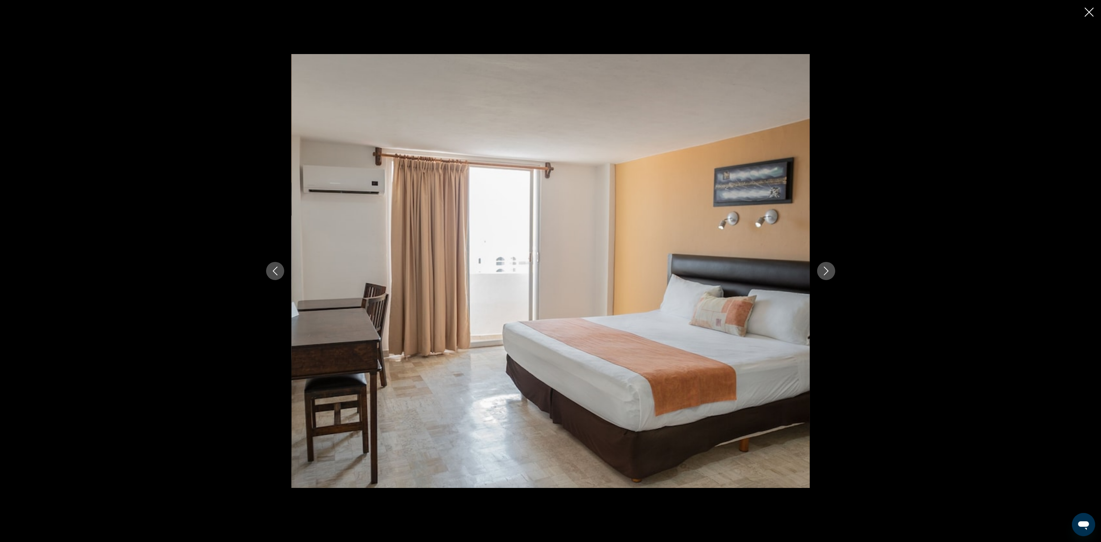
click at [829, 269] on icon "Next image" at bounding box center [826, 270] width 9 height 9
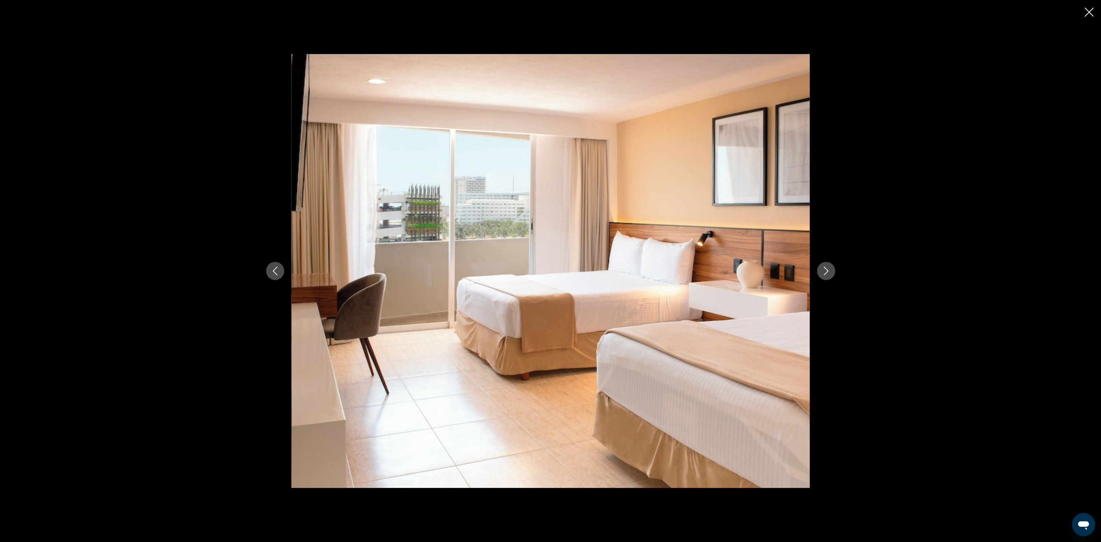
click at [829, 269] on icon "Next image" at bounding box center [826, 270] width 9 height 9
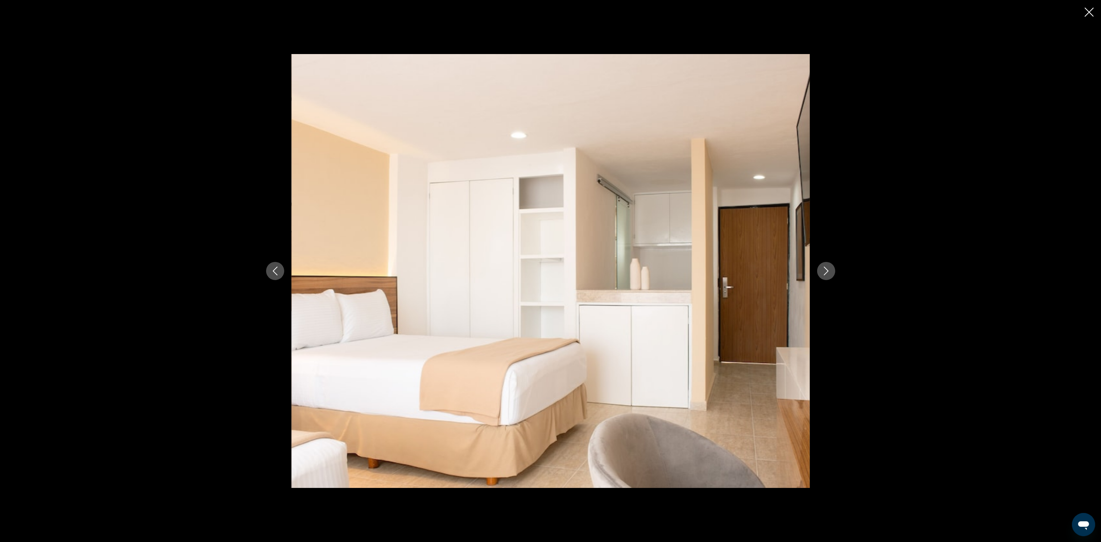
click at [829, 269] on icon "Next image" at bounding box center [826, 270] width 9 height 9
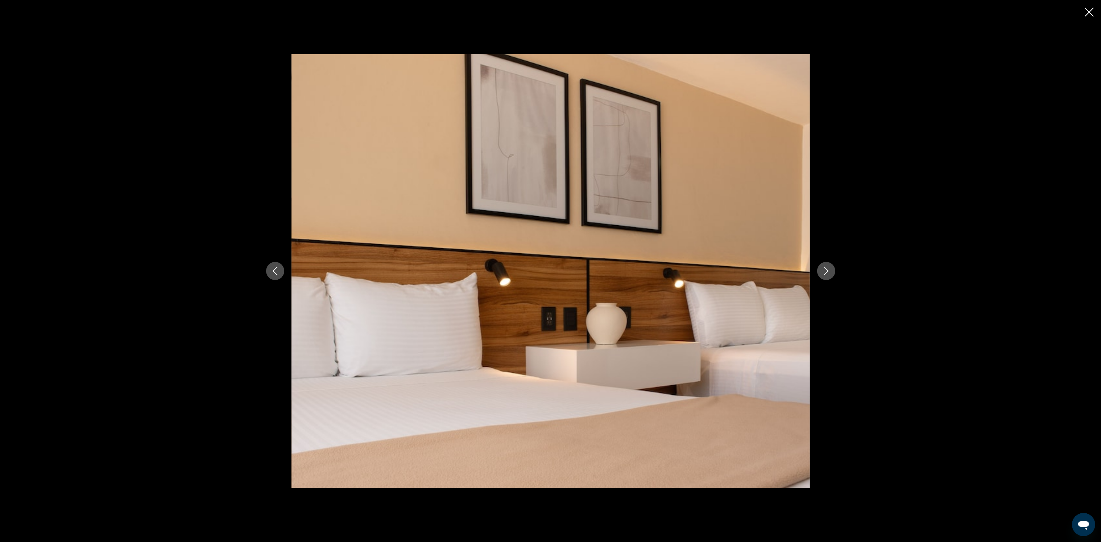
click at [1093, 12] on icon "Close slideshow" at bounding box center [1089, 12] width 9 height 9
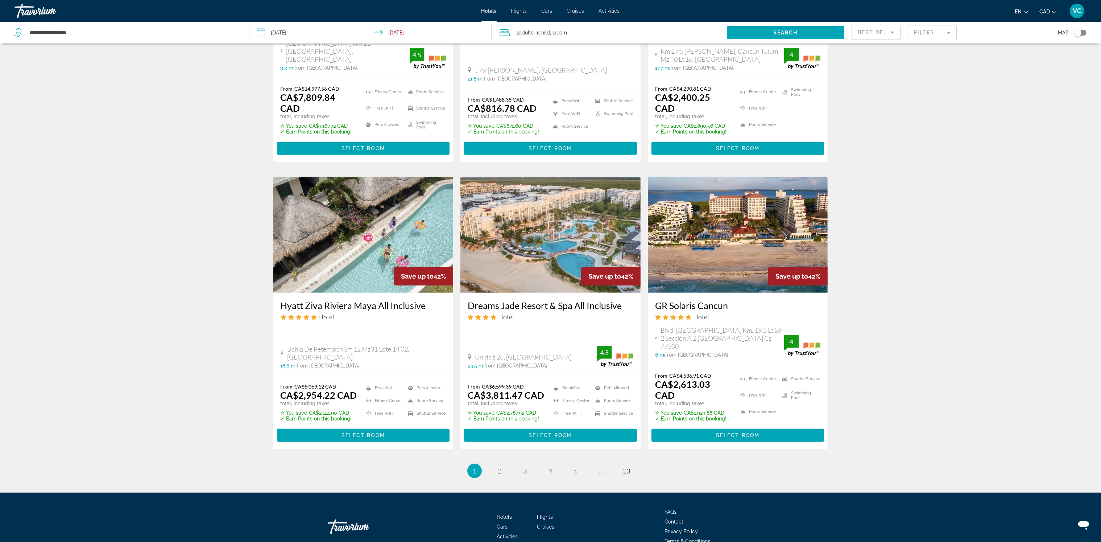
scroll to position [746, 0]
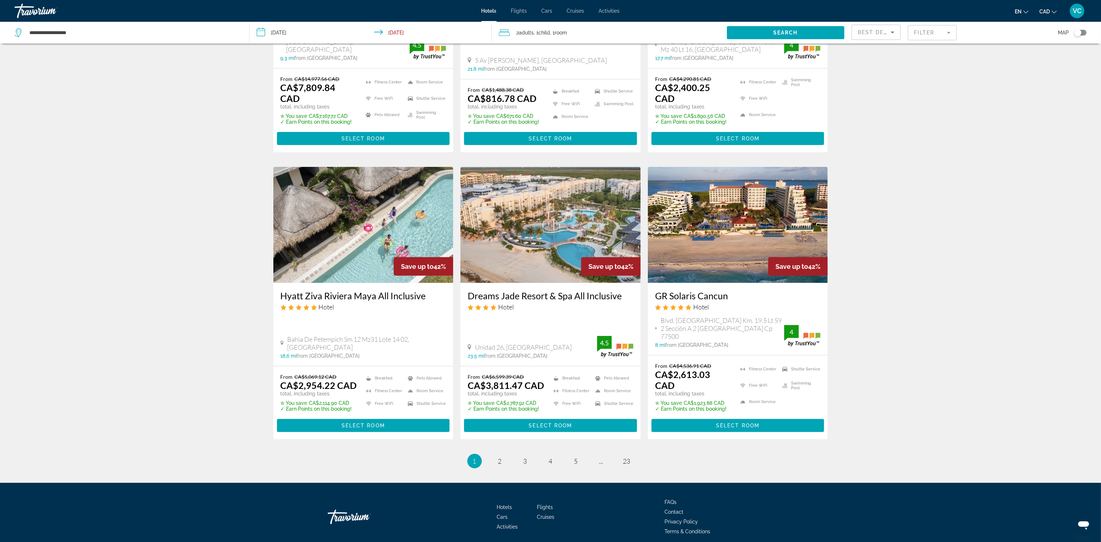
click at [547, 35] on span "Child" at bounding box center [544, 33] width 12 height 6
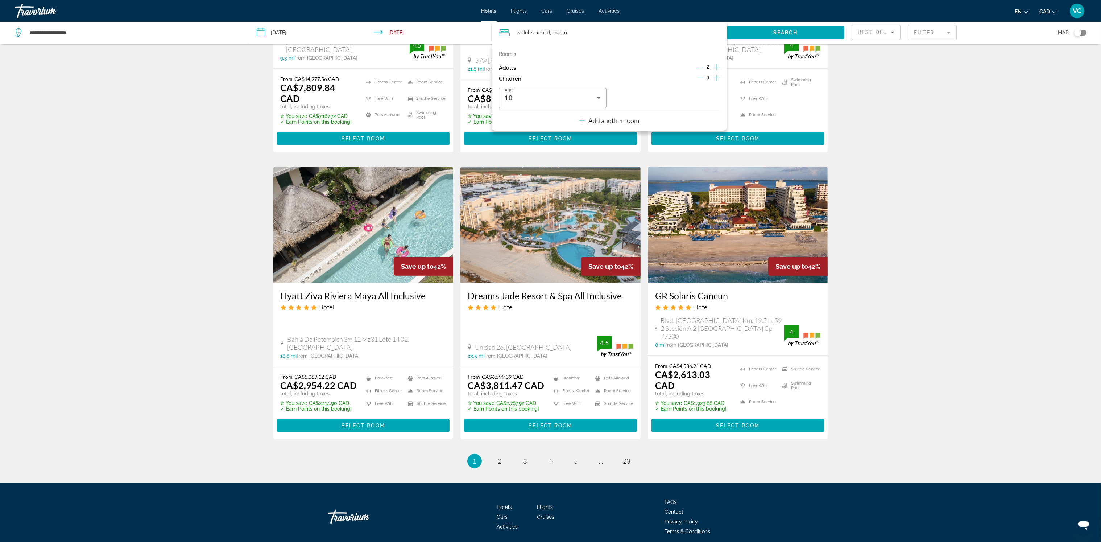
click at [699, 79] on icon "Decrement children" at bounding box center [700, 78] width 7 height 7
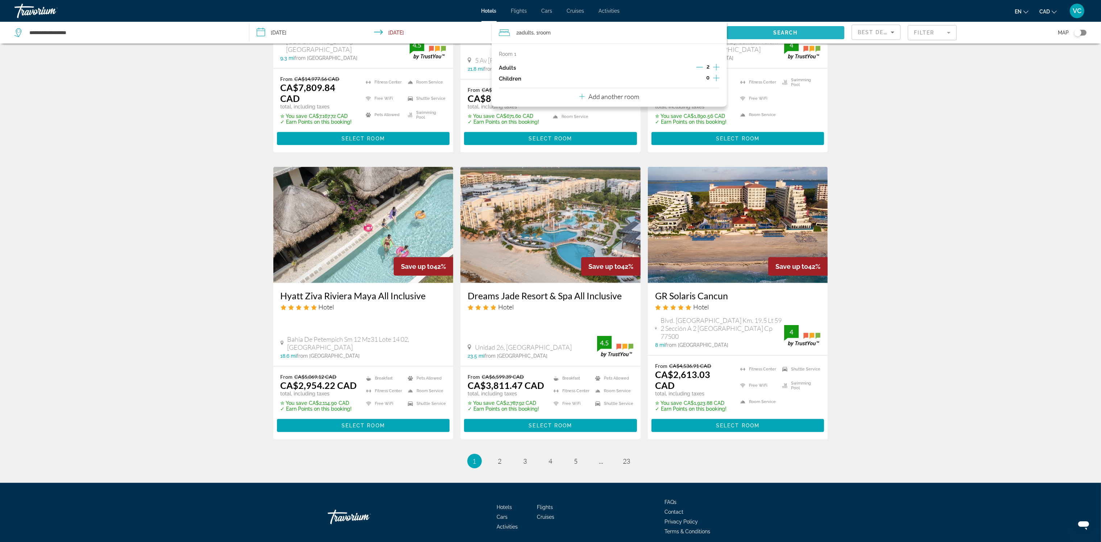
click at [778, 33] on span "Search" at bounding box center [785, 33] width 25 height 6
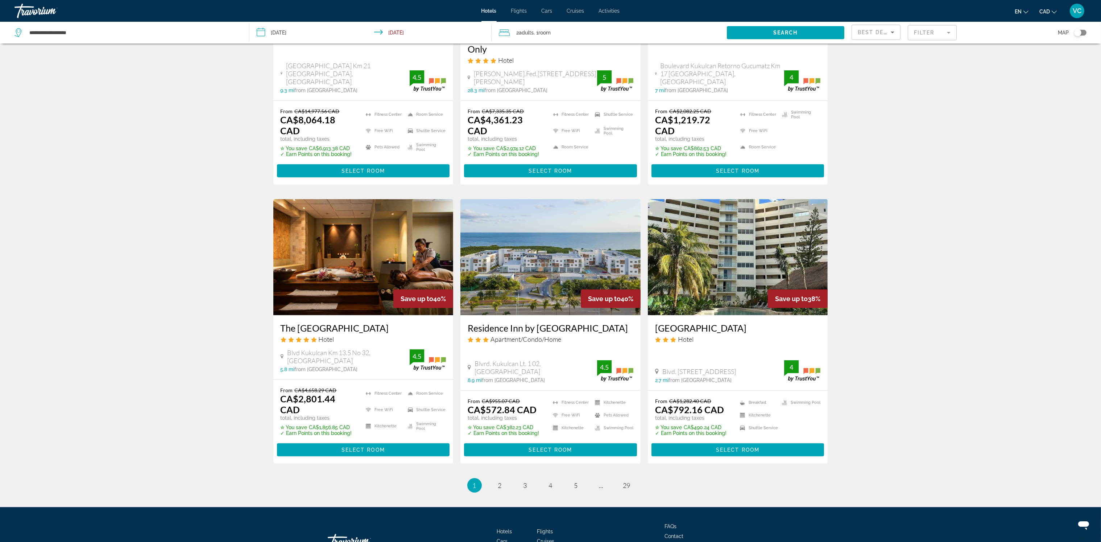
scroll to position [748, 0]
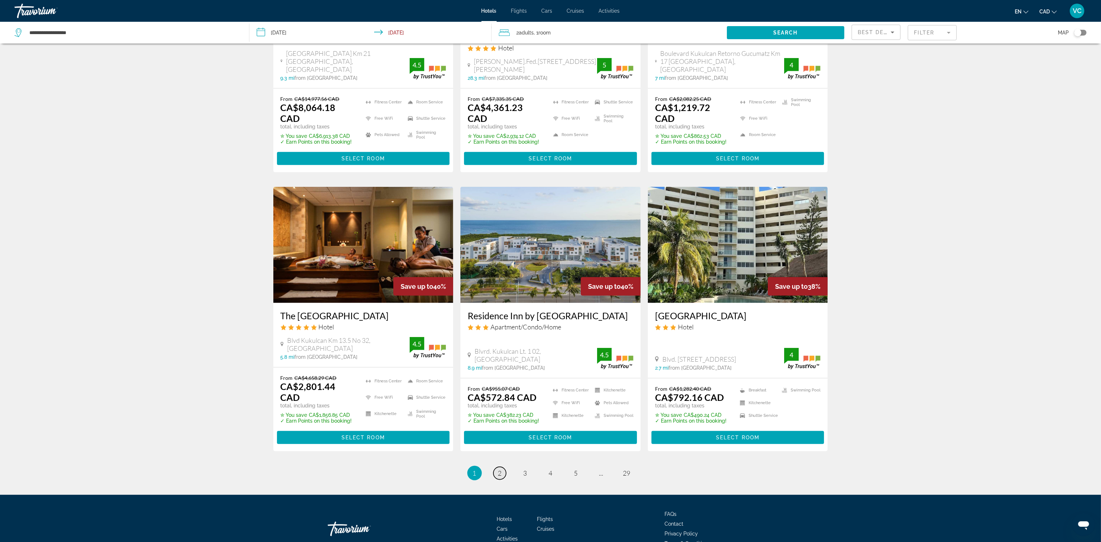
click at [498, 469] on span "2" at bounding box center [500, 473] width 4 height 8
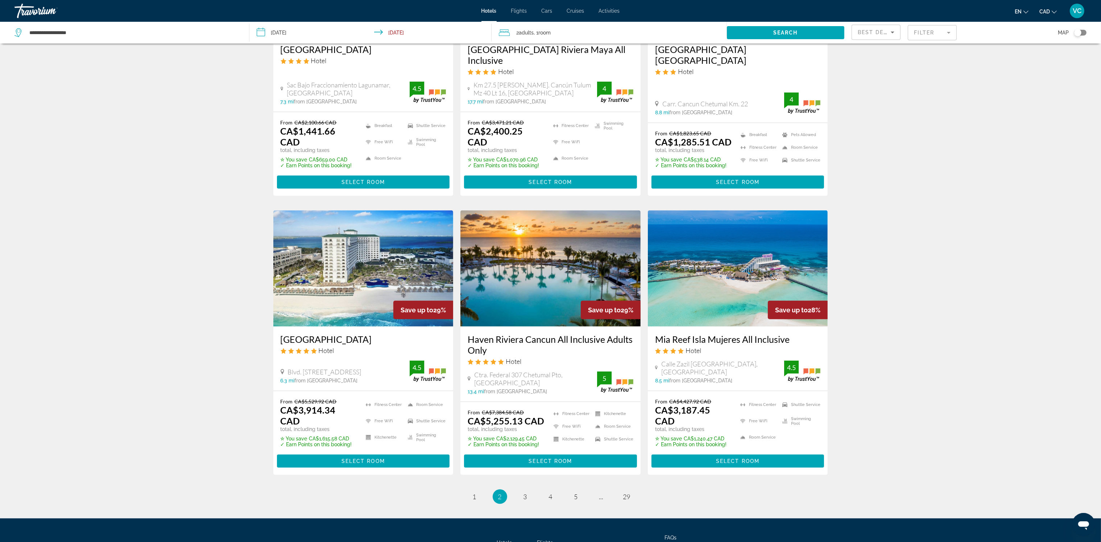
scroll to position [706, 0]
click at [699, 254] on img "Main content" at bounding box center [738, 268] width 180 height 116
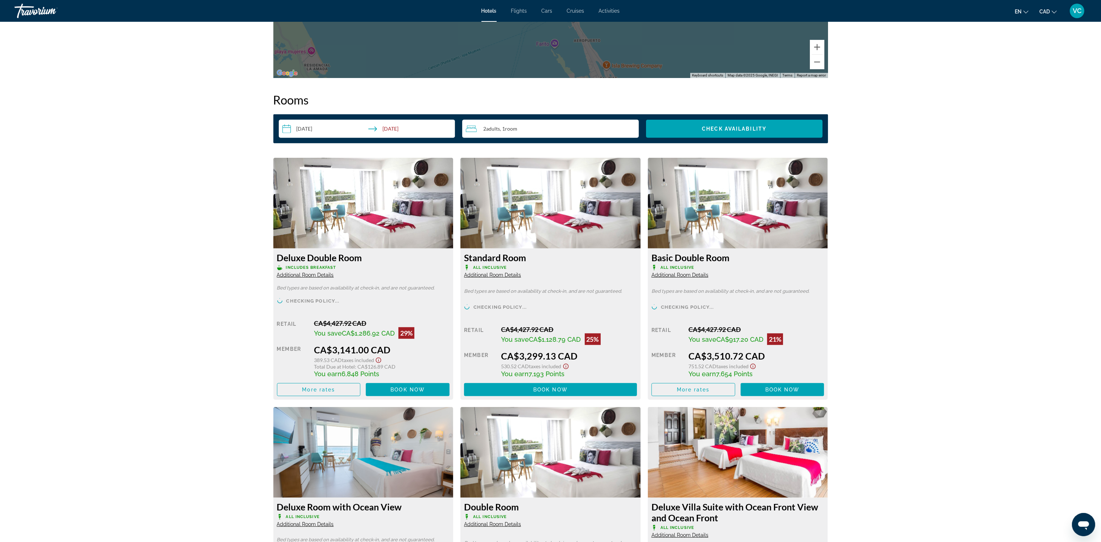
scroll to position [869, 0]
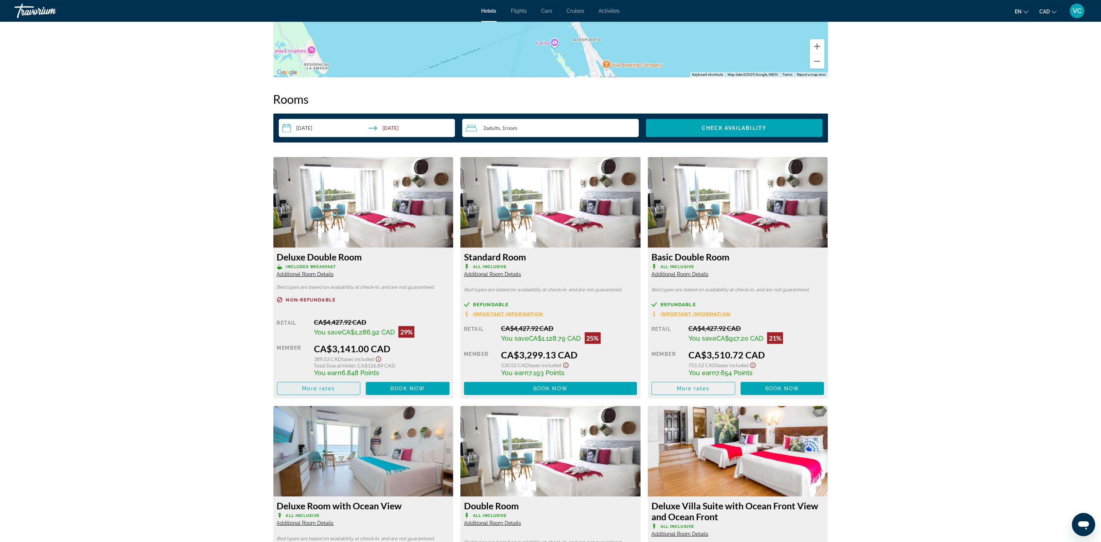
click at [330, 386] on span "More rates" at bounding box center [318, 388] width 33 height 6
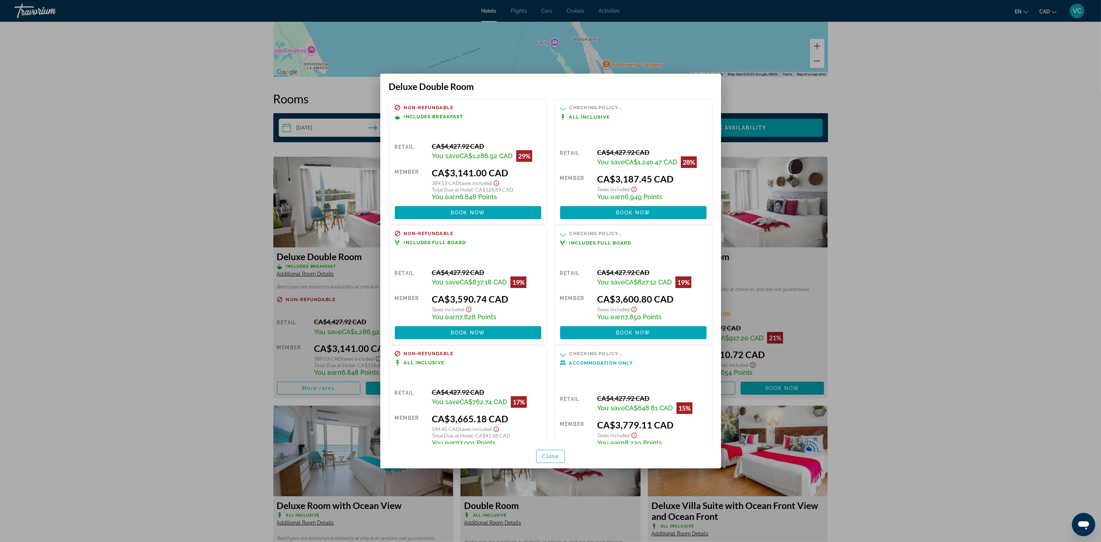
click at [852, 296] on div at bounding box center [550, 271] width 1101 height 542
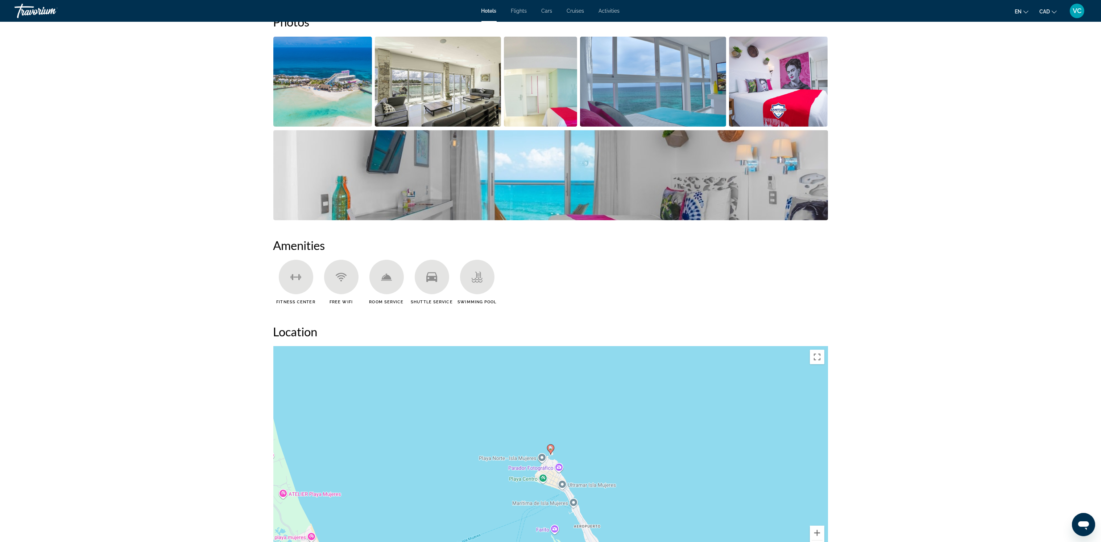
scroll to position [381, 0]
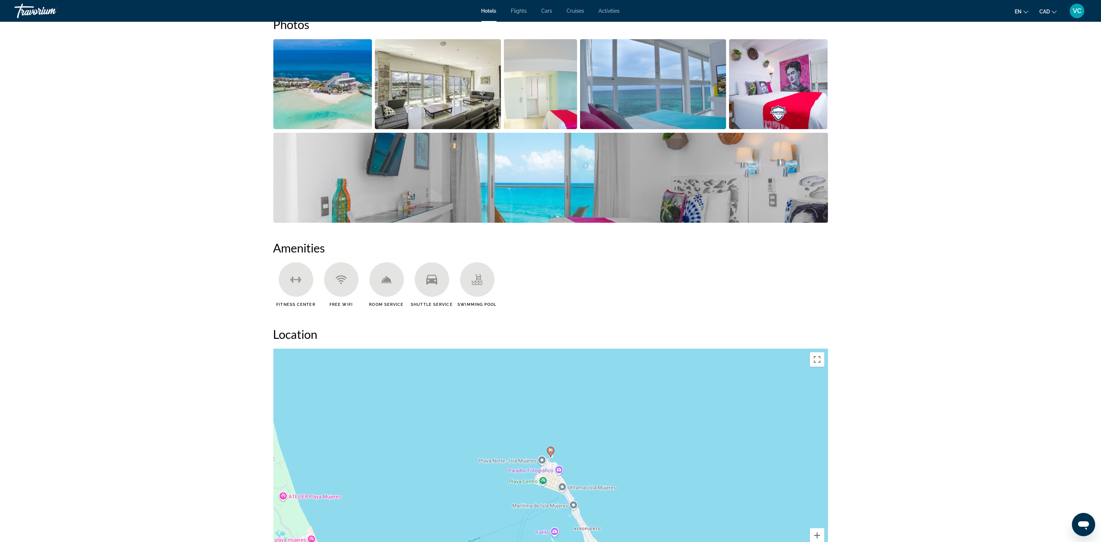
click at [414, 98] on img "Open full-screen image slider" at bounding box center [438, 84] width 126 height 90
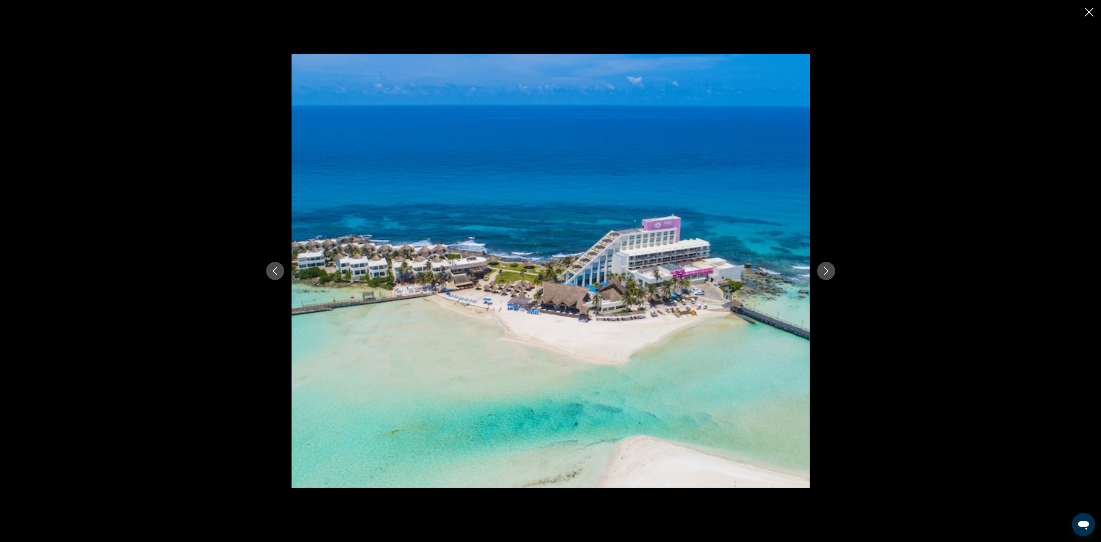
click at [829, 266] on button "Next image" at bounding box center [826, 271] width 18 height 18
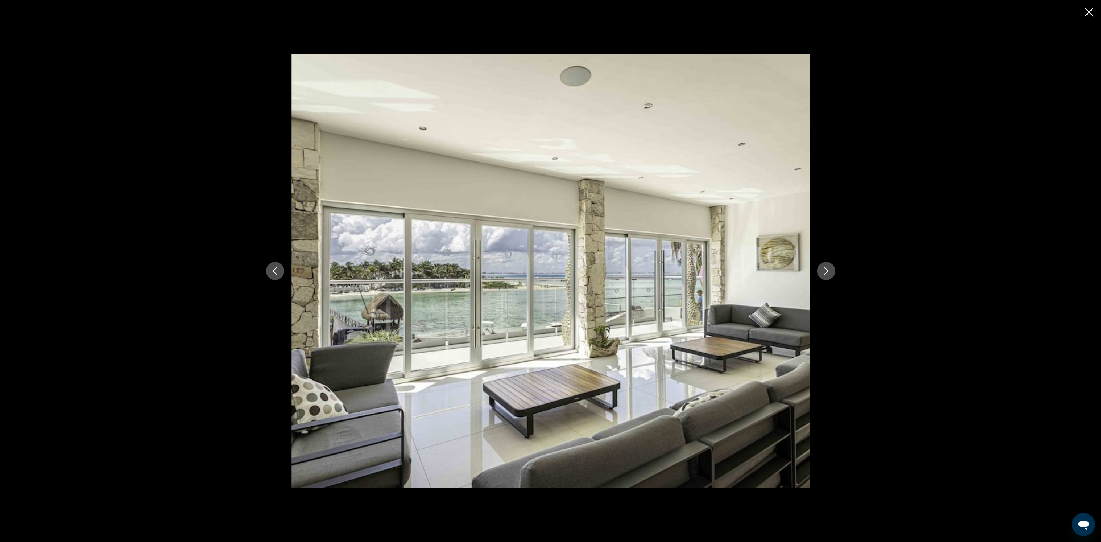
click at [826, 266] on button "Next image" at bounding box center [826, 271] width 18 height 18
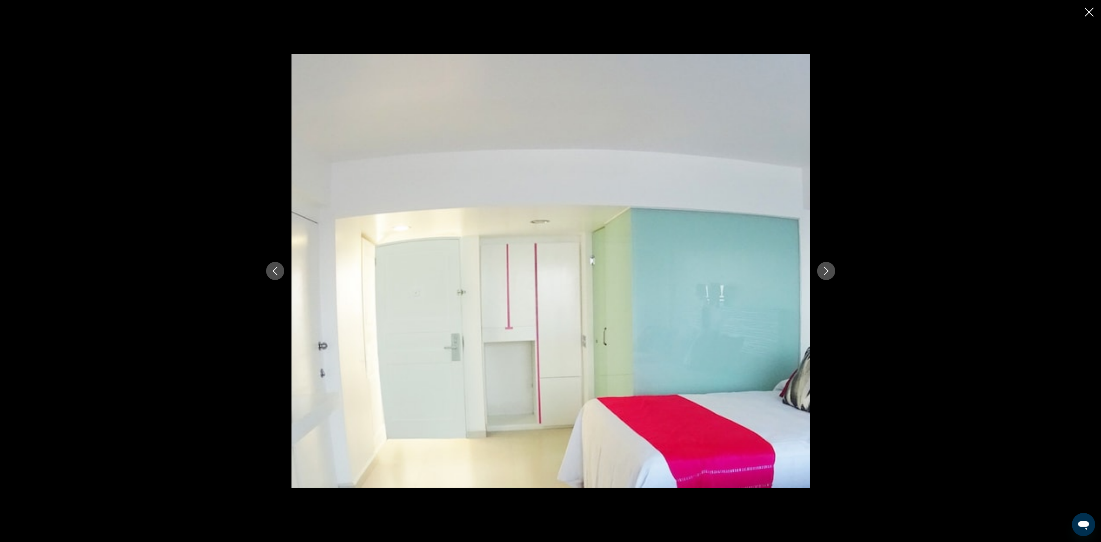
click at [826, 266] on button "Next image" at bounding box center [826, 271] width 18 height 18
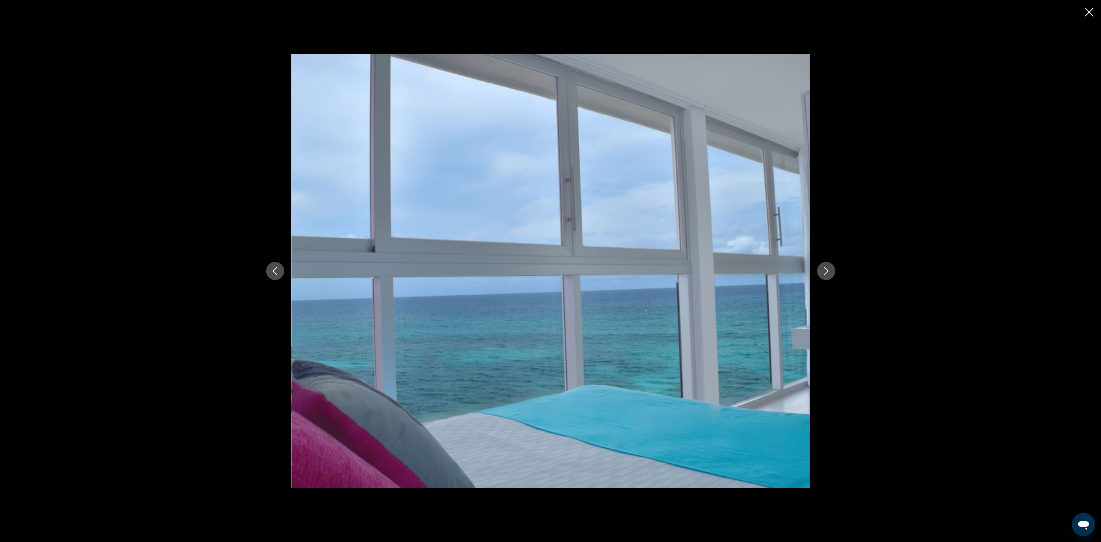
click at [274, 270] on icon "Previous image" at bounding box center [275, 270] width 9 height 9
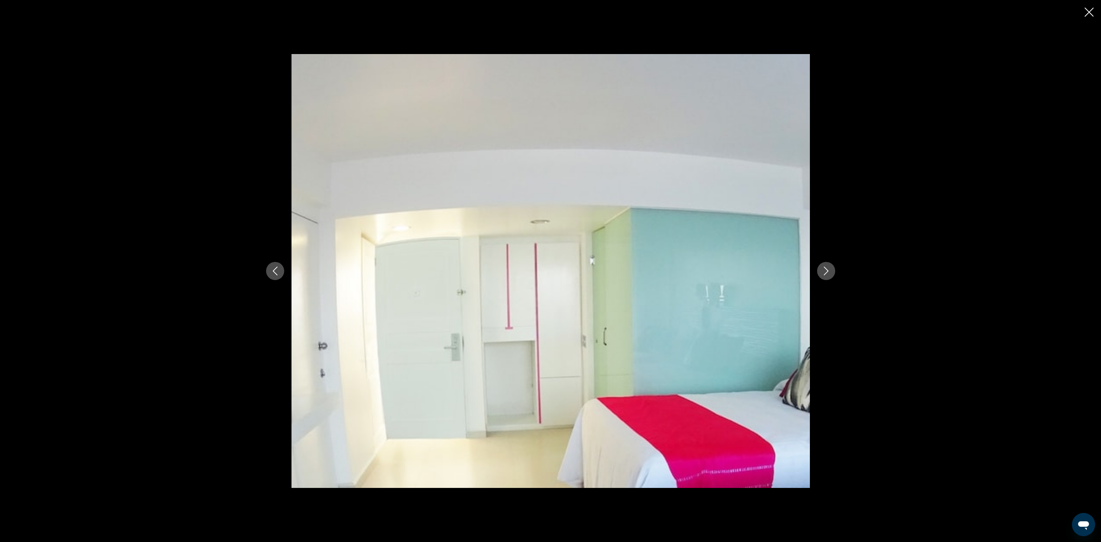
click at [274, 270] on icon "Previous image" at bounding box center [275, 270] width 9 height 9
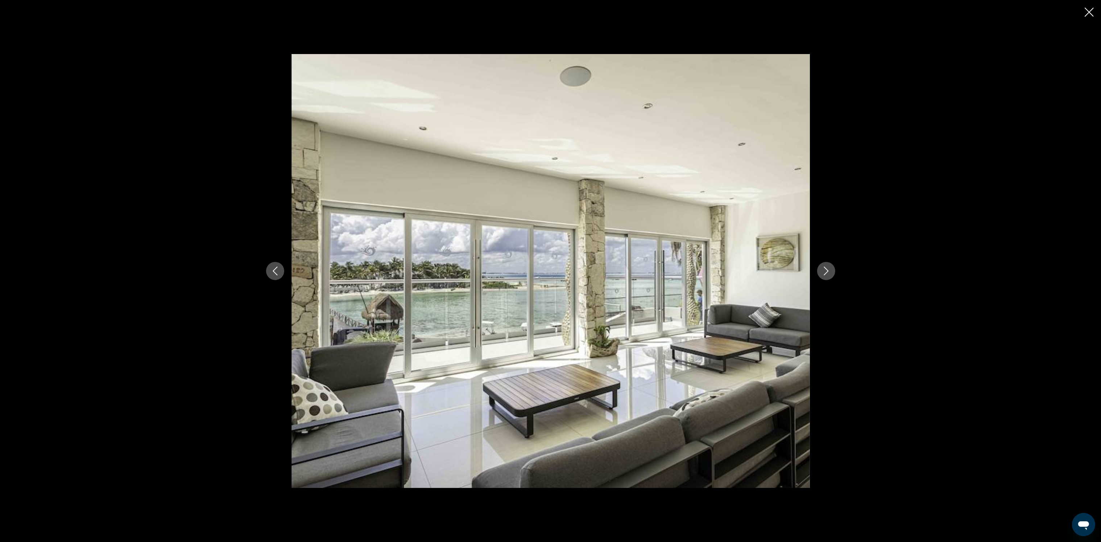
click at [824, 269] on icon "Next image" at bounding box center [826, 270] width 9 height 9
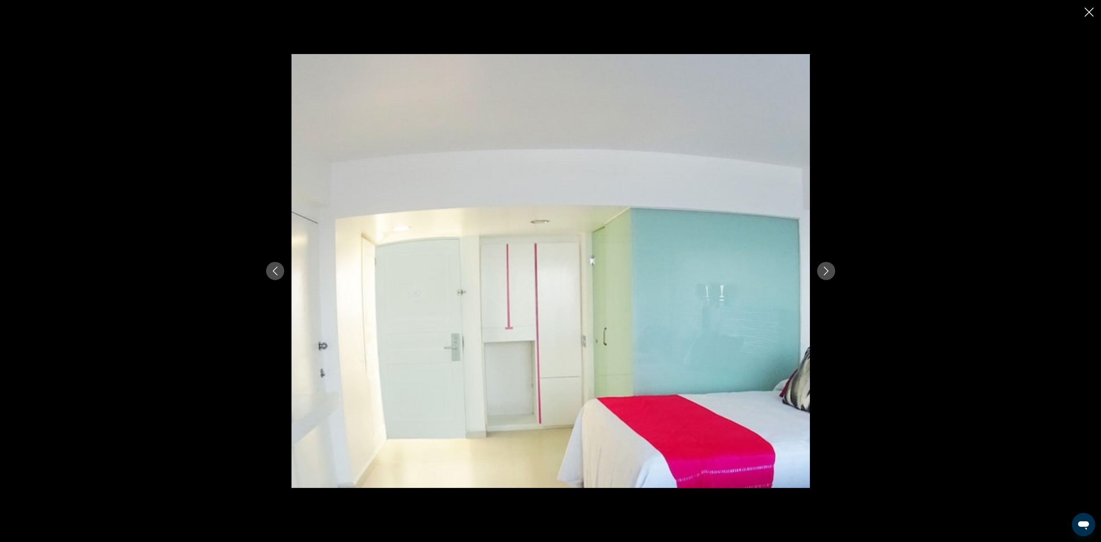
click at [823, 267] on icon "Next image" at bounding box center [826, 270] width 9 height 9
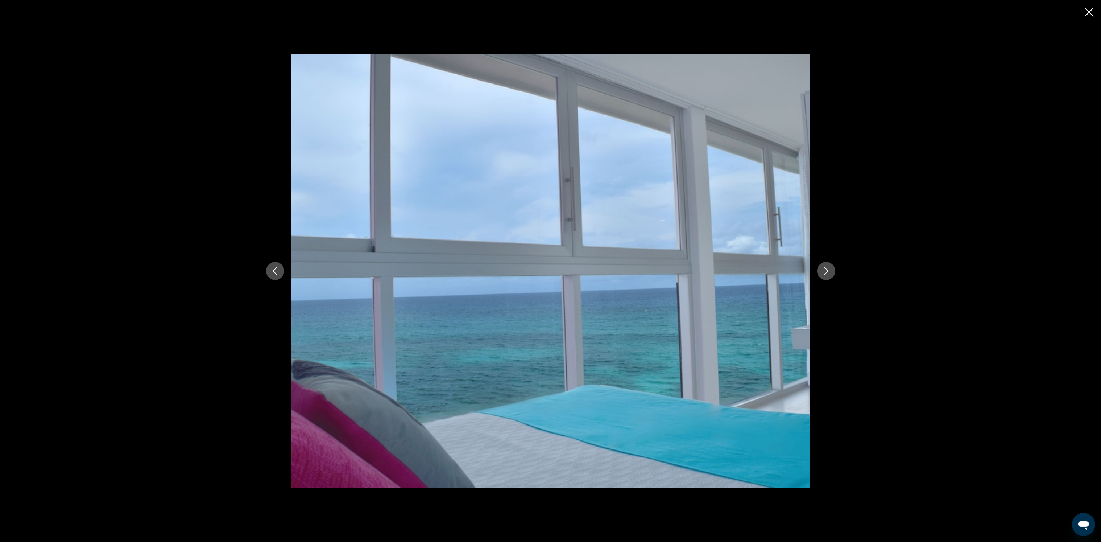
click at [823, 267] on icon "Next image" at bounding box center [826, 270] width 9 height 9
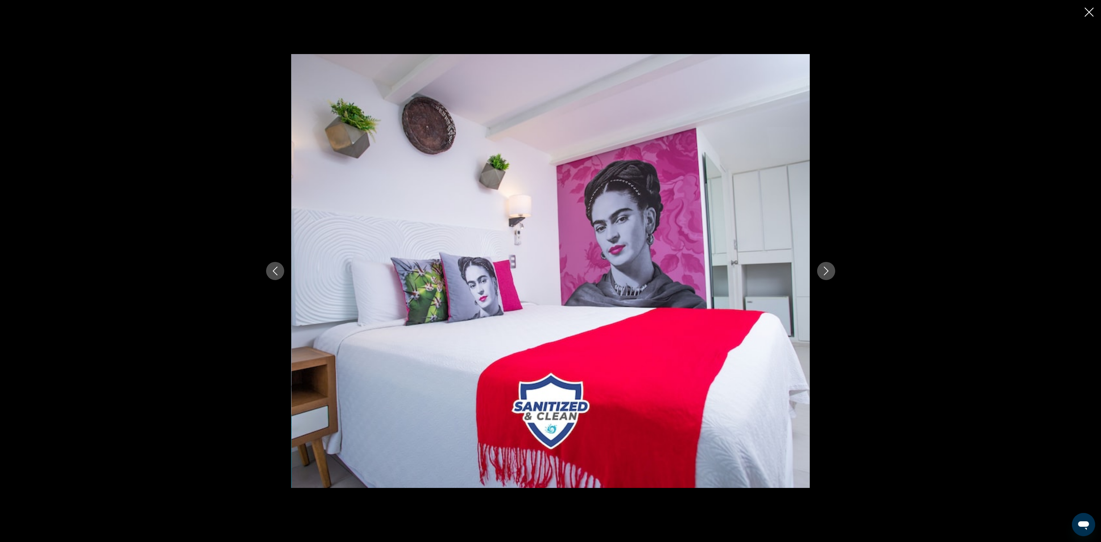
click at [823, 267] on icon "Next image" at bounding box center [826, 270] width 9 height 9
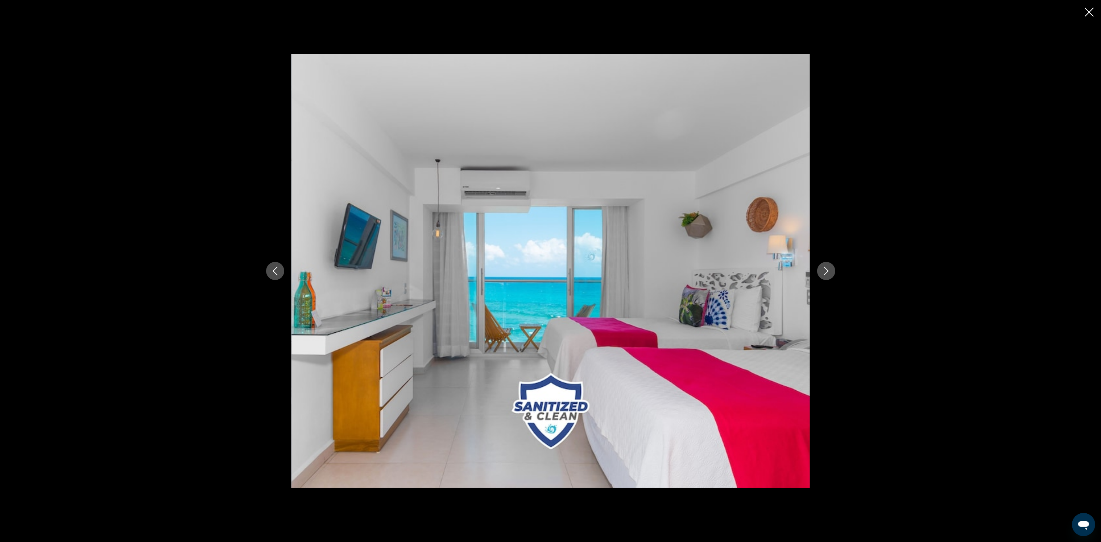
click at [823, 267] on icon "Next image" at bounding box center [826, 270] width 9 height 9
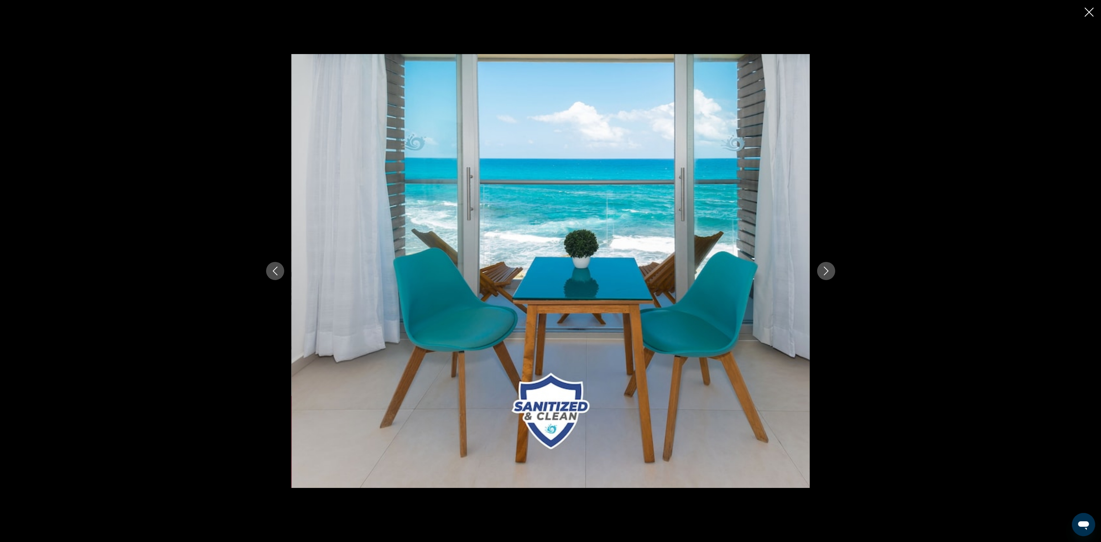
click at [823, 267] on icon "Next image" at bounding box center [826, 270] width 9 height 9
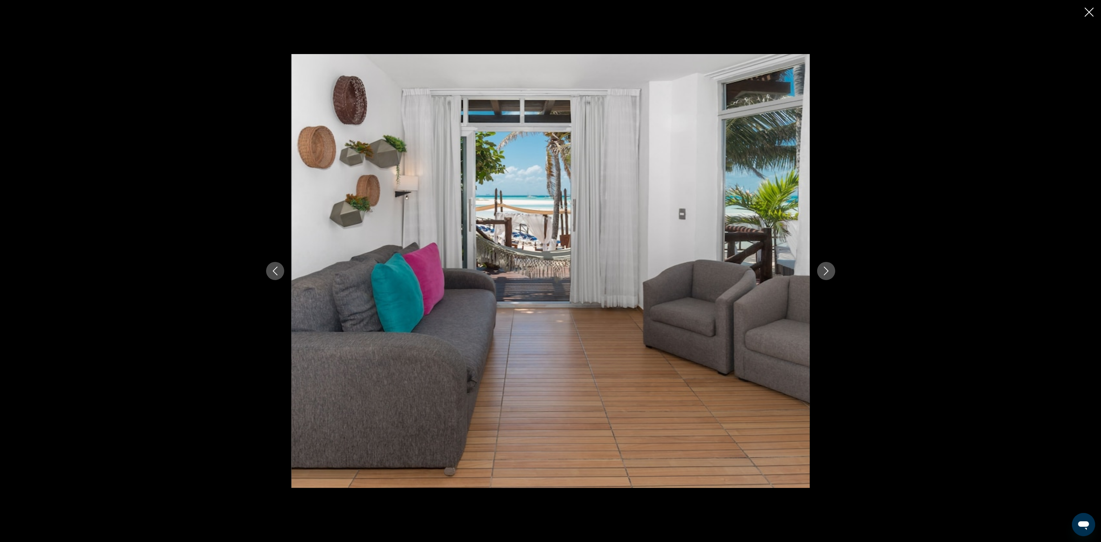
click at [823, 267] on icon "Next image" at bounding box center [826, 270] width 9 height 9
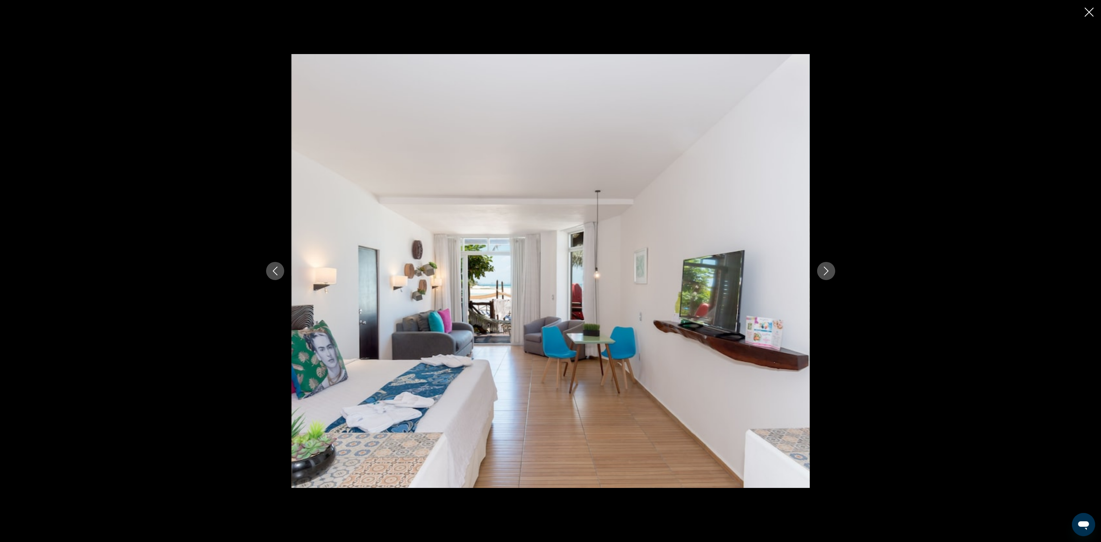
click at [1086, 12] on icon "Close slideshow" at bounding box center [1089, 12] width 9 height 9
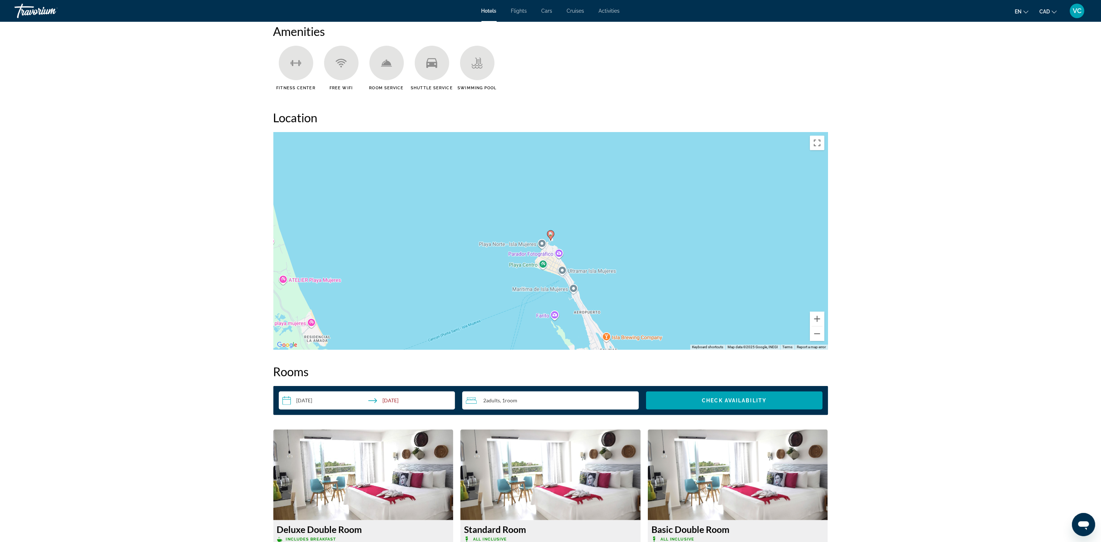
scroll to position [597, 0]
click at [815, 319] on button "Zoom in" at bounding box center [817, 318] width 15 height 15
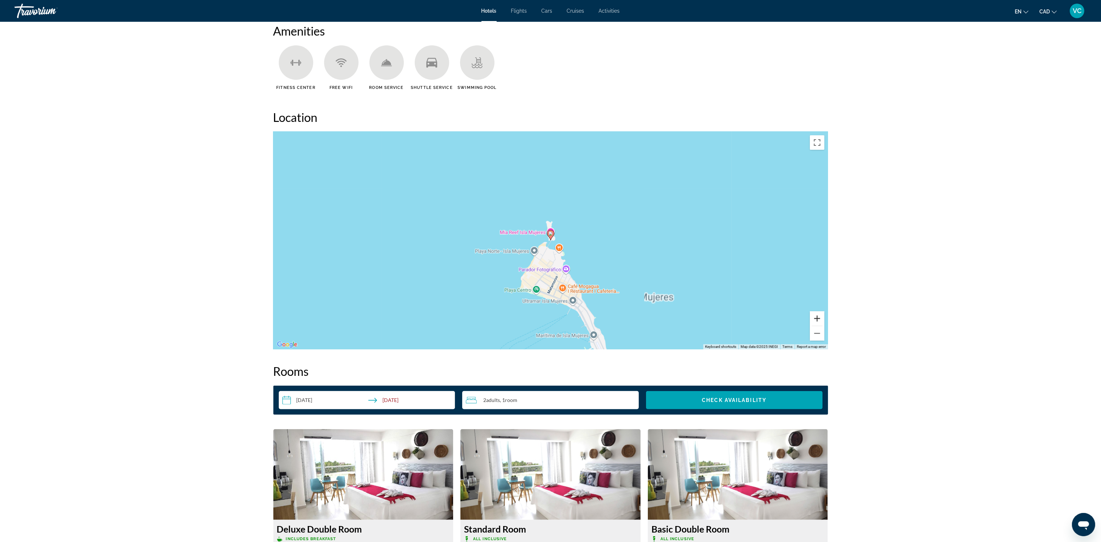
click at [815, 318] on button "Zoom in" at bounding box center [817, 318] width 15 height 15
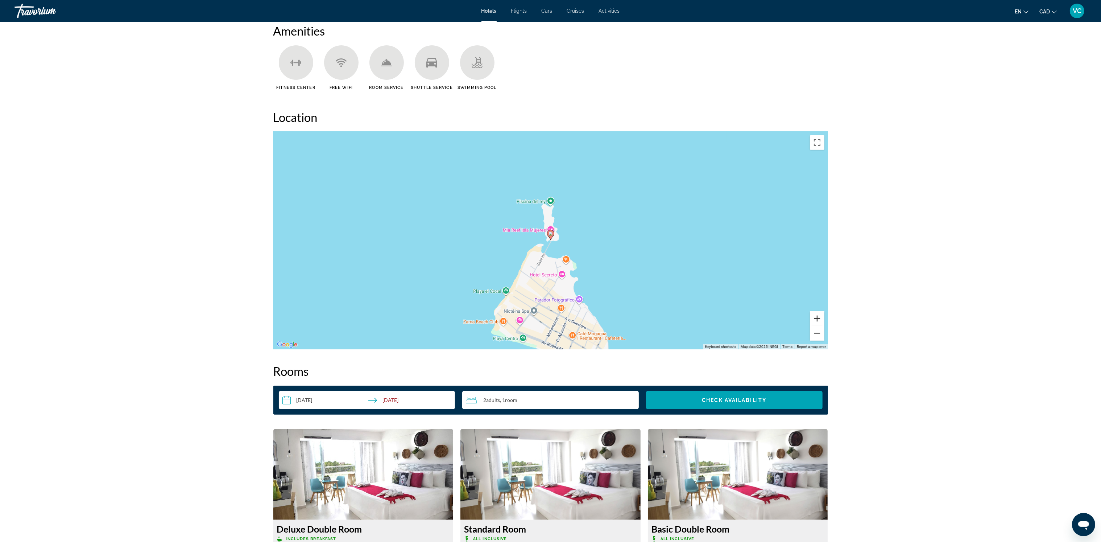
click at [815, 316] on button "Zoom in" at bounding box center [817, 318] width 15 height 15
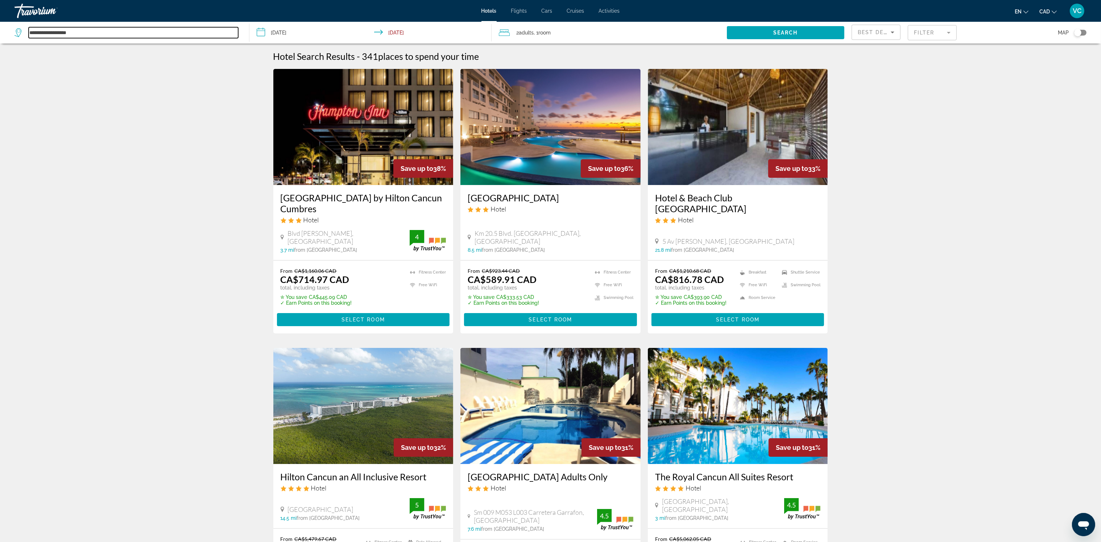
click at [81, 32] on input "**********" at bounding box center [134, 32] width 210 height 11
drag, startPoint x: 98, startPoint y: 29, endPoint x: -2, endPoint y: 31, distance: 99.7
click at [0, 31] on html "**********" at bounding box center [550, 271] width 1101 height 542
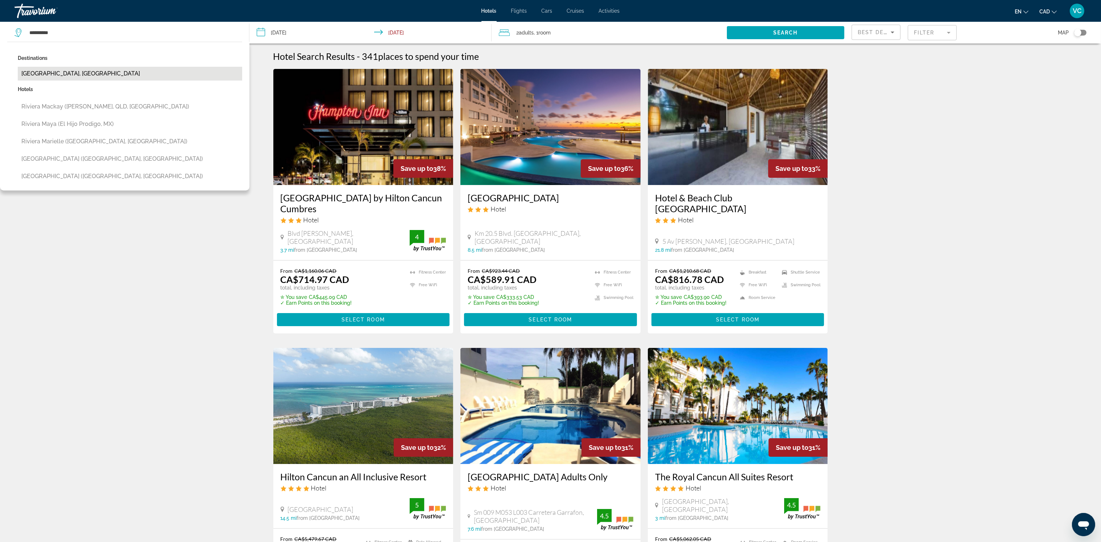
click at [53, 71] on button "[GEOGRAPHIC_DATA], [GEOGRAPHIC_DATA]" at bounding box center [130, 74] width 224 height 14
type input "**********"
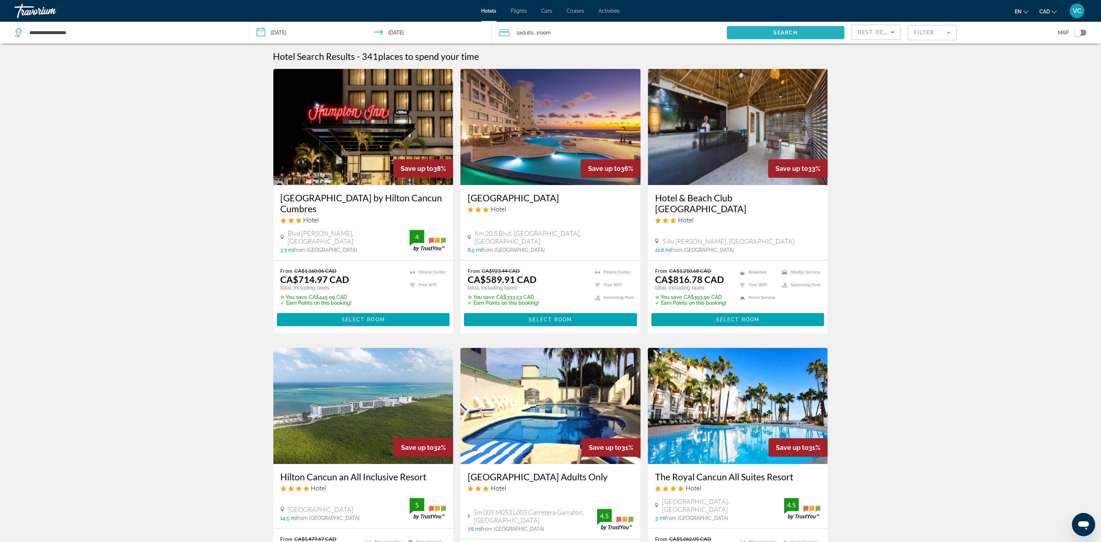
click at [783, 32] on span "Search" at bounding box center [785, 33] width 25 height 6
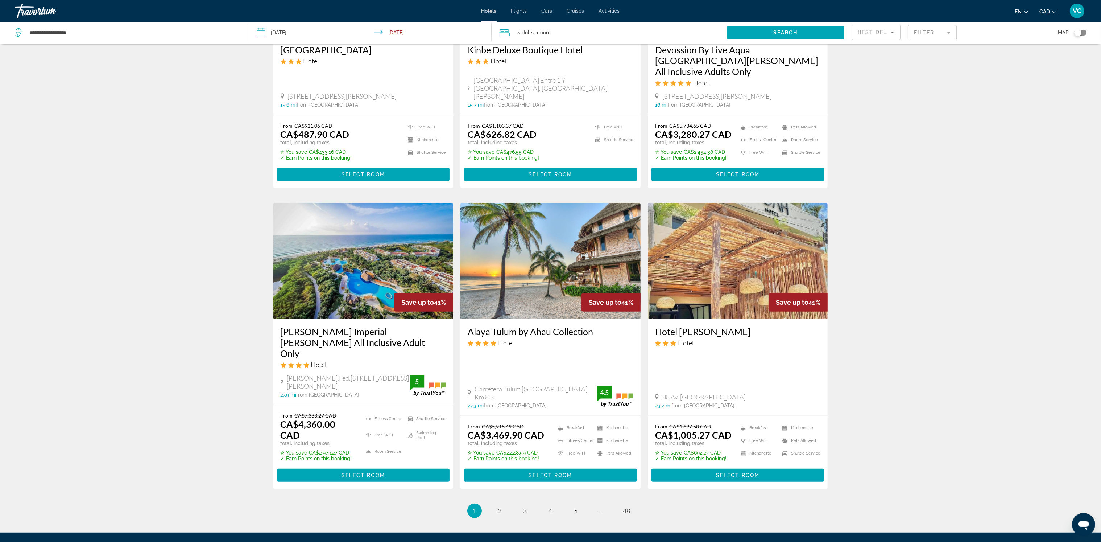
scroll to position [706, 0]
click at [503, 504] on link "page 2" at bounding box center [499, 510] width 13 height 13
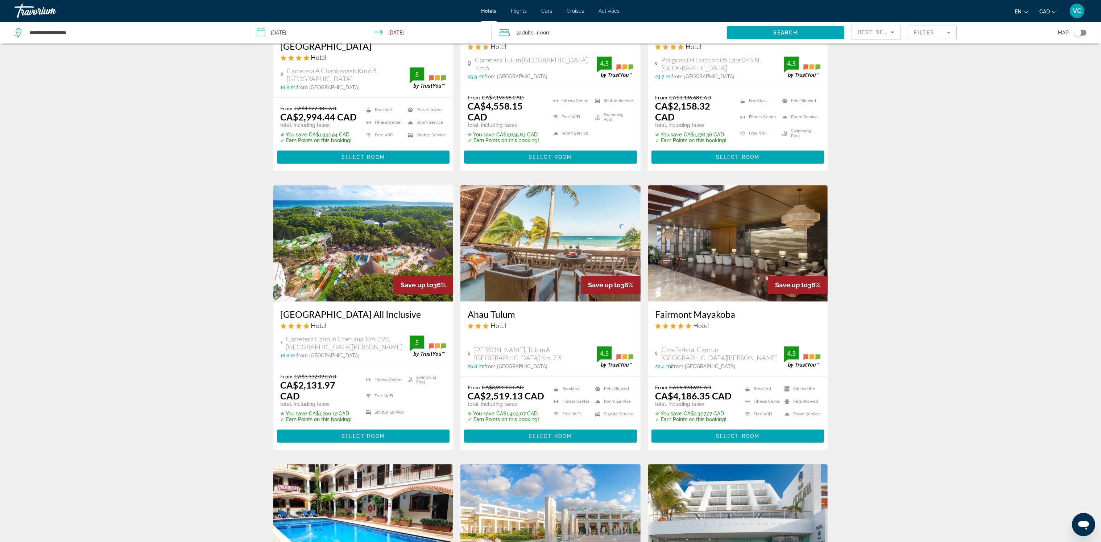
scroll to position [163, 0]
click at [340, 243] on img "Main content" at bounding box center [363, 243] width 180 height 116
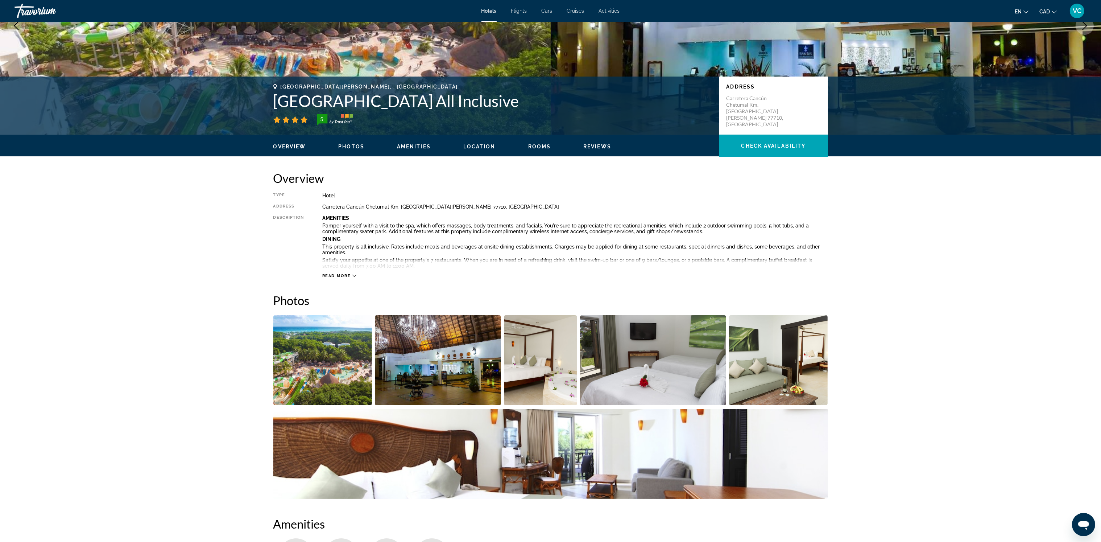
scroll to position [109, 0]
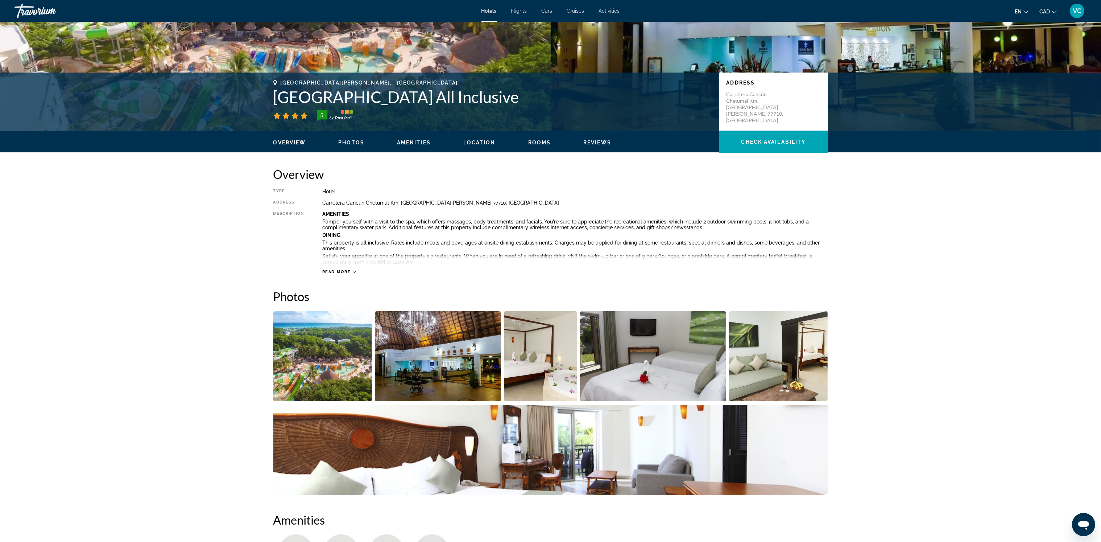
click at [416, 362] on img "Open full-screen image slider" at bounding box center [438, 356] width 126 height 90
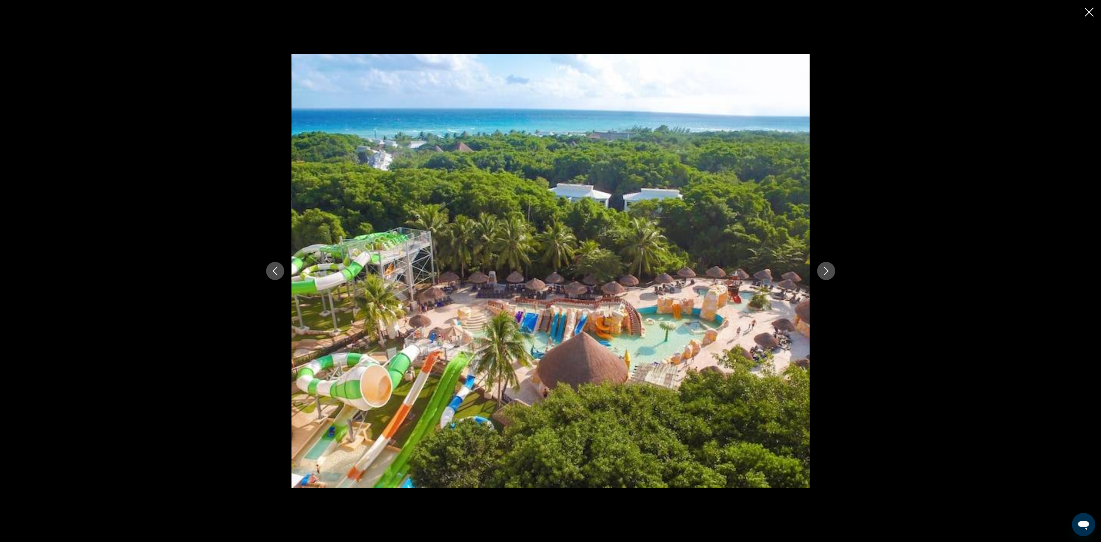
click at [830, 268] on button "Next image" at bounding box center [826, 271] width 18 height 18
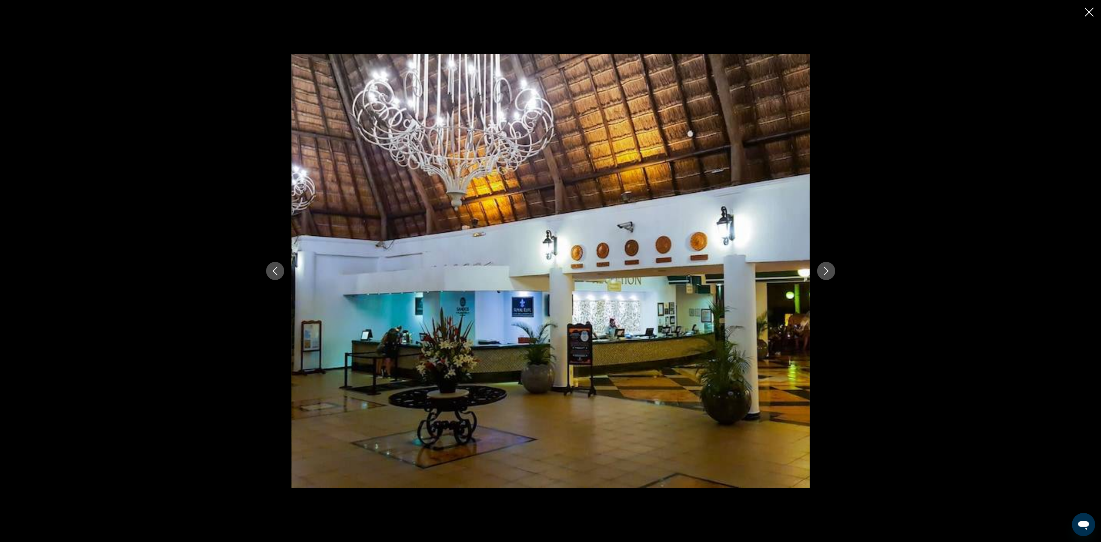
click at [830, 269] on button "Next image" at bounding box center [826, 271] width 18 height 18
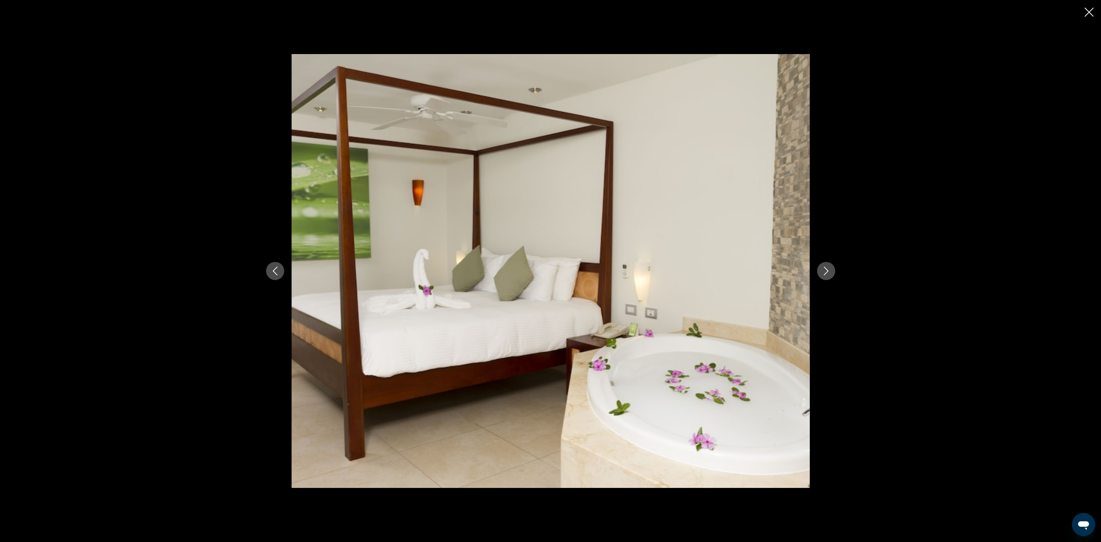
click at [828, 270] on icon "Next image" at bounding box center [826, 270] width 5 height 9
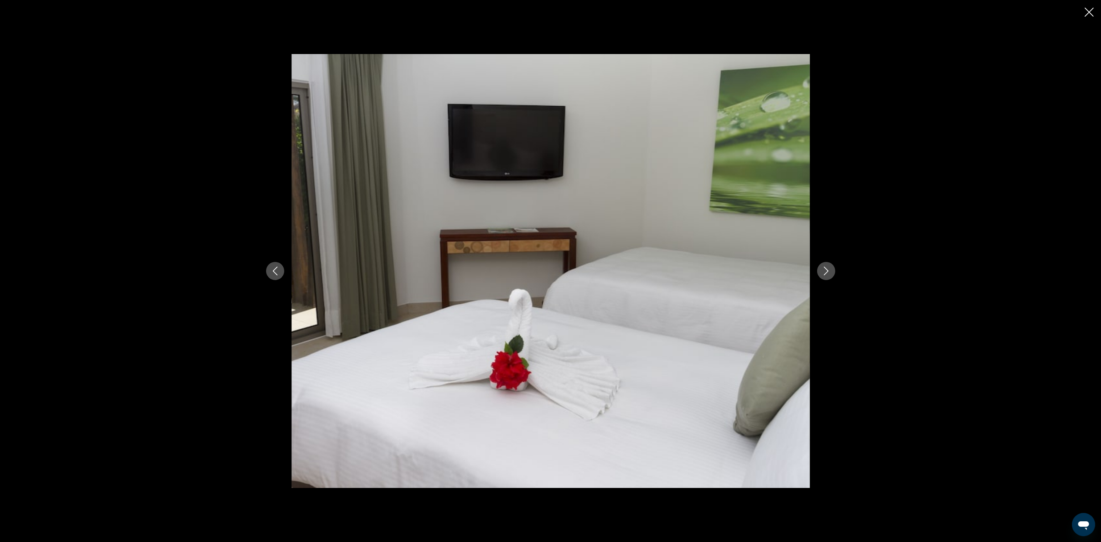
click at [828, 270] on icon "Next image" at bounding box center [826, 270] width 5 height 9
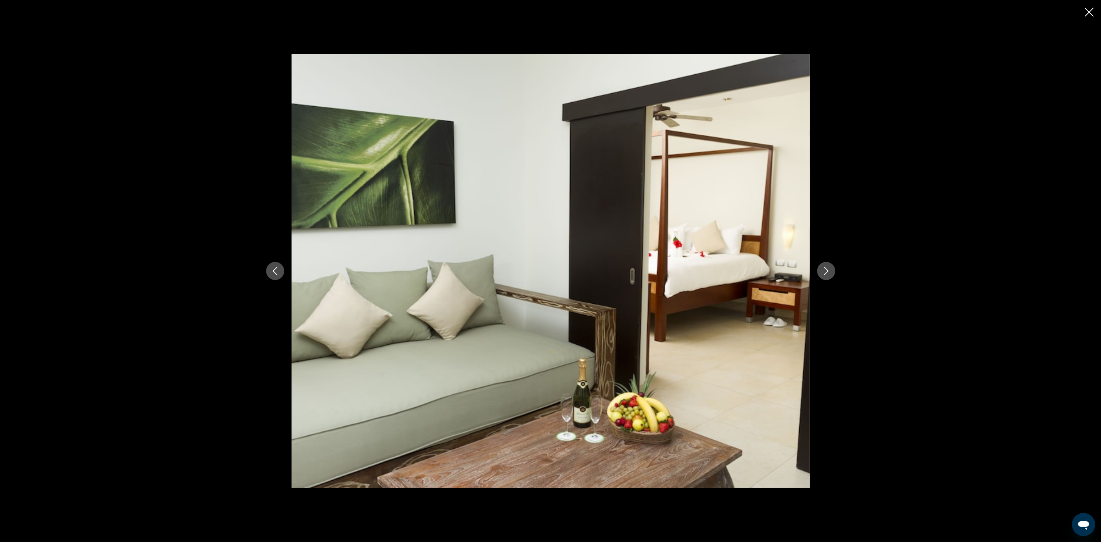
click at [828, 270] on icon "Next image" at bounding box center [826, 270] width 5 height 9
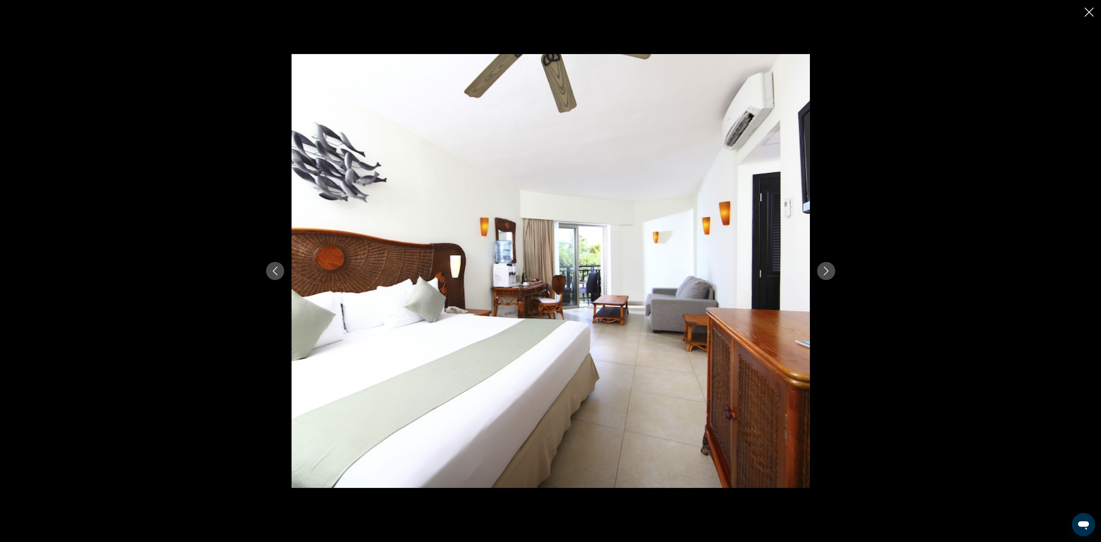
click at [1097, 15] on div "prev next" at bounding box center [550, 271] width 1101 height 542
click at [1087, 13] on icon "Close slideshow" at bounding box center [1089, 12] width 9 height 9
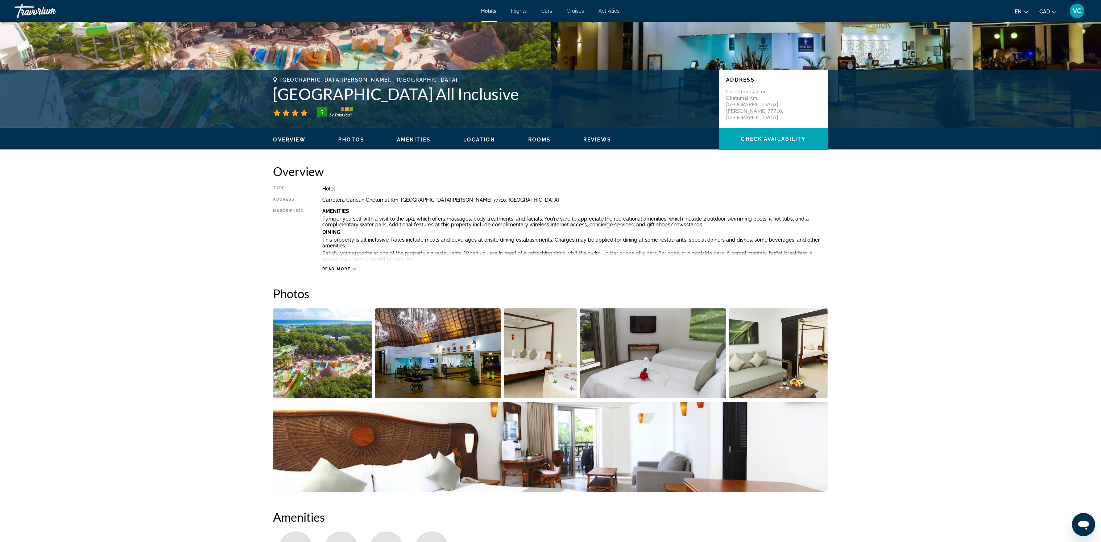
scroll to position [110, 0]
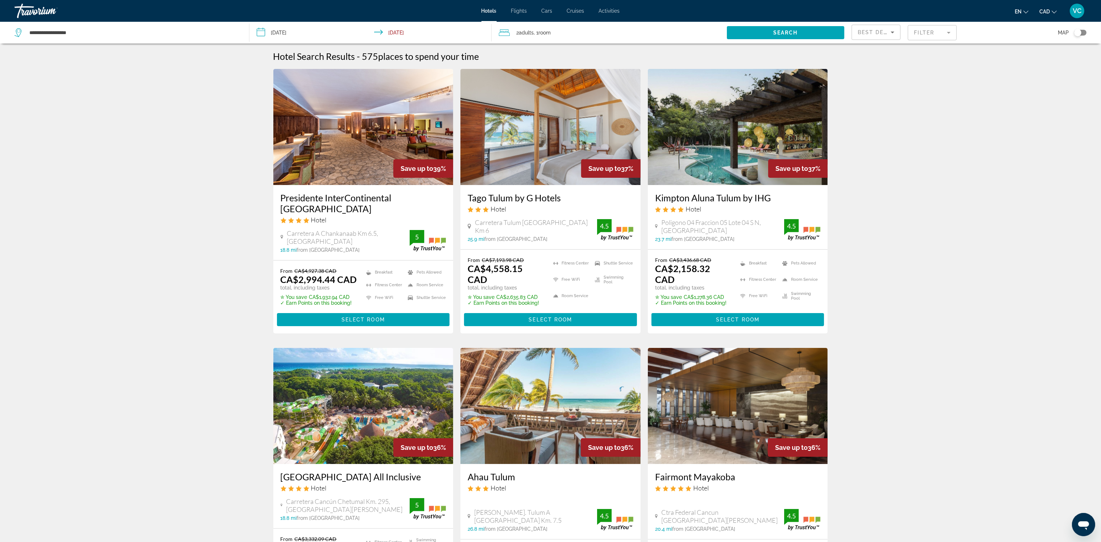
click at [540, 29] on span ", 1 Room rooms" at bounding box center [542, 33] width 17 height 10
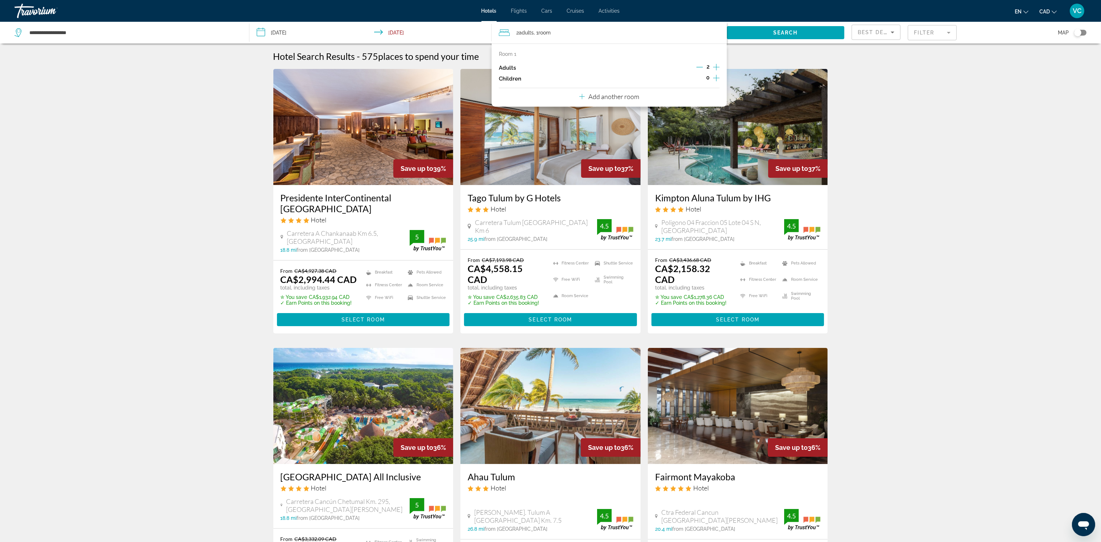
click at [715, 76] on icon "Increment children" at bounding box center [716, 78] width 7 height 9
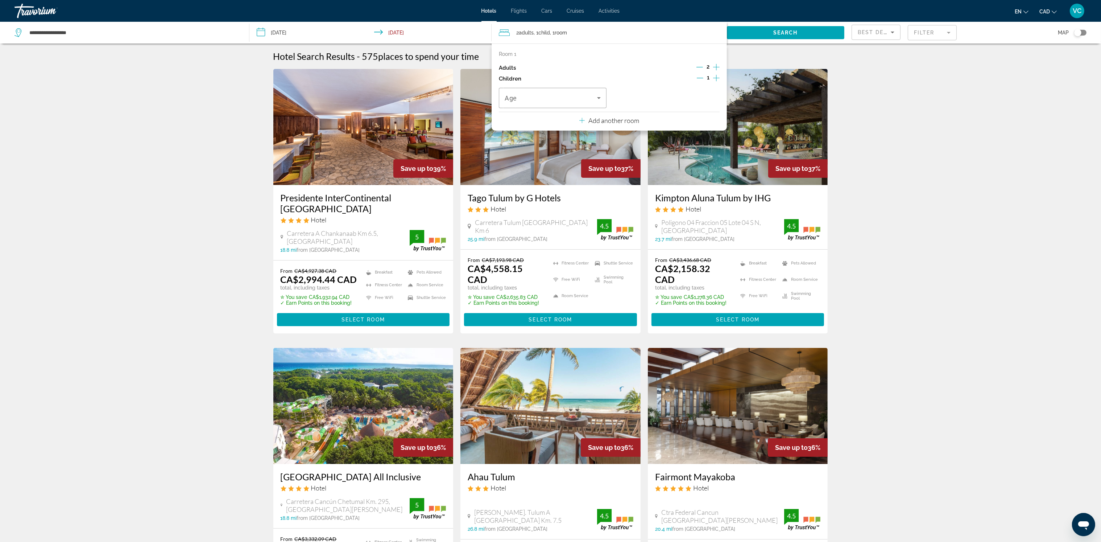
click at [715, 76] on icon "Increment children" at bounding box center [716, 78] width 7 height 9
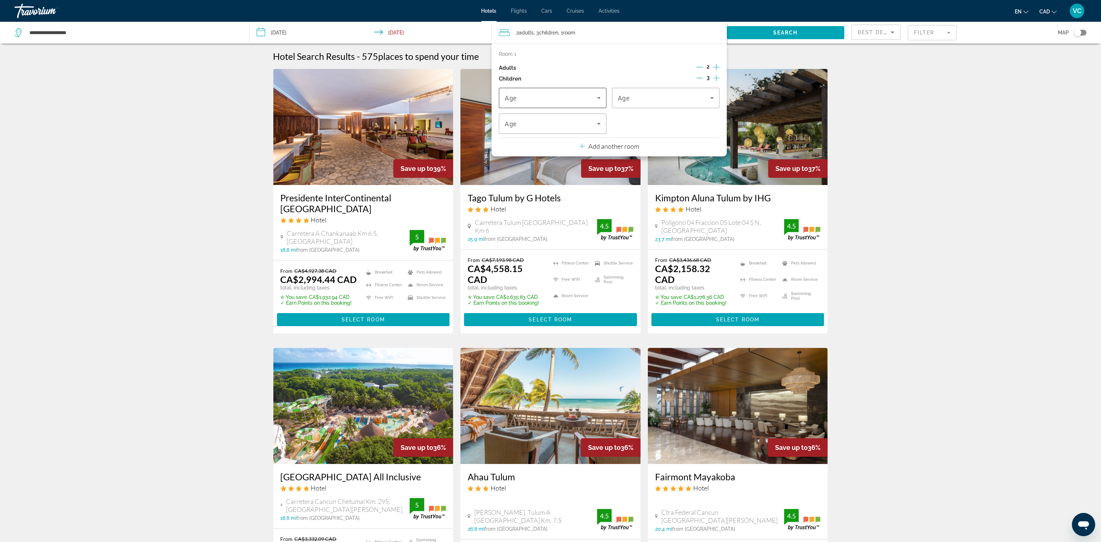
click at [580, 99] on span "Travelers: 2 adults, 3 children" at bounding box center [551, 98] width 92 height 9
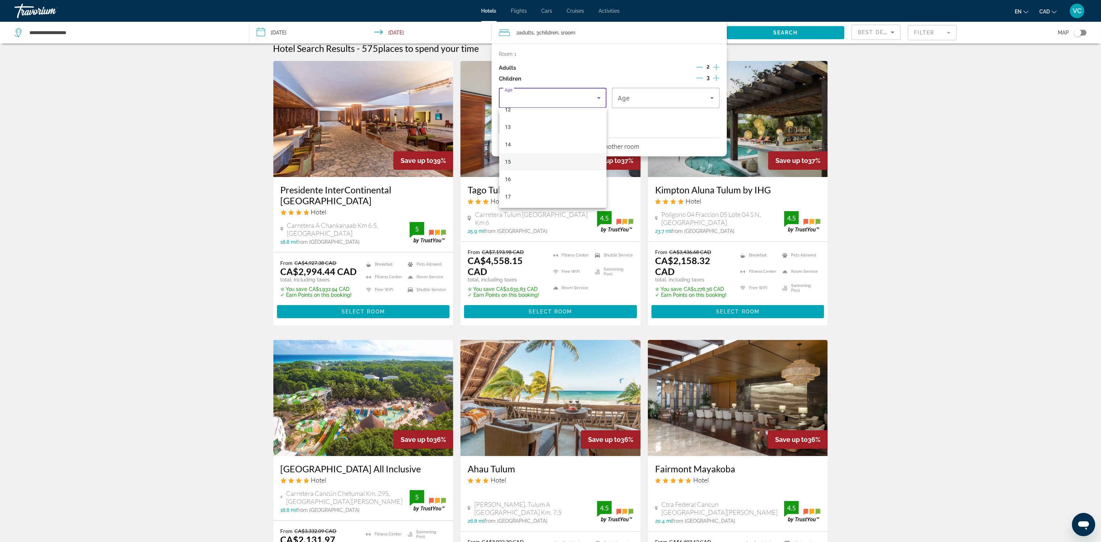
scroll to position [10, 0]
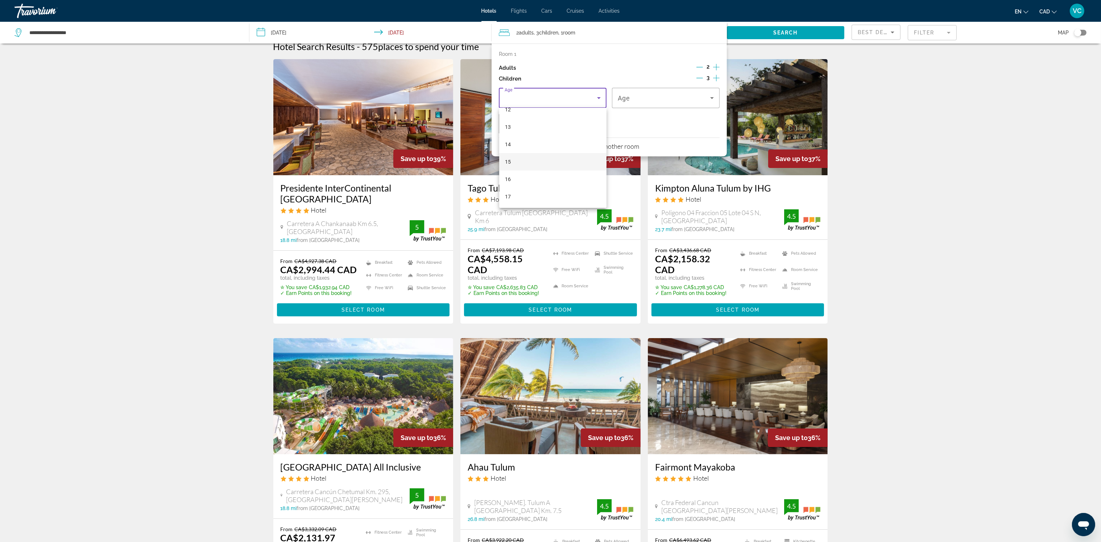
click at [524, 163] on mat-option "15" at bounding box center [553, 161] width 108 height 17
click at [633, 99] on div "15" at bounding box center [664, 98] width 92 height 9
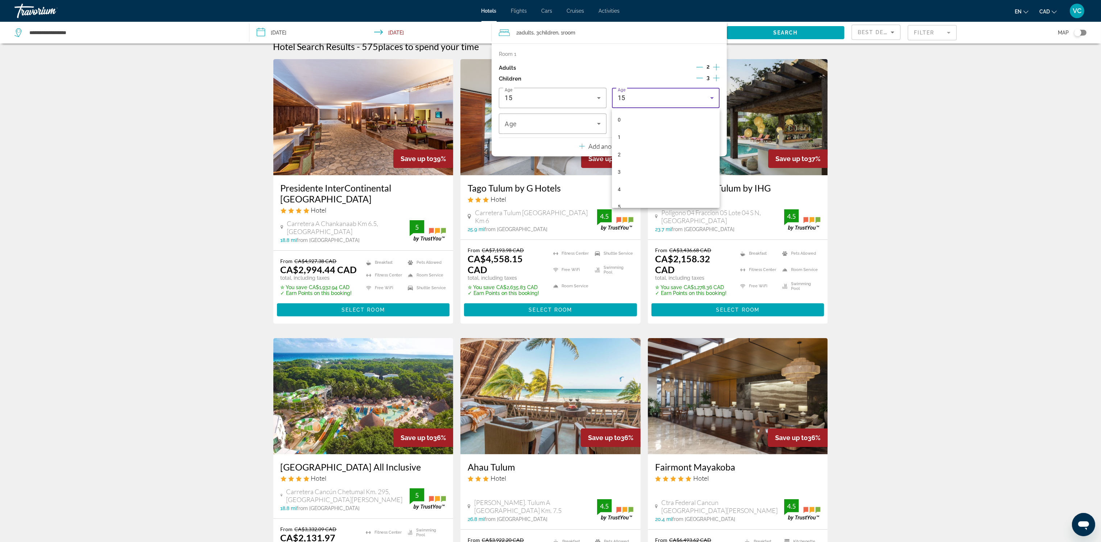
scroll to position [182, 0]
click at [623, 165] on span "13" at bounding box center [621, 164] width 6 height 9
click at [567, 131] on div "13" at bounding box center [553, 123] width 96 height 20
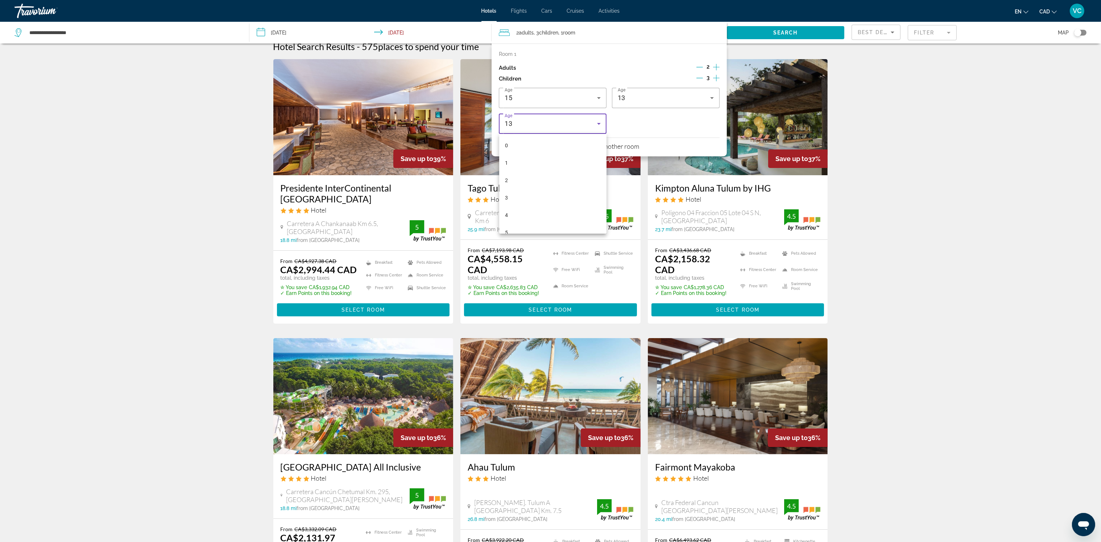
scroll to position [147, 0]
click at [541, 169] on mat-option "10" at bounding box center [553, 172] width 108 height 17
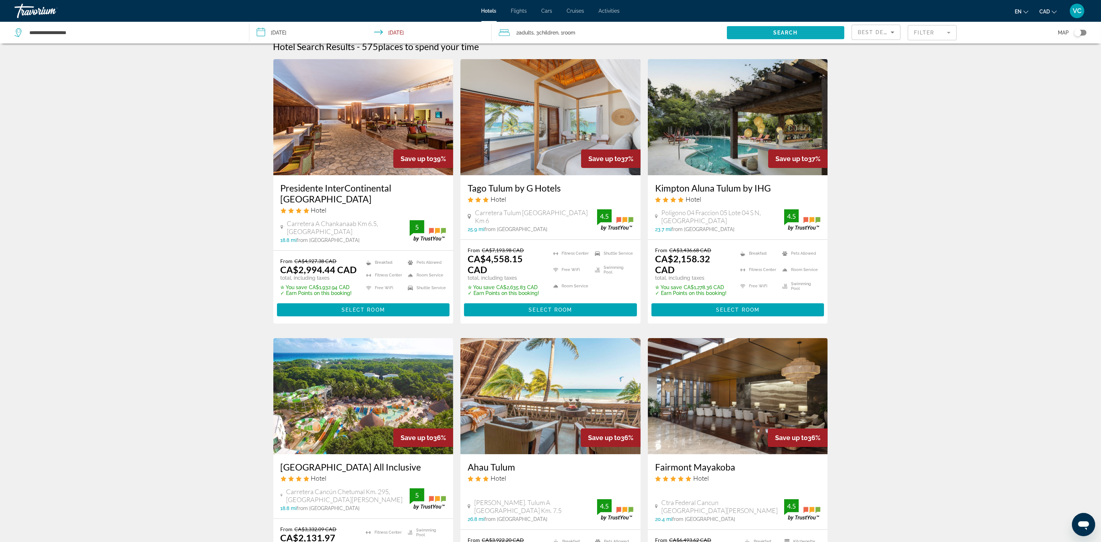
click at [798, 28] on span "Search widget" at bounding box center [785, 32] width 117 height 17
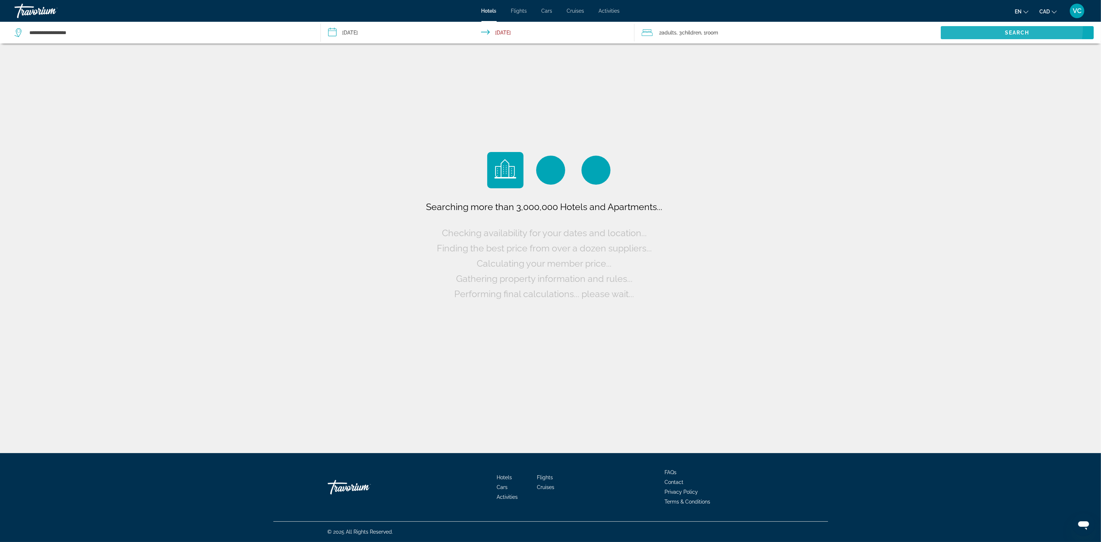
scroll to position [0, 0]
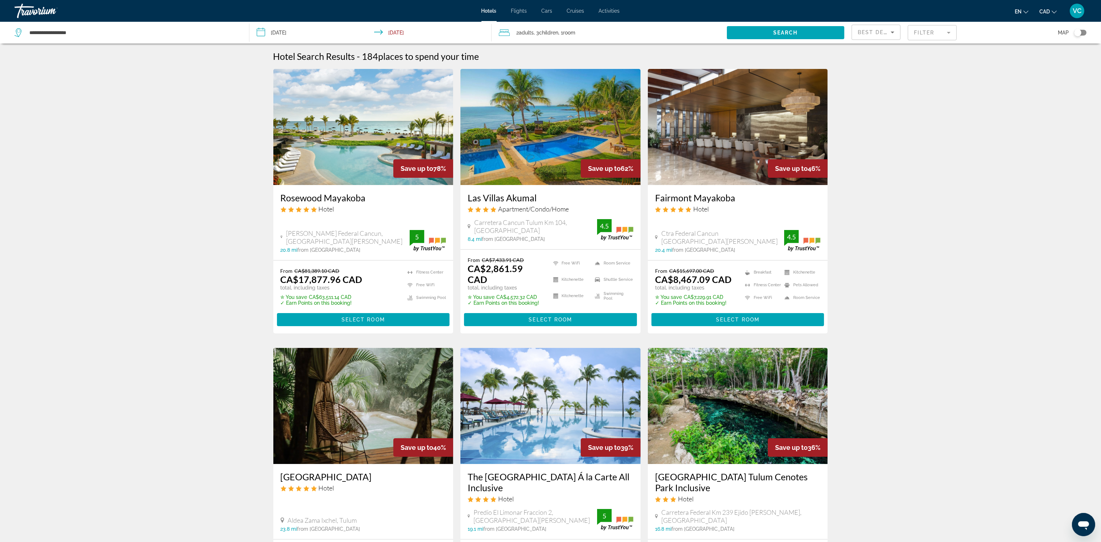
click at [531, 134] on img "Main content" at bounding box center [550, 127] width 180 height 116
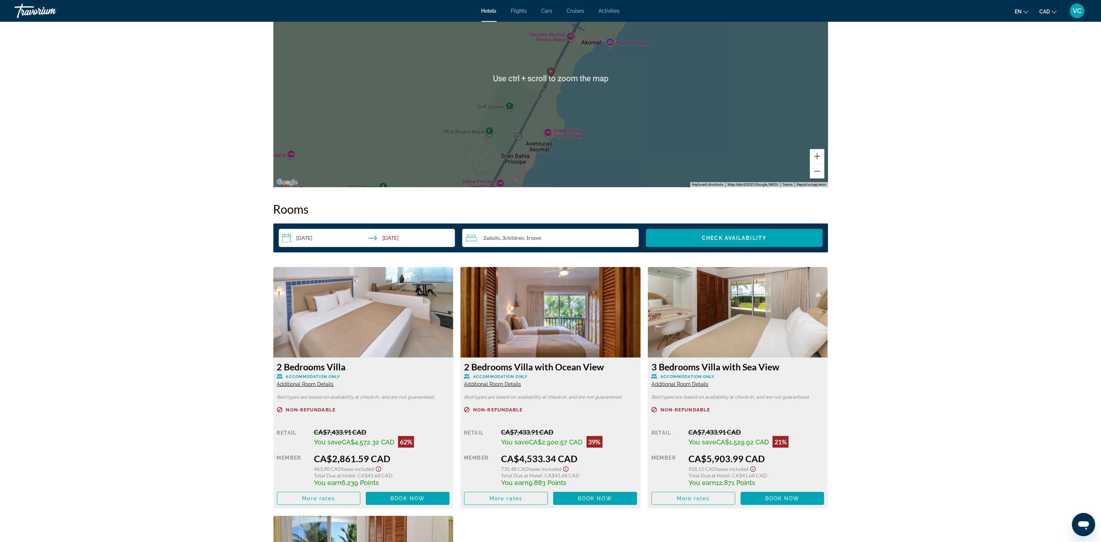
scroll to position [760, 0]
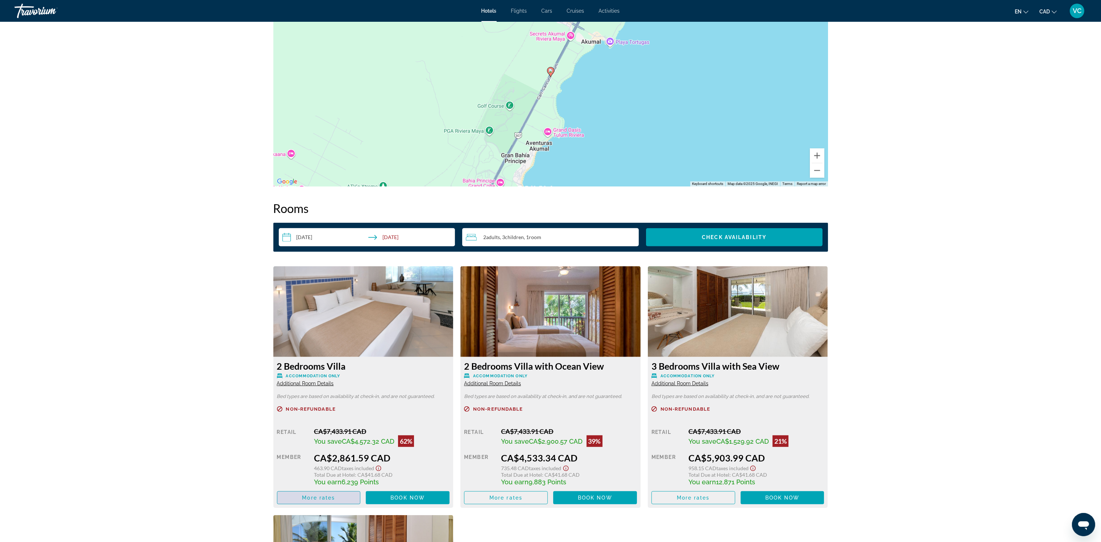
click at [323, 492] on span "Main content" at bounding box center [318, 497] width 83 height 17
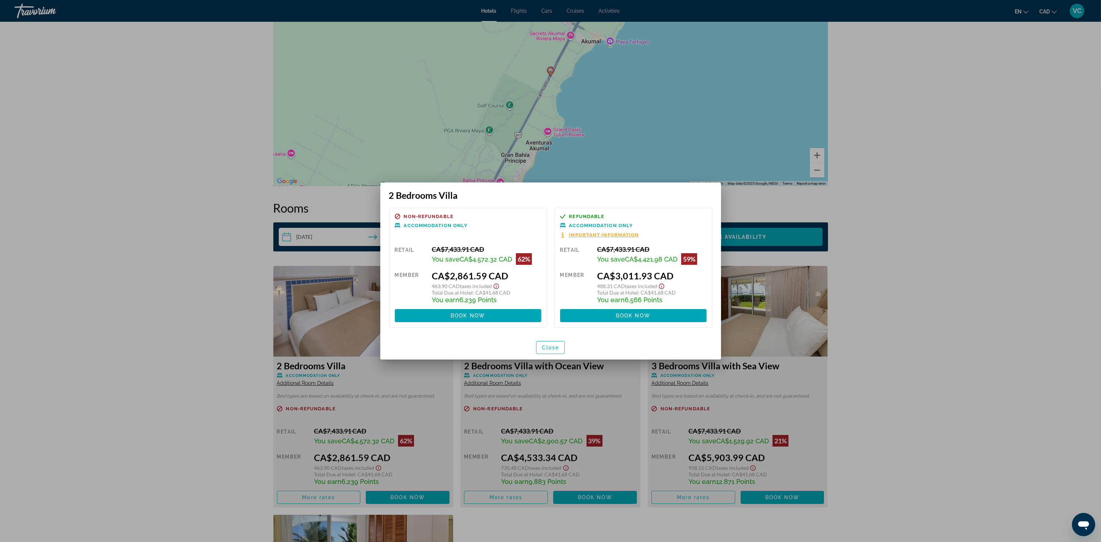
click at [973, 294] on div at bounding box center [550, 271] width 1101 height 542
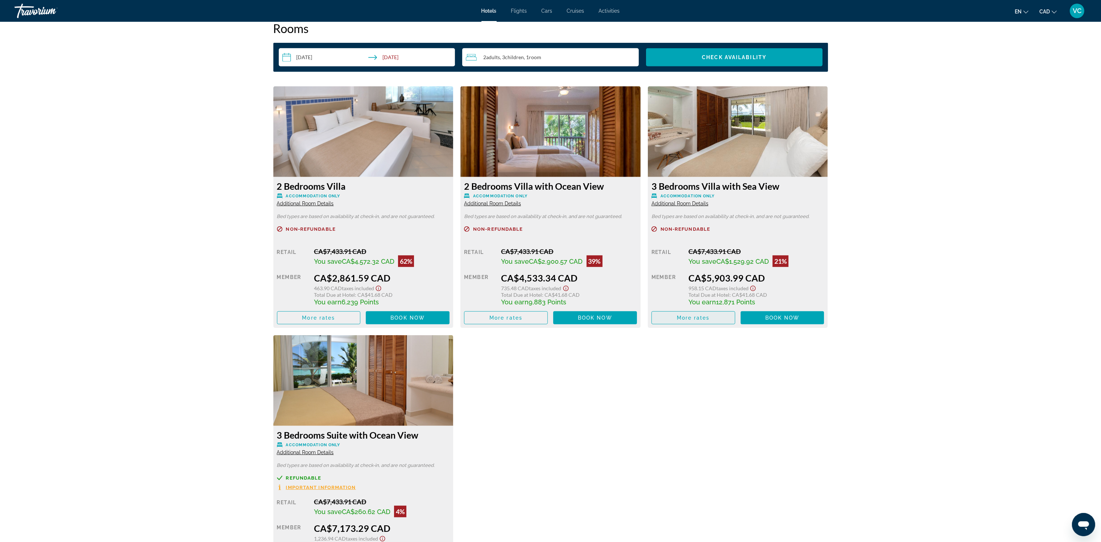
scroll to position [940, 0]
click at [501, 316] on span "More rates" at bounding box center [505, 317] width 33 height 6
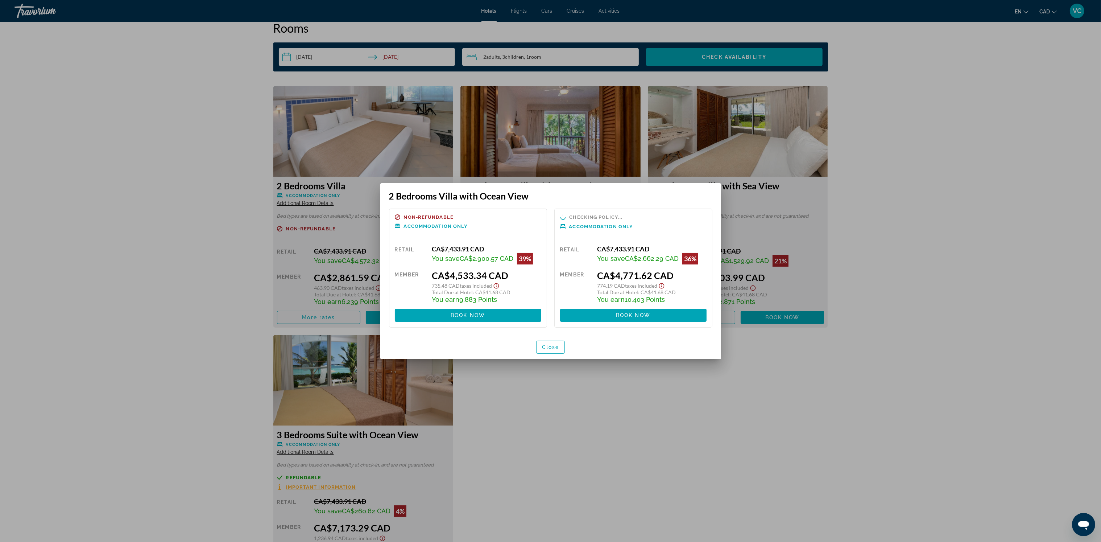
scroll to position [0, 0]
click at [554, 397] on div at bounding box center [550, 271] width 1101 height 542
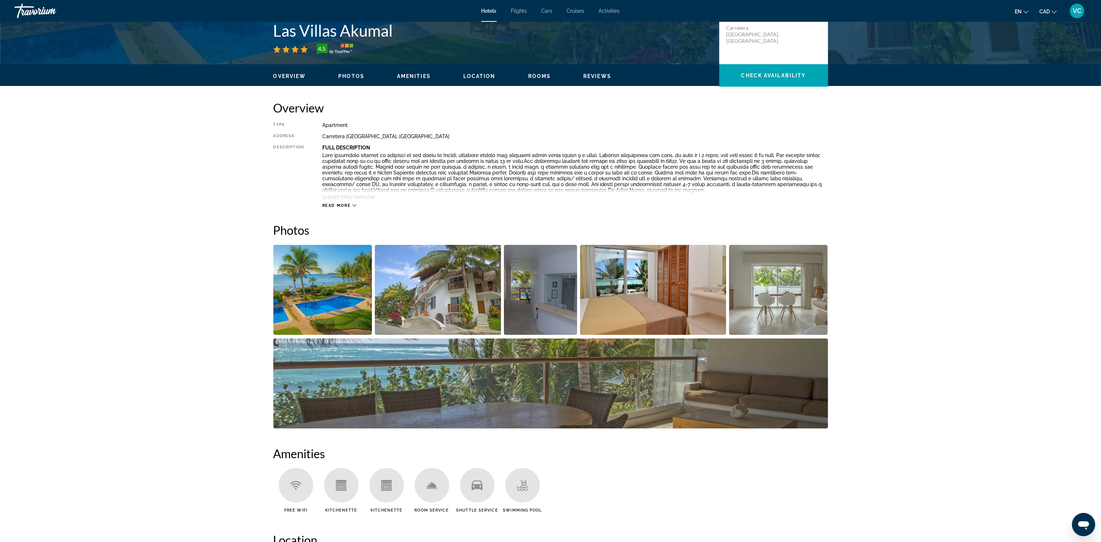
scroll to position [175, 0]
click at [425, 278] on img "Open full-screen image slider" at bounding box center [438, 290] width 126 height 90
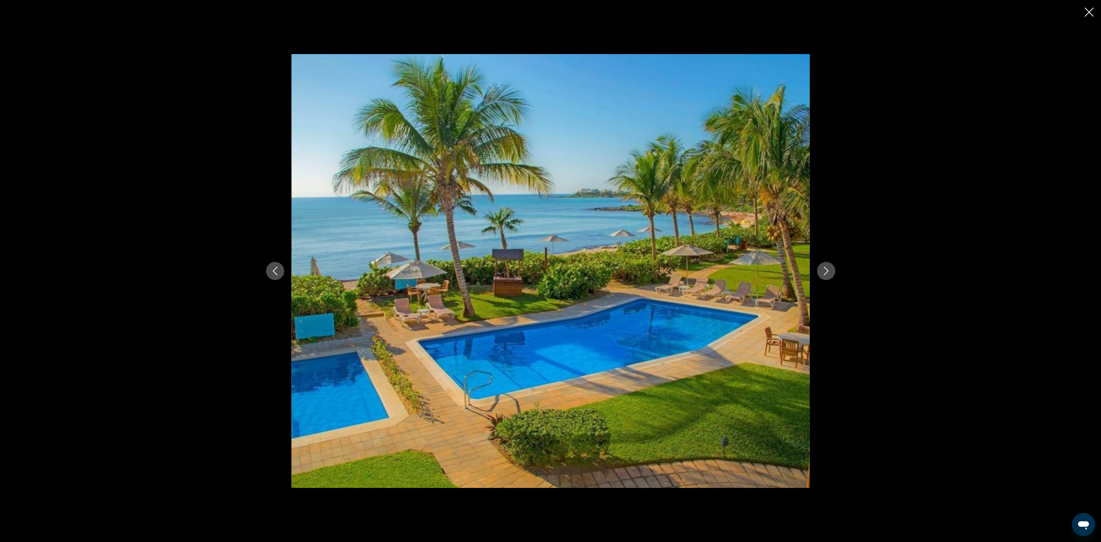
click at [824, 265] on button "Next image" at bounding box center [826, 271] width 18 height 18
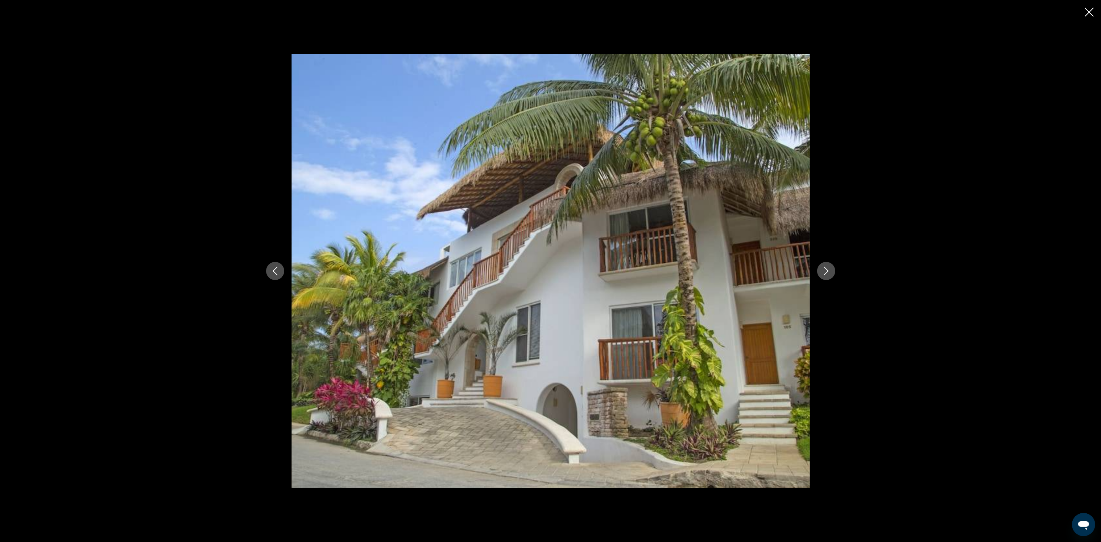
click at [825, 268] on icon "Next image" at bounding box center [826, 270] width 5 height 9
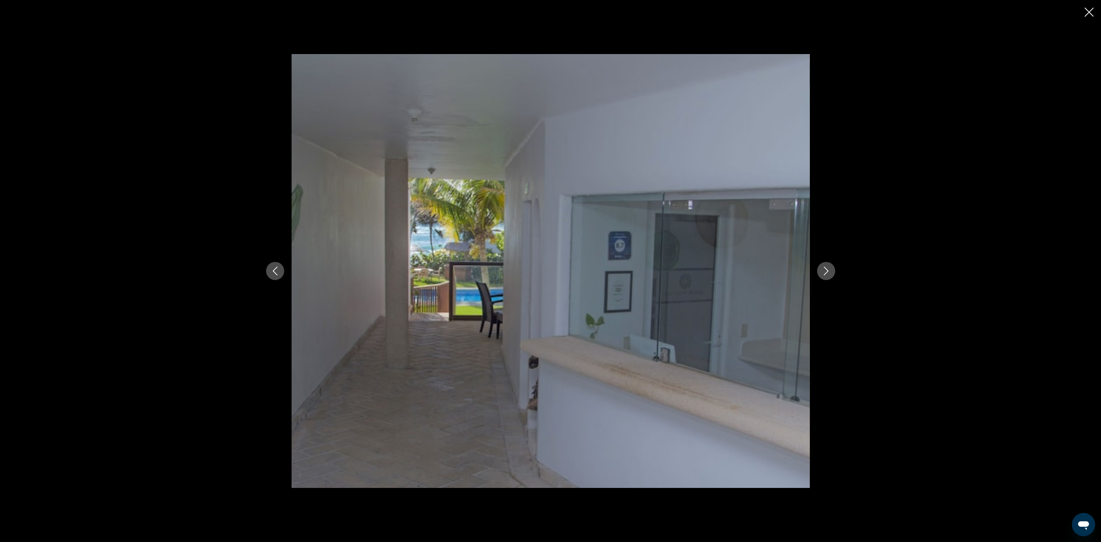
click at [826, 269] on icon "Next image" at bounding box center [826, 270] width 5 height 9
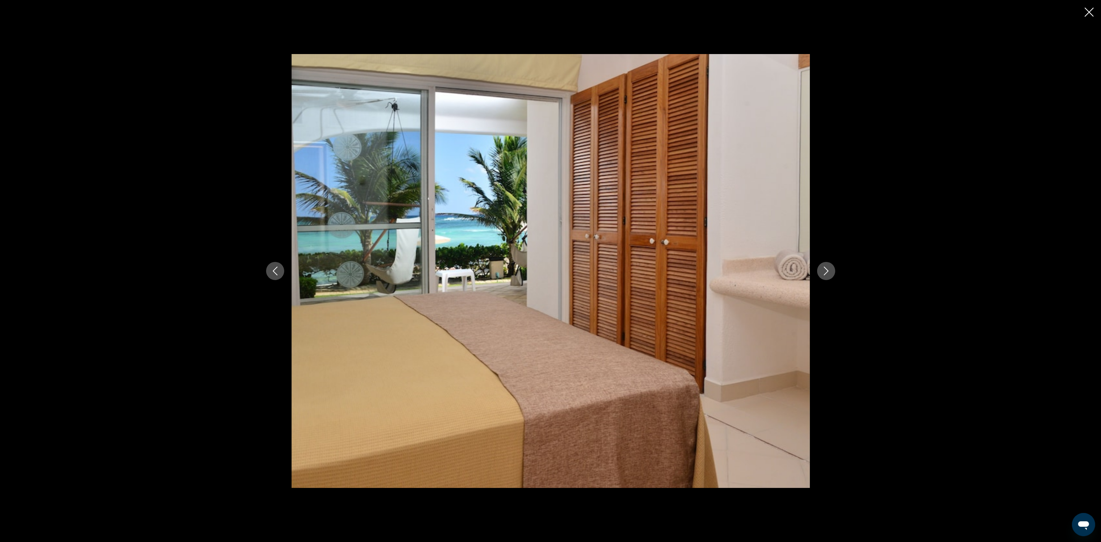
click at [826, 269] on icon "Next image" at bounding box center [826, 270] width 5 height 9
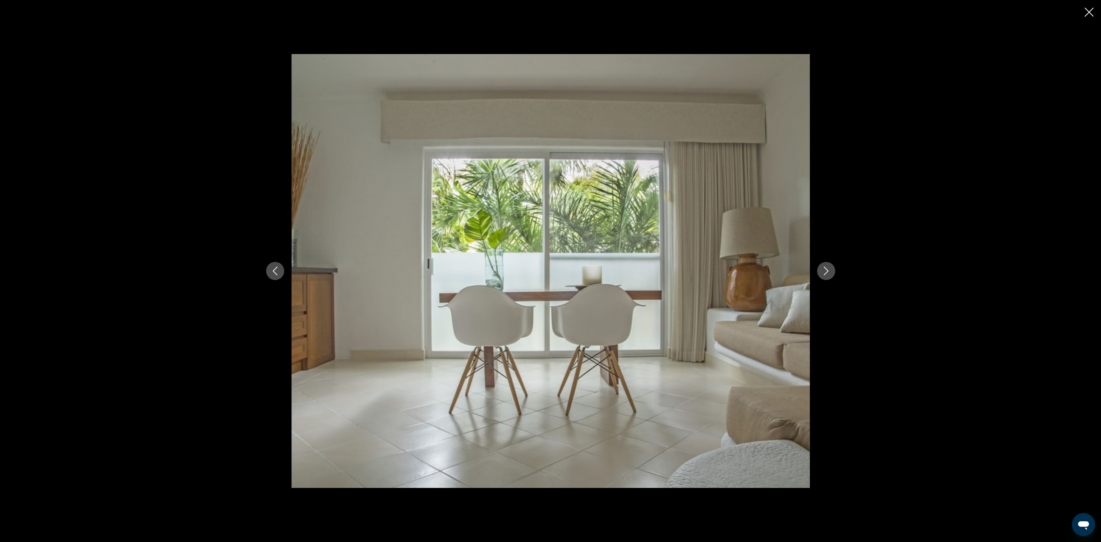
click at [826, 269] on icon "Next image" at bounding box center [826, 270] width 9 height 9
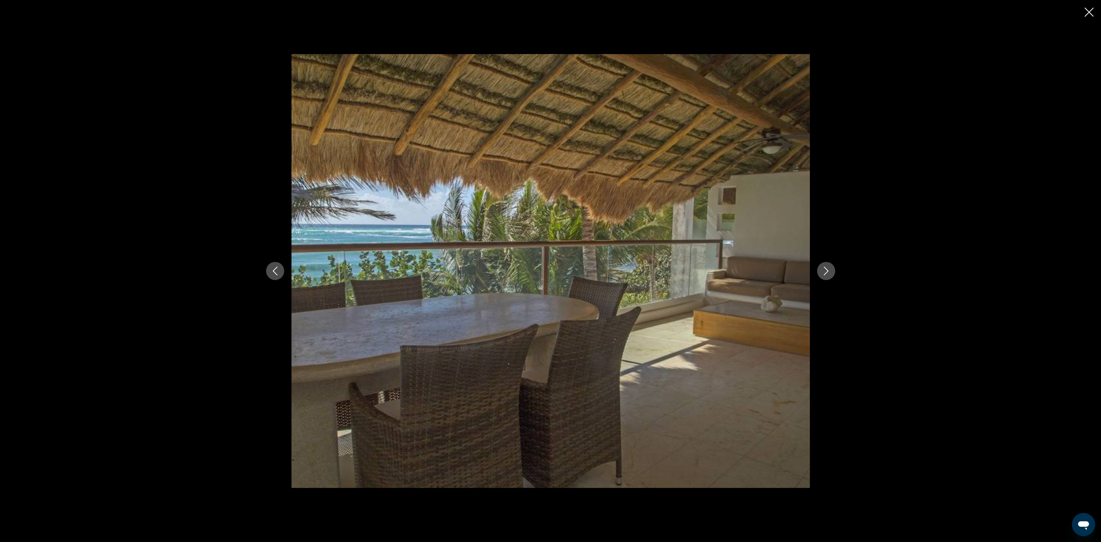
click at [826, 269] on icon "Next image" at bounding box center [826, 270] width 9 height 9
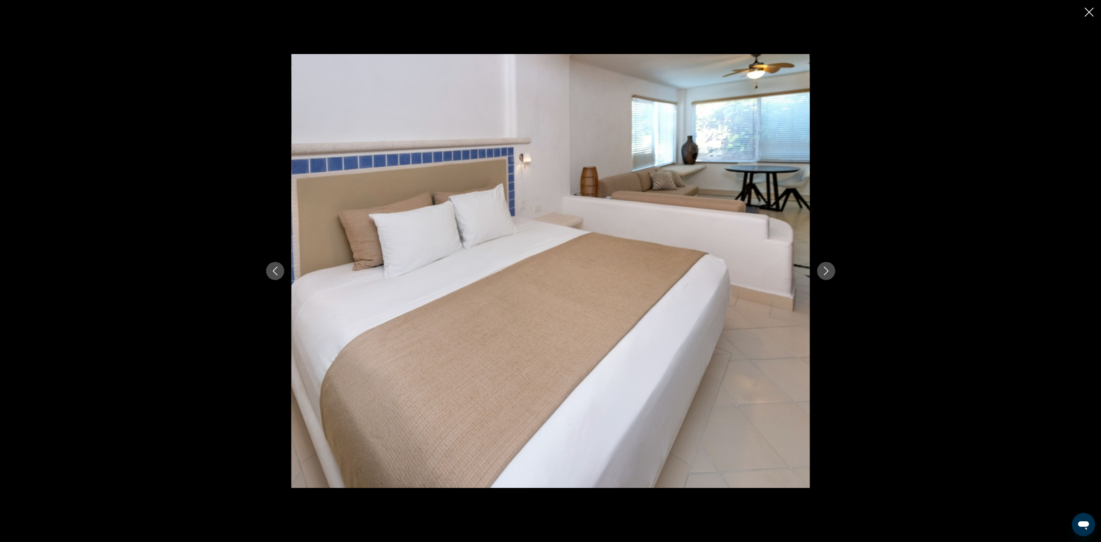
click at [826, 269] on icon "Next image" at bounding box center [826, 270] width 9 height 9
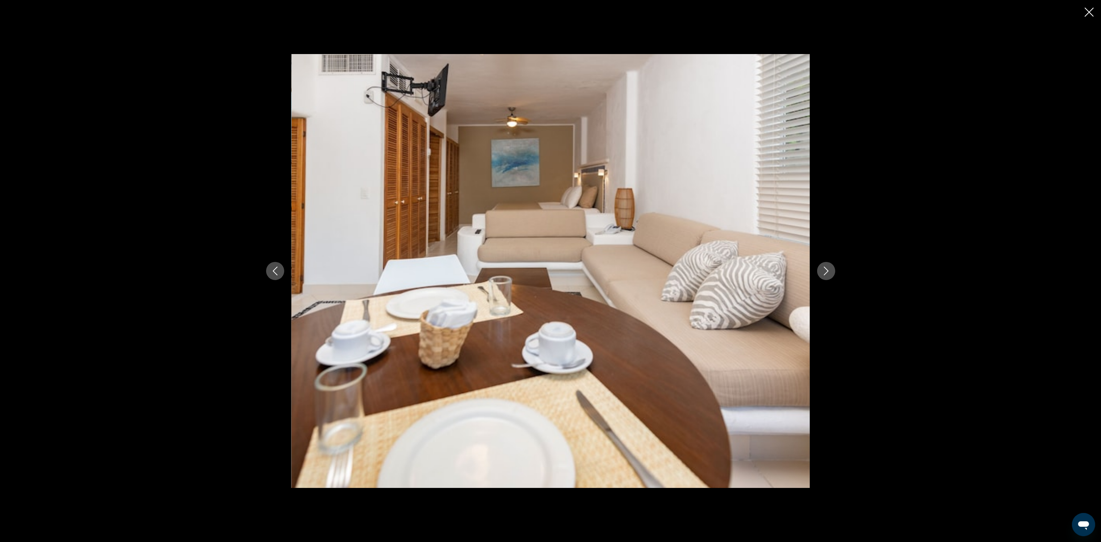
click at [826, 269] on icon "Next image" at bounding box center [826, 270] width 9 height 9
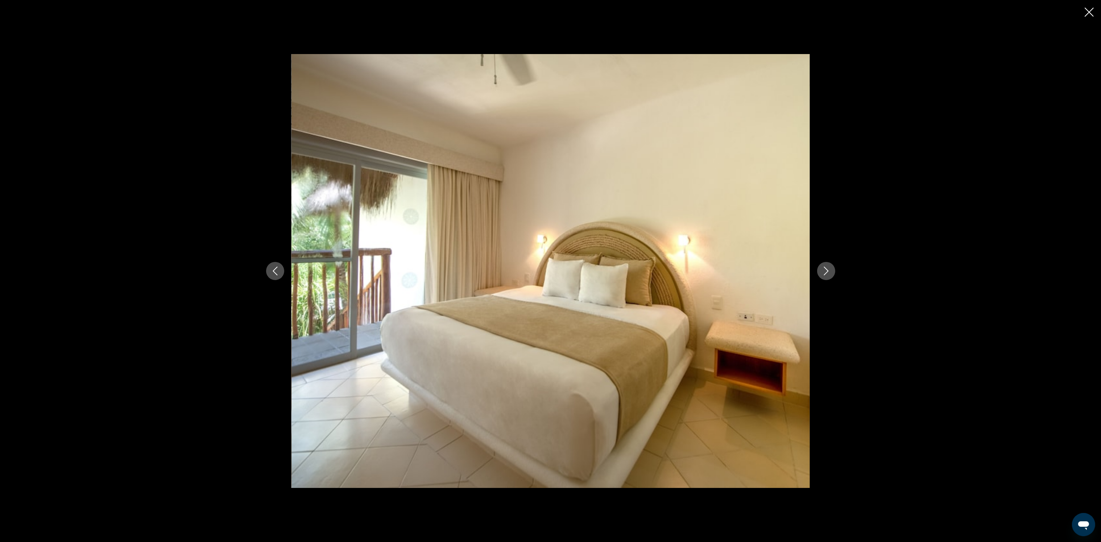
click at [826, 269] on icon "Next image" at bounding box center [826, 270] width 9 height 9
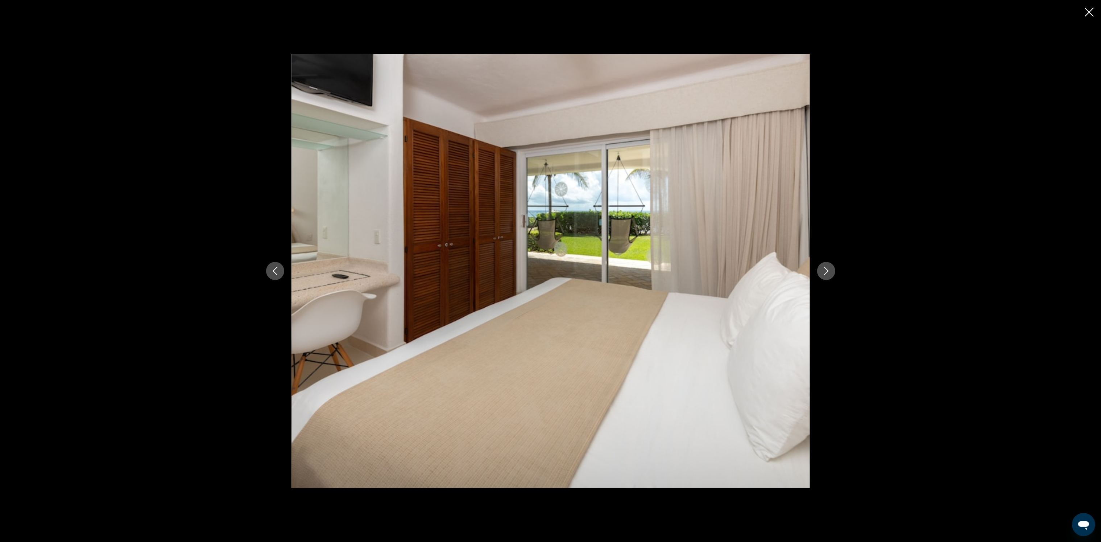
click at [826, 269] on icon "Next image" at bounding box center [826, 270] width 9 height 9
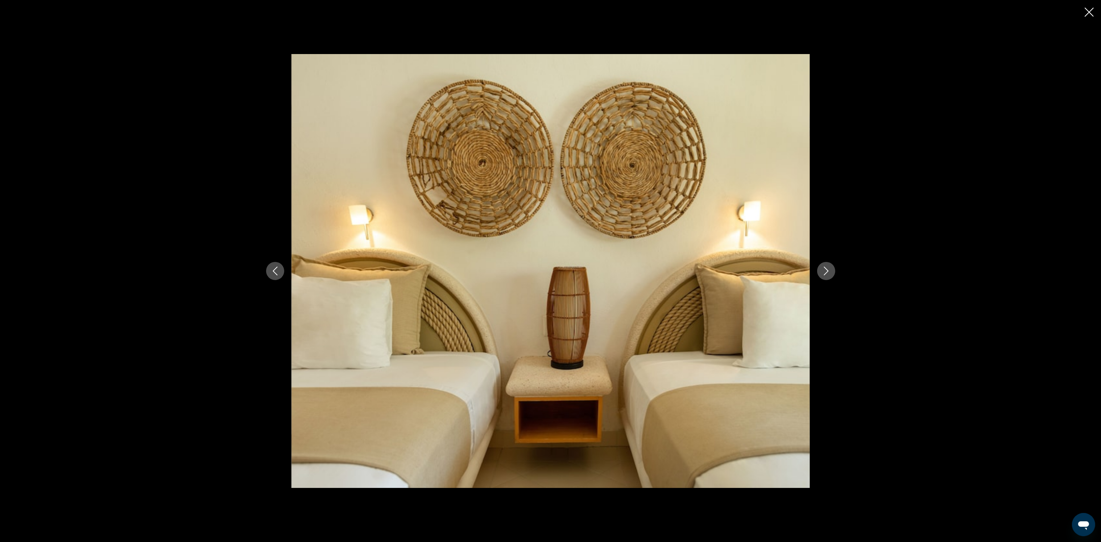
click at [826, 269] on icon "Next image" at bounding box center [826, 270] width 9 height 9
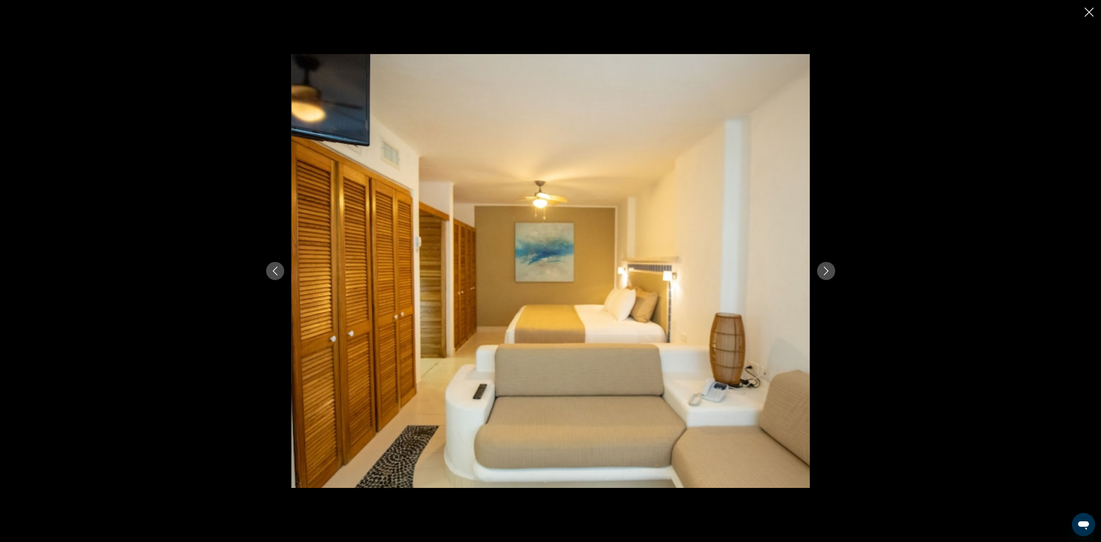
click at [826, 269] on icon "Next image" at bounding box center [826, 270] width 9 height 9
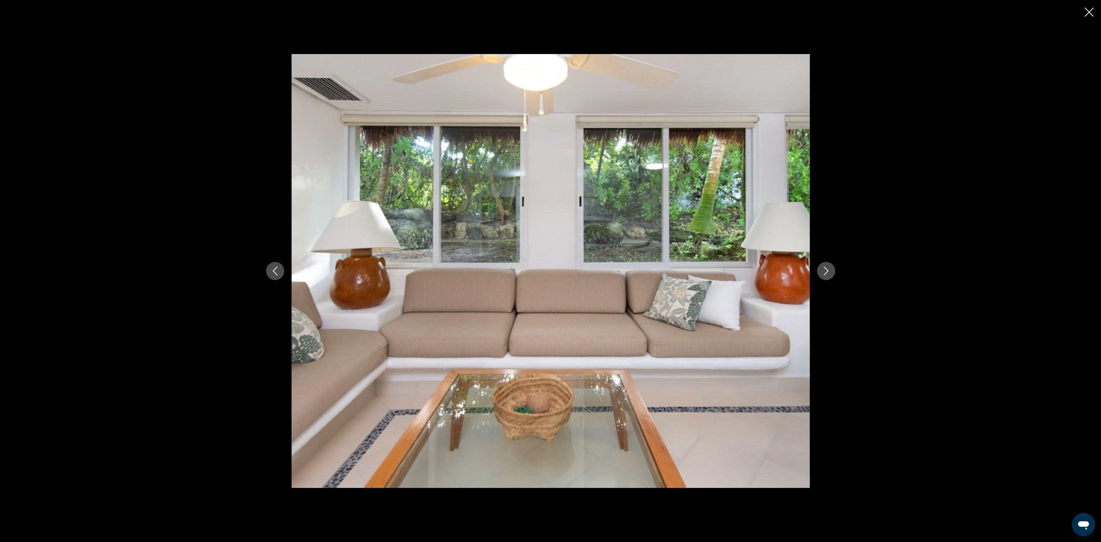
click at [826, 269] on icon "Next image" at bounding box center [826, 270] width 9 height 9
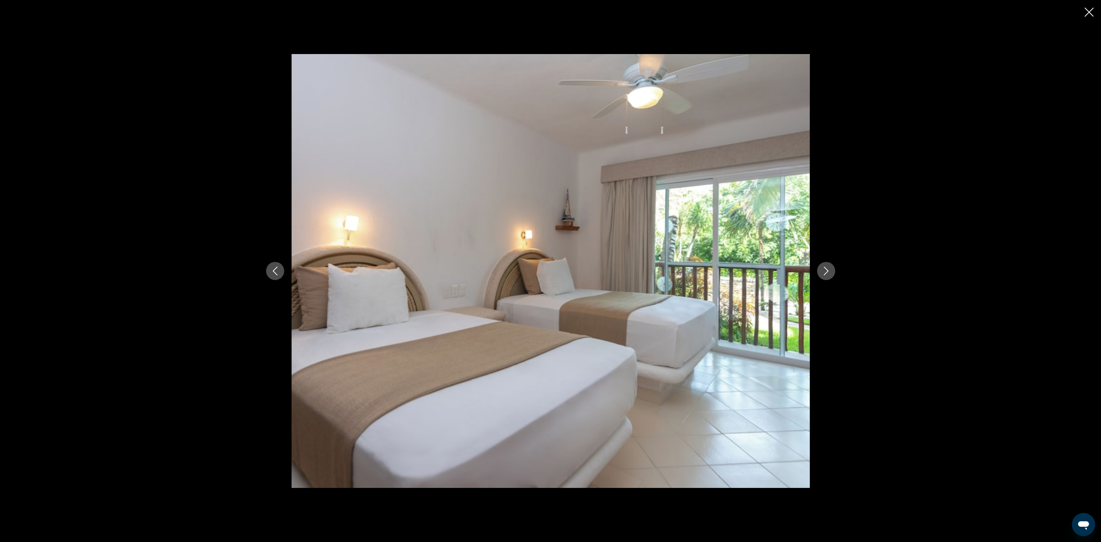
click at [282, 270] on button "Previous image" at bounding box center [275, 271] width 18 height 18
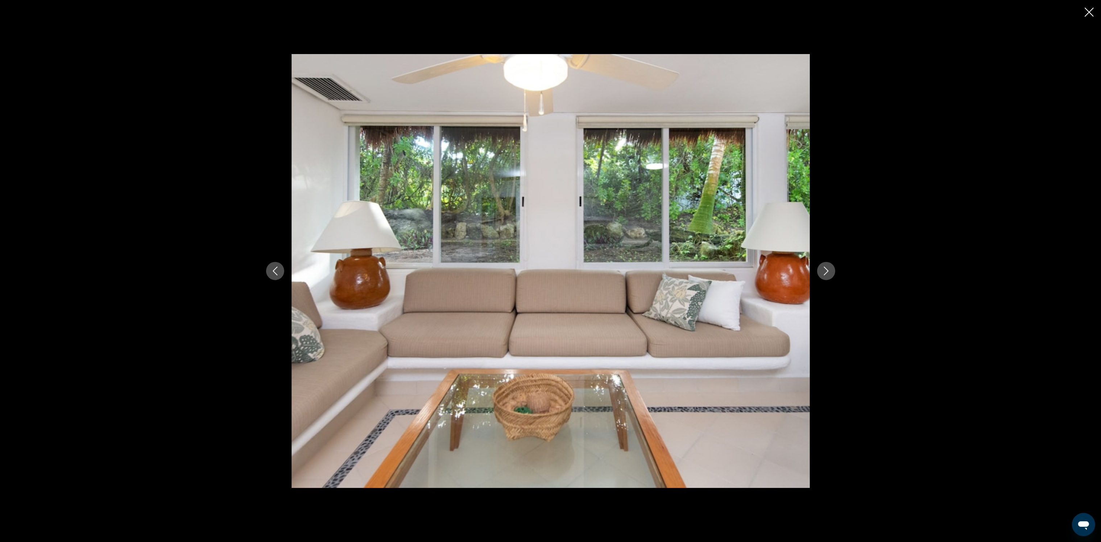
click at [824, 270] on icon "Next image" at bounding box center [826, 270] width 9 height 9
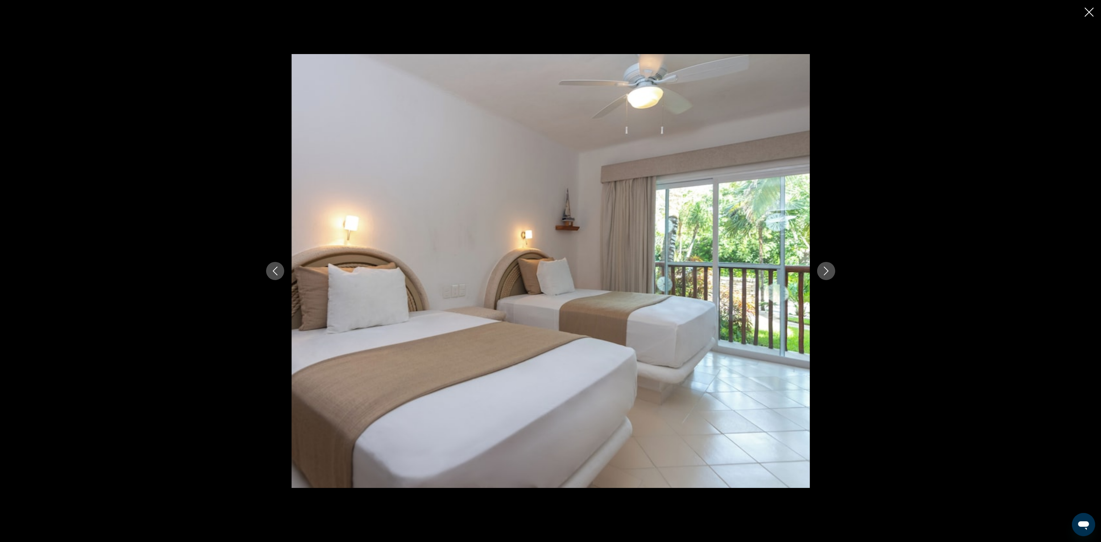
click at [824, 269] on icon "Next image" at bounding box center [826, 270] width 9 height 9
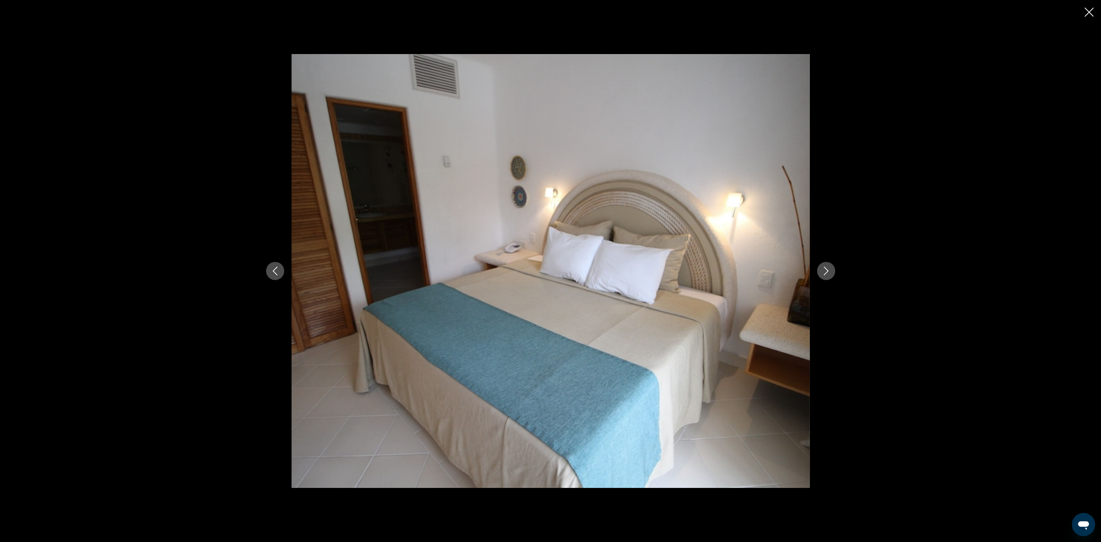
click at [1092, 9] on icon "Close slideshow" at bounding box center [1089, 12] width 9 height 9
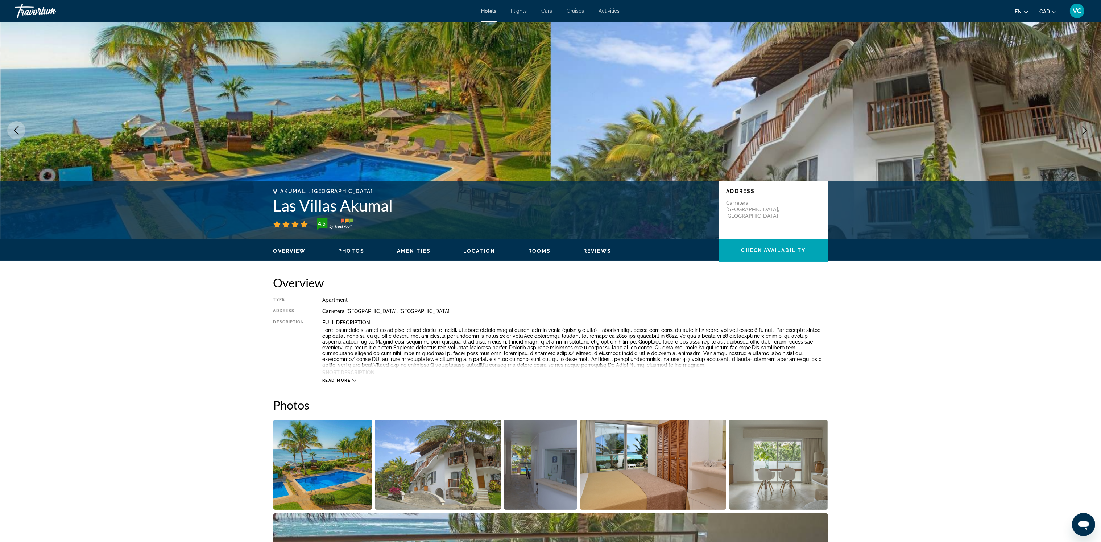
scroll to position [0, 0]
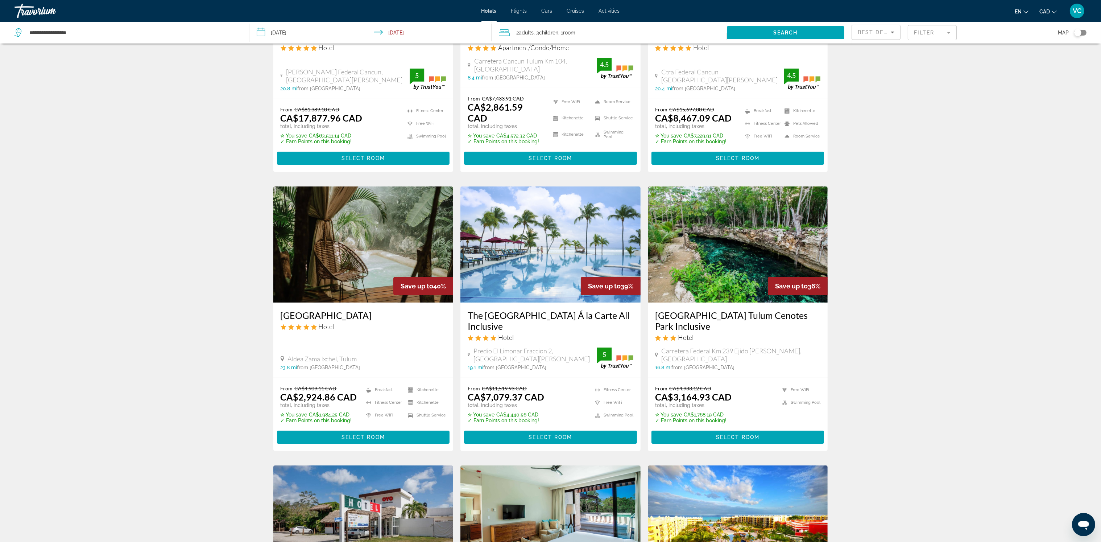
scroll to position [162, 0]
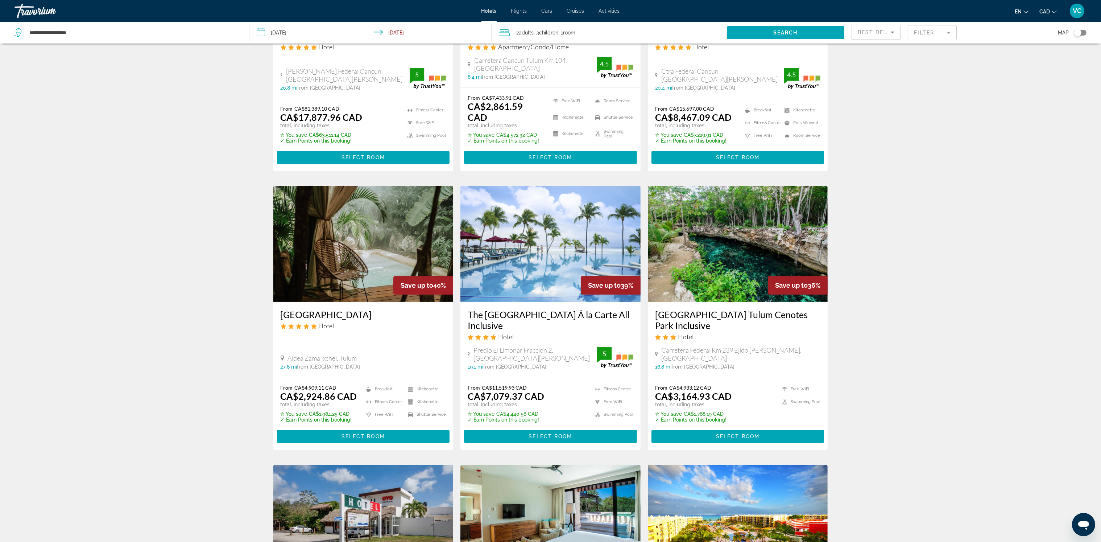
click at [540, 242] on img "Main content" at bounding box center [550, 244] width 180 height 116
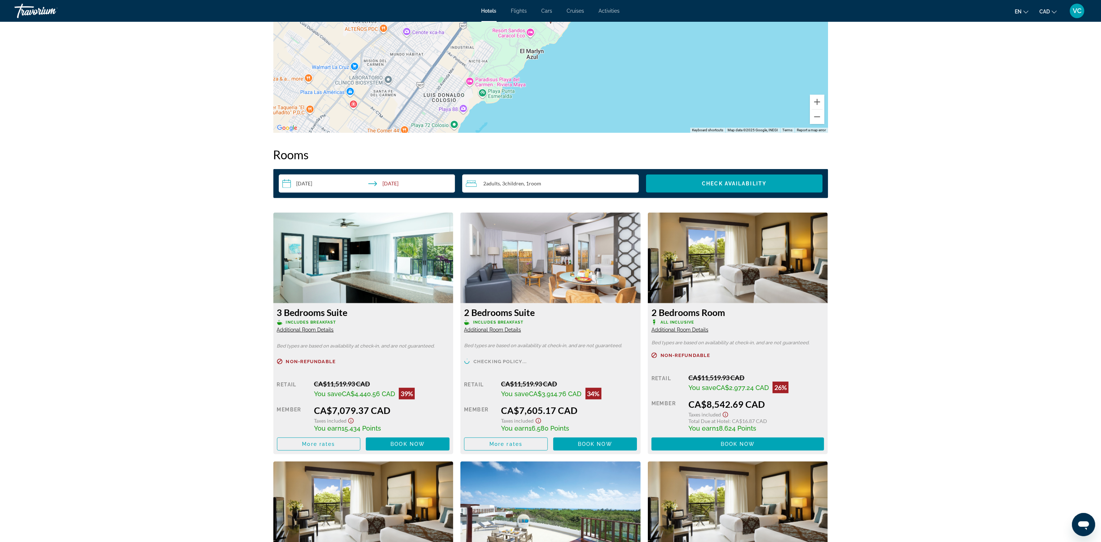
scroll to position [814, 0]
click at [318, 445] on span "More rates" at bounding box center [318, 443] width 33 height 6
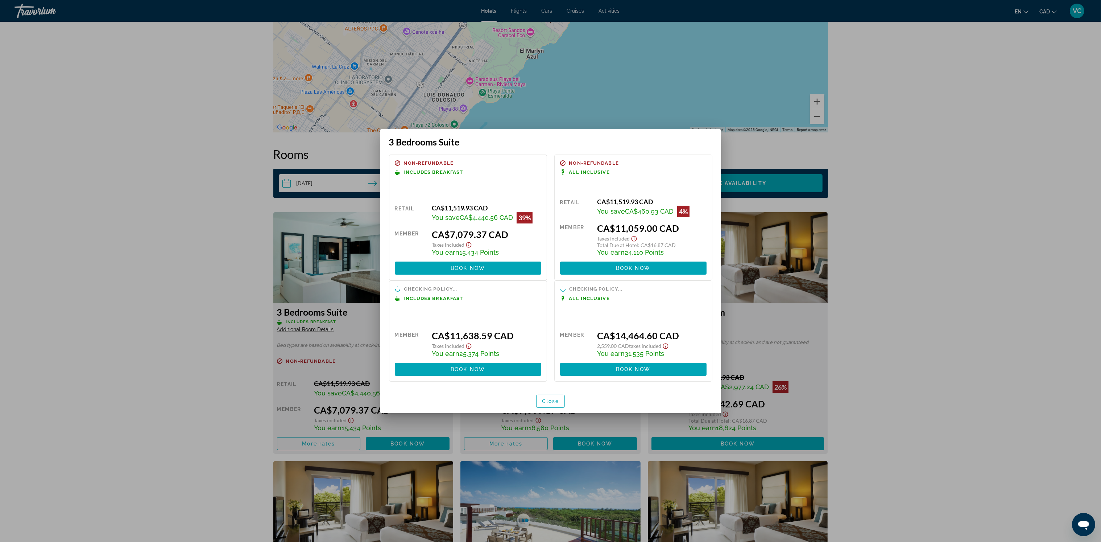
click at [925, 327] on div at bounding box center [550, 271] width 1101 height 542
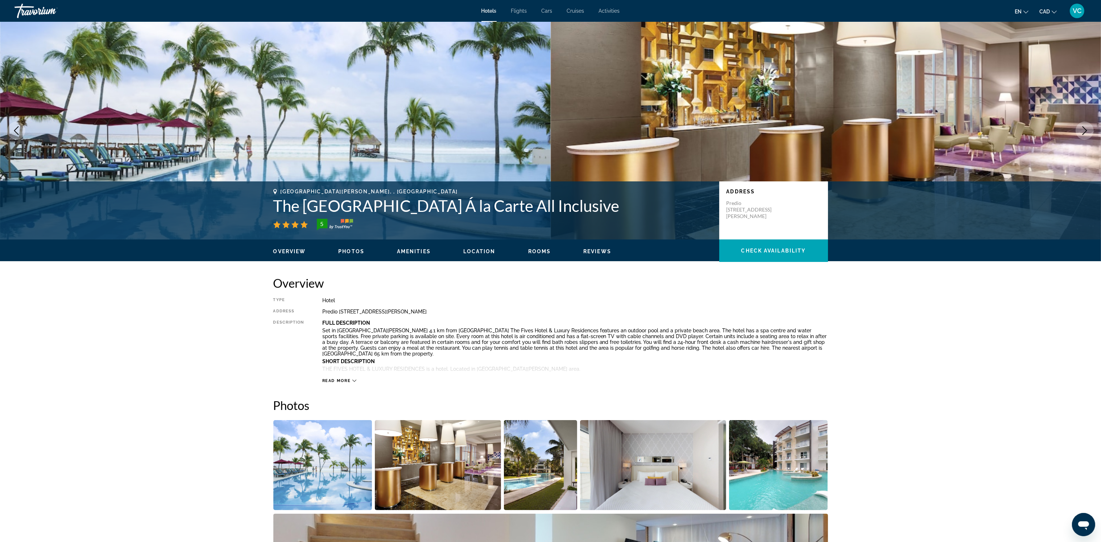
scroll to position [814, 0]
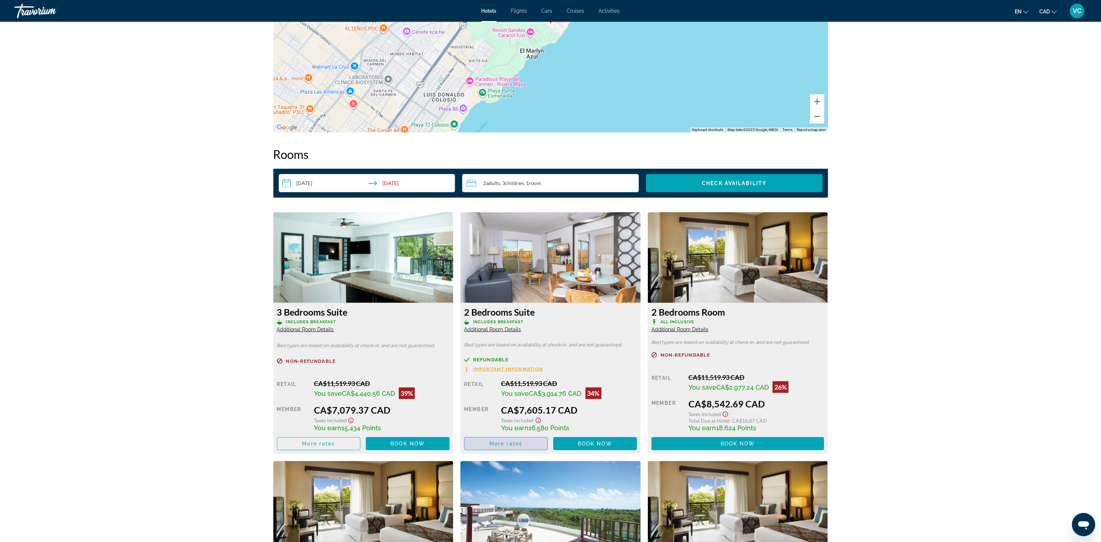
click at [519, 441] on span "More rates" at bounding box center [505, 443] width 33 height 6
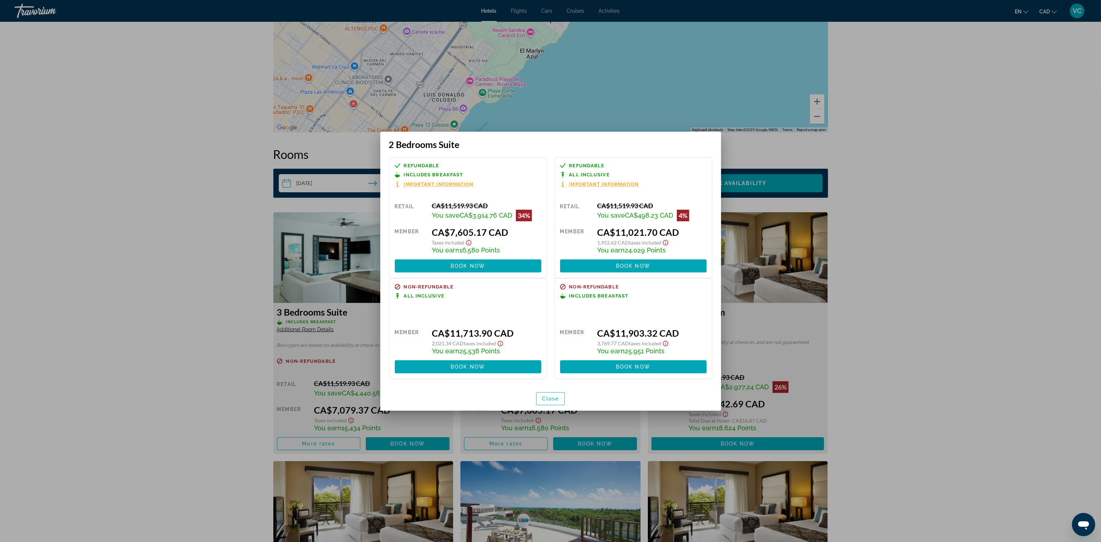
drag, startPoint x: 995, startPoint y: 298, endPoint x: 935, endPoint y: 316, distance: 63.3
click at [995, 299] on div at bounding box center [550, 271] width 1101 height 542
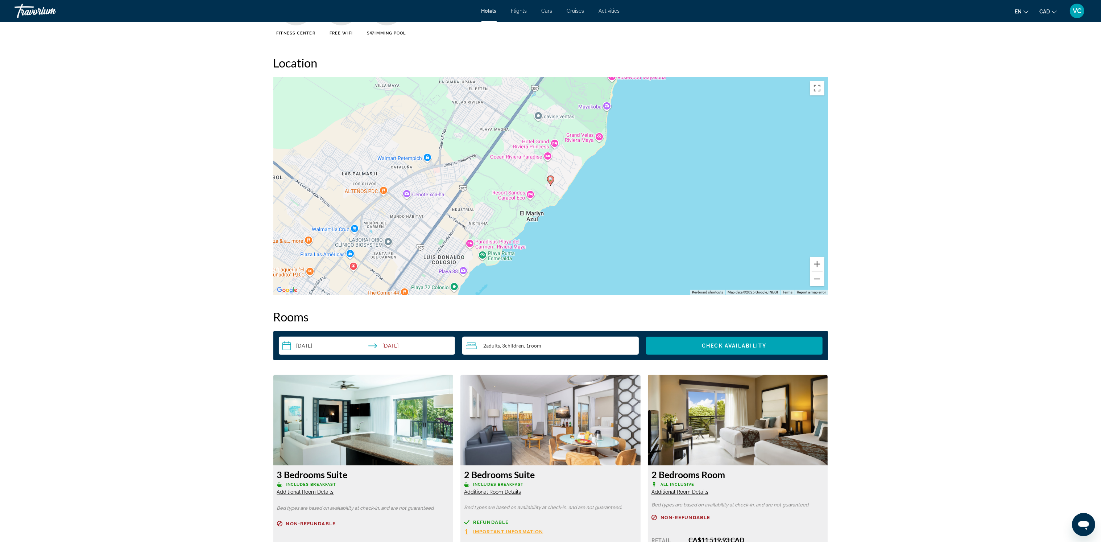
scroll to position [651, 0]
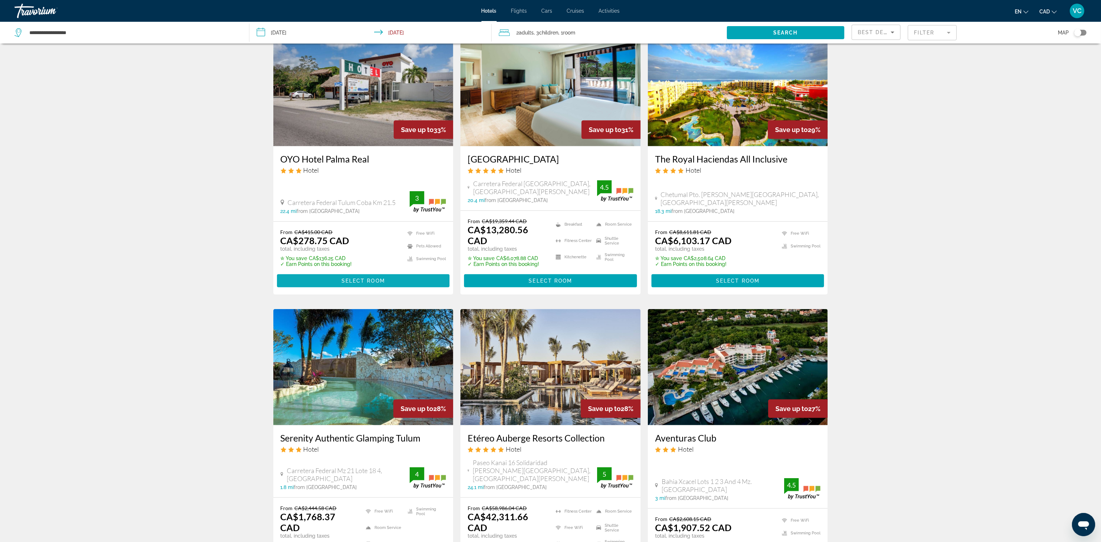
scroll to position [597, 0]
click at [713, 86] on img "Main content" at bounding box center [738, 88] width 180 height 116
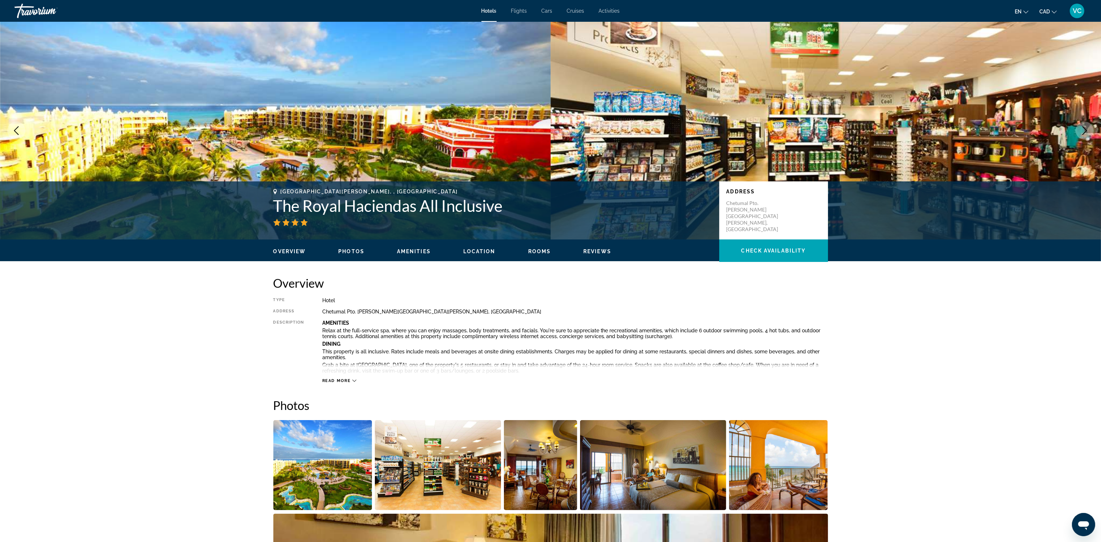
click at [328, 449] on img "Open full-screen image slider" at bounding box center [322, 465] width 99 height 90
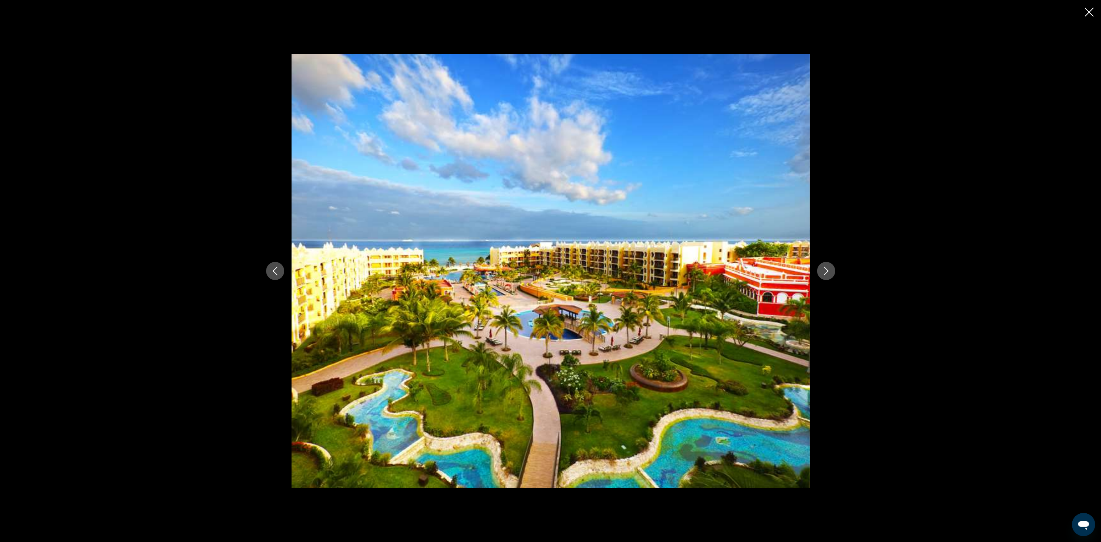
click at [825, 271] on icon "Next image" at bounding box center [826, 270] width 9 height 9
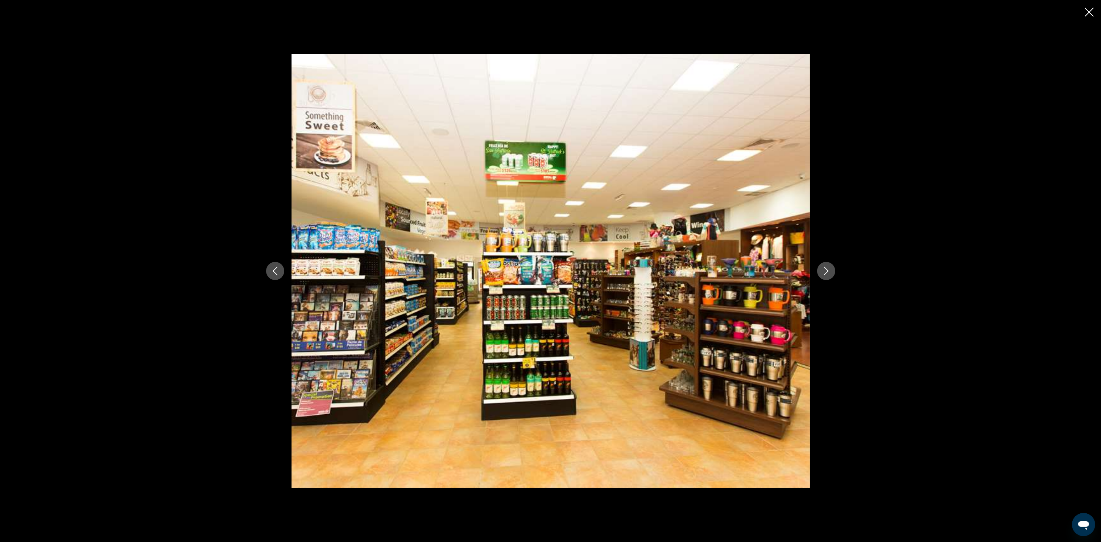
click at [825, 271] on icon "Next image" at bounding box center [826, 270] width 9 height 9
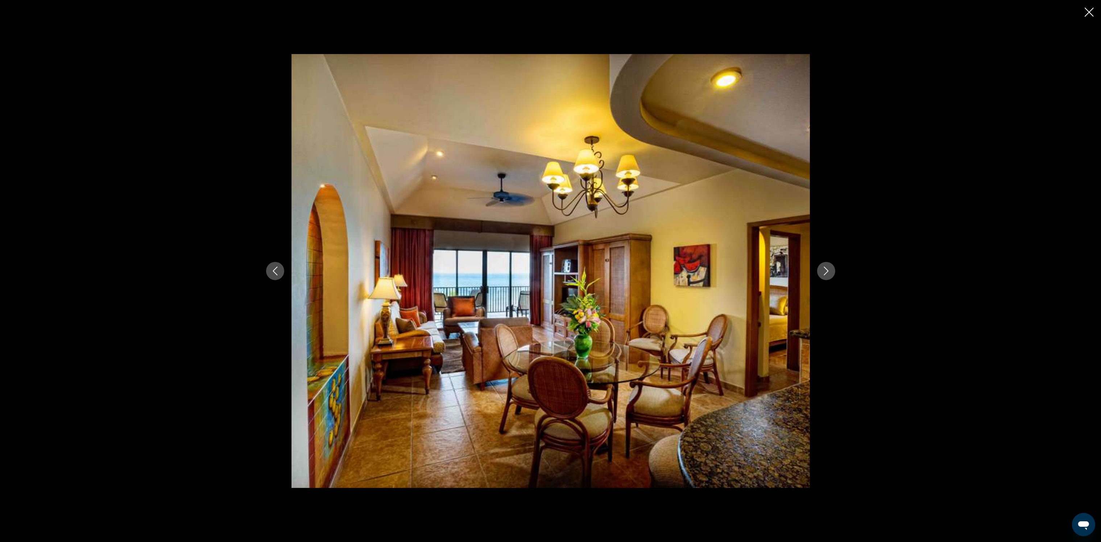
click at [825, 271] on icon "Next image" at bounding box center [826, 270] width 9 height 9
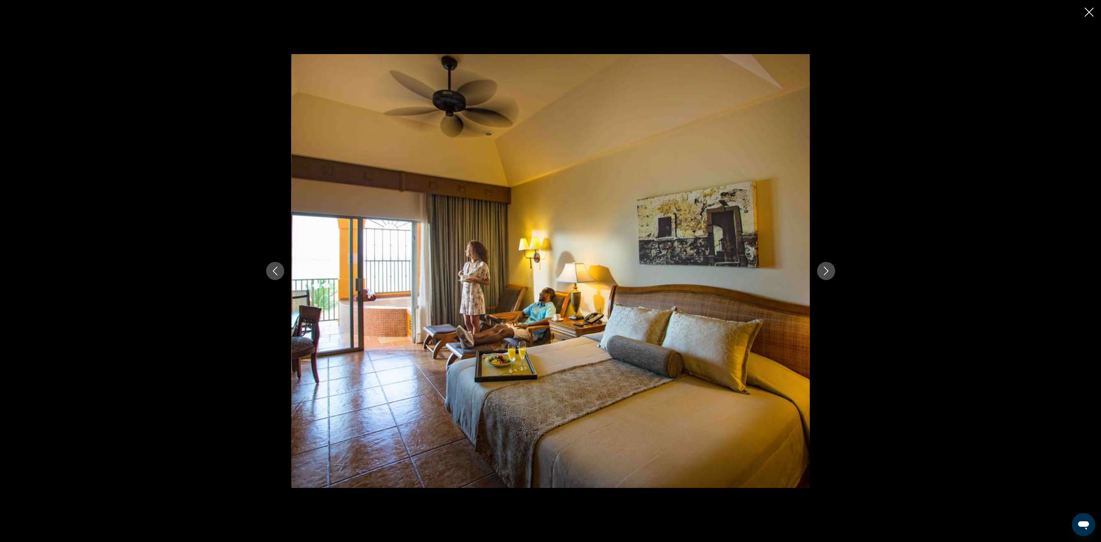
click at [824, 272] on icon "Next image" at bounding box center [826, 270] width 9 height 9
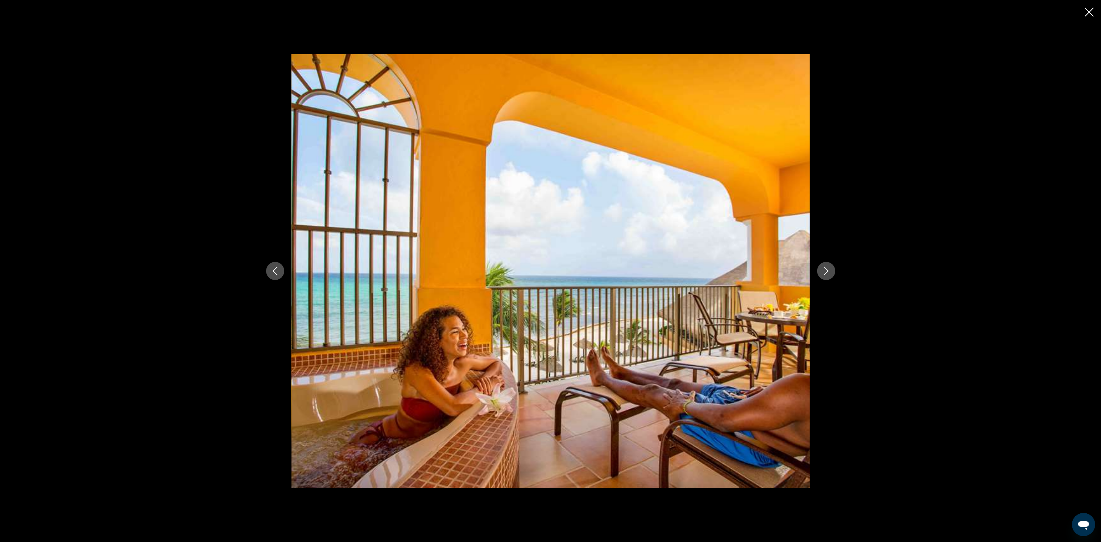
click at [824, 273] on icon "Next image" at bounding box center [826, 270] width 9 height 9
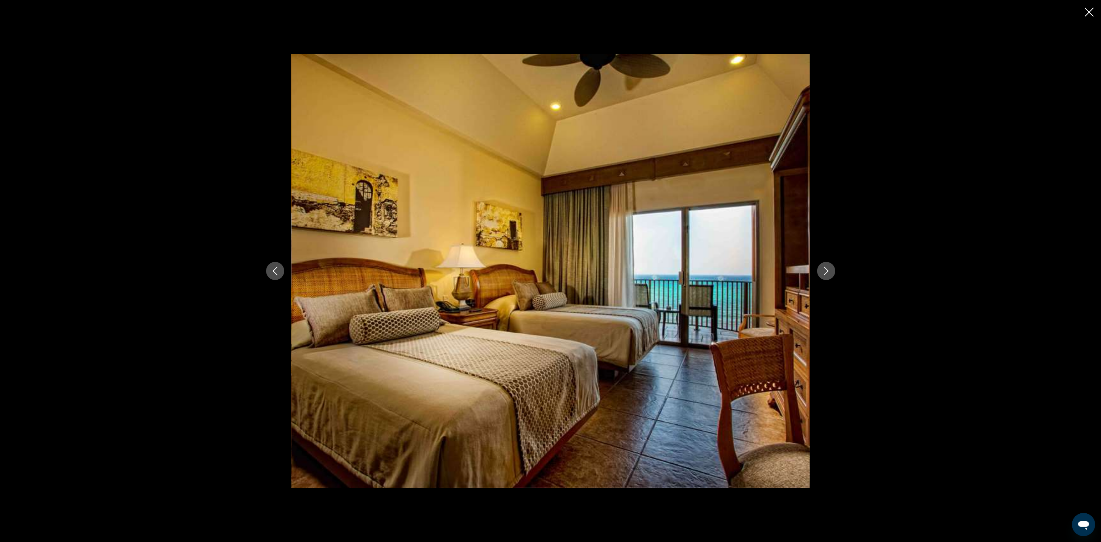
click at [824, 273] on icon "Next image" at bounding box center [826, 270] width 9 height 9
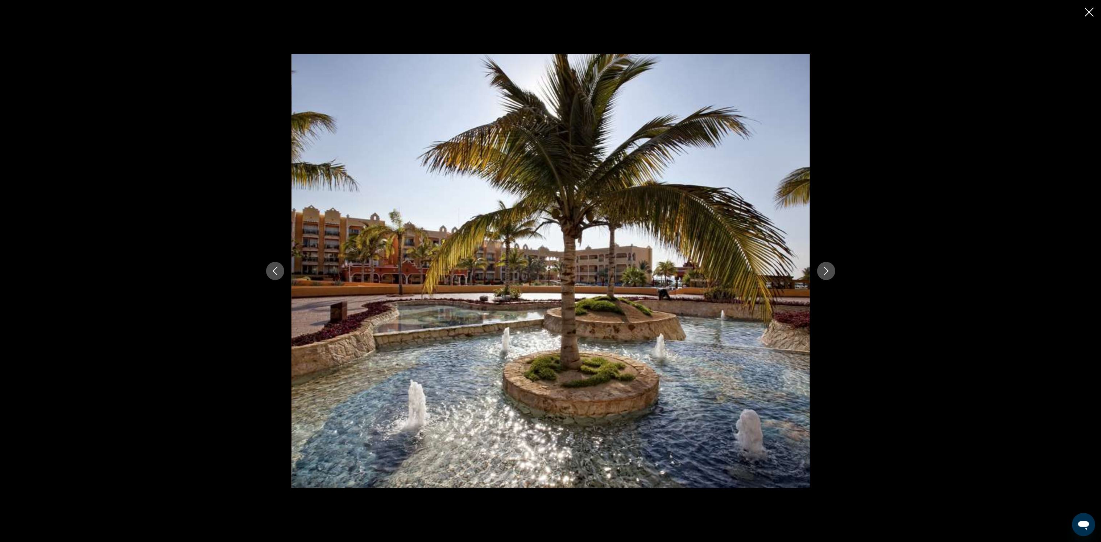
click at [824, 273] on icon "Next image" at bounding box center [826, 270] width 9 height 9
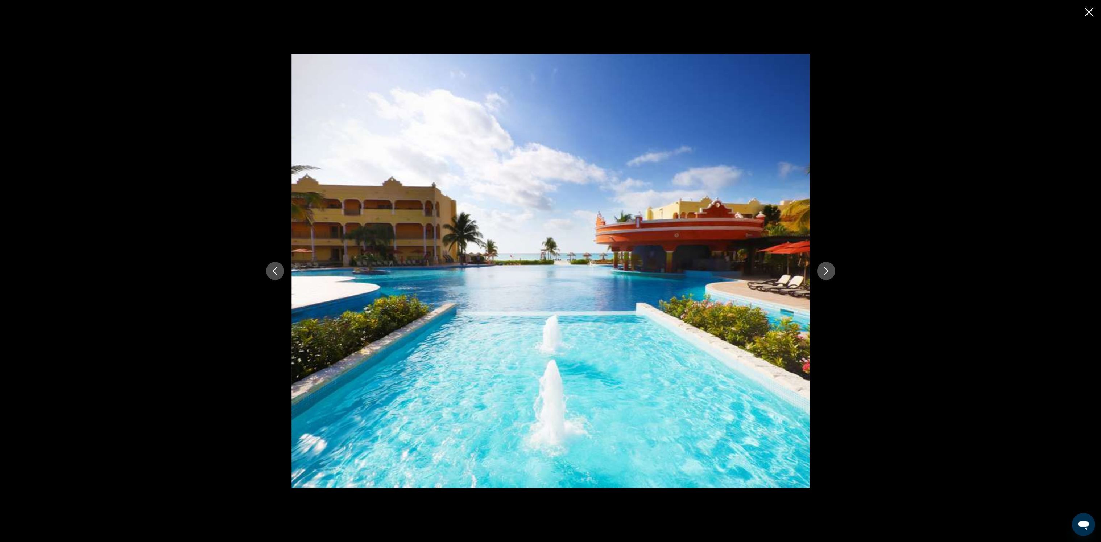
click at [824, 273] on icon "Next image" at bounding box center [826, 270] width 9 height 9
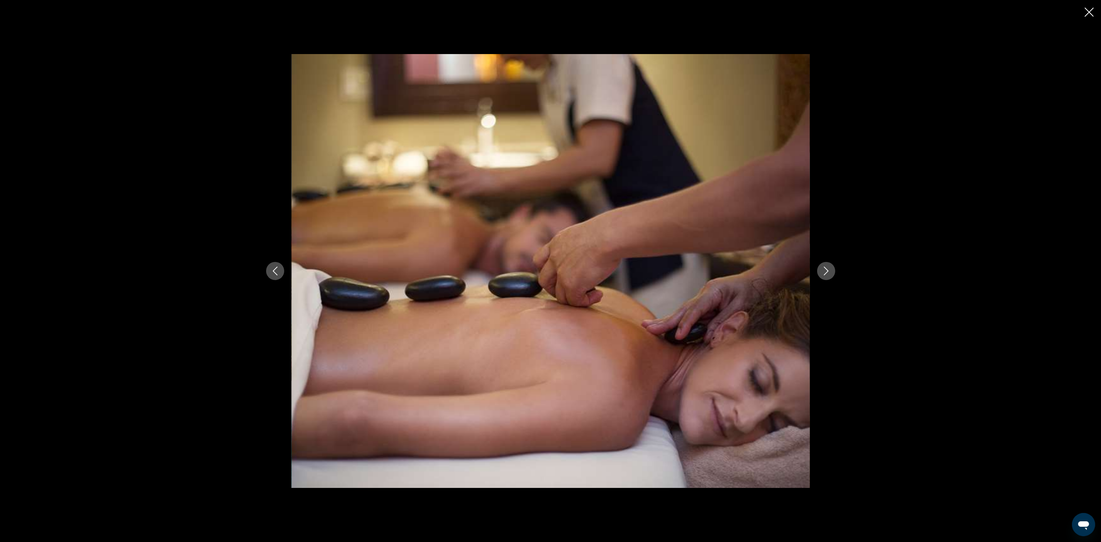
click at [824, 273] on icon "Next image" at bounding box center [826, 270] width 9 height 9
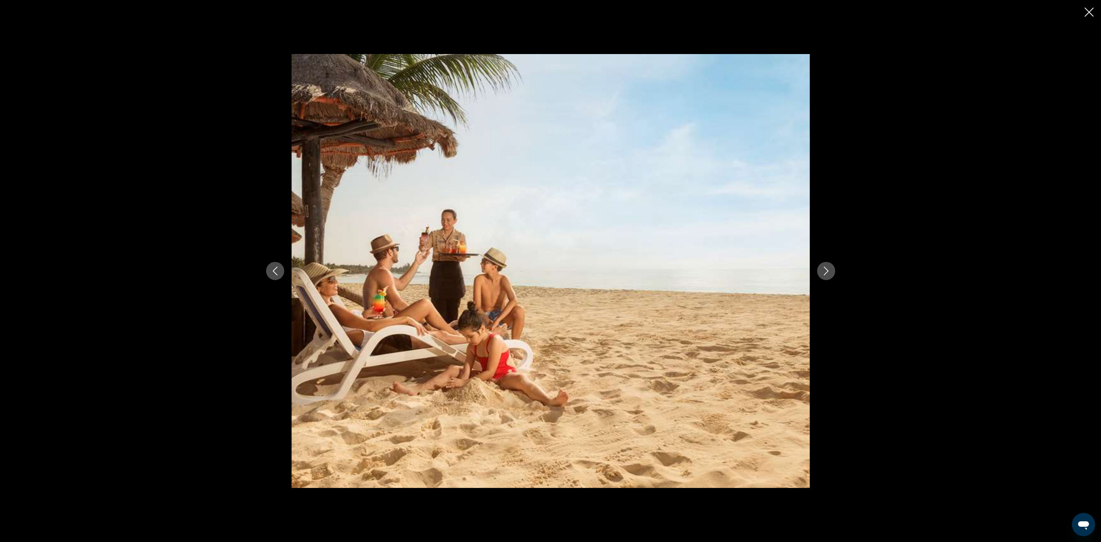
click at [824, 273] on icon "Next image" at bounding box center [826, 270] width 9 height 9
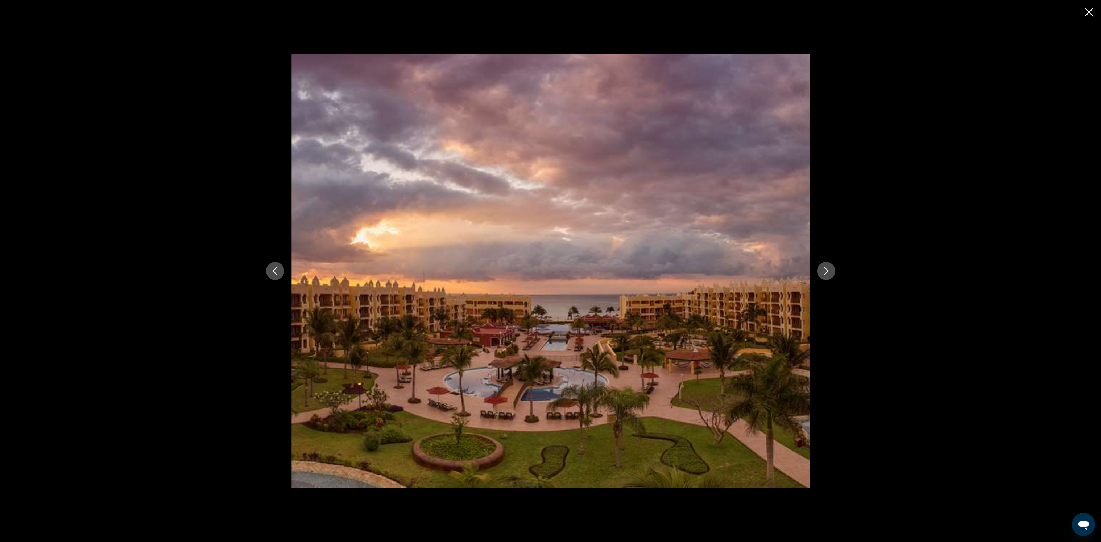
click at [824, 272] on icon "Next image" at bounding box center [826, 270] width 9 height 9
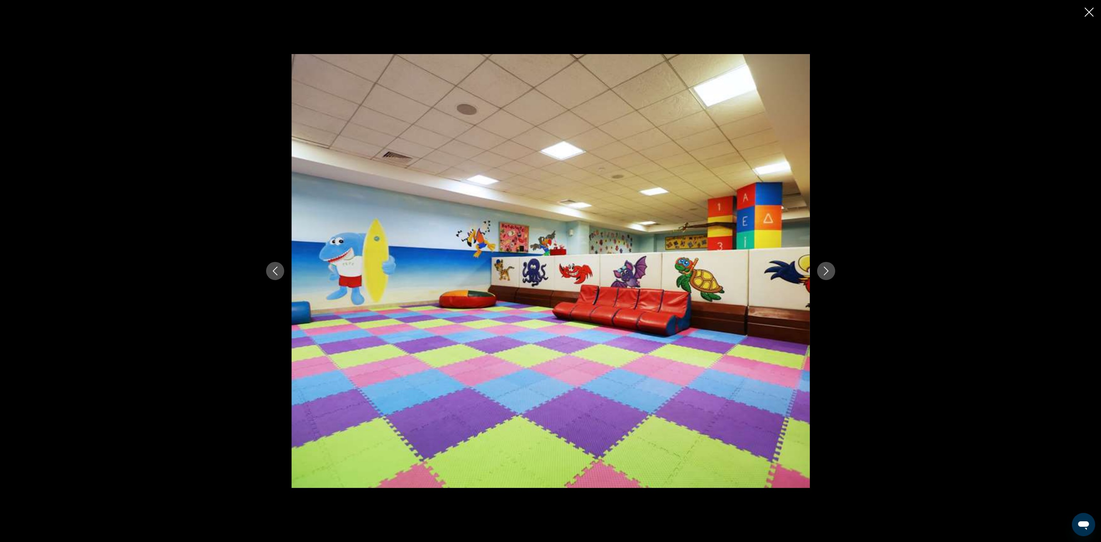
click at [279, 276] on button "Previous image" at bounding box center [275, 271] width 18 height 18
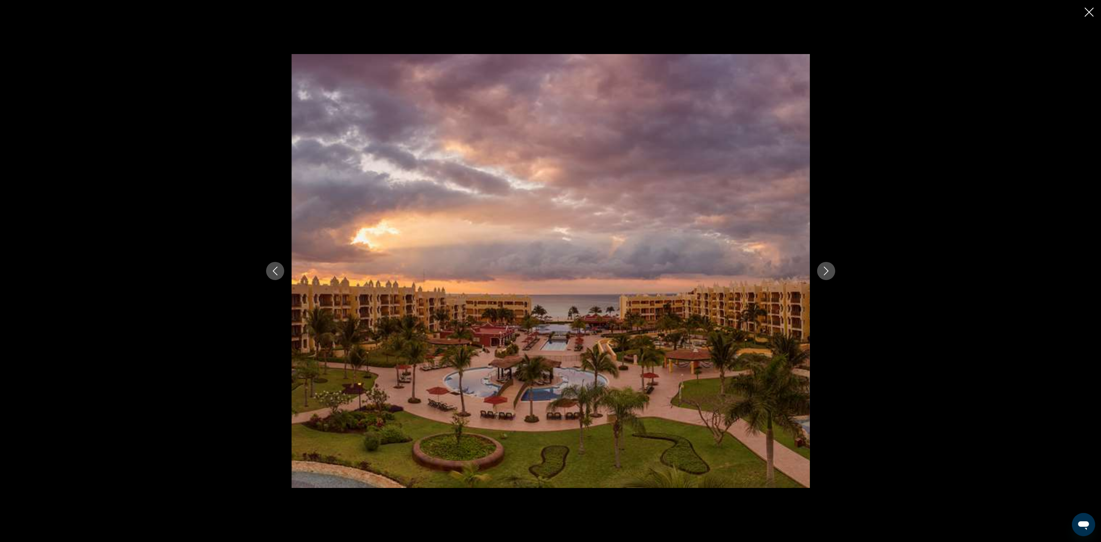
click at [825, 270] on icon "Next image" at bounding box center [826, 270] width 9 height 9
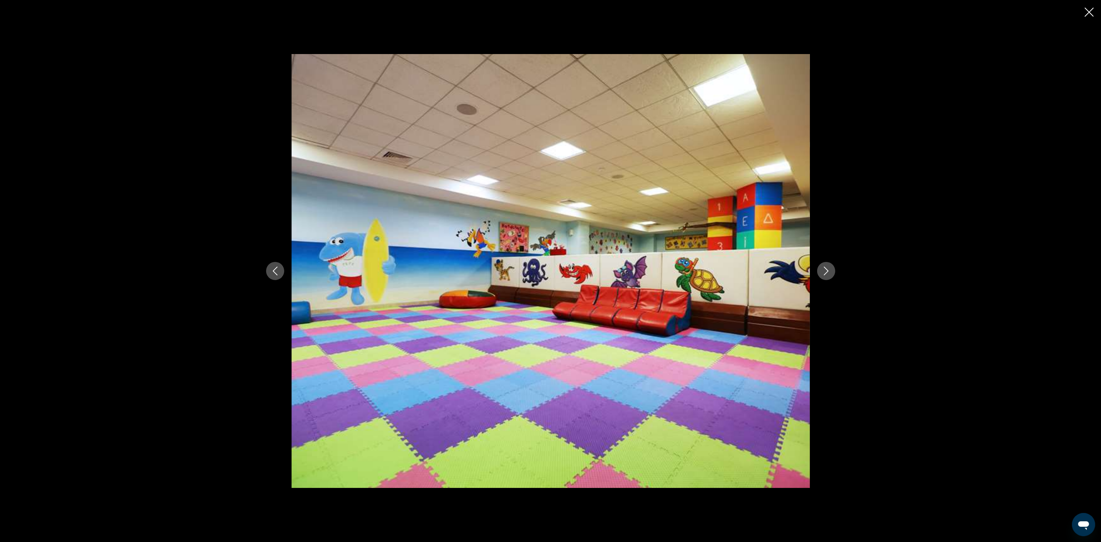
click at [283, 264] on div "prev next" at bounding box center [551, 270] width 584 height 433
click at [276, 268] on icon "Previous image" at bounding box center [275, 270] width 5 height 9
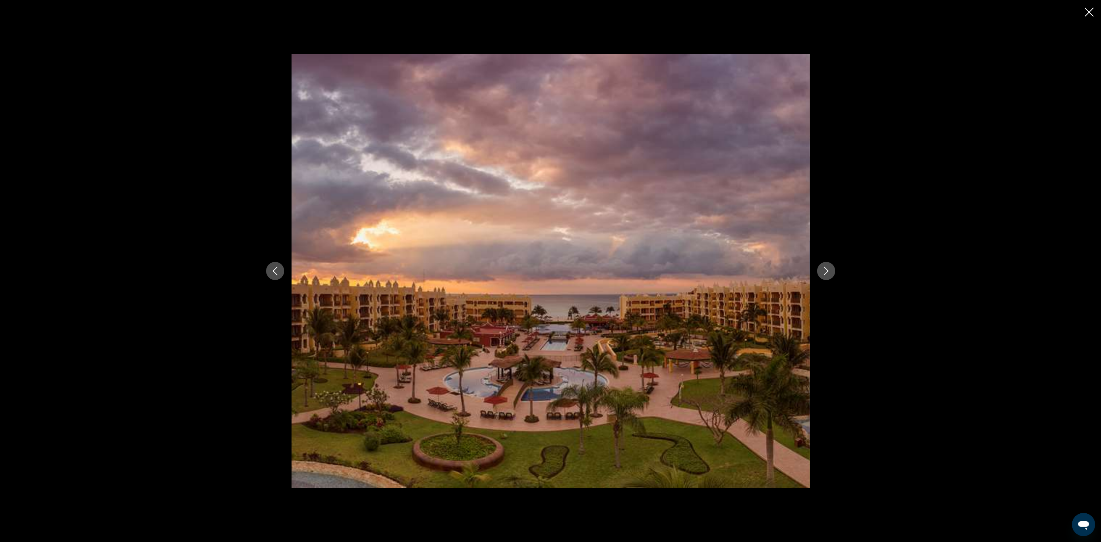
click at [831, 265] on button "Next image" at bounding box center [826, 271] width 18 height 18
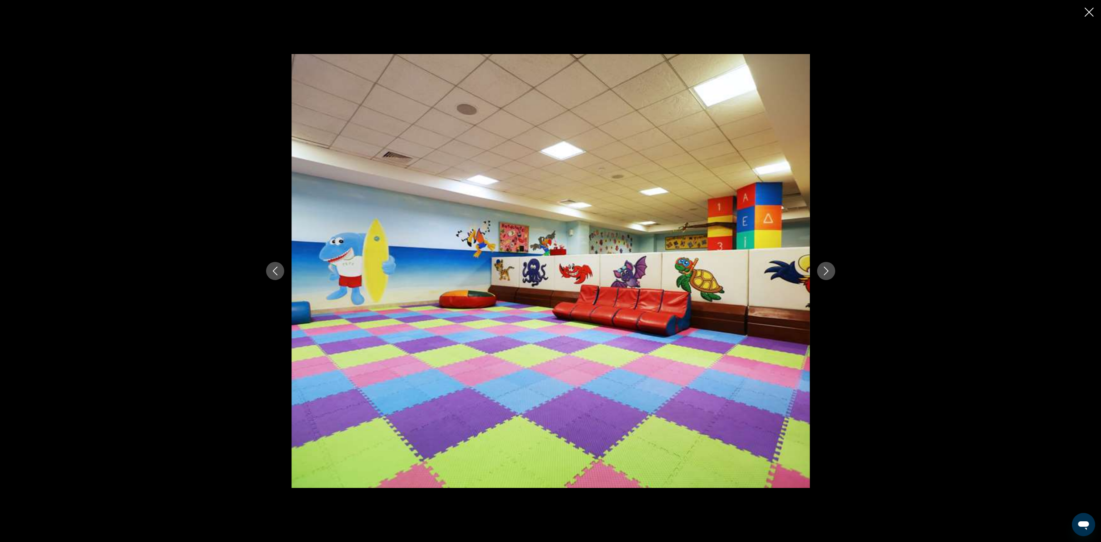
click at [829, 266] on button "Next image" at bounding box center [826, 271] width 18 height 18
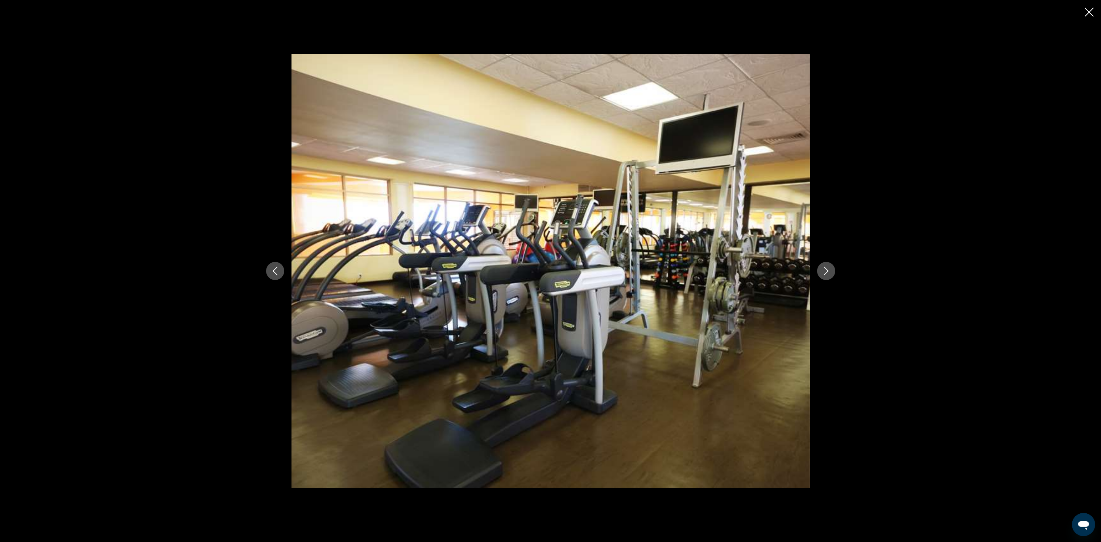
click at [829, 266] on button "Next image" at bounding box center [826, 271] width 18 height 18
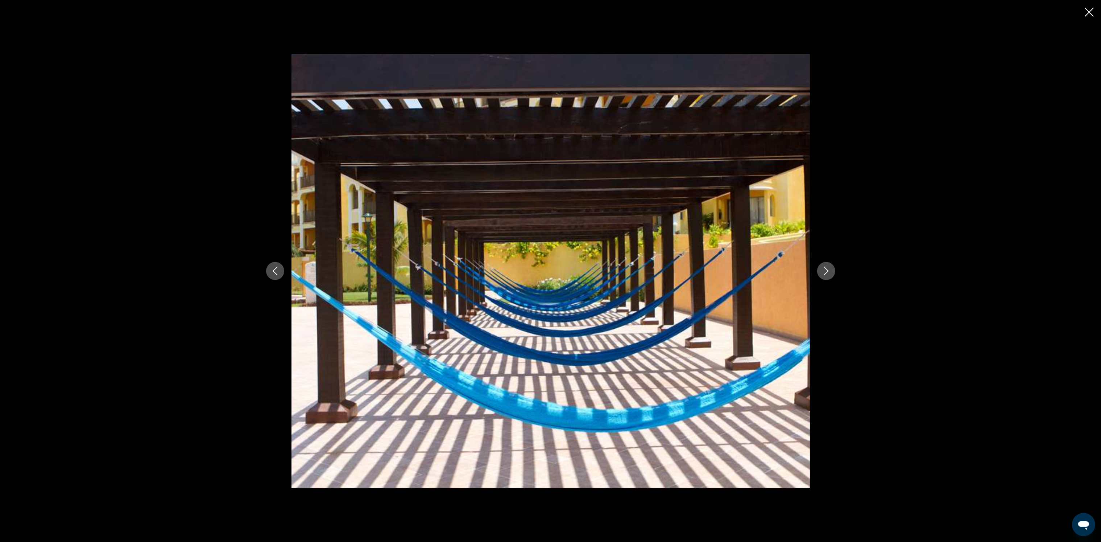
click at [829, 266] on button "Next image" at bounding box center [826, 271] width 18 height 18
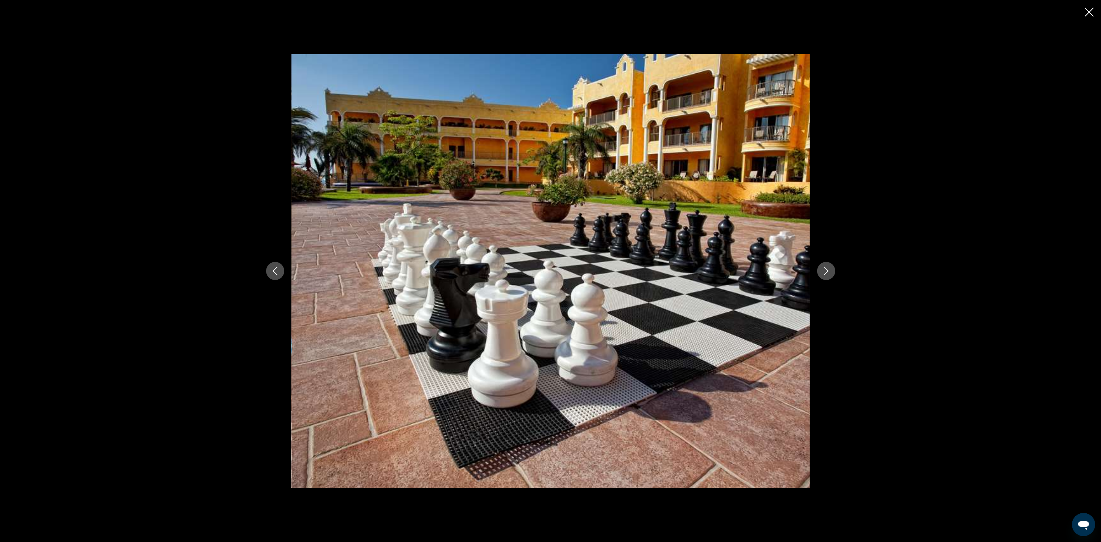
click at [828, 266] on icon "Next image" at bounding box center [826, 270] width 9 height 9
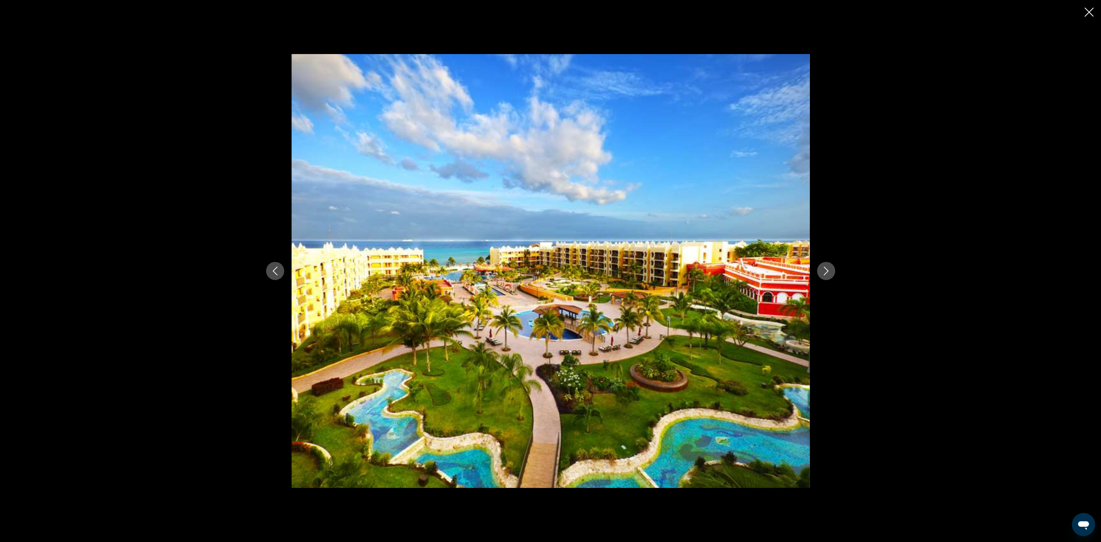
click at [828, 266] on icon "Next image" at bounding box center [826, 270] width 9 height 9
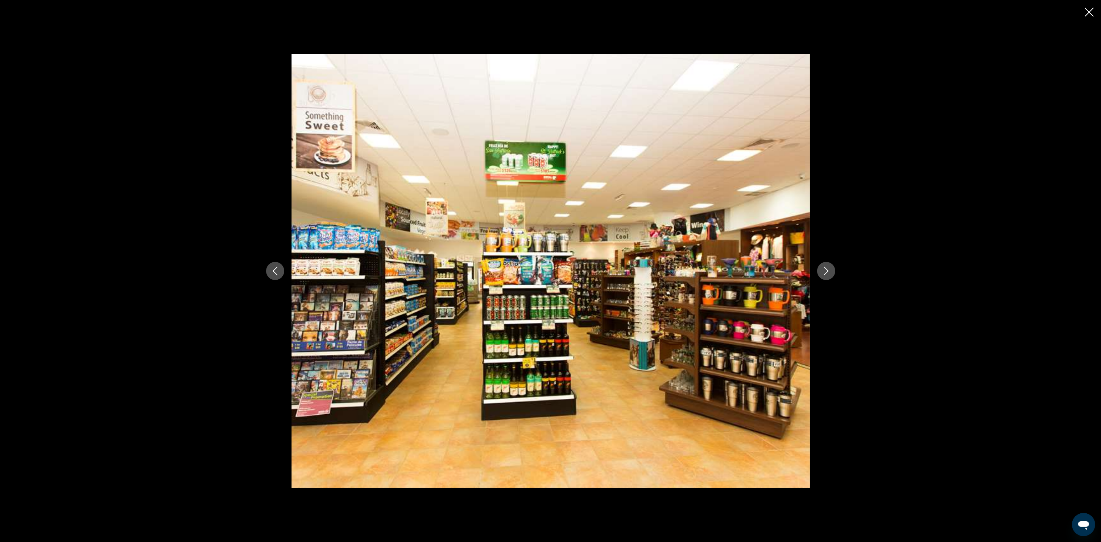
click at [276, 265] on button "Previous image" at bounding box center [275, 271] width 18 height 18
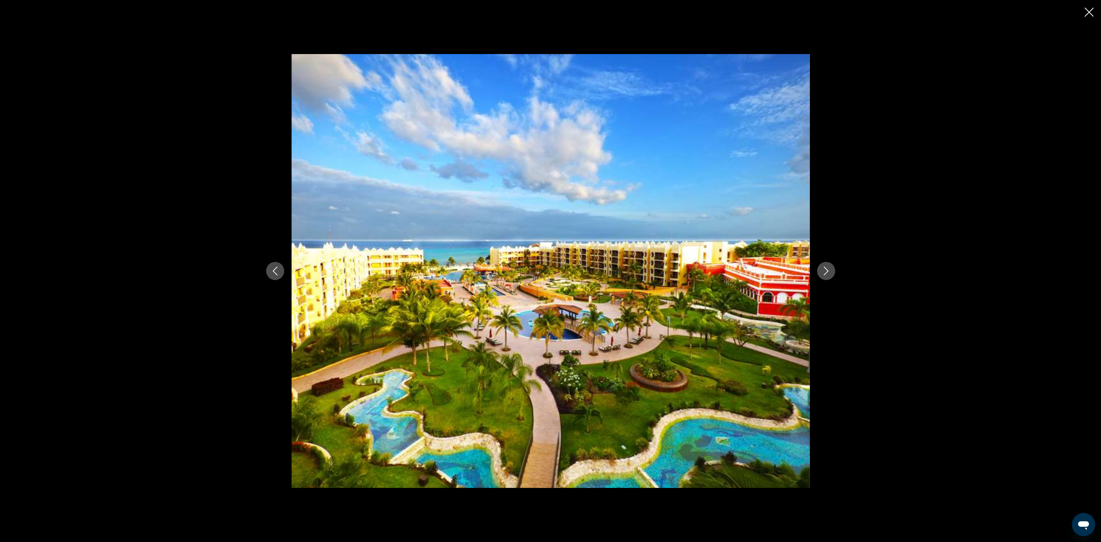
click at [1091, 14] on icon "Close slideshow" at bounding box center [1089, 12] width 9 height 9
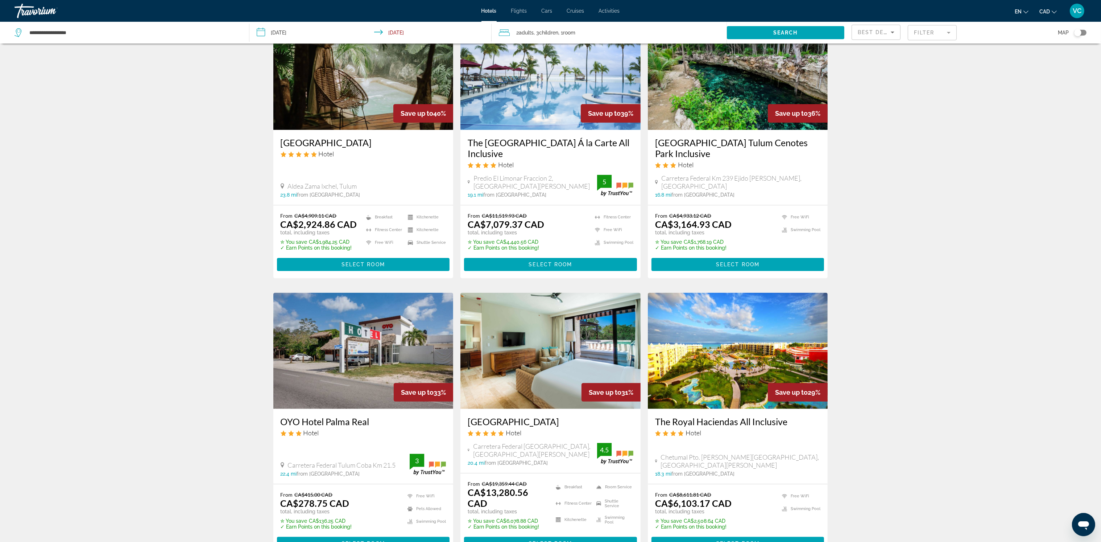
scroll to position [326, 0]
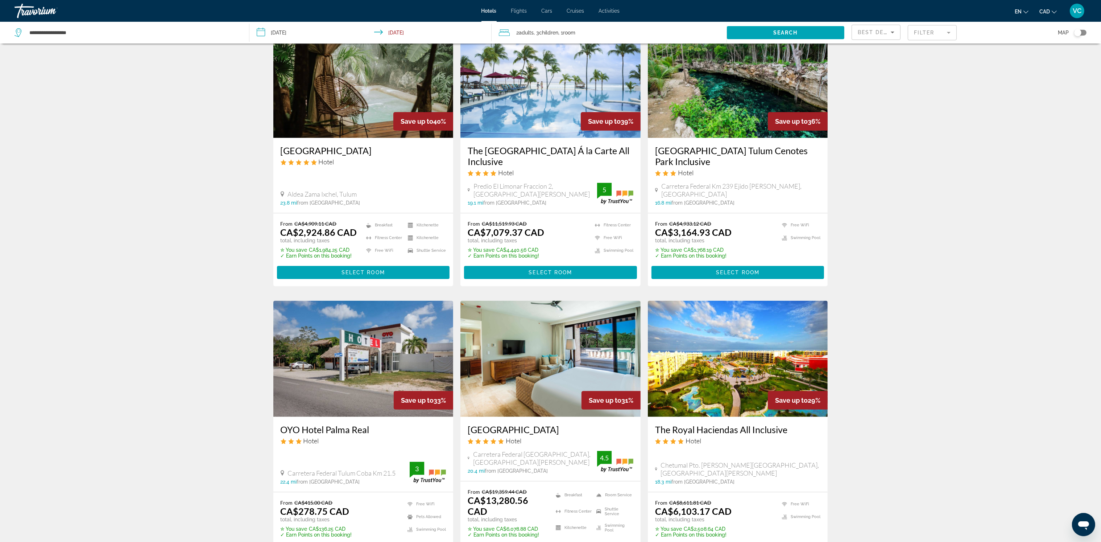
click at [525, 182] on span "Predio El Limonar Fraccion 2, [GEOGRAPHIC_DATA][PERSON_NAME]" at bounding box center [534, 190] width 123 height 16
click at [506, 145] on h3 "The [GEOGRAPHIC_DATA] Á la Carte All Inclusive" at bounding box center [551, 156] width 166 height 22
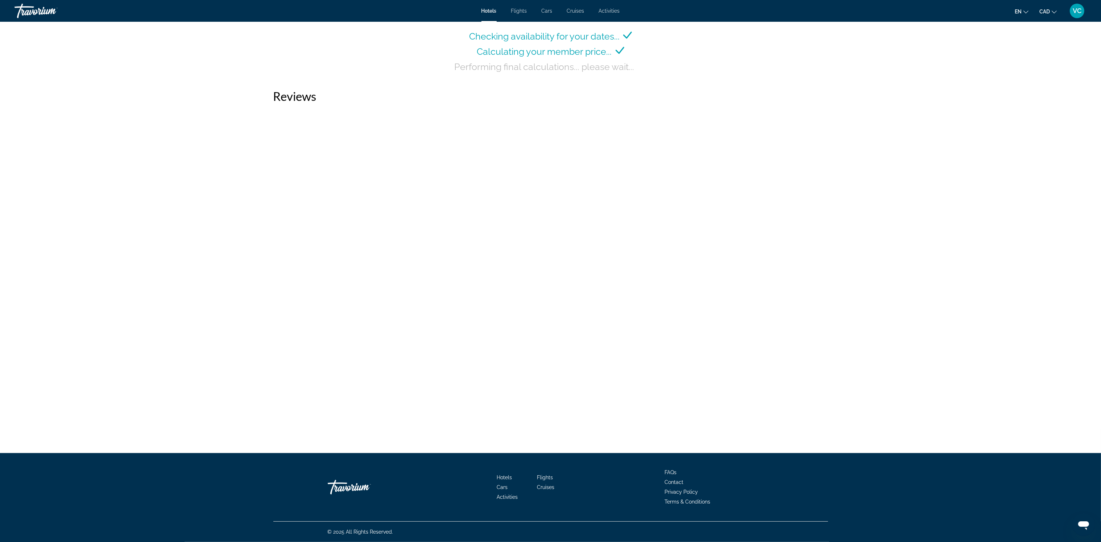
scroll to position [1045, 0]
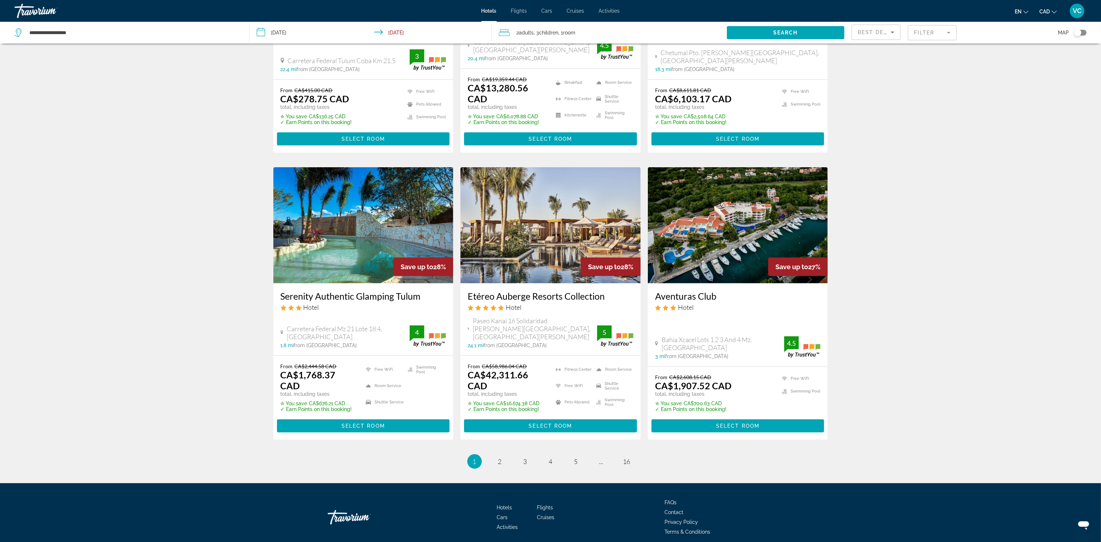
scroll to position [749, 0]
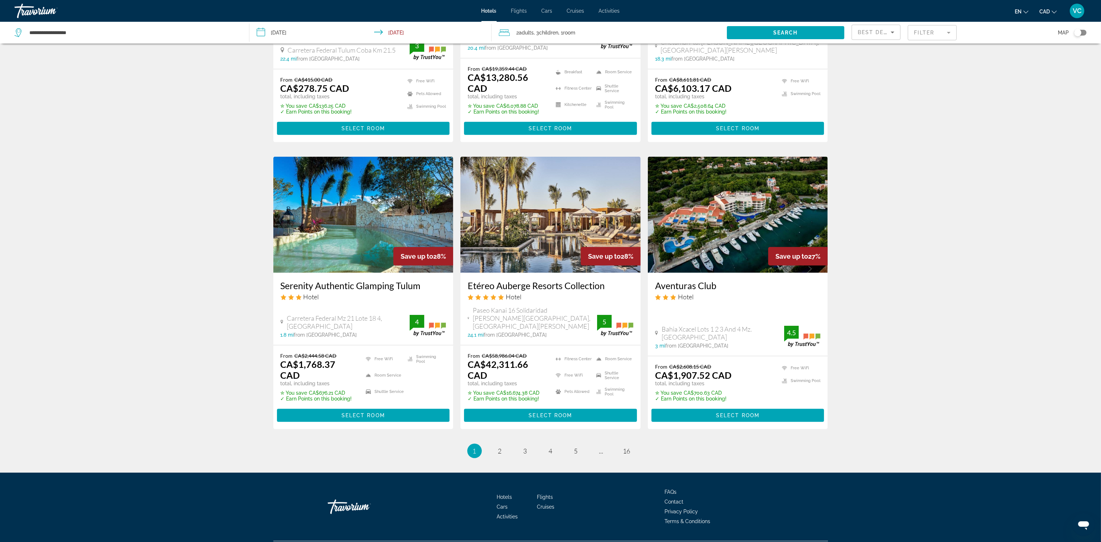
click at [327, 206] on img "Main content" at bounding box center [363, 215] width 180 height 116
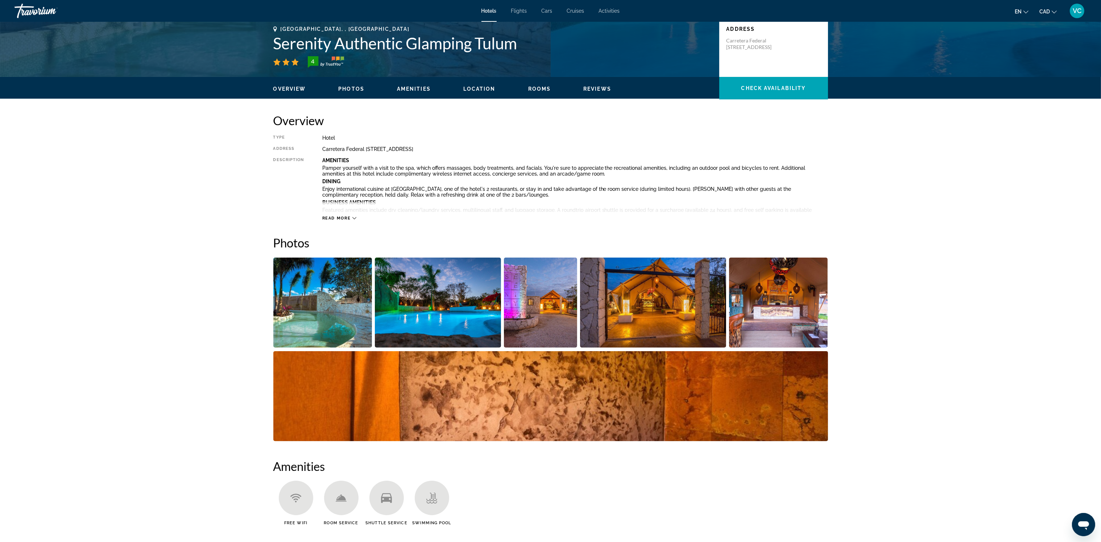
scroll to position [163, 0]
click at [337, 301] on img "Open full-screen image slider" at bounding box center [322, 302] width 99 height 90
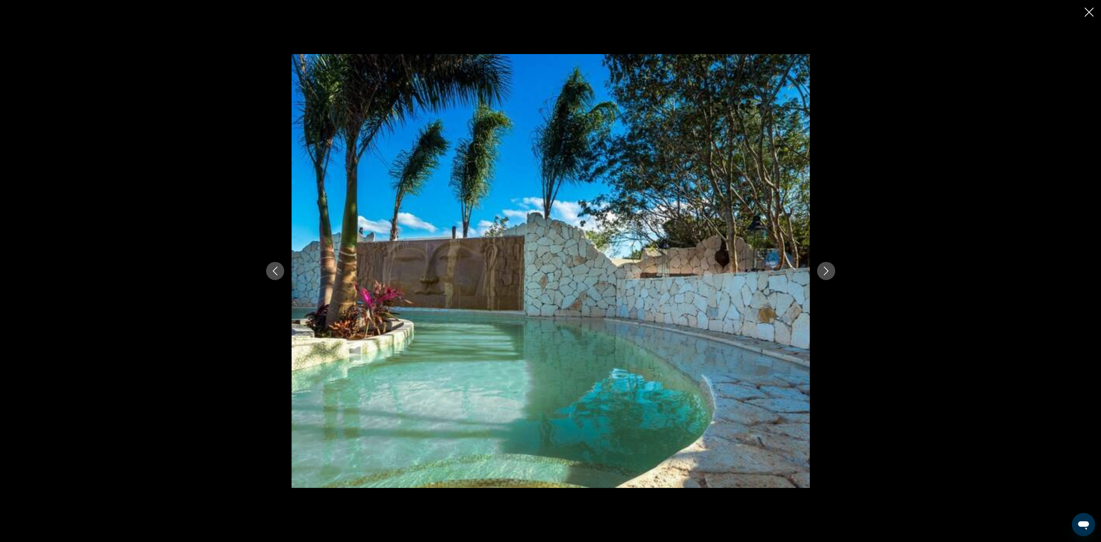
click at [819, 268] on button "Next image" at bounding box center [826, 271] width 18 height 18
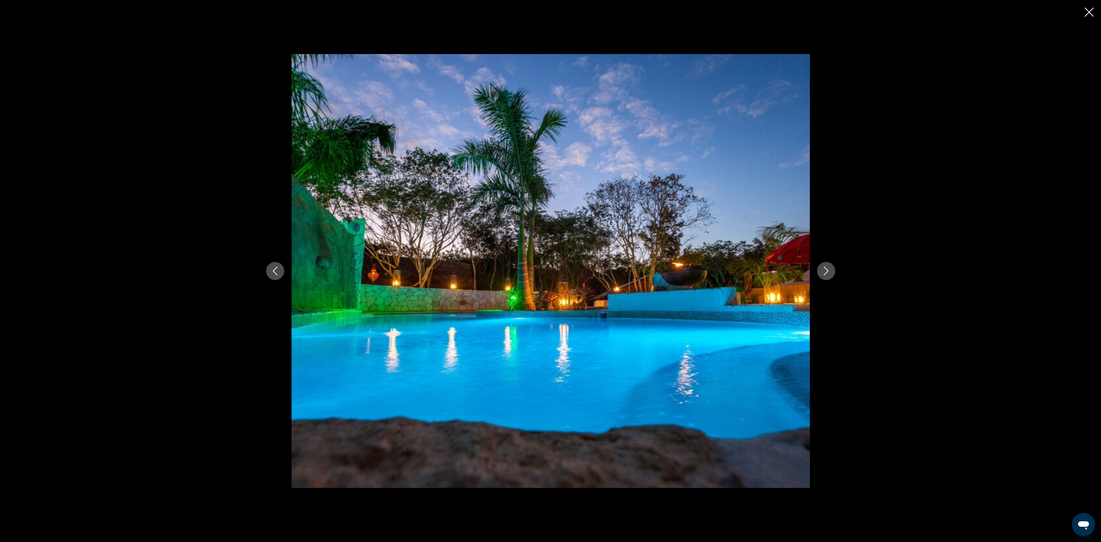
click at [819, 268] on button "Next image" at bounding box center [826, 271] width 18 height 18
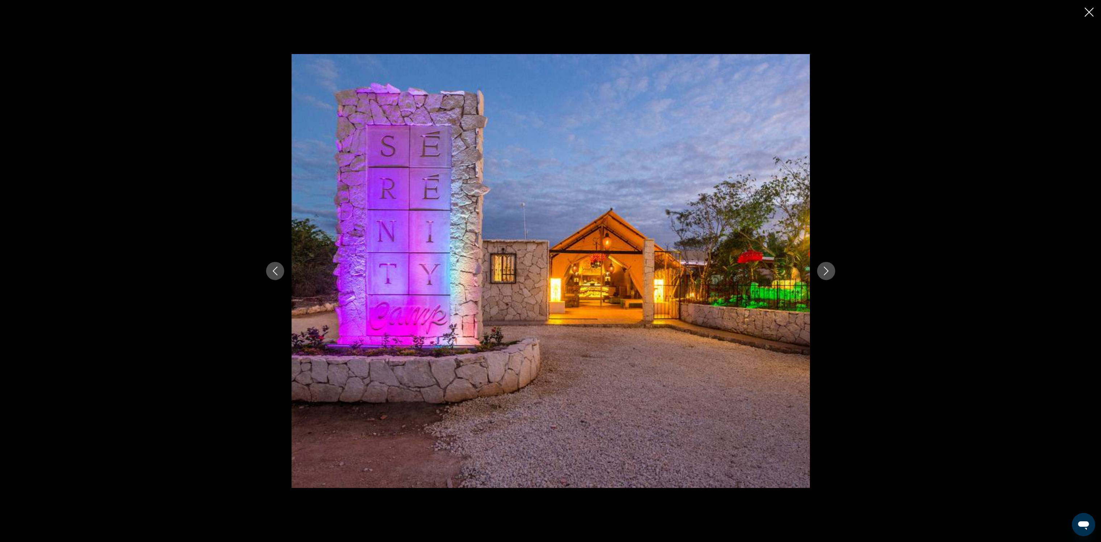
click at [819, 268] on button "Next image" at bounding box center [826, 271] width 18 height 18
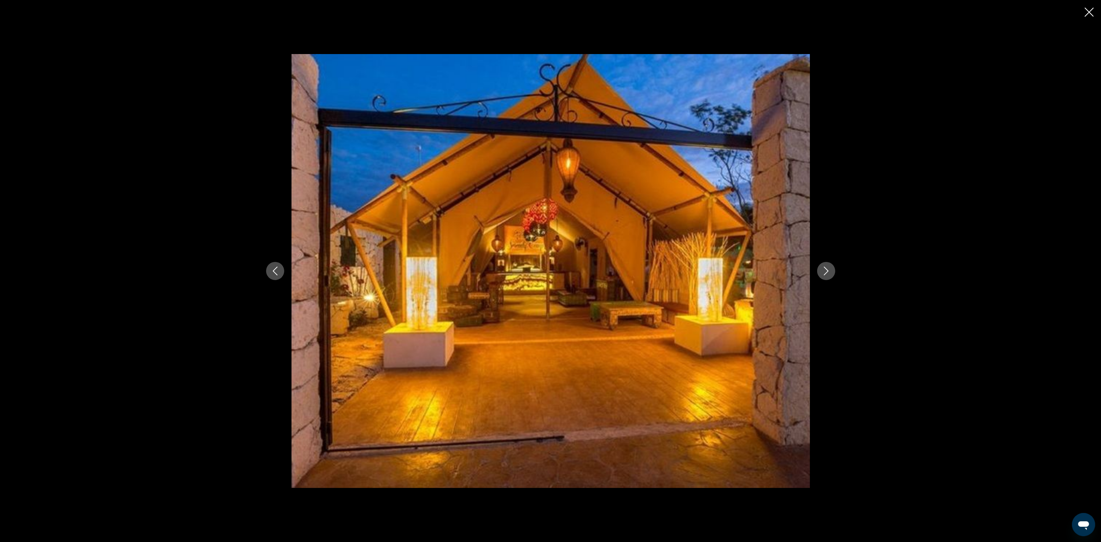
click at [819, 268] on button "Next image" at bounding box center [826, 271] width 18 height 18
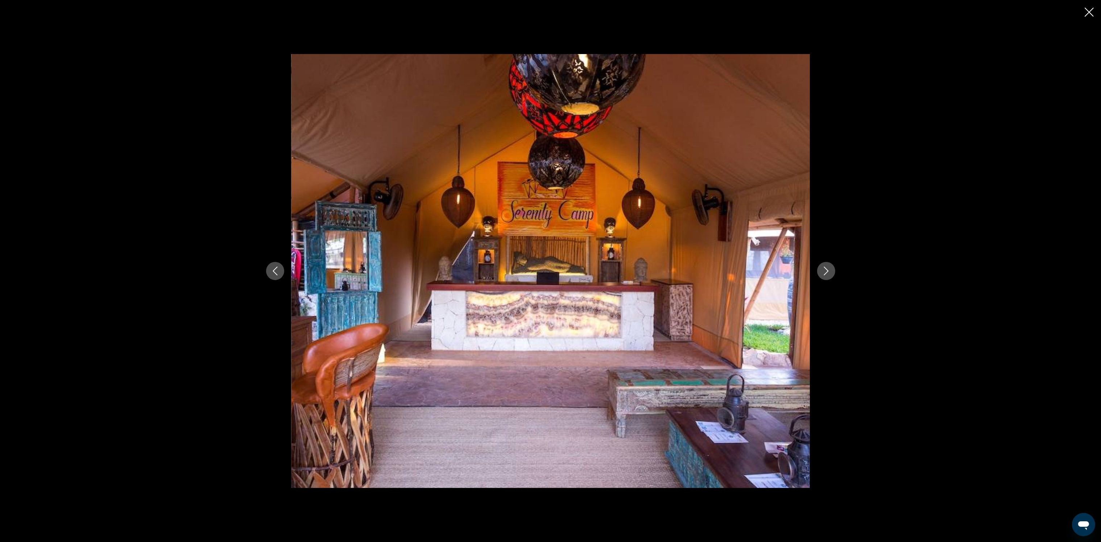
click at [819, 268] on button "Next image" at bounding box center [826, 271] width 18 height 18
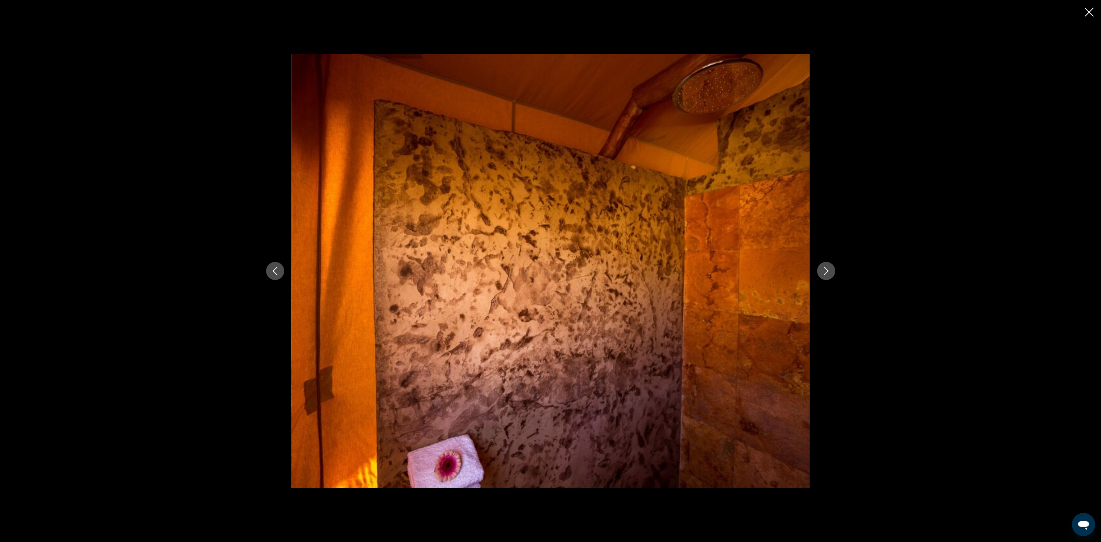
click at [819, 268] on button "Next image" at bounding box center [826, 271] width 18 height 18
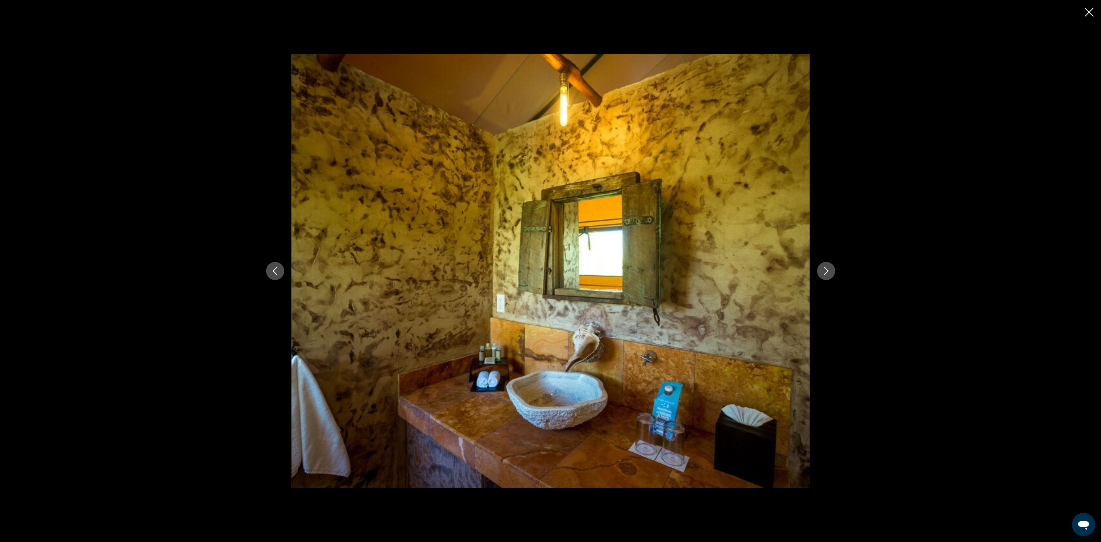
click at [819, 268] on button "Next image" at bounding box center [826, 271] width 18 height 18
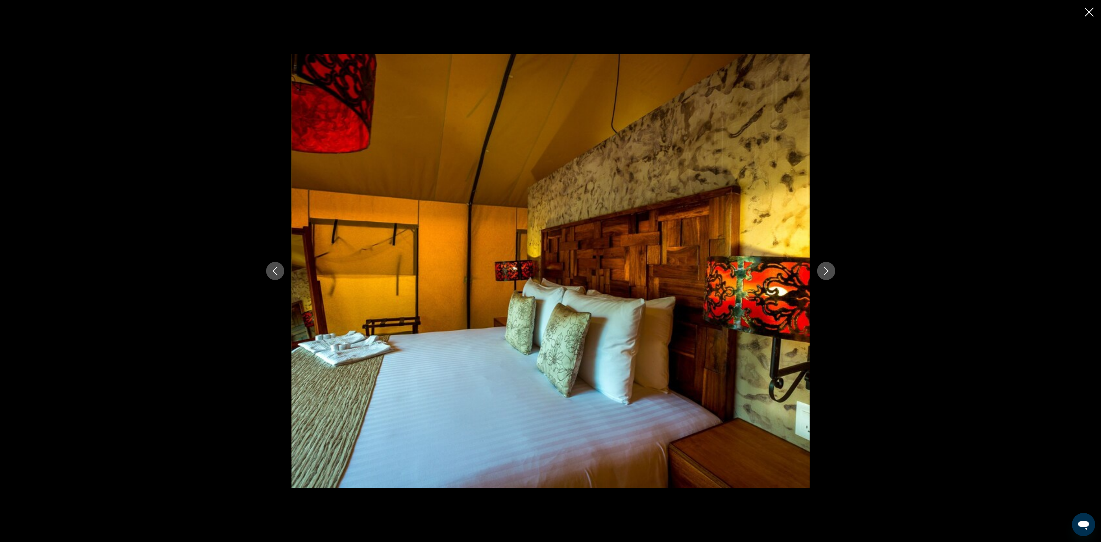
click at [819, 268] on button "Next image" at bounding box center [826, 271] width 18 height 18
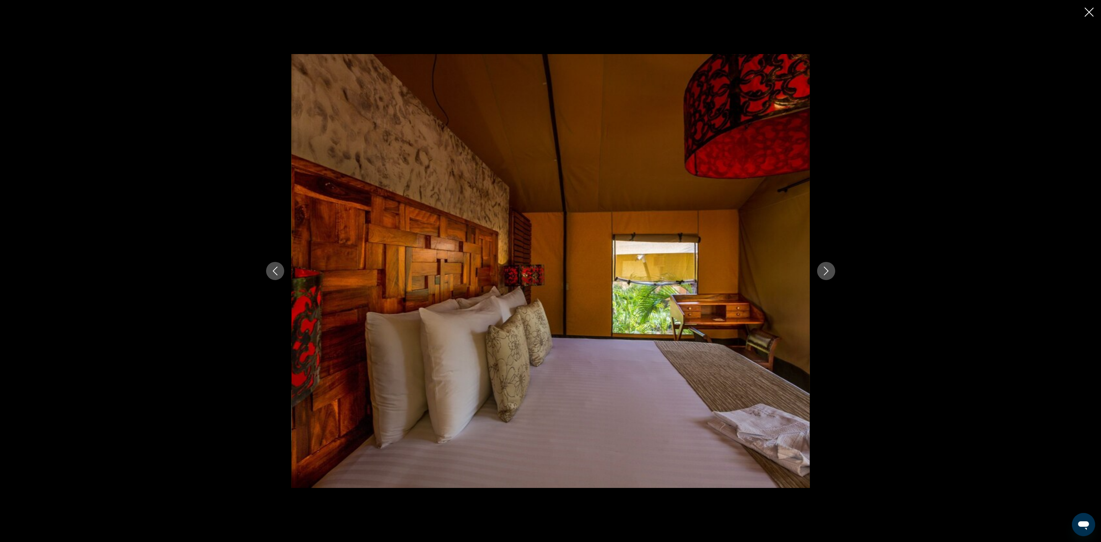
click at [819, 268] on button "Next image" at bounding box center [826, 271] width 18 height 18
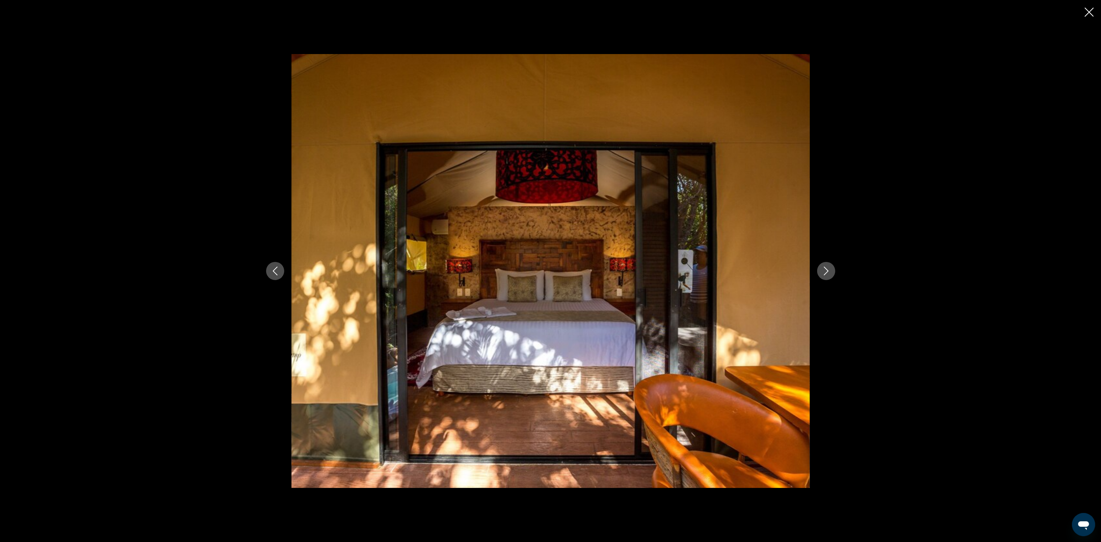
click at [819, 268] on button "Next image" at bounding box center [826, 271] width 18 height 18
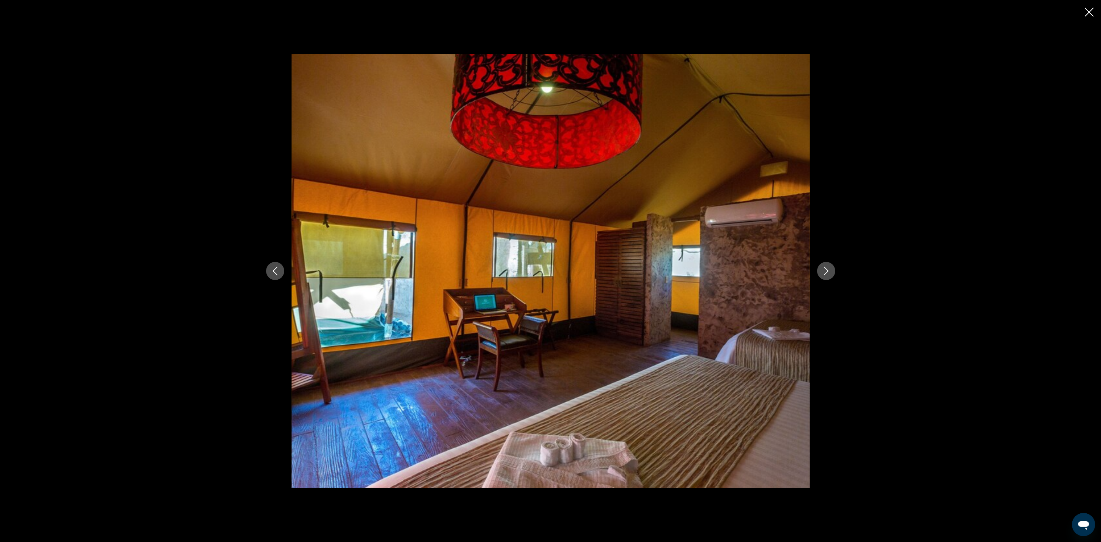
click at [819, 268] on button "Next image" at bounding box center [826, 271] width 18 height 18
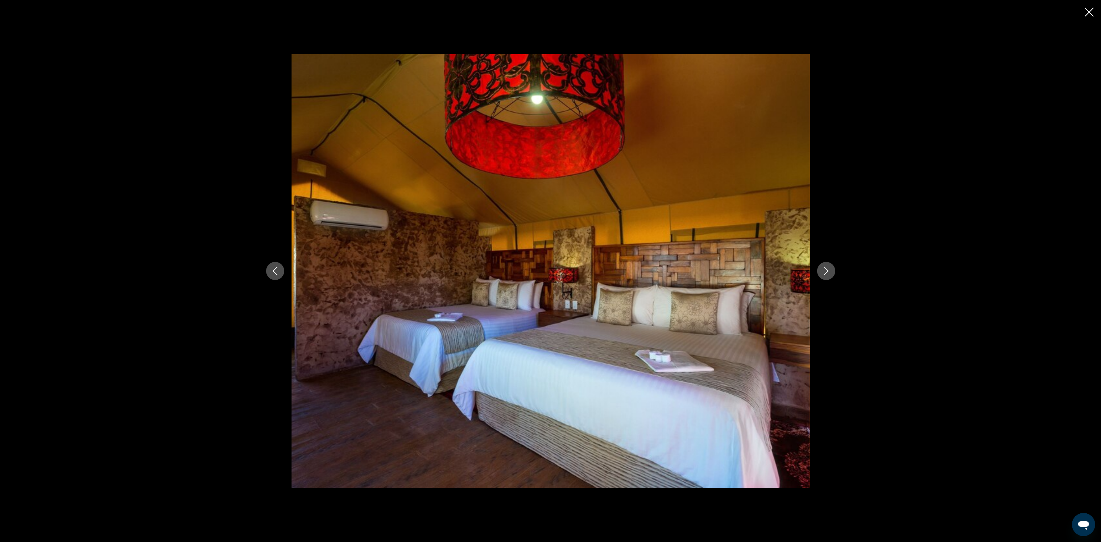
click at [819, 268] on button "Next image" at bounding box center [826, 271] width 18 height 18
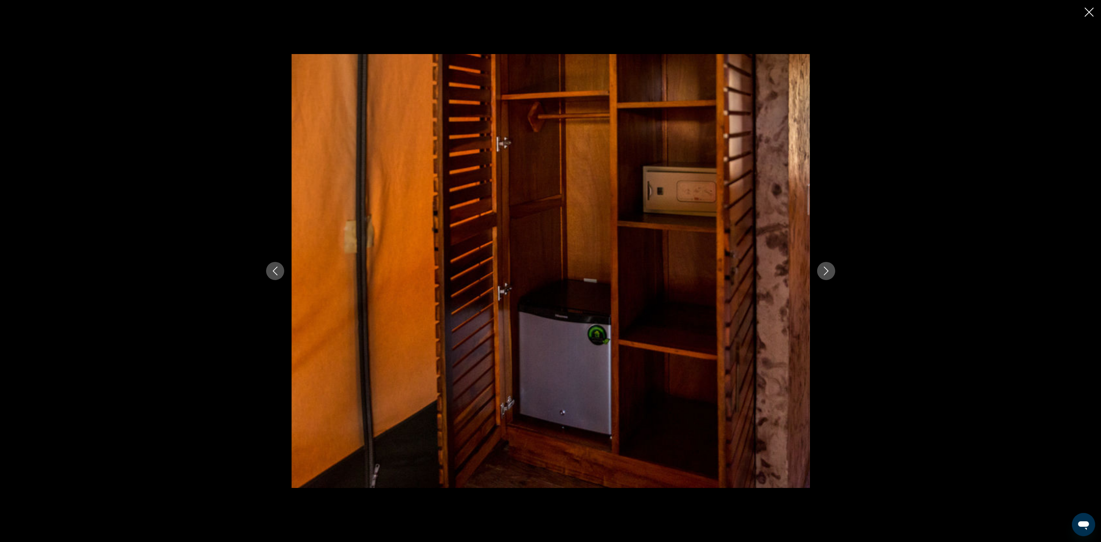
click at [819, 268] on button "Next image" at bounding box center [826, 271] width 18 height 18
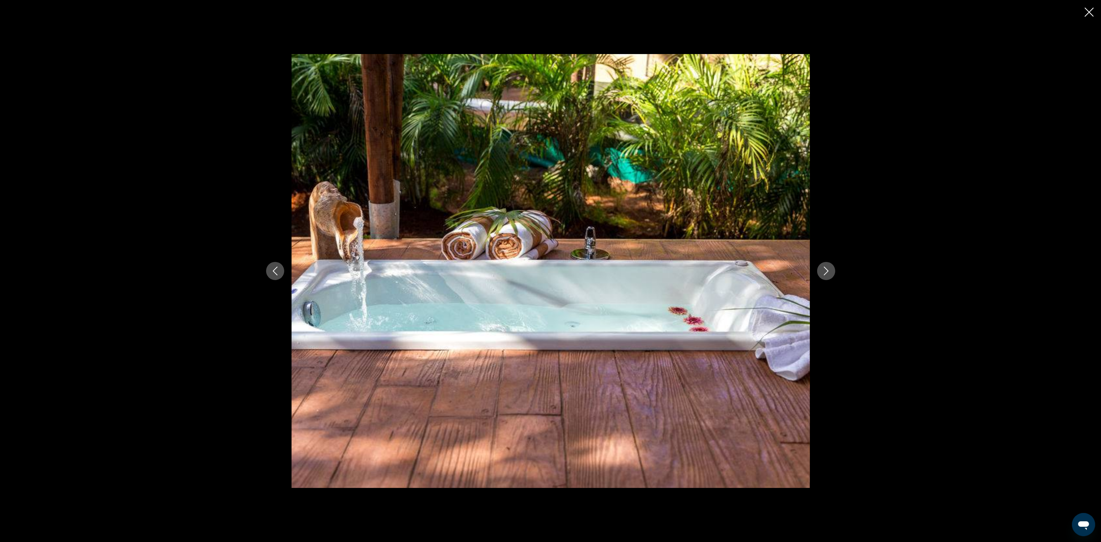
click at [272, 270] on icon "Previous image" at bounding box center [275, 270] width 9 height 9
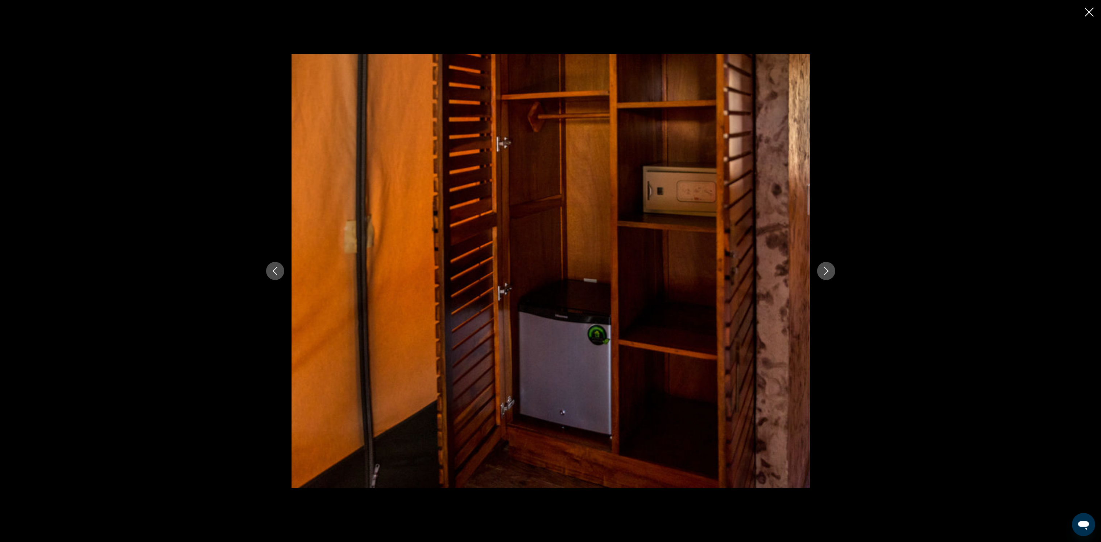
click at [826, 267] on icon "Next image" at bounding box center [826, 270] width 9 height 9
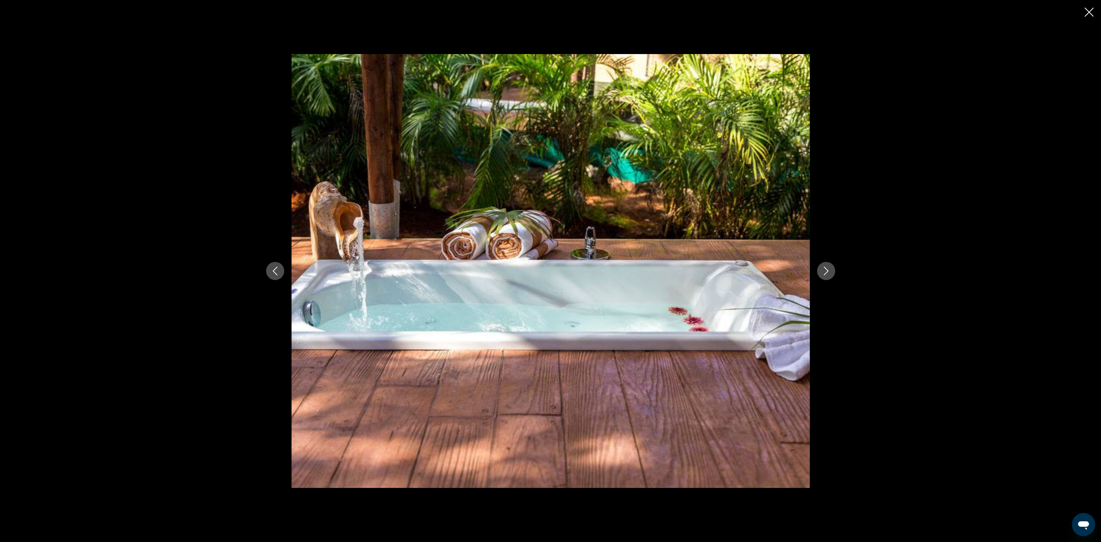
click at [826, 266] on icon "Next image" at bounding box center [826, 270] width 9 height 9
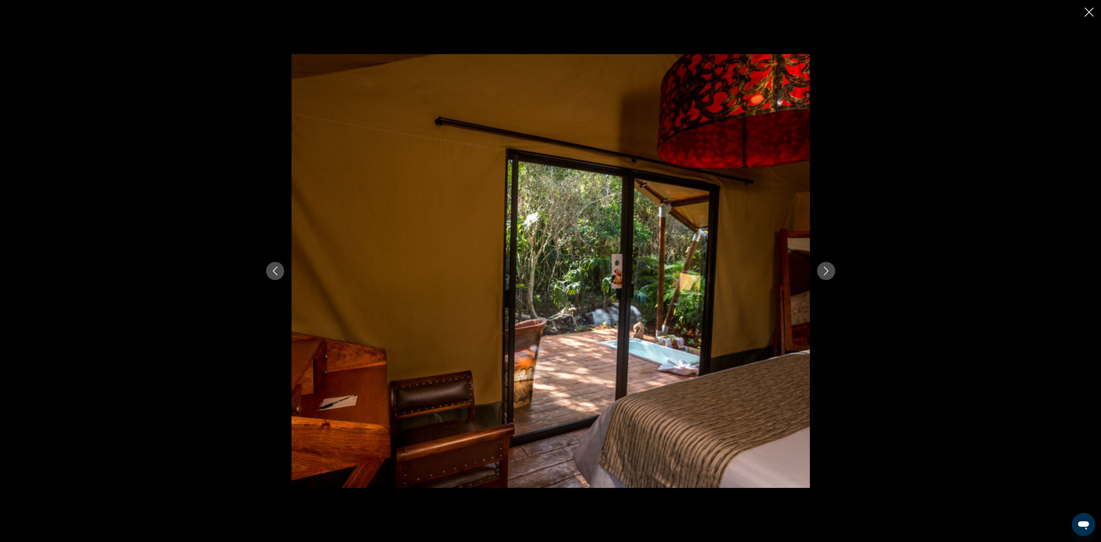
click at [826, 266] on icon "Next image" at bounding box center [826, 270] width 9 height 9
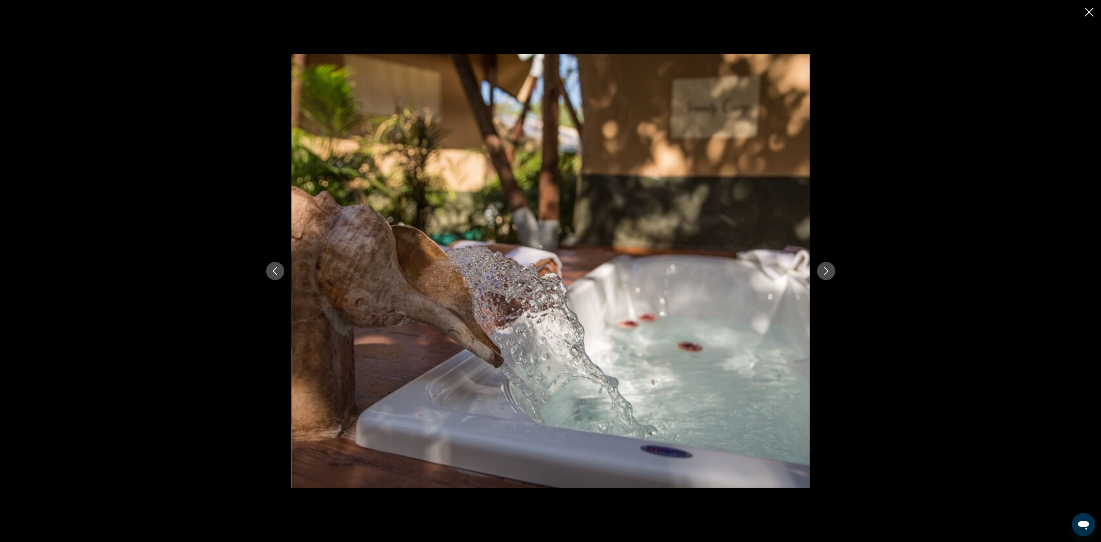
click at [826, 266] on icon "Next image" at bounding box center [826, 270] width 9 height 9
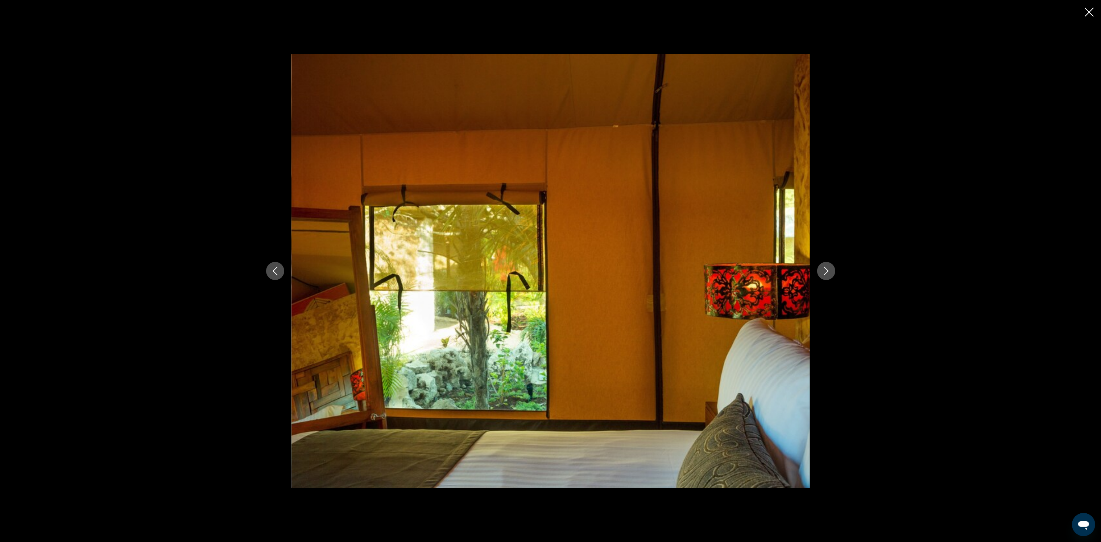
click at [1088, 11] on icon "Close slideshow" at bounding box center [1089, 12] width 9 height 9
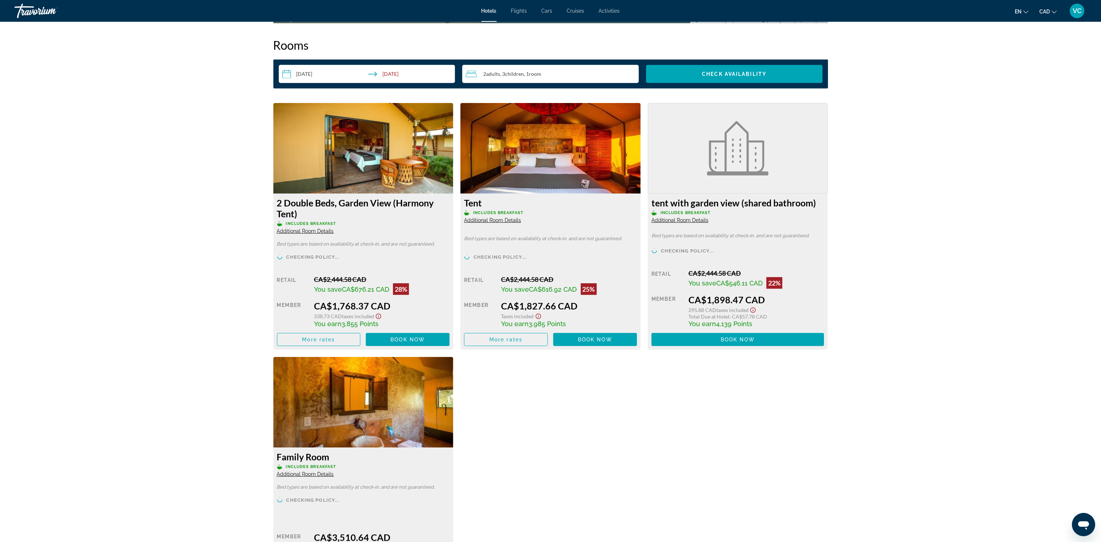
scroll to position [924, 0]
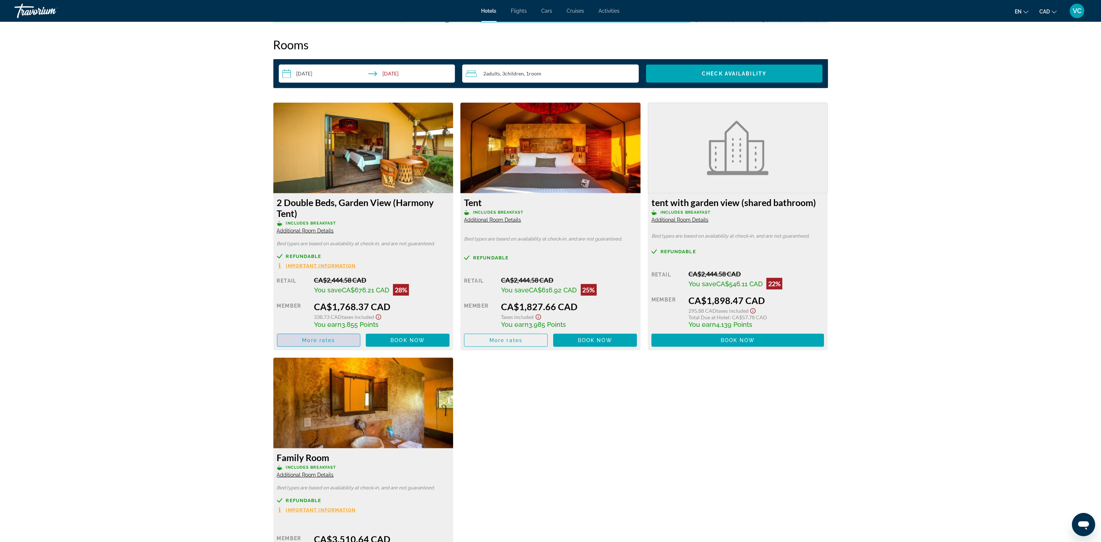
click at [314, 342] on span "More rates" at bounding box center [318, 340] width 33 height 6
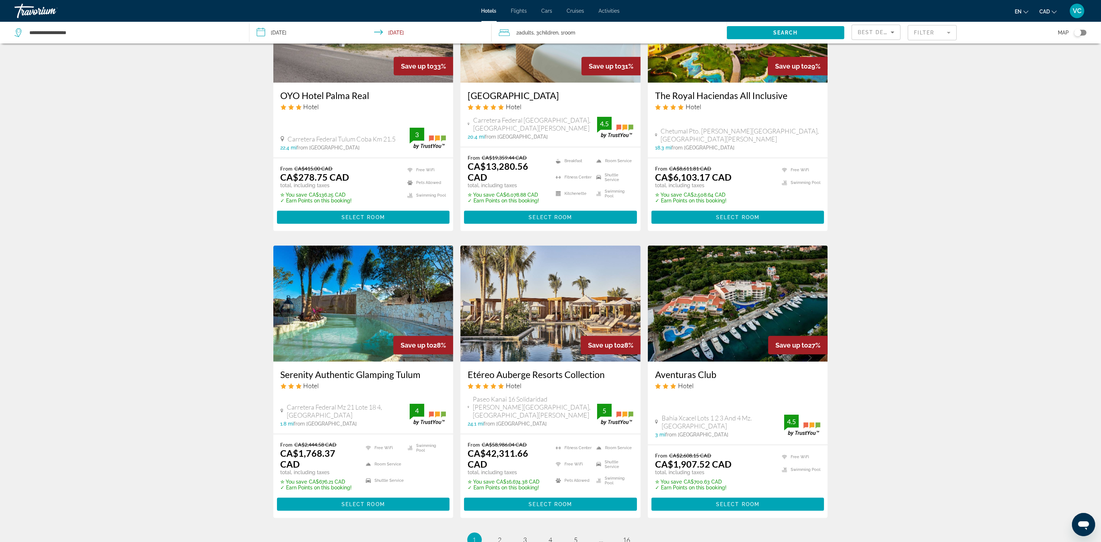
scroll to position [749, 0]
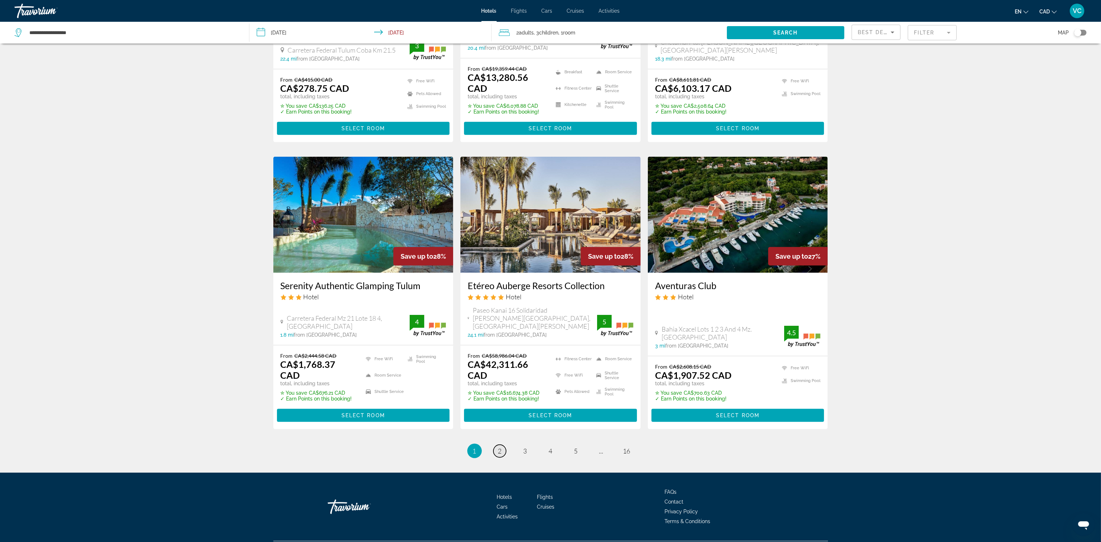
click at [496, 444] on link "page 2" at bounding box center [499, 450] width 13 height 13
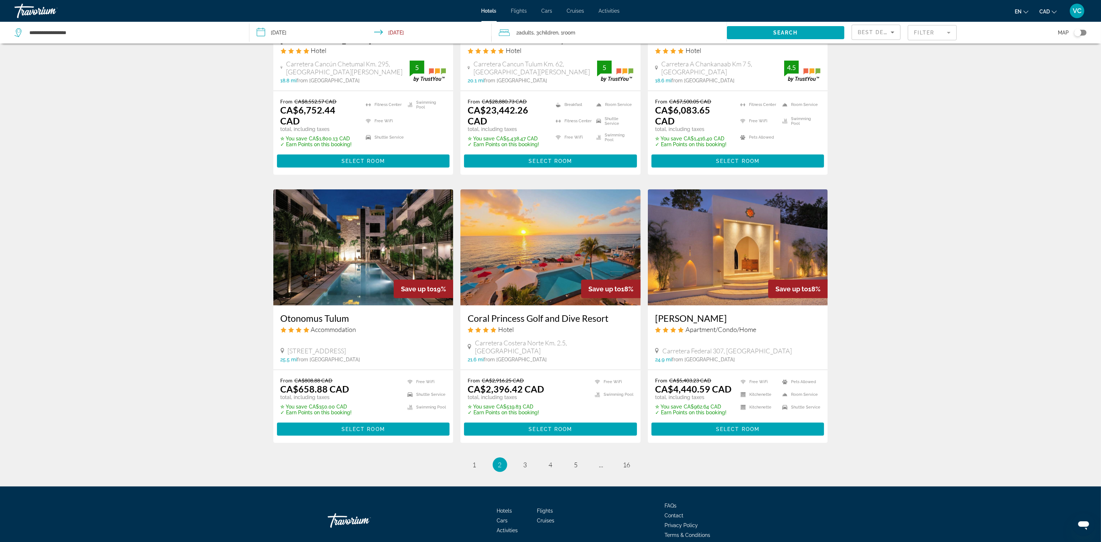
scroll to position [719, 0]
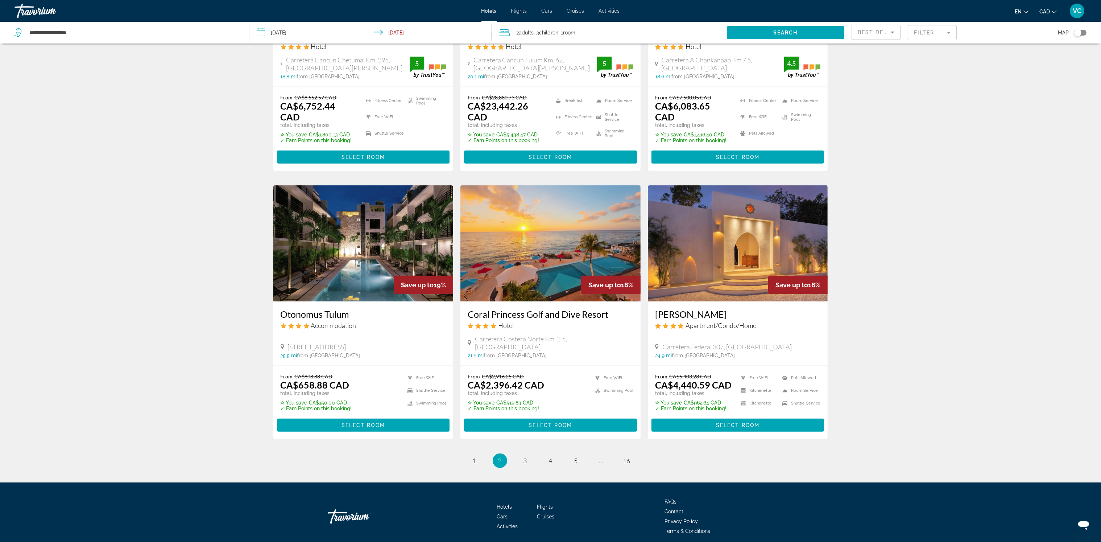
click at [551, 229] on img "Main content" at bounding box center [550, 243] width 180 height 116
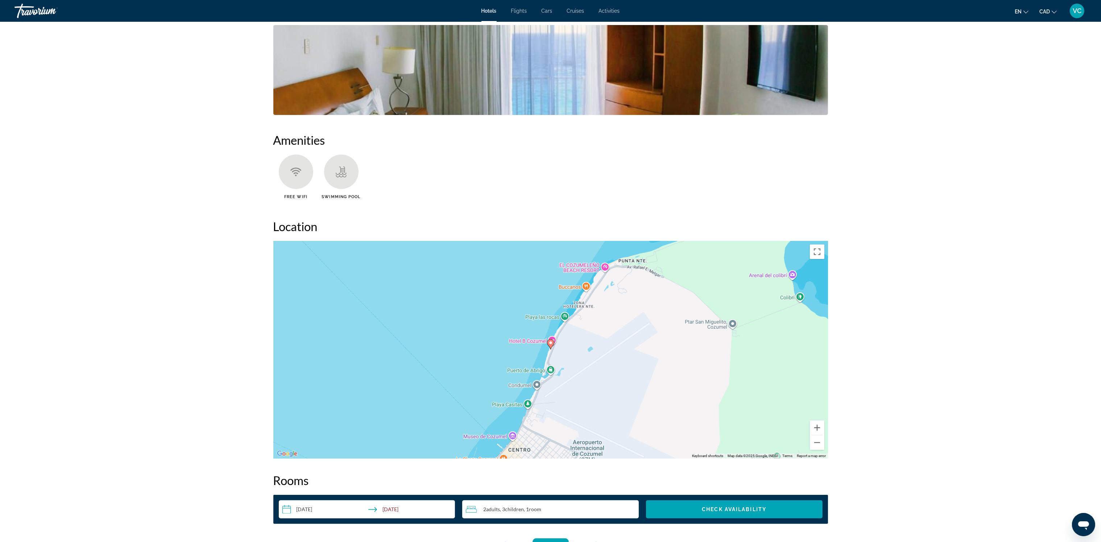
scroll to position [489, 0]
click at [815, 443] on button "Zoom out" at bounding box center [817, 442] width 15 height 15
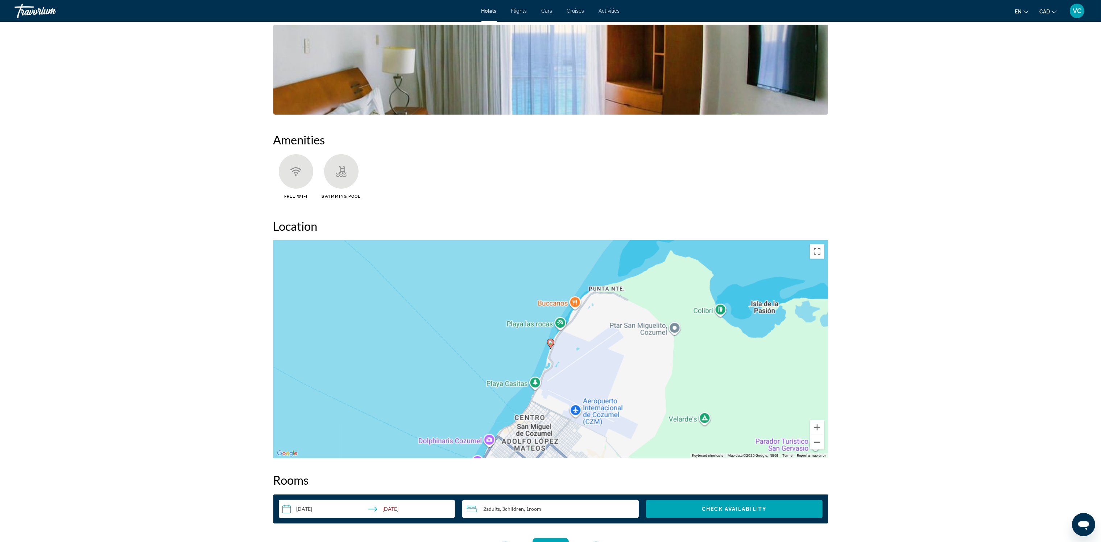
click at [815, 443] on button "Zoom out" at bounding box center [817, 442] width 15 height 15
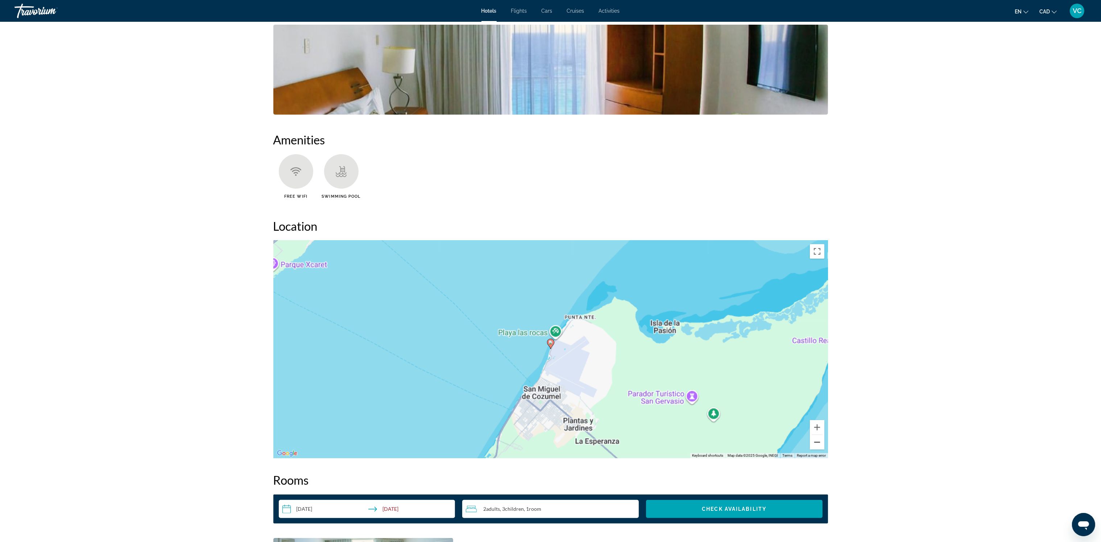
click at [815, 443] on button "Zoom out" at bounding box center [817, 442] width 15 height 15
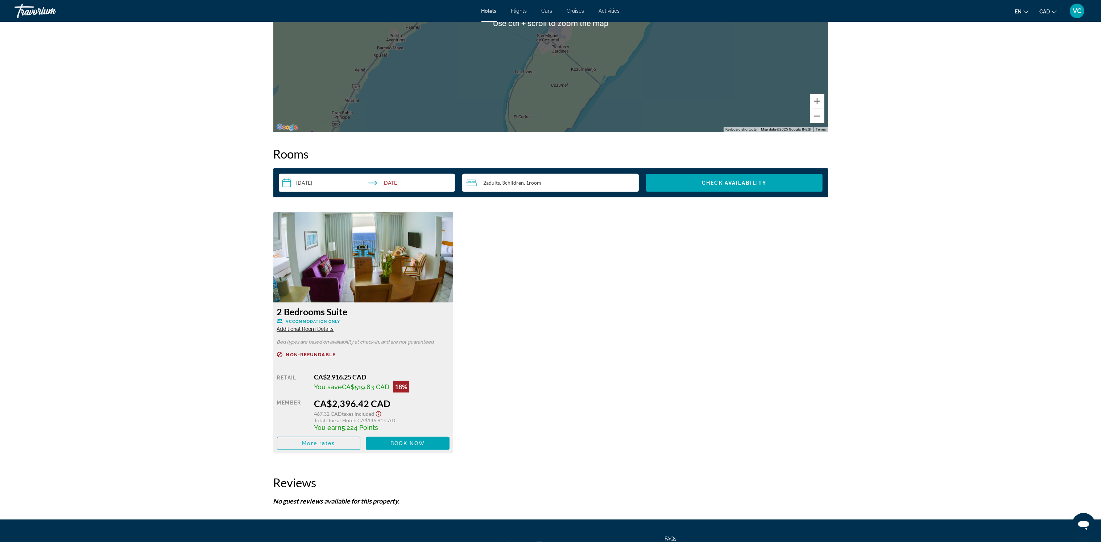
scroll to position [815, 0]
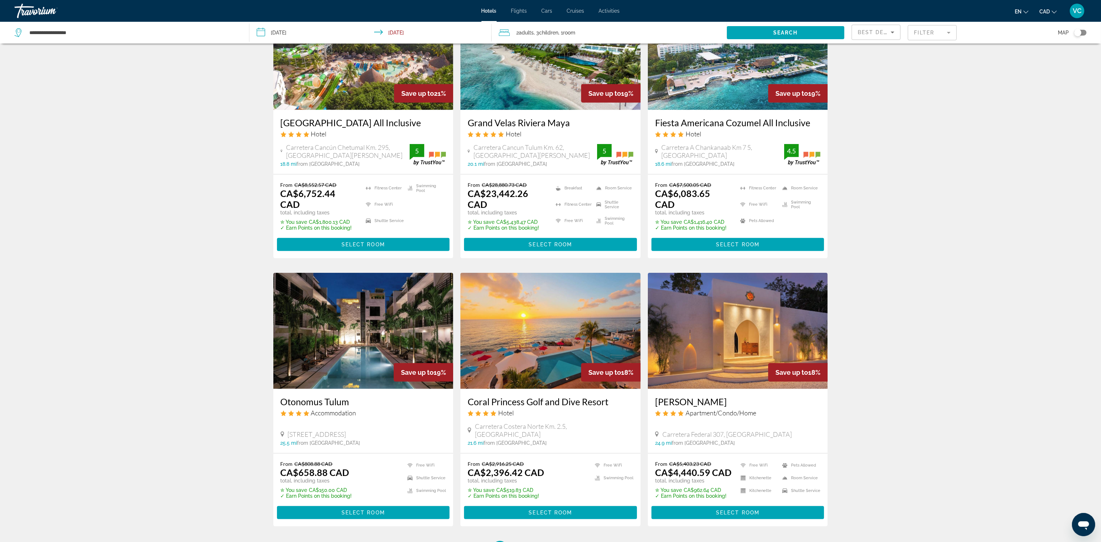
scroll to position [719, 0]
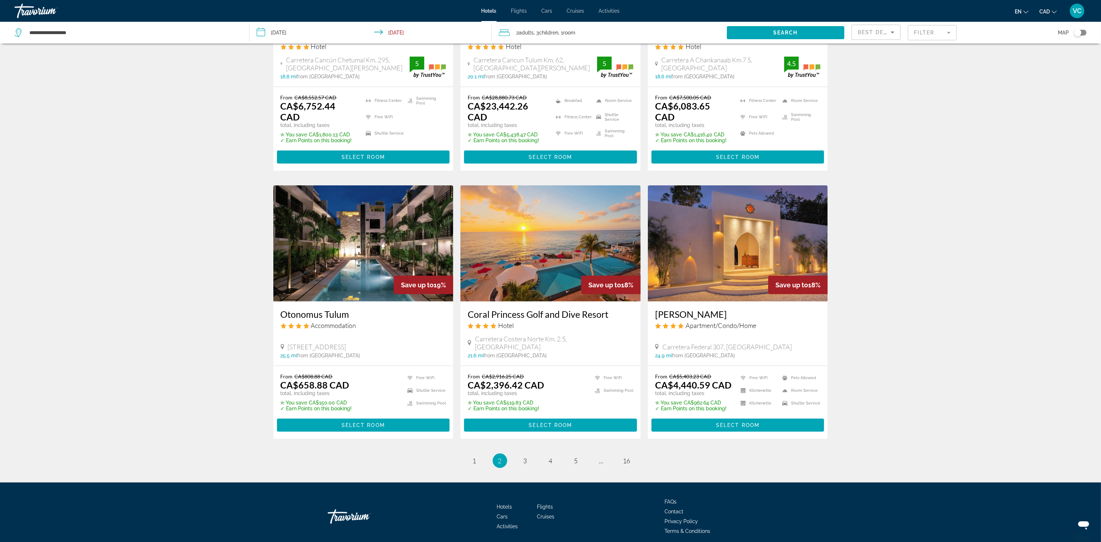
click at [707, 233] on img "Main content" at bounding box center [738, 243] width 180 height 116
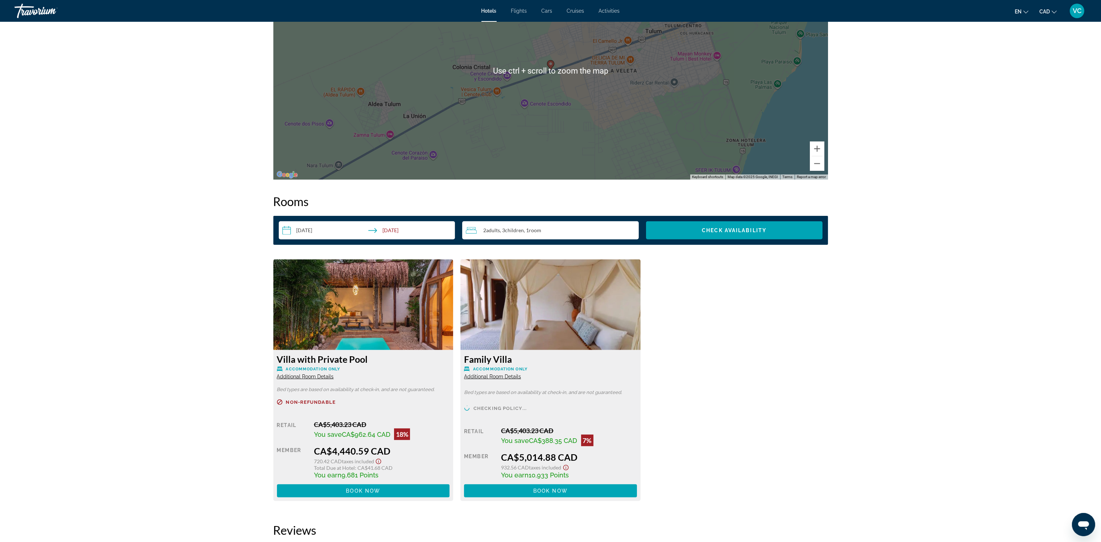
scroll to position [859, 0]
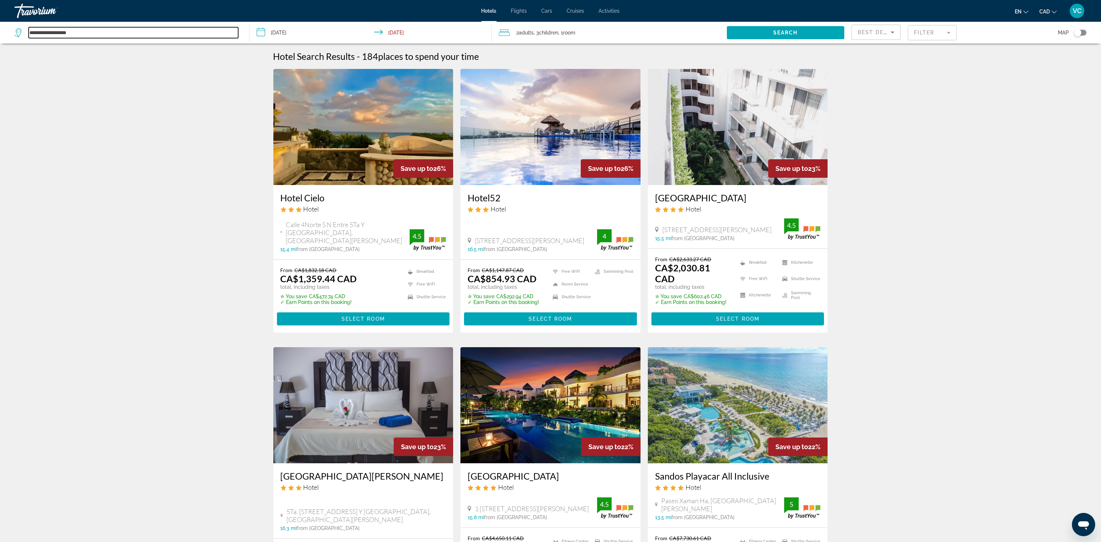
click at [72, 29] on input "**********" at bounding box center [134, 32] width 210 height 11
click at [278, 26] on input "**********" at bounding box center [371, 34] width 245 height 24
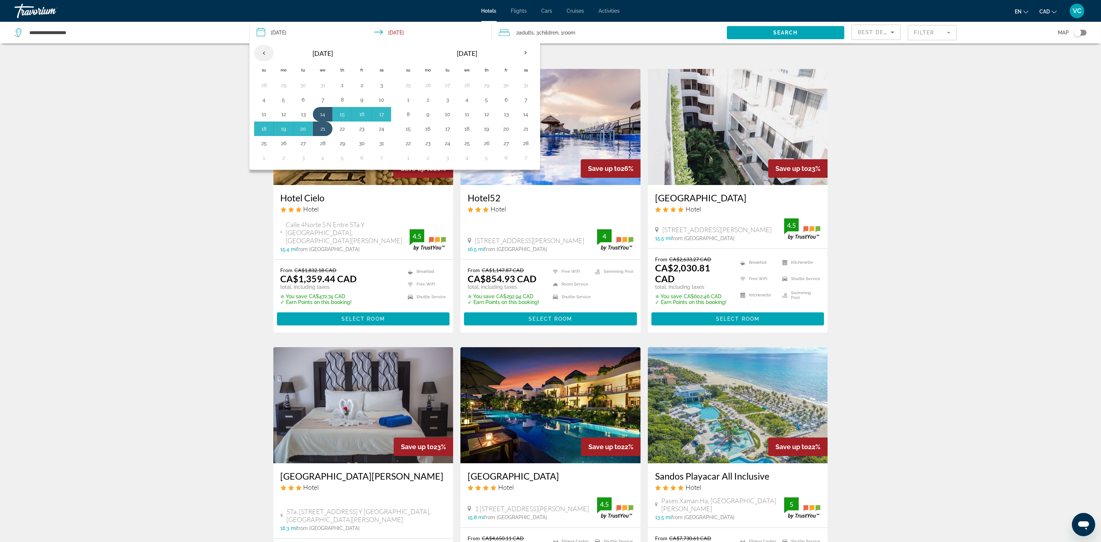
click at [263, 53] on th "Previous month" at bounding box center [264, 53] width 20 height 16
click at [343, 129] on button "20" at bounding box center [342, 129] width 12 height 10
click at [342, 142] on button "27" at bounding box center [342, 143] width 12 height 10
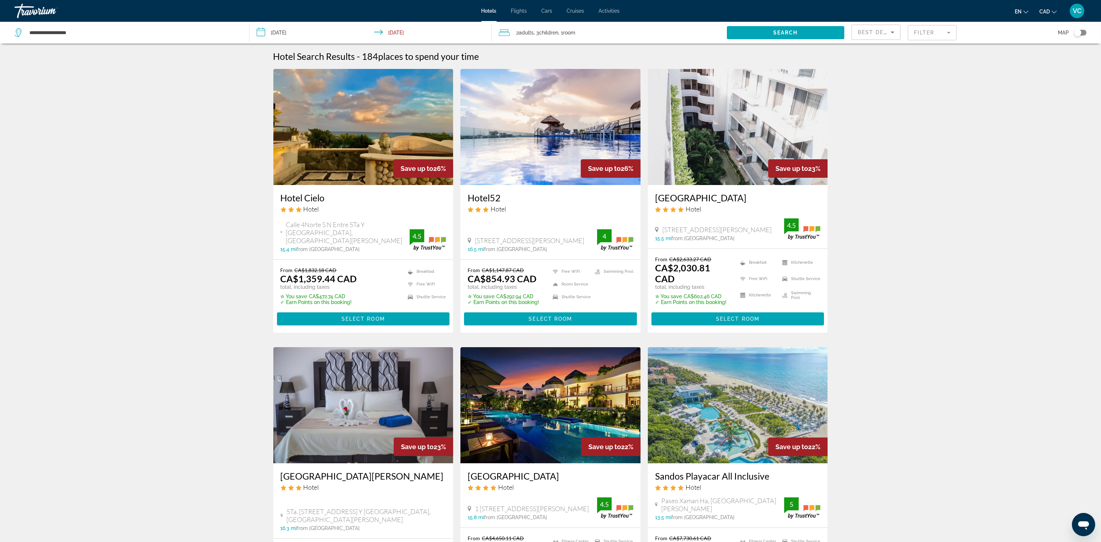
click at [778, 29] on span "Search widget" at bounding box center [785, 32] width 117 height 17
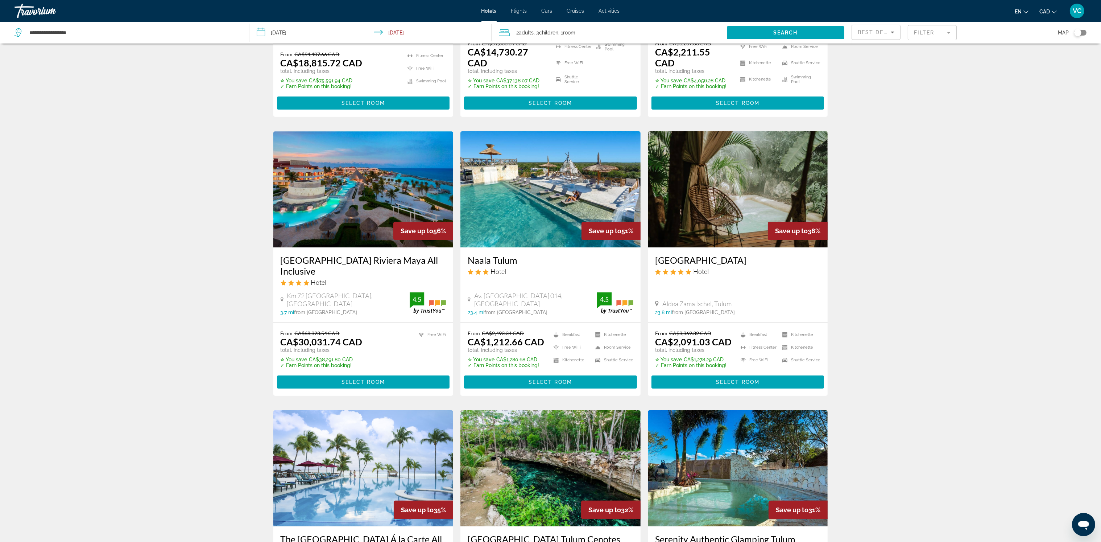
scroll to position [215, 0]
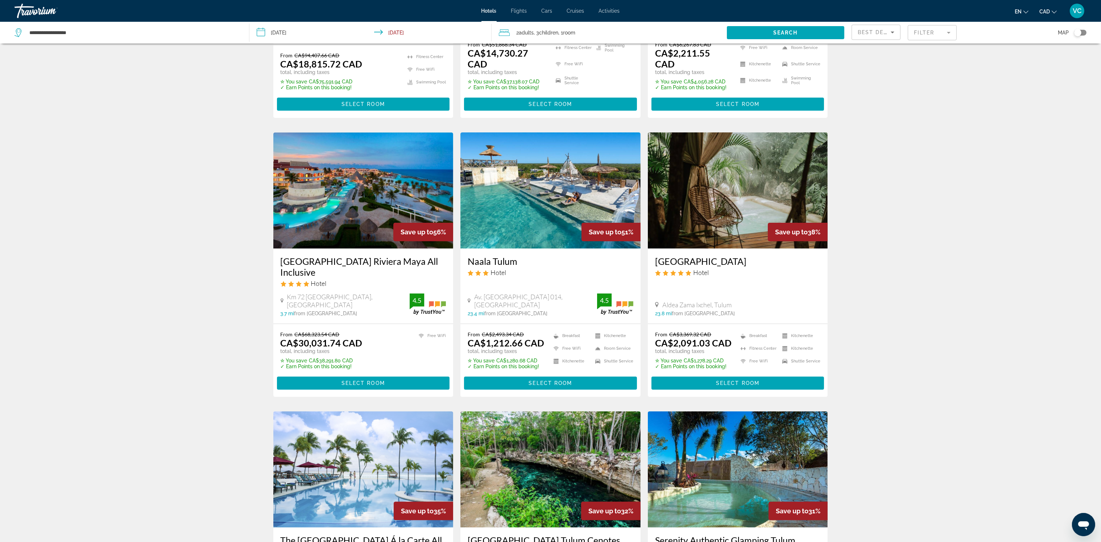
click at [290, 34] on input "**********" at bounding box center [371, 34] width 245 height 24
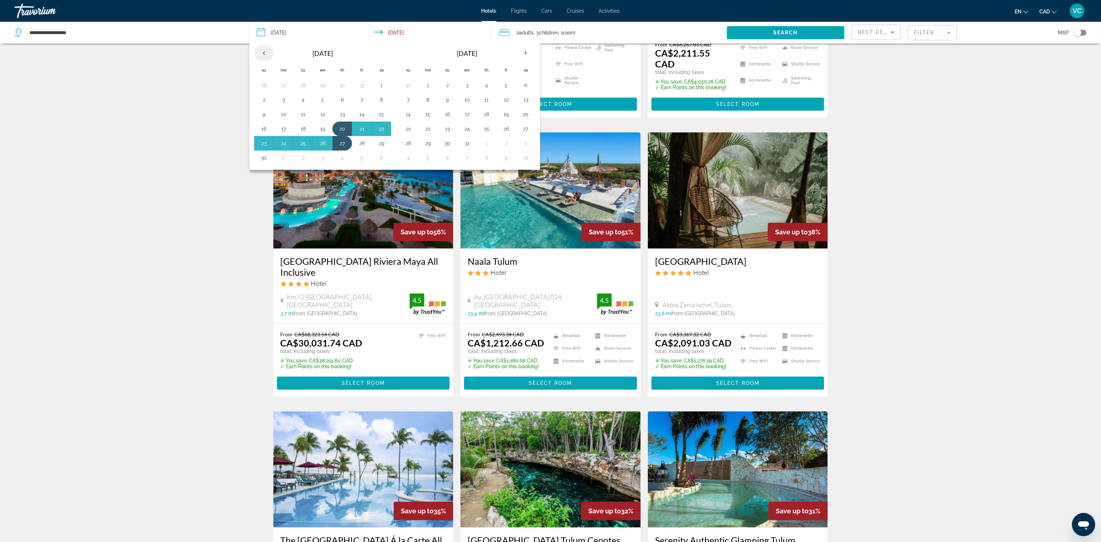
click at [262, 47] on th "Previous month" at bounding box center [264, 53] width 20 height 16
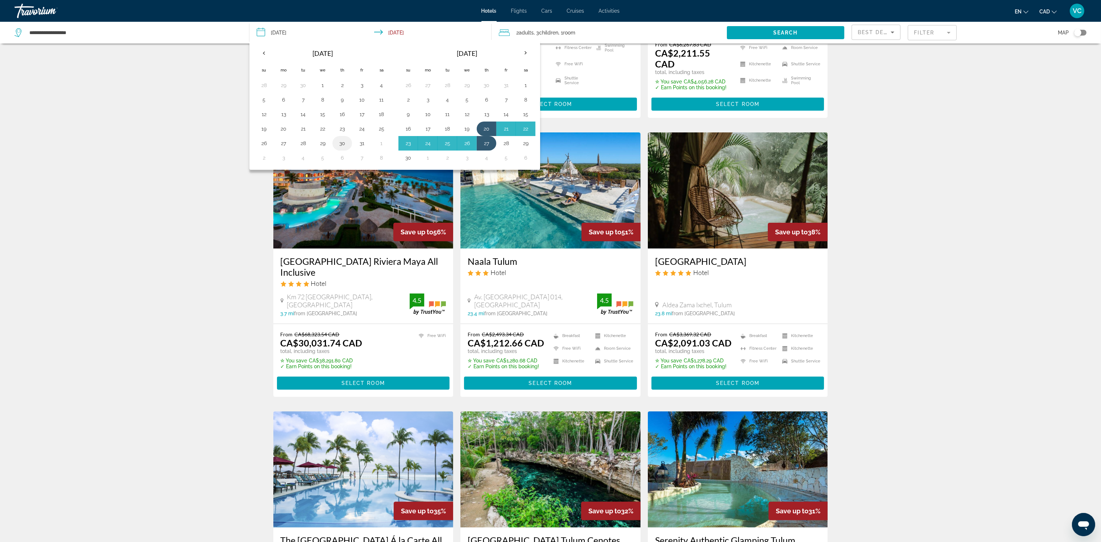
click at [339, 143] on button "30" at bounding box center [342, 143] width 12 height 10
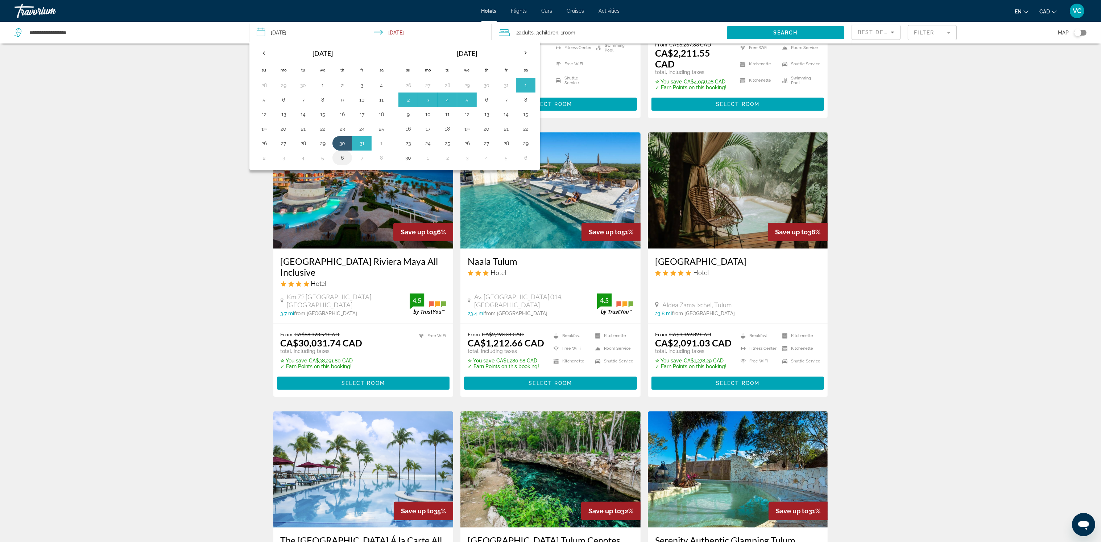
click at [340, 155] on button "6" at bounding box center [342, 158] width 12 height 10
type input "**********"
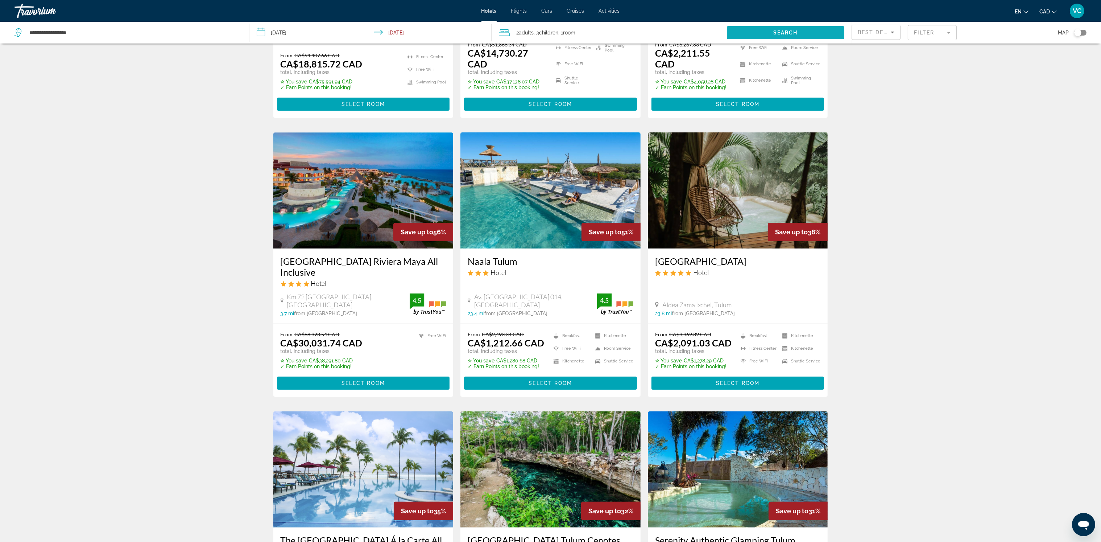
click at [757, 28] on span "Search widget" at bounding box center [785, 32] width 117 height 17
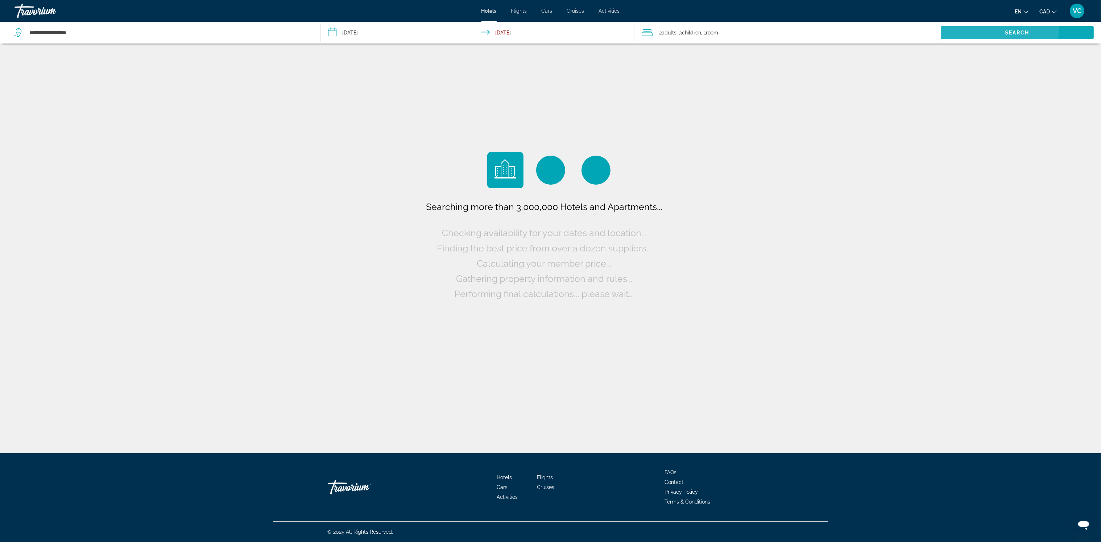
scroll to position [0, 0]
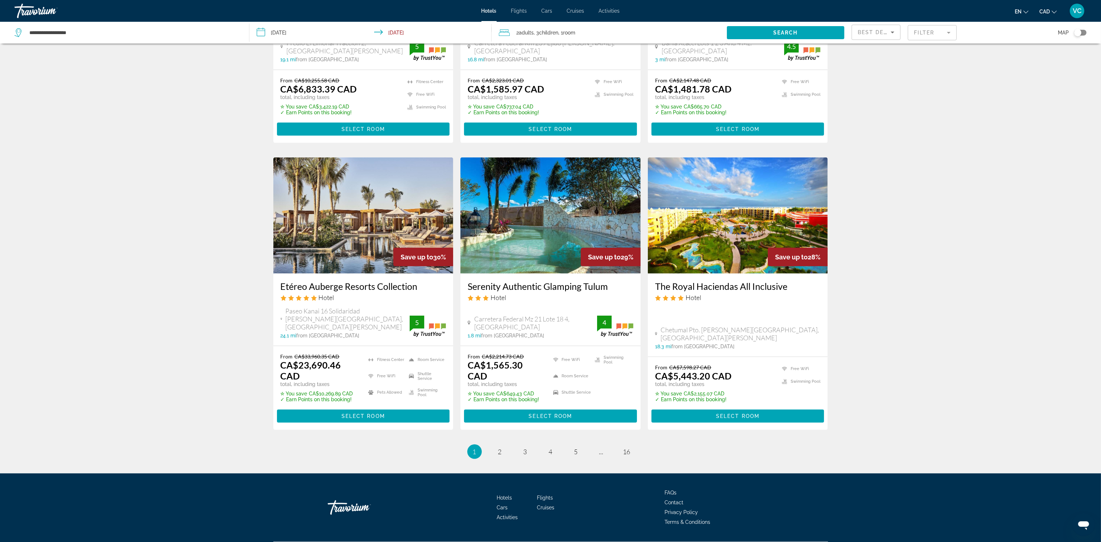
scroll to position [738, 0]
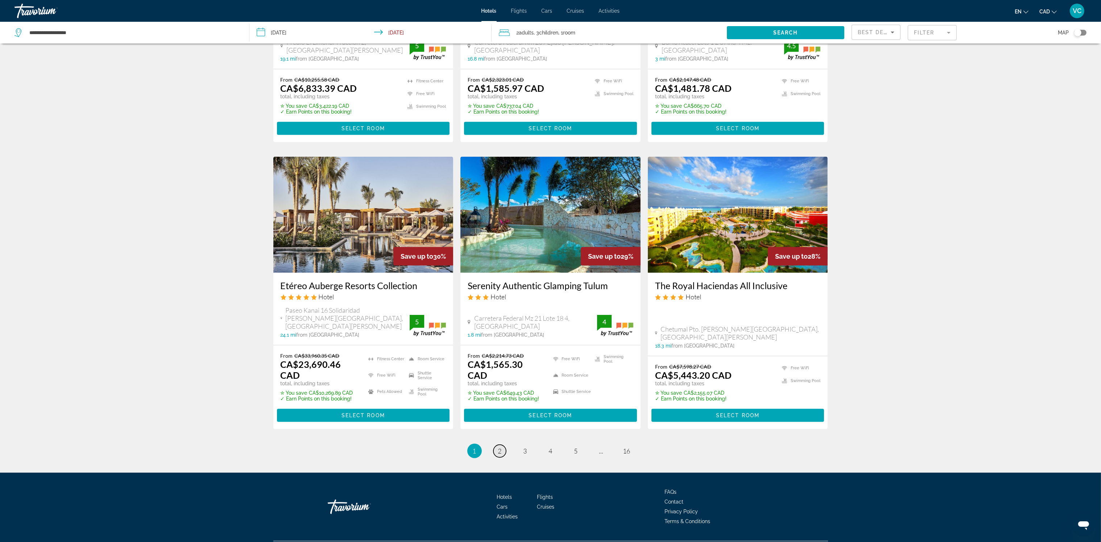
click at [500, 447] on span "2" at bounding box center [500, 451] width 4 height 8
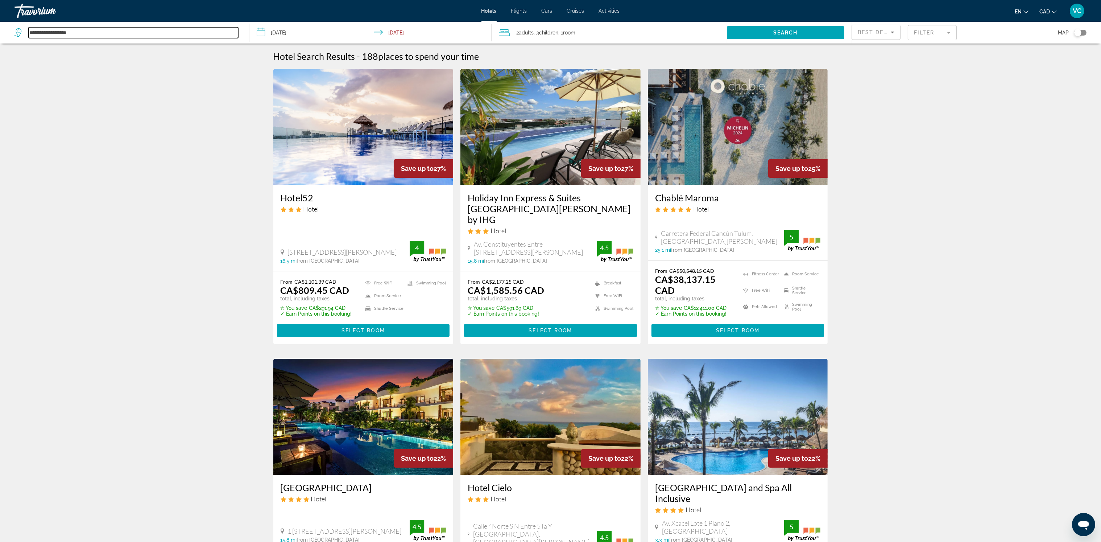
click at [76, 29] on input "**********" at bounding box center [134, 32] width 210 height 11
drag, startPoint x: 84, startPoint y: 31, endPoint x: -2, endPoint y: 34, distance: 86.0
click at [0, 34] on html "**********" at bounding box center [550, 271] width 1101 height 542
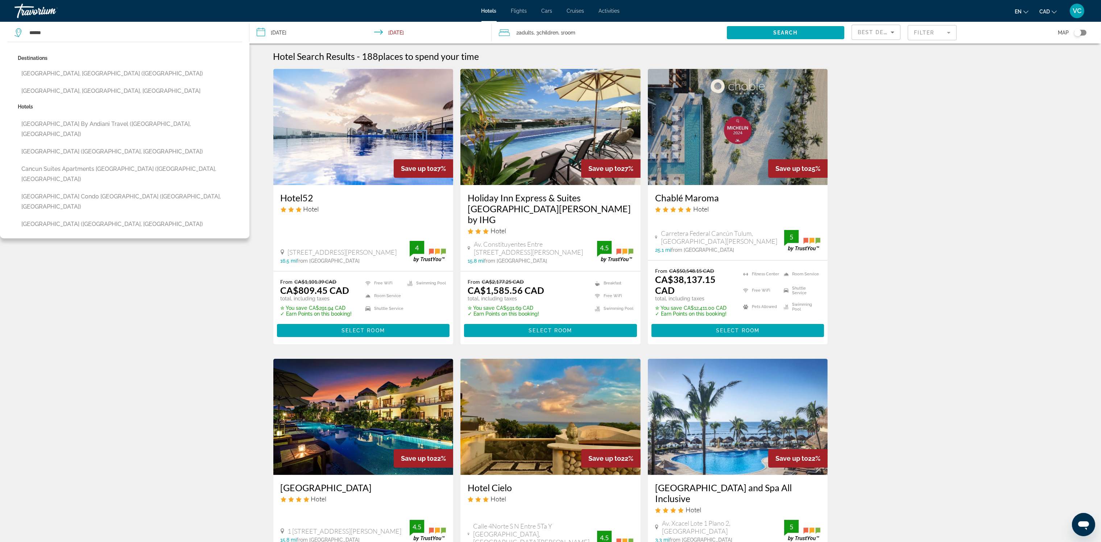
click at [51, 75] on button "[GEOGRAPHIC_DATA], [GEOGRAPHIC_DATA] ([GEOGRAPHIC_DATA])" at bounding box center [130, 74] width 224 height 14
type input "**********"
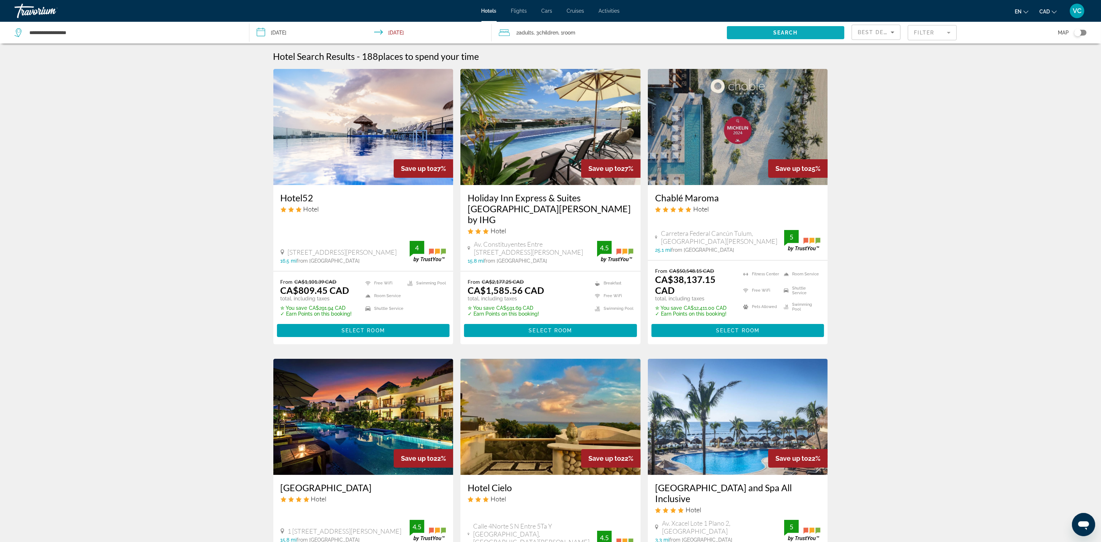
click at [783, 36] on span "Search widget" at bounding box center [785, 32] width 117 height 17
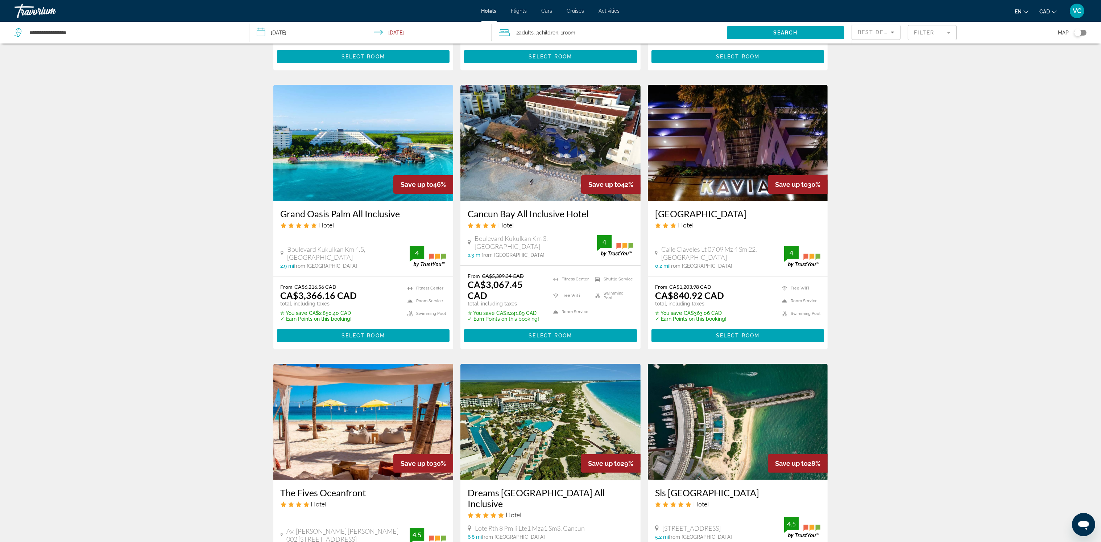
scroll to position [270, 0]
click at [336, 166] on img "Main content" at bounding box center [363, 143] width 180 height 116
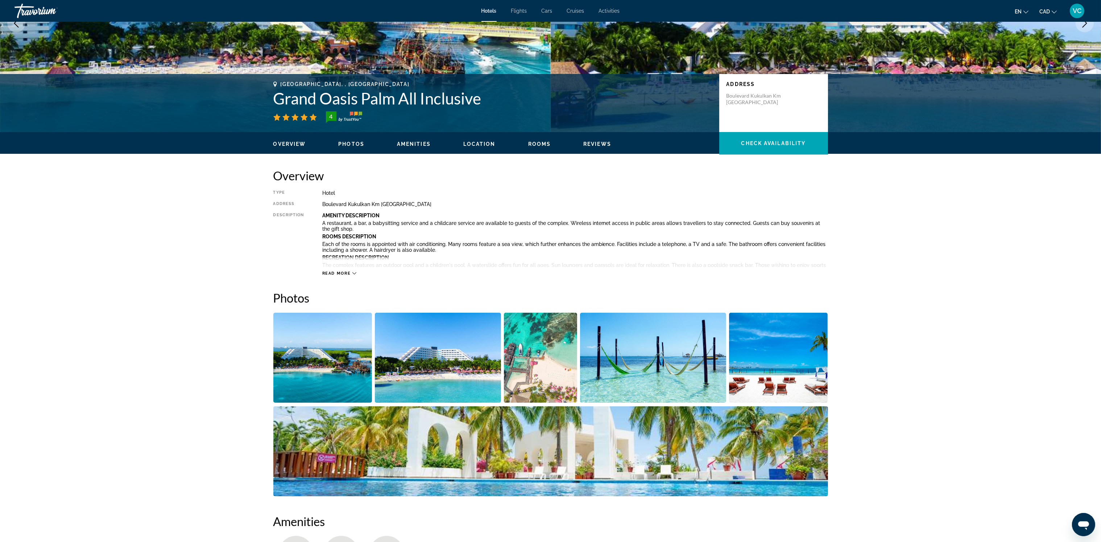
scroll to position [108, 0]
click at [302, 352] on img "Open full-screen image slider" at bounding box center [322, 357] width 99 height 90
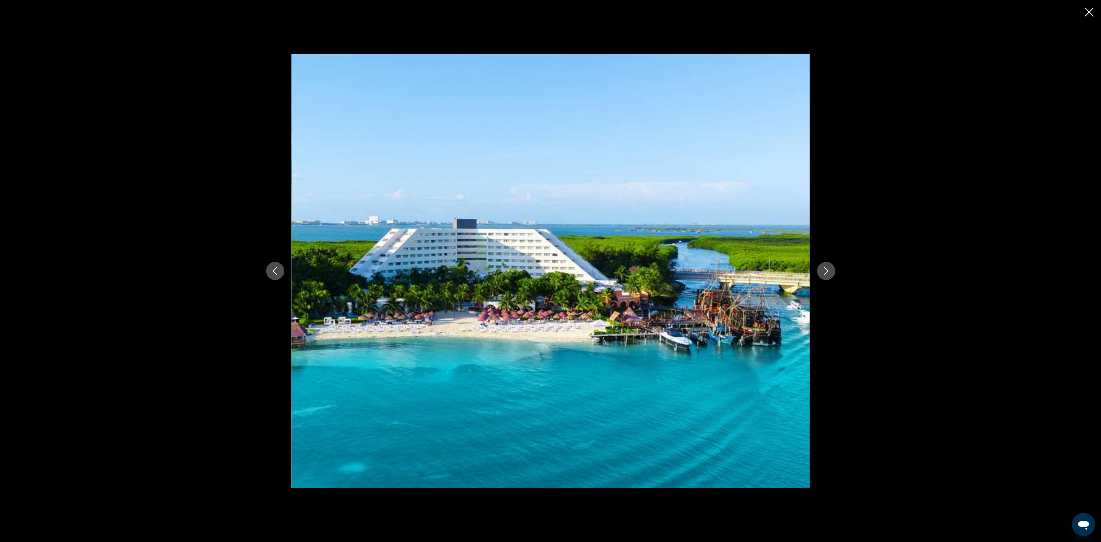
click at [820, 270] on button "Next image" at bounding box center [826, 271] width 18 height 18
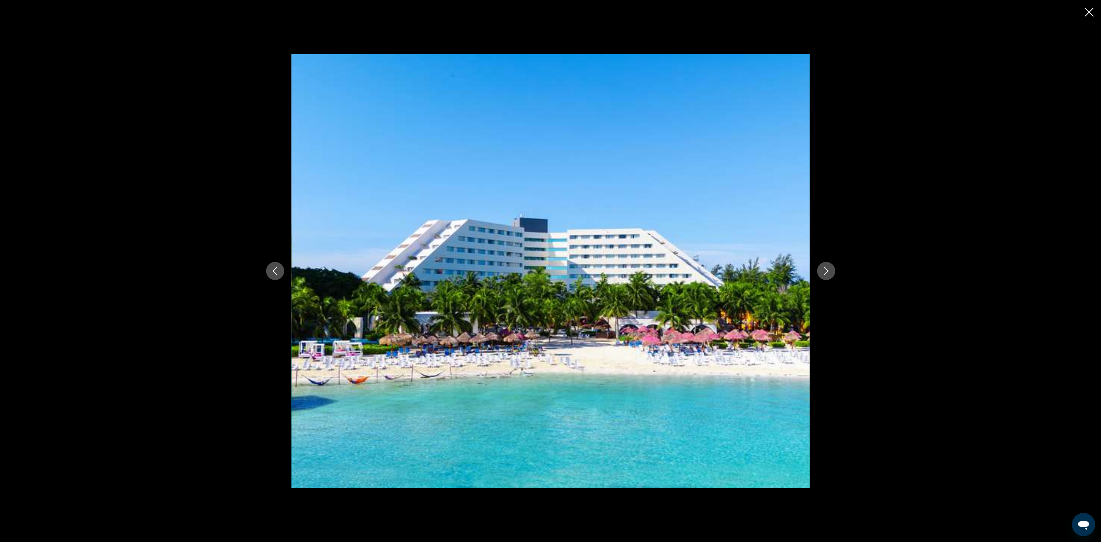
click at [820, 270] on button "Next image" at bounding box center [826, 271] width 18 height 18
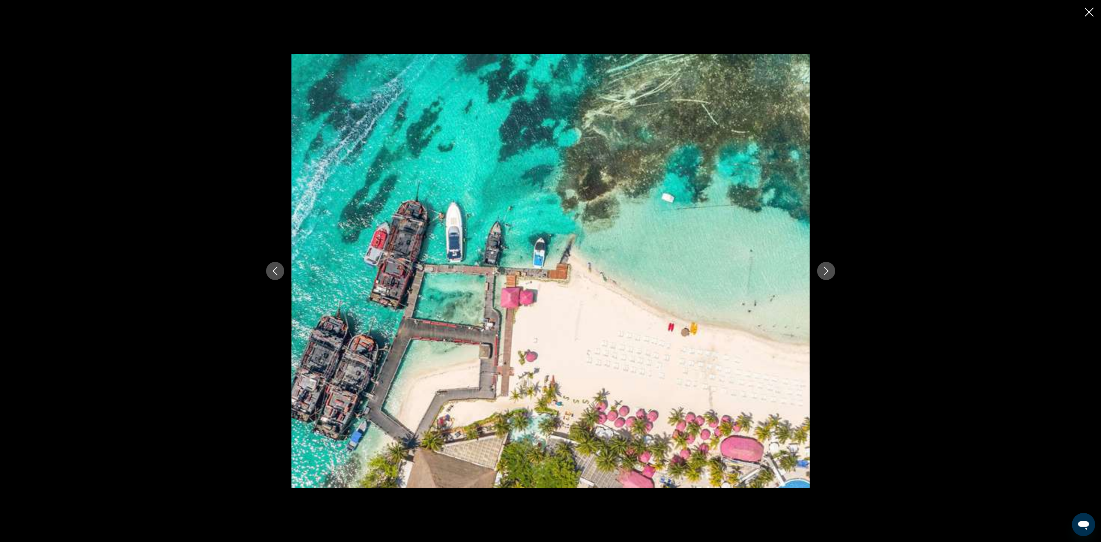
click at [820, 270] on button "Next image" at bounding box center [826, 271] width 18 height 18
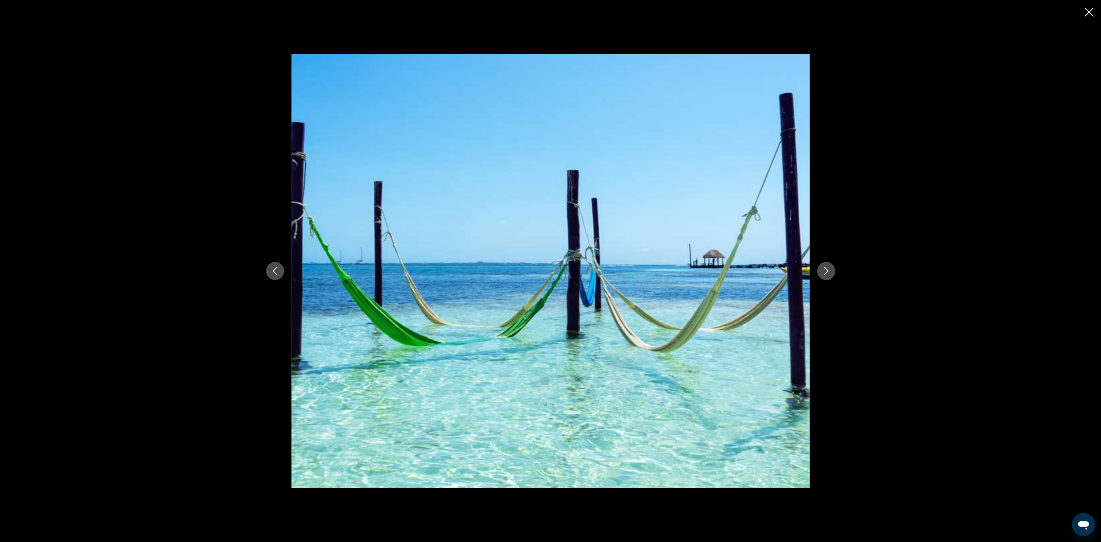
click at [820, 270] on button "Next image" at bounding box center [826, 271] width 18 height 18
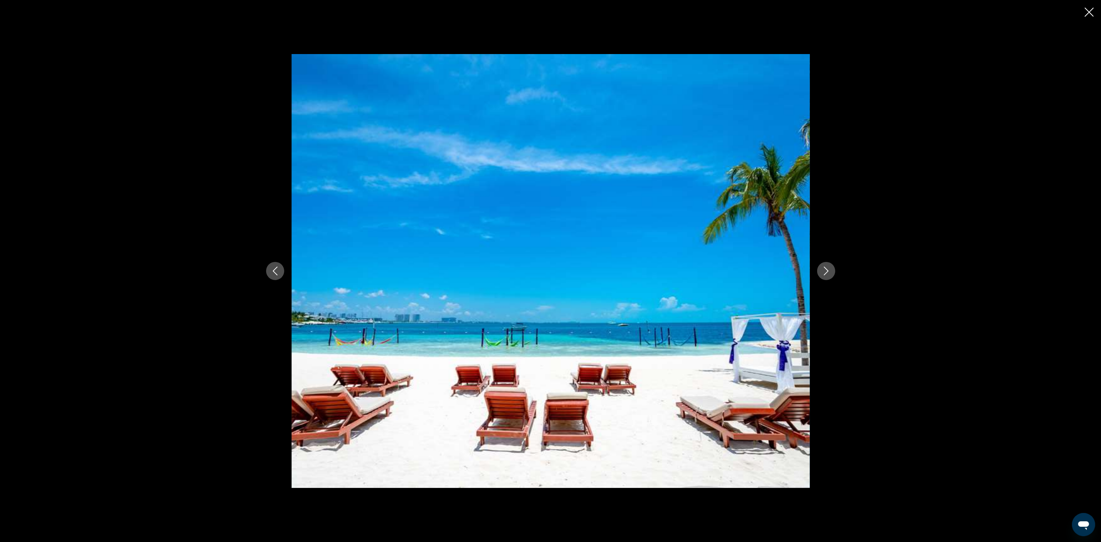
click at [820, 270] on button "Next image" at bounding box center [826, 271] width 18 height 18
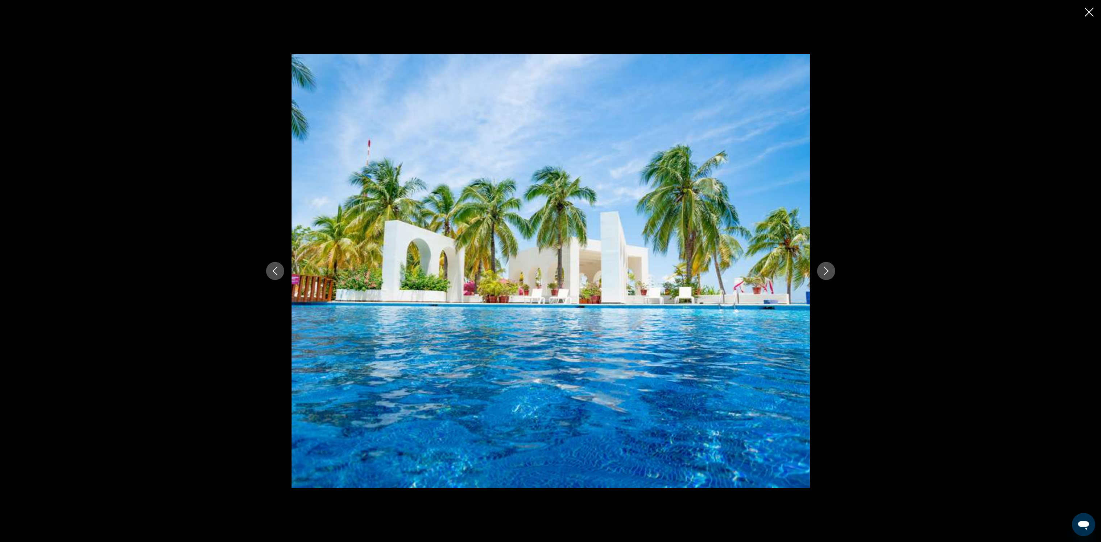
click at [820, 270] on button "Next image" at bounding box center [826, 271] width 18 height 18
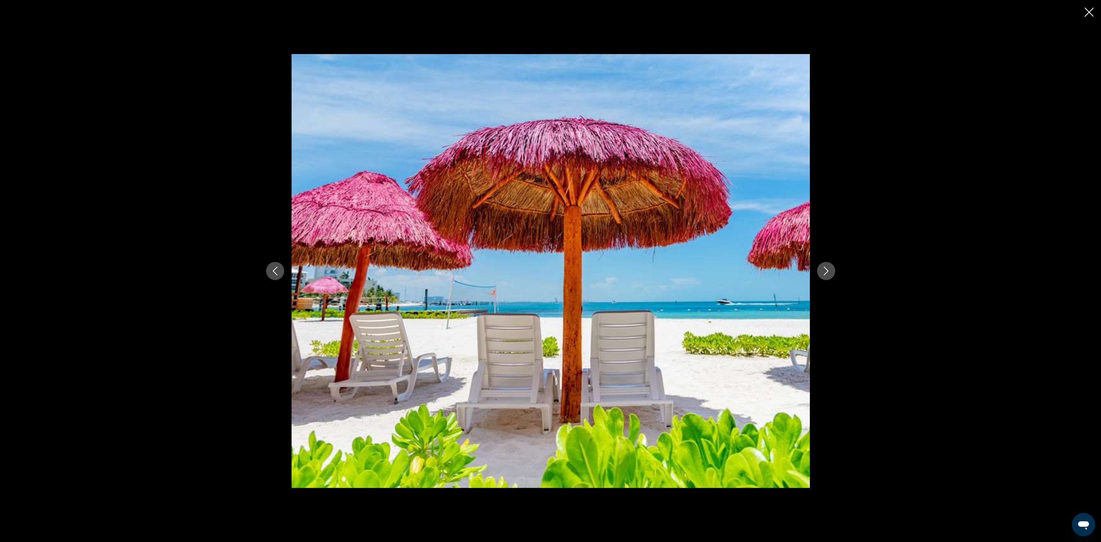
click at [820, 270] on button "Next image" at bounding box center [826, 271] width 18 height 18
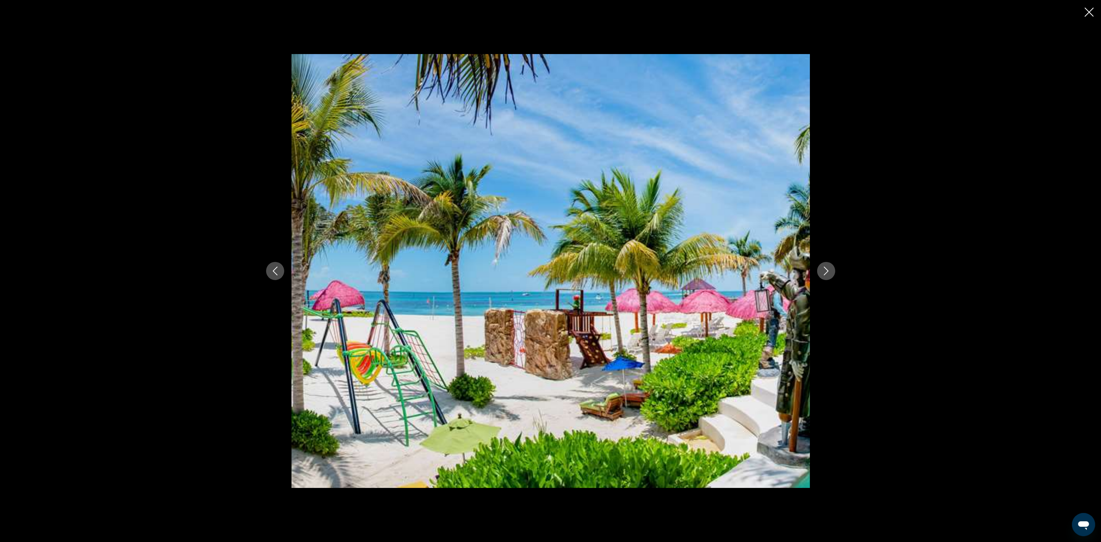
click at [820, 270] on button "Next image" at bounding box center [826, 271] width 18 height 18
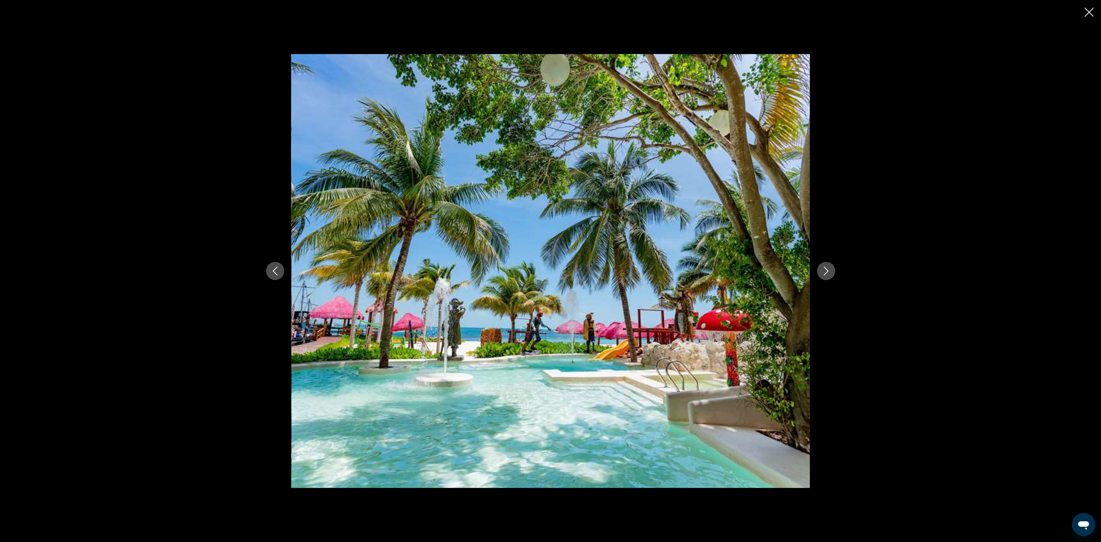
click at [820, 270] on button "Next image" at bounding box center [826, 271] width 18 height 18
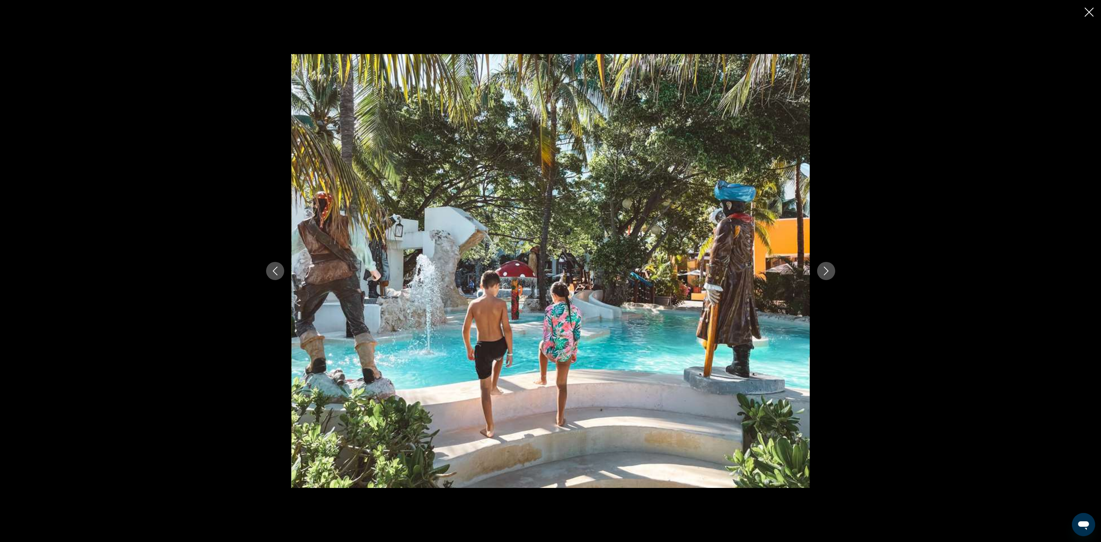
click at [820, 270] on button "Next image" at bounding box center [826, 271] width 18 height 18
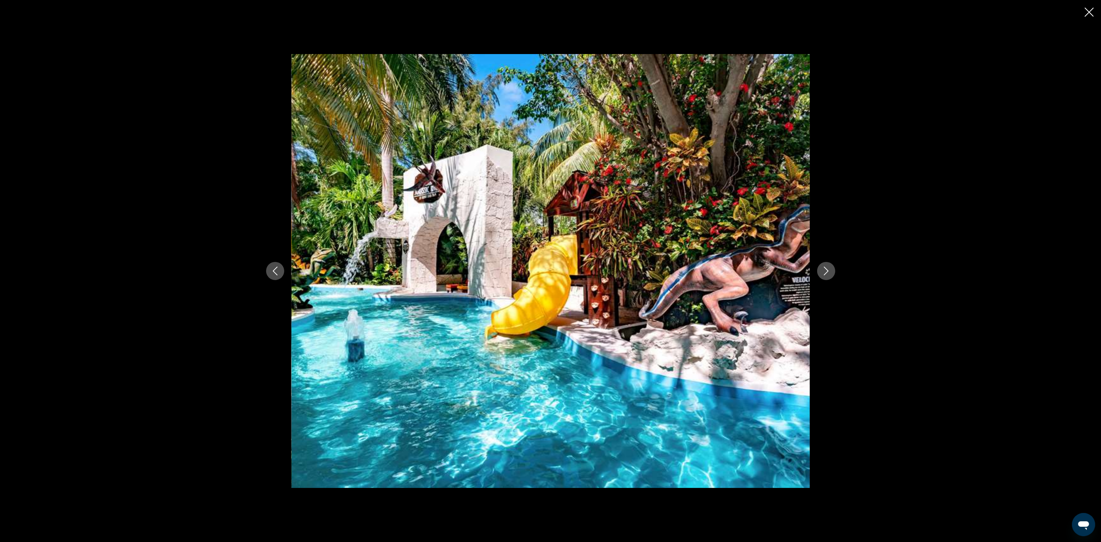
click at [273, 277] on button "Previous image" at bounding box center [275, 271] width 18 height 18
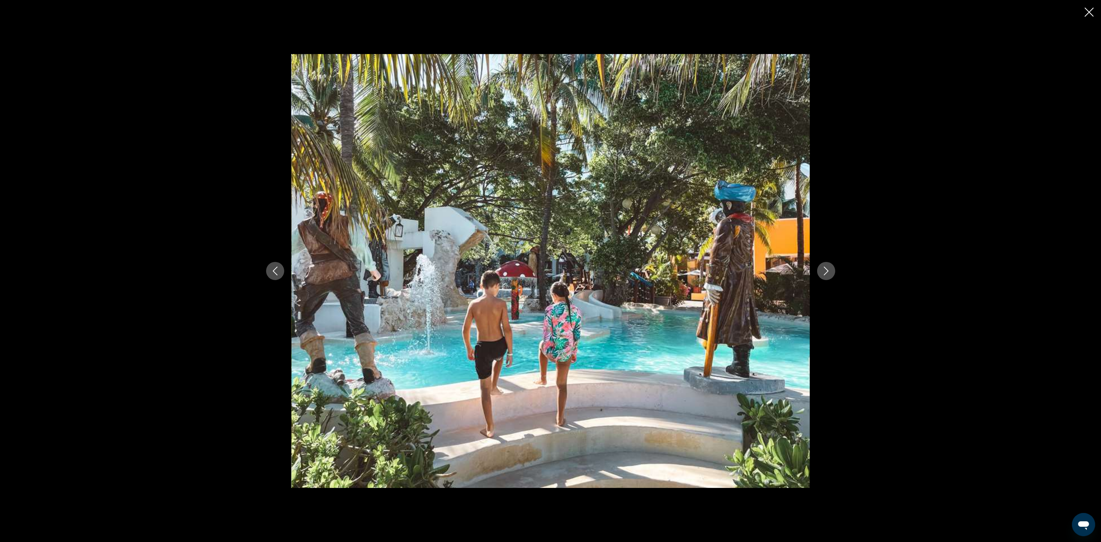
click at [826, 264] on button "Next image" at bounding box center [826, 271] width 18 height 18
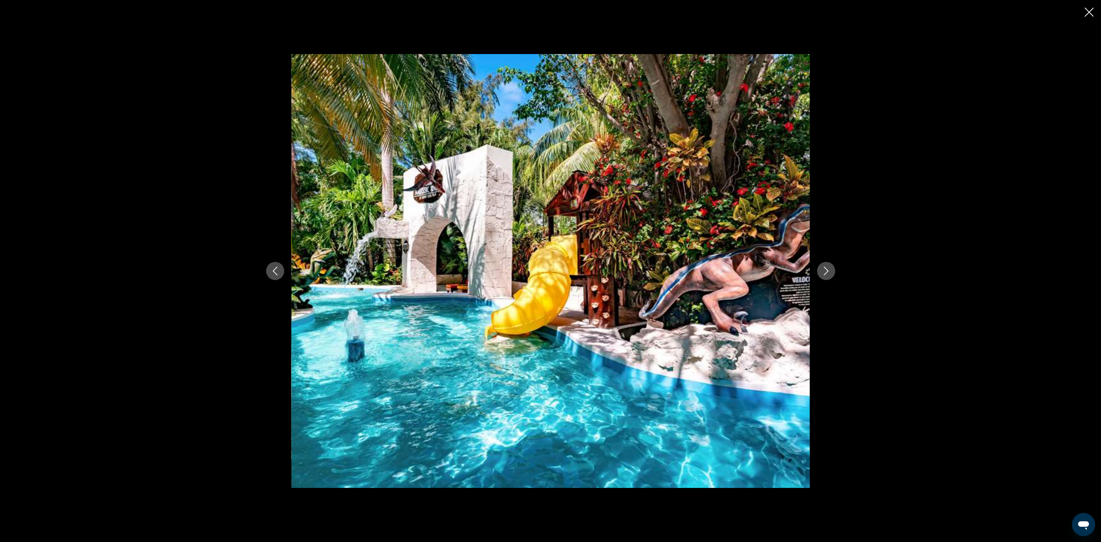
click at [826, 263] on button "Next image" at bounding box center [826, 271] width 18 height 18
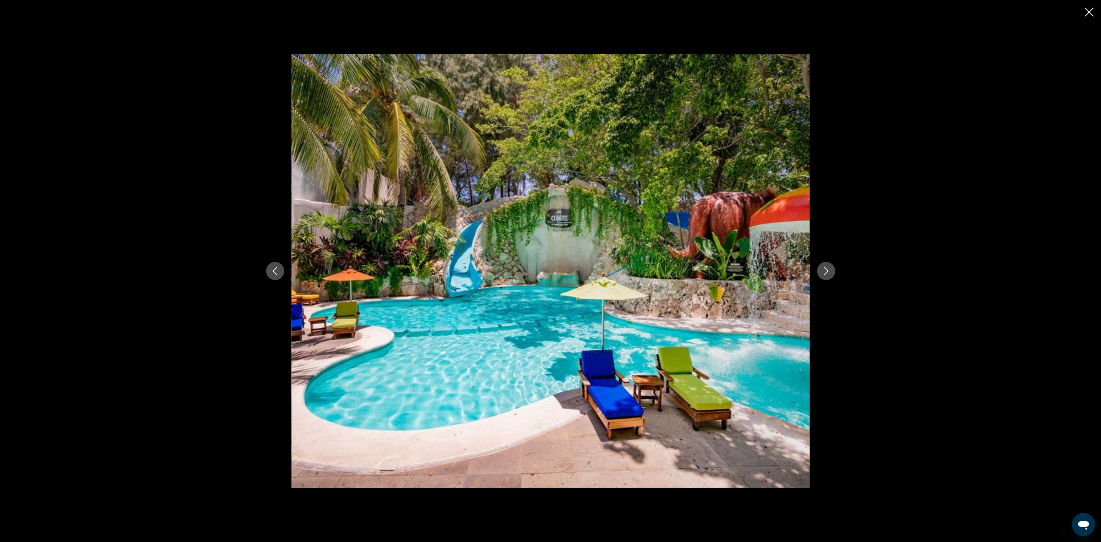
click at [826, 263] on button "Next image" at bounding box center [826, 271] width 18 height 18
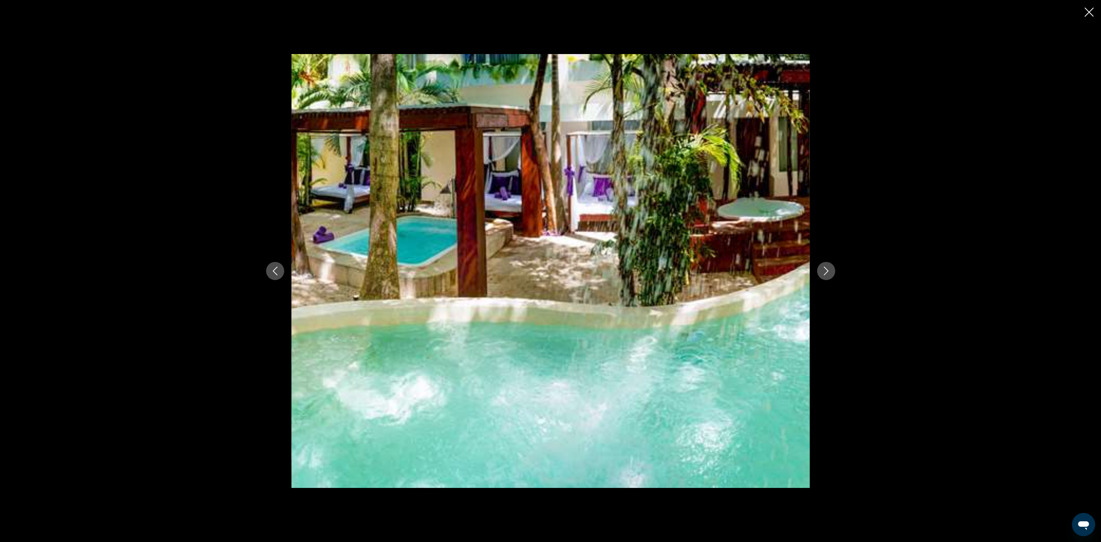
click at [826, 262] on button "Next image" at bounding box center [826, 271] width 18 height 18
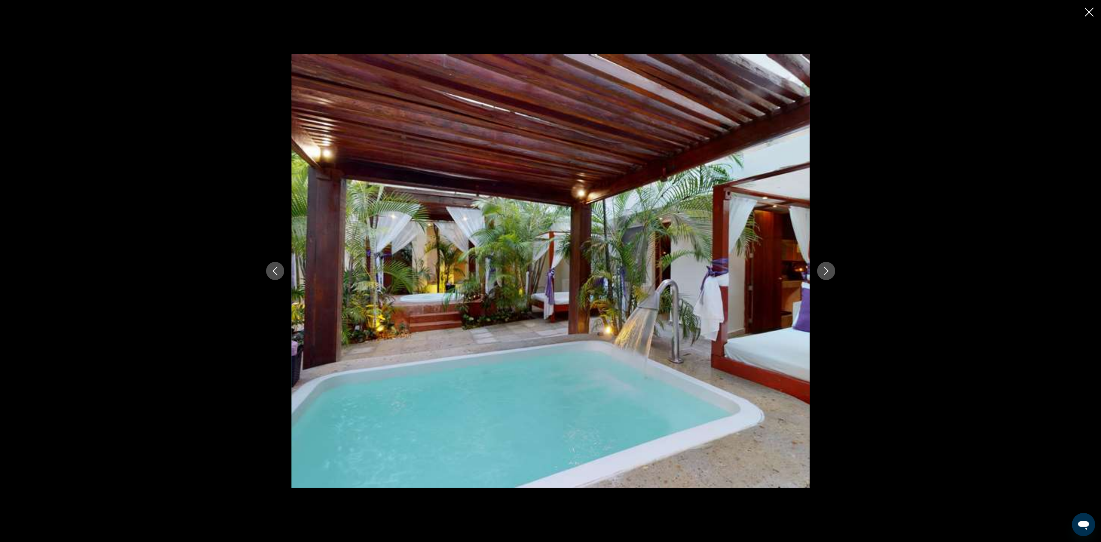
click at [826, 262] on button "Next image" at bounding box center [826, 271] width 18 height 18
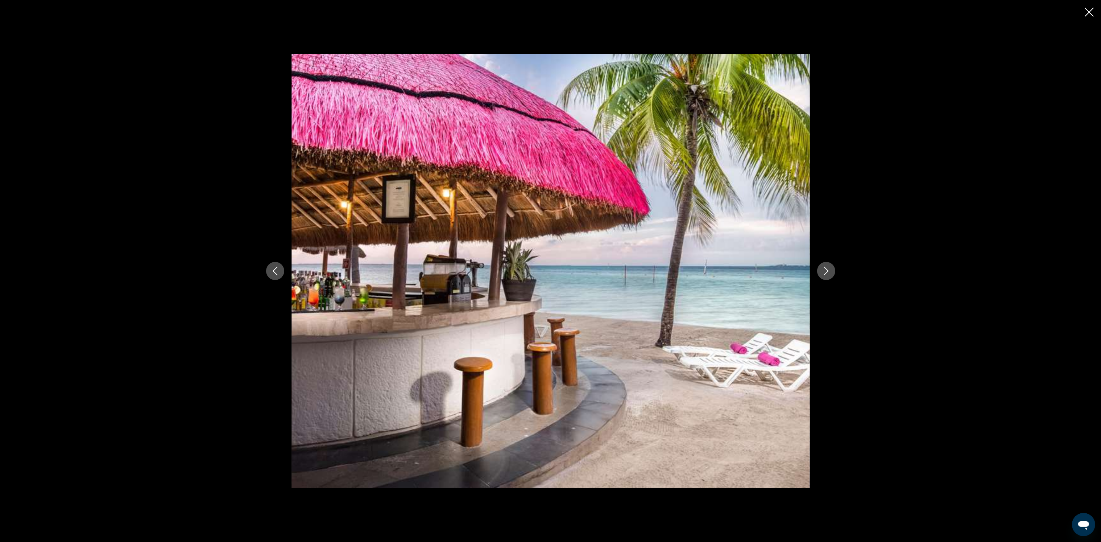
click at [826, 259] on div "prev next" at bounding box center [551, 270] width 584 height 433
click at [827, 270] on icon "Next image" at bounding box center [826, 270] width 5 height 9
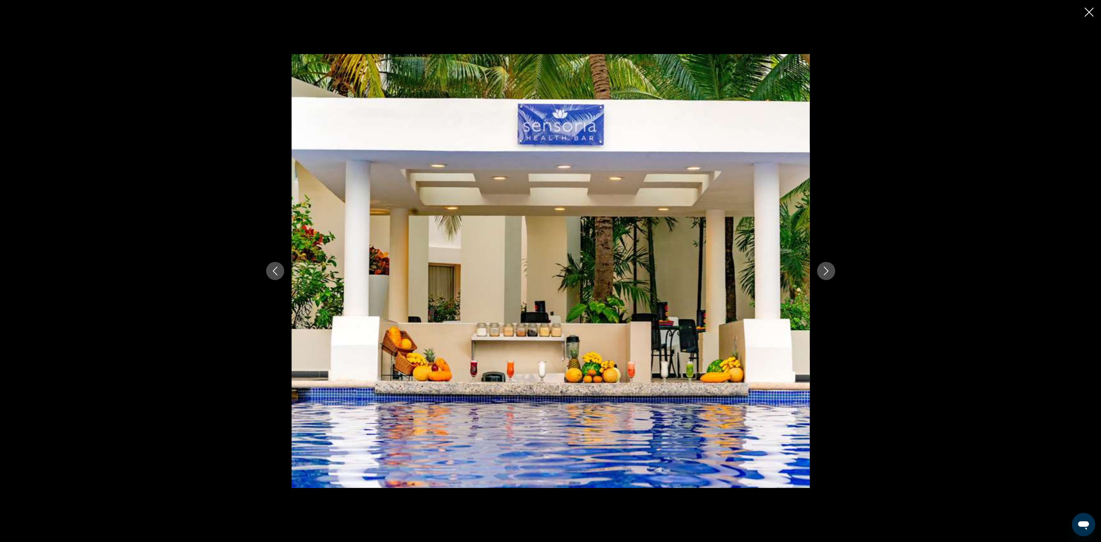
click at [827, 269] on icon "Next image" at bounding box center [826, 270] width 5 height 9
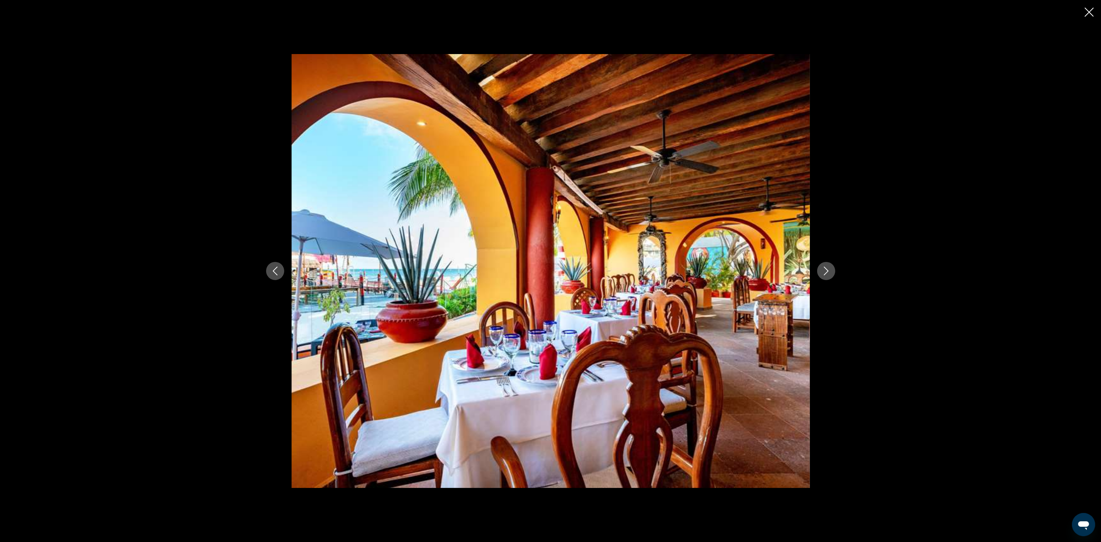
click at [827, 269] on icon "Next image" at bounding box center [826, 270] width 5 height 9
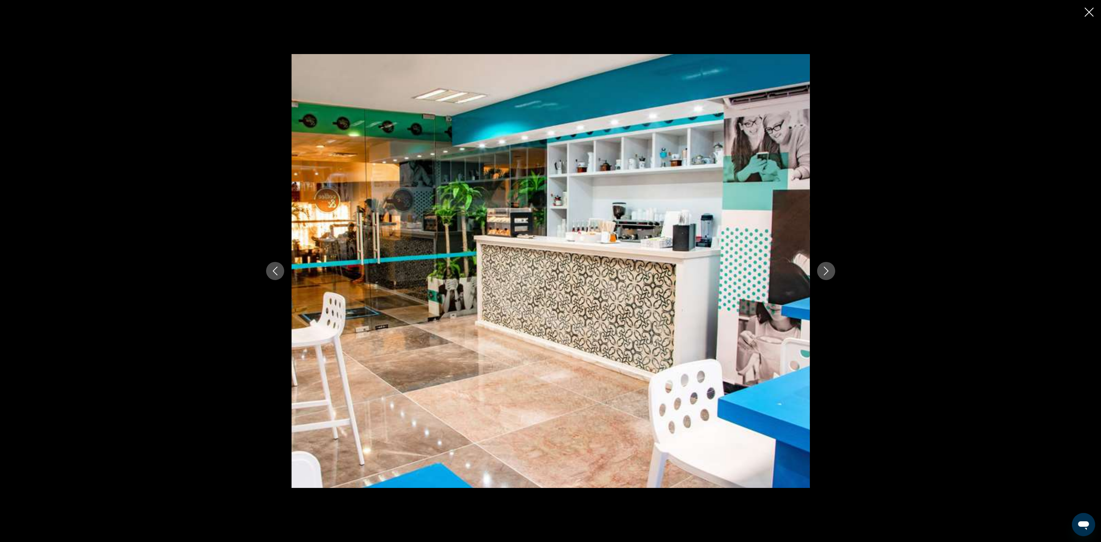
click at [827, 269] on icon "Next image" at bounding box center [826, 270] width 5 height 9
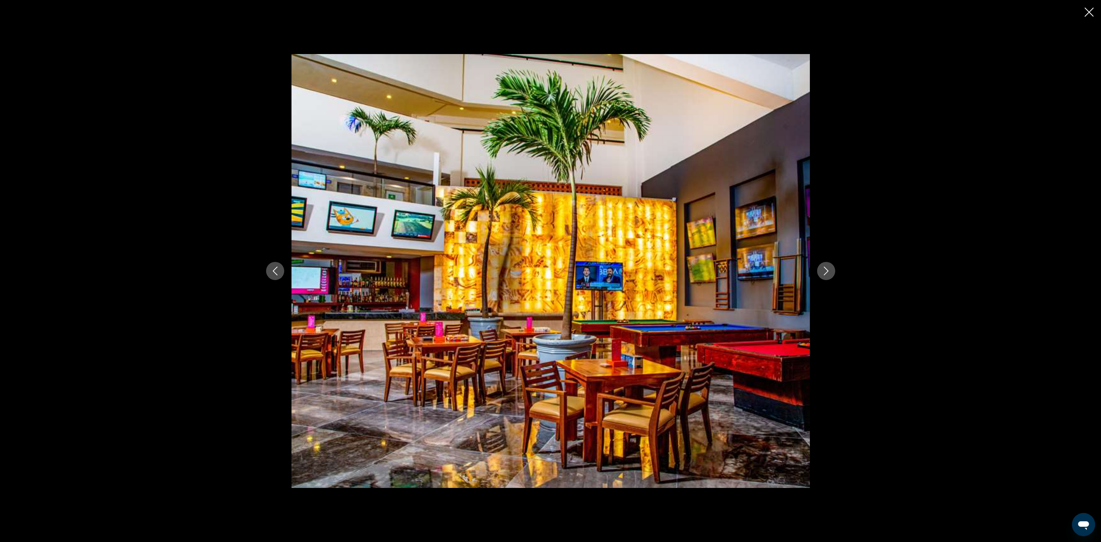
click at [827, 269] on icon "Next image" at bounding box center [826, 270] width 9 height 9
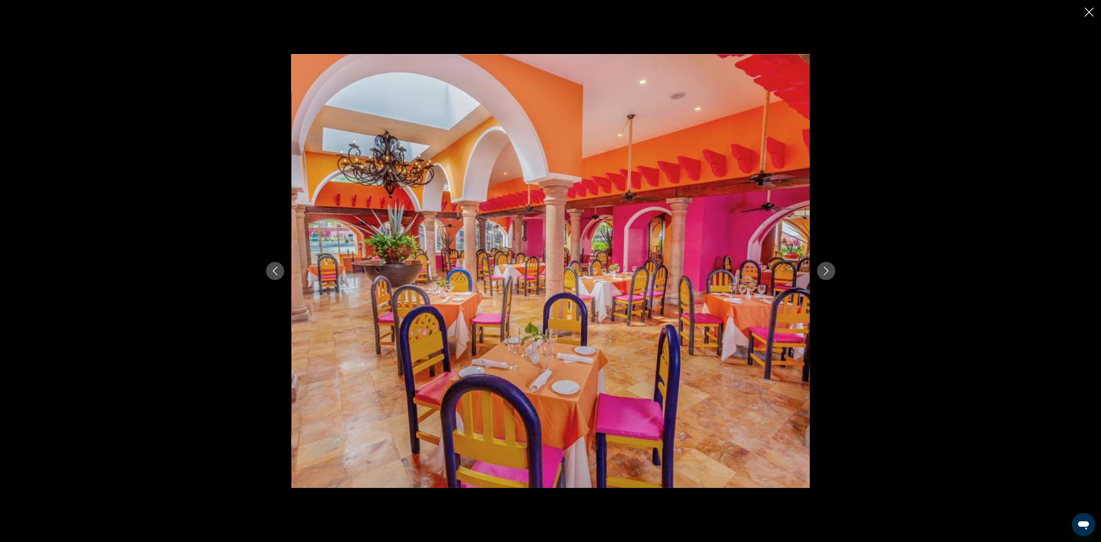
click at [275, 270] on icon "Previous image" at bounding box center [275, 270] width 9 height 9
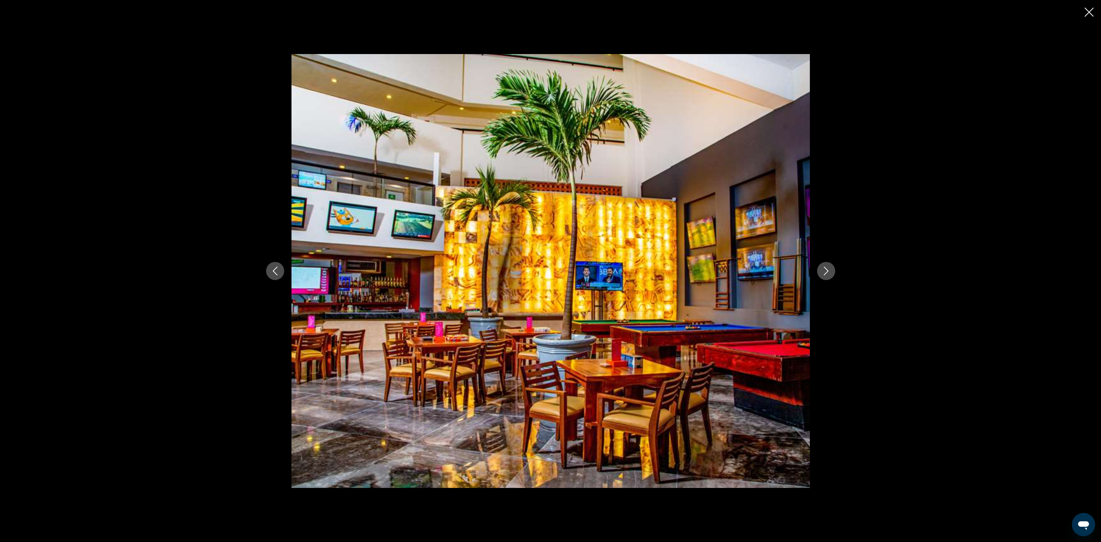
click at [827, 266] on button "Next image" at bounding box center [826, 271] width 18 height 18
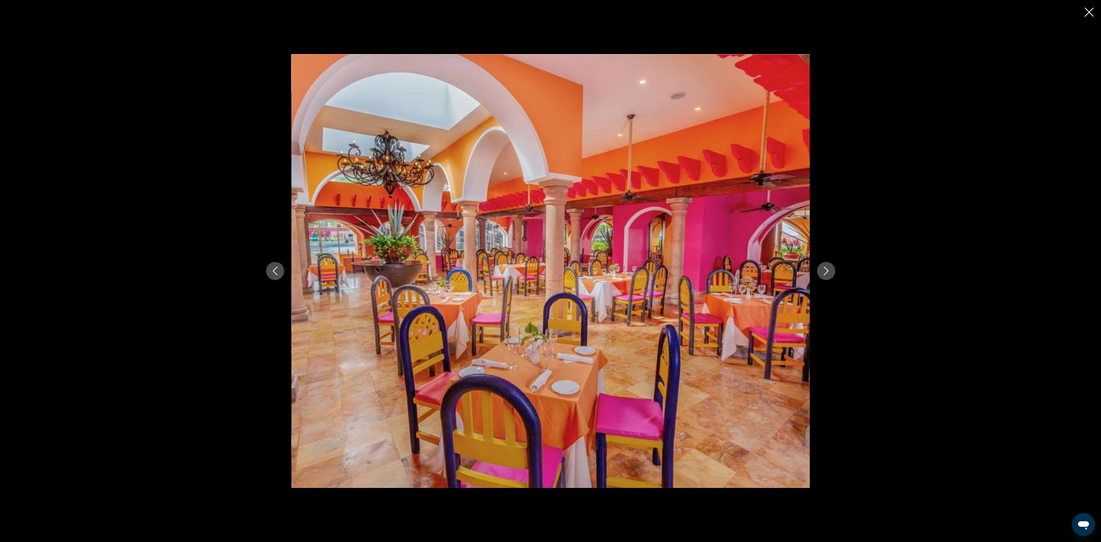
click at [827, 266] on icon "Next image" at bounding box center [826, 270] width 9 height 9
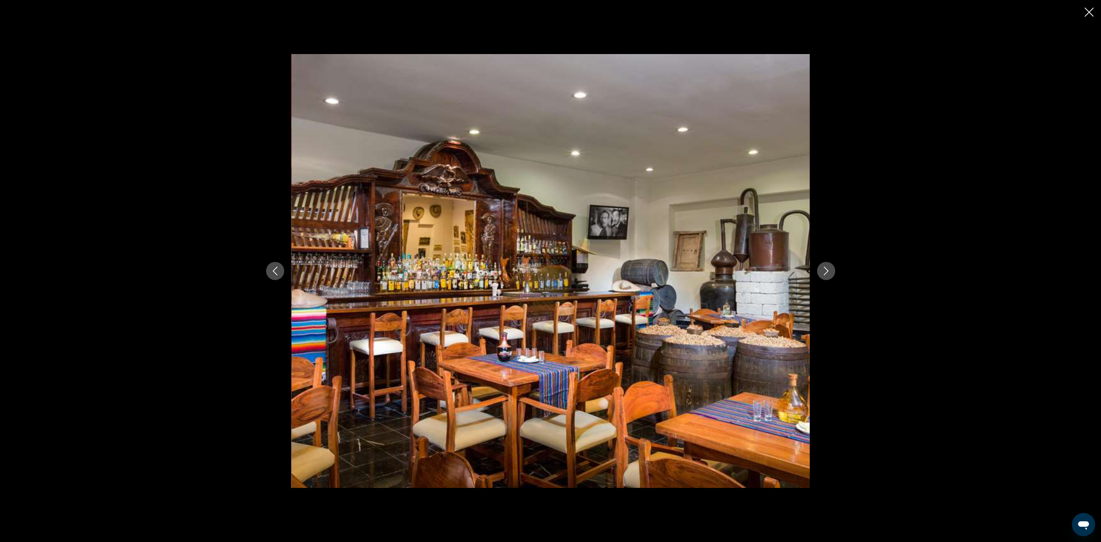
click at [827, 266] on button "Next image" at bounding box center [826, 271] width 18 height 18
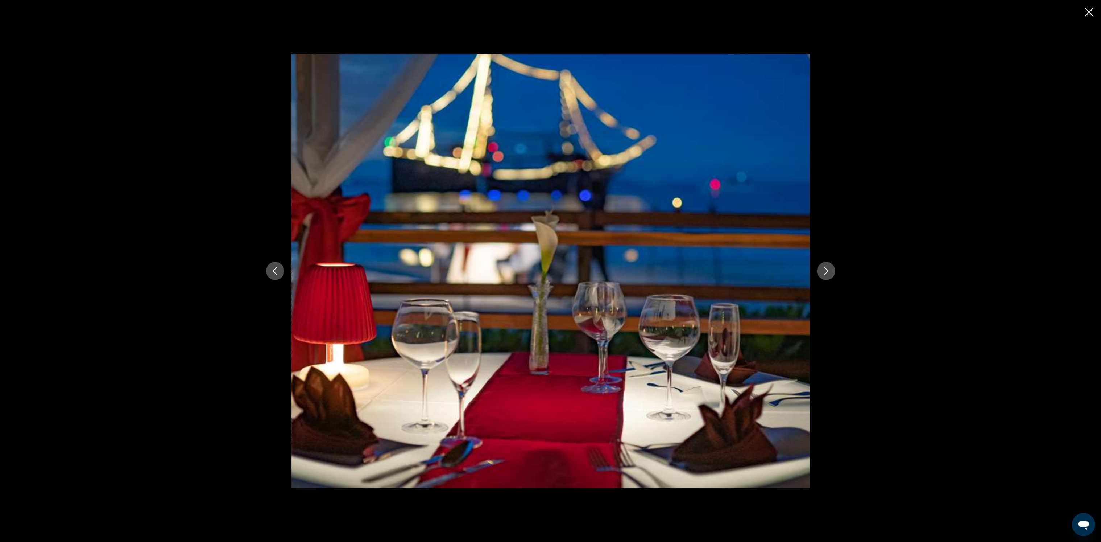
click at [827, 265] on button "Next image" at bounding box center [826, 271] width 18 height 18
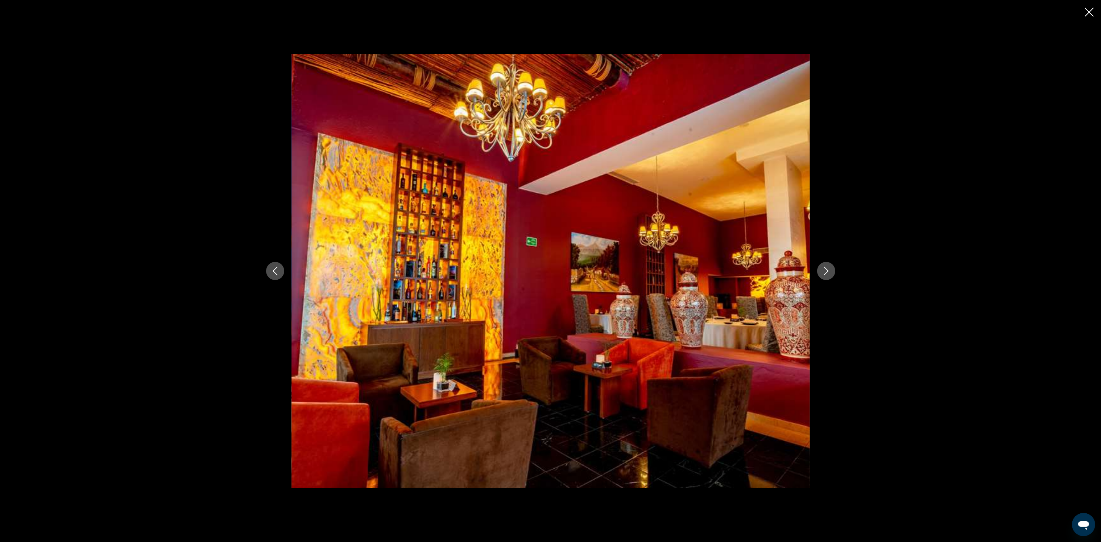
click at [827, 265] on button "Next image" at bounding box center [826, 271] width 18 height 18
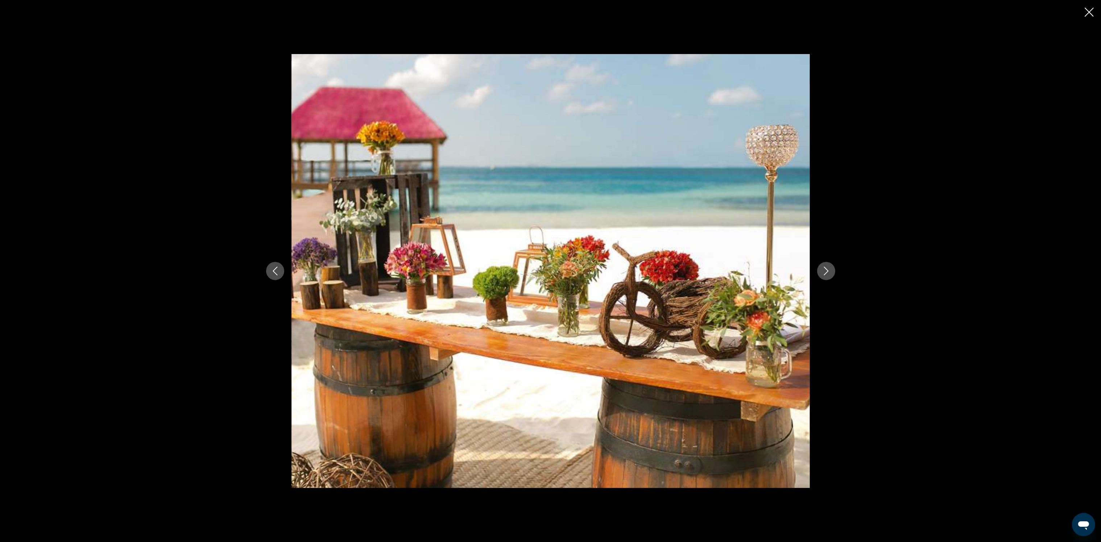
click at [827, 265] on button "Next image" at bounding box center [826, 271] width 18 height 18
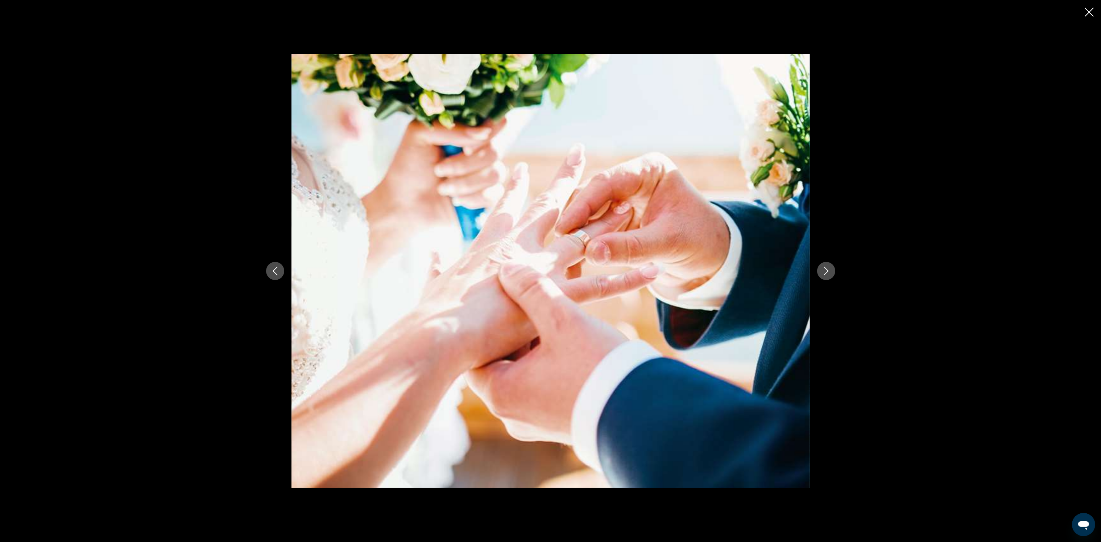
click at [827, 265] on button "Next image" at bounding box center [826, 271] width 18 height 18
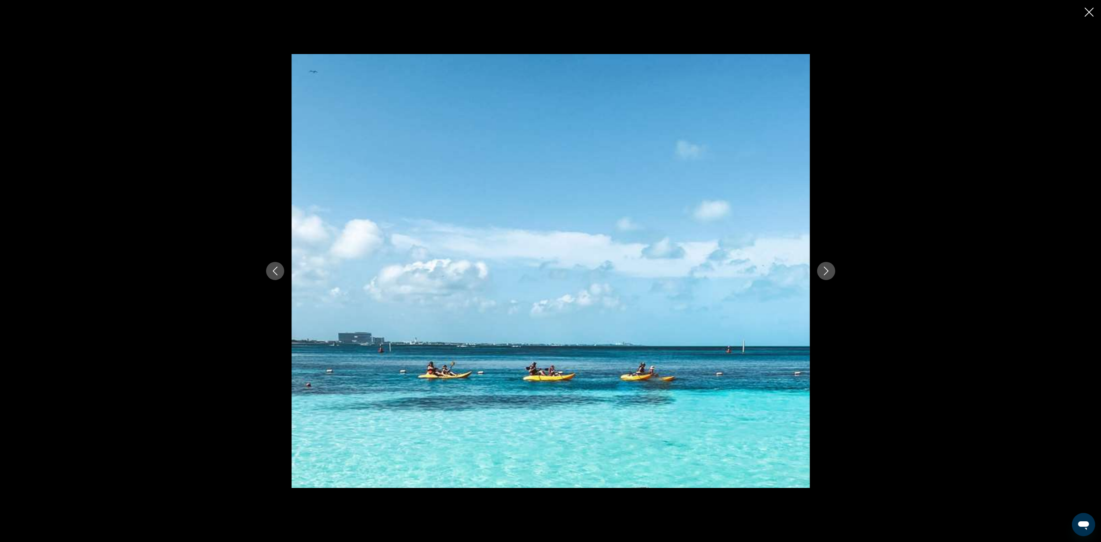
click at [827, 265] on button "Next image" at bounding box center [826, 271] width 18 height 18
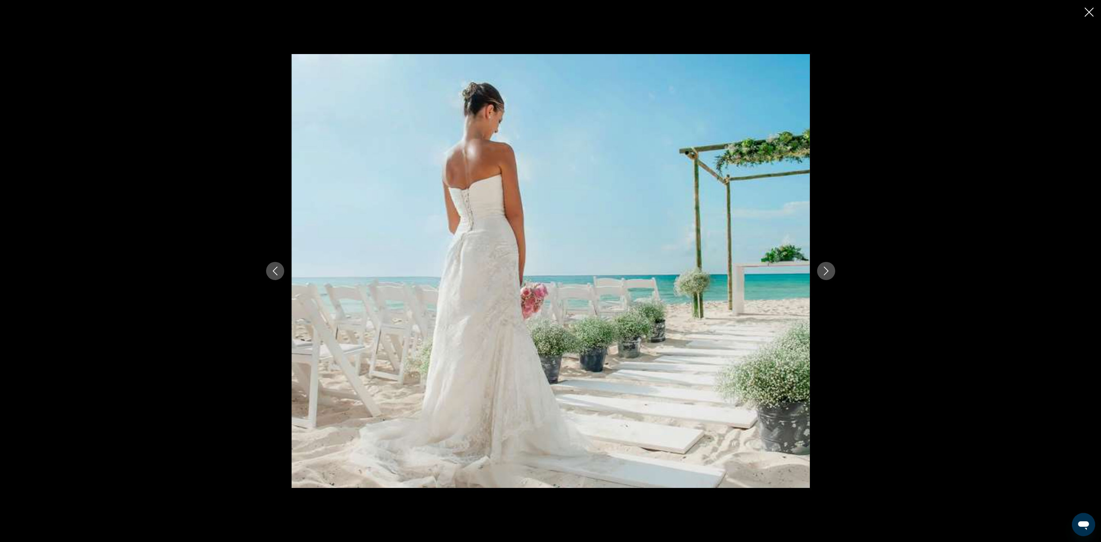
click at [827, 265] on button "Next image" at bounding box center [826, 271] width 18 height 18
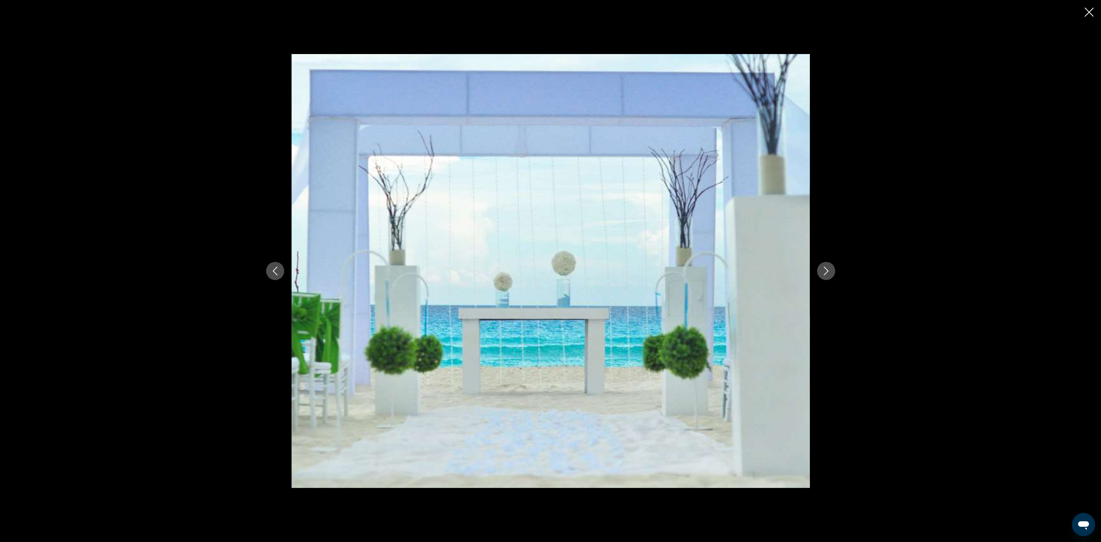
click at [827, 265] on button "Next image" at bounding box center [826, 271] width 18 height 18
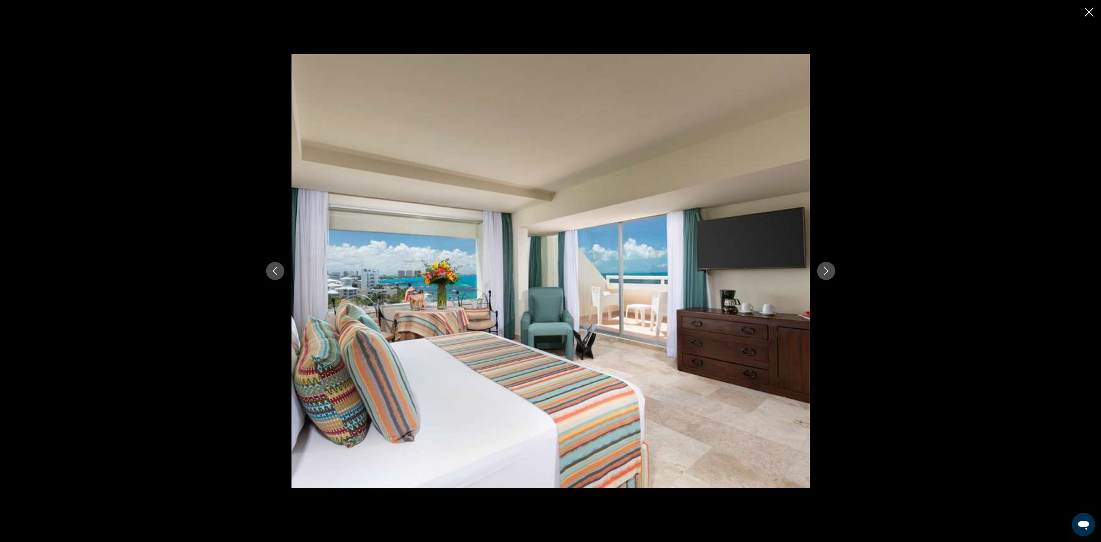
click at [827, 265] on button "Next image" at bounding box center [826, 271] width 18 height 18
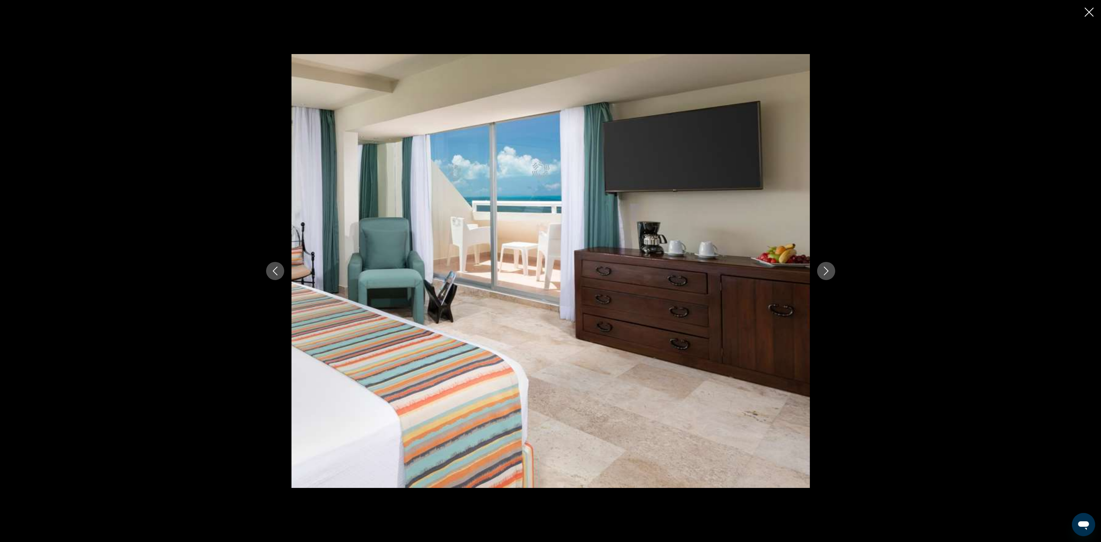
click at [827, 265] on button "Next image" at bounding box center [826, 271] width 18 height 18
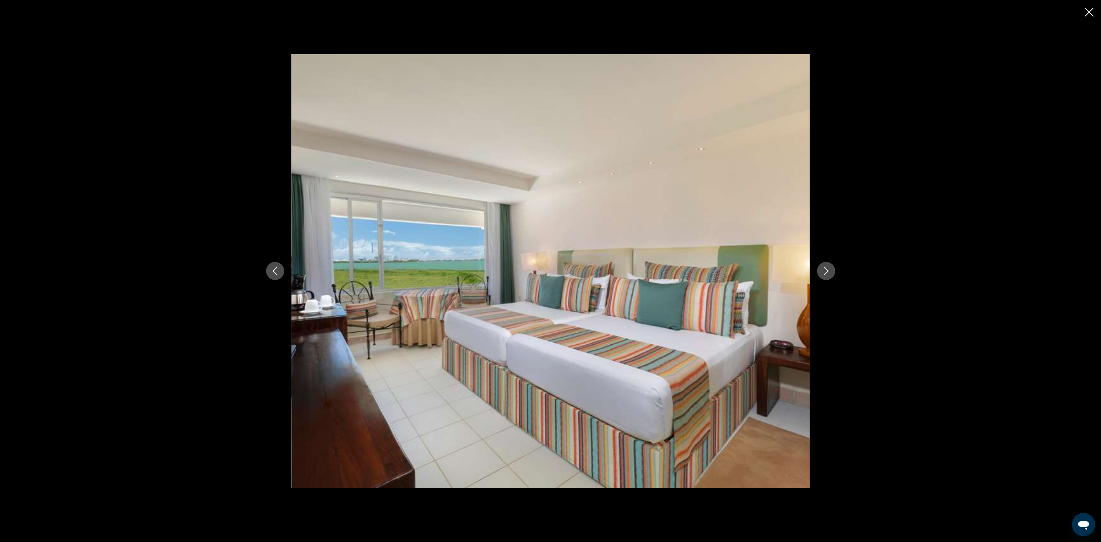
click at [1089, 9] on icon "Close slideshow" at bounding box center [1089, 12] width 9 height 9
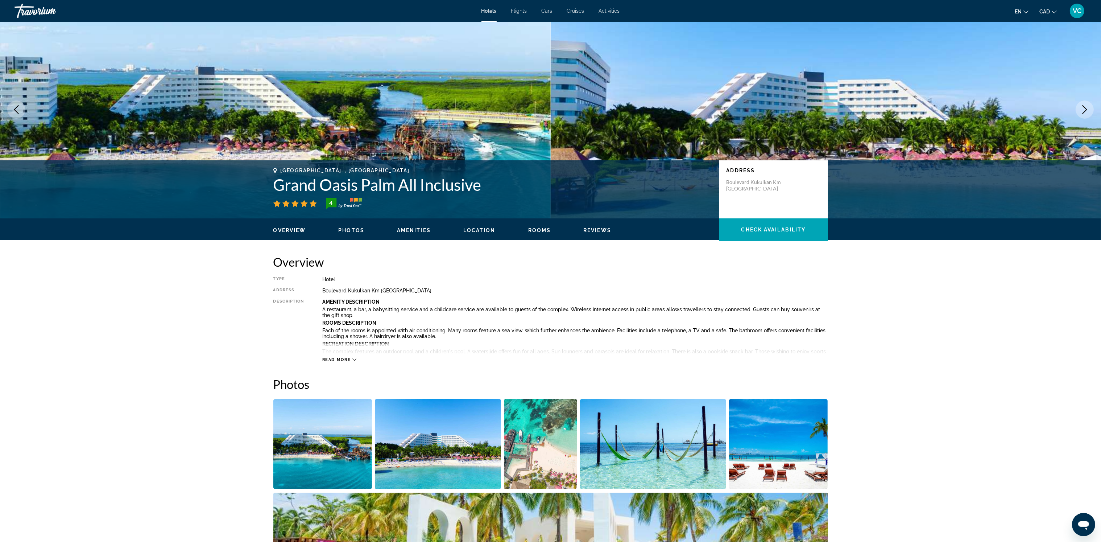
scroll to position [0, 0]
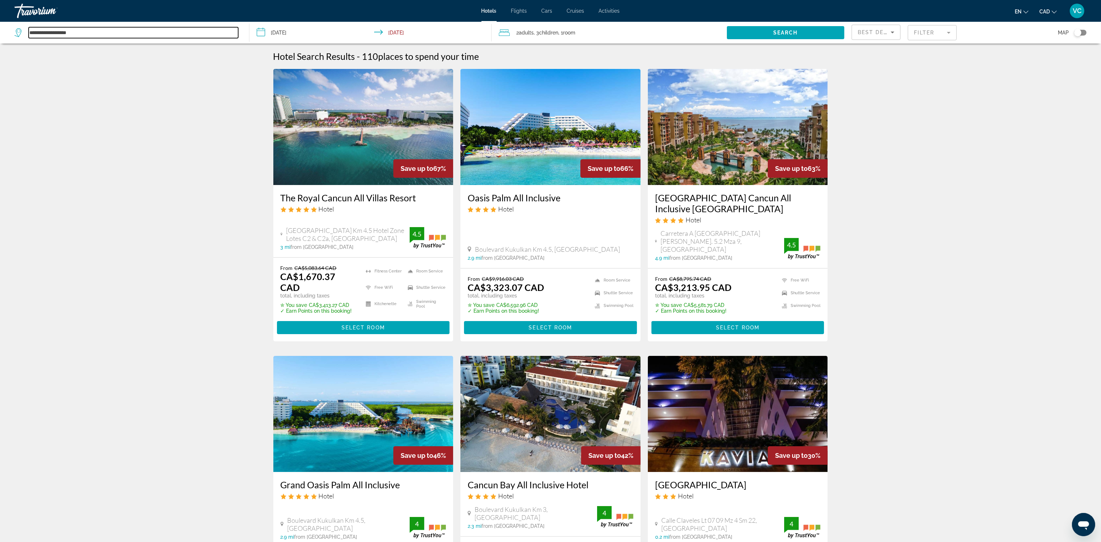
drag, startPoint x: 88, startPoint y: 30, endPoint x: -2, endPoint y: 33, distance: 90.7
click at [0, 33] on html "**********" at bounding box center [550, 271] width 1101 height 542
drag, startPoint x: 42, startPoint y: 28, endPoint x: 21, endPoint y: 27, distance: 20.7
click at [21, 27] on div "*********" at bounding box center [127, 32] width 224 height 11
click at [56, 29] on input "**********" at bounding box center [134, 32] width 210 height 11
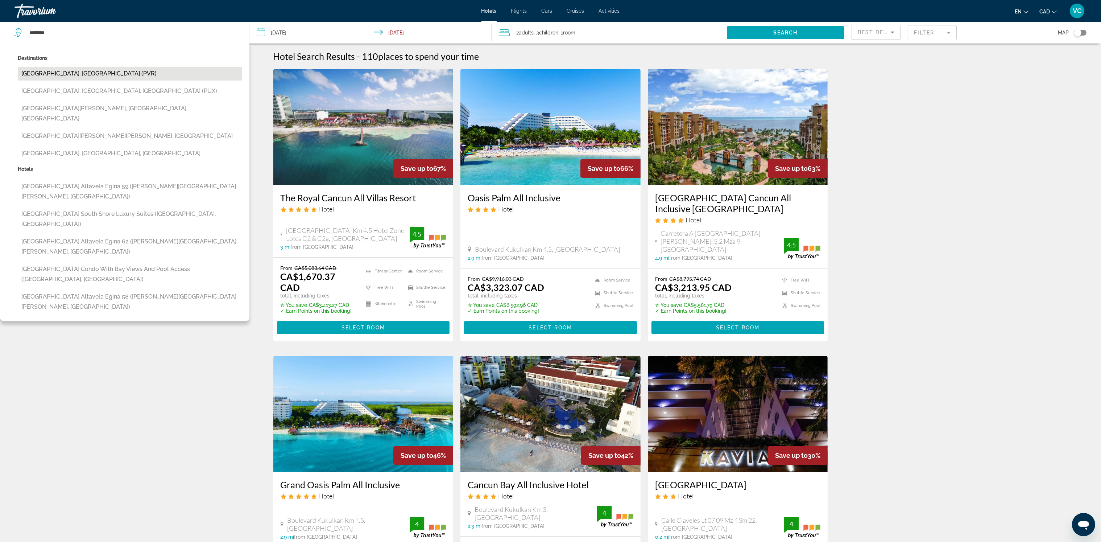
click at [77, 74] on button "[GEOGRAPHIC_DATA], [GEOGRAPHIC_DATA] (PVR)" at bounding box center [130, 74] width 224 height 14
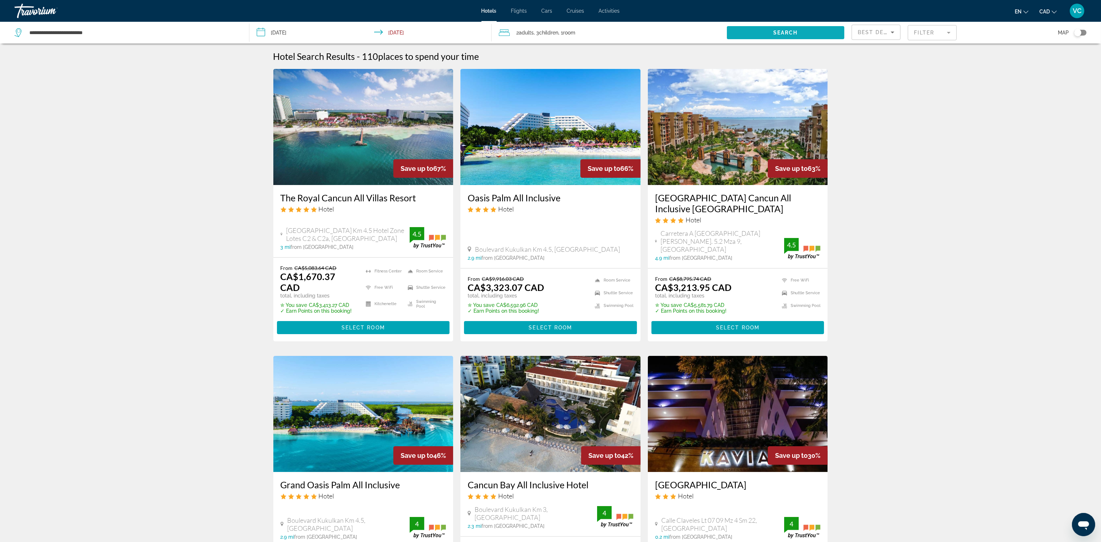
click at [761, 30] on span "Search widget" at bounding box center [785, 32] width 117 height 17
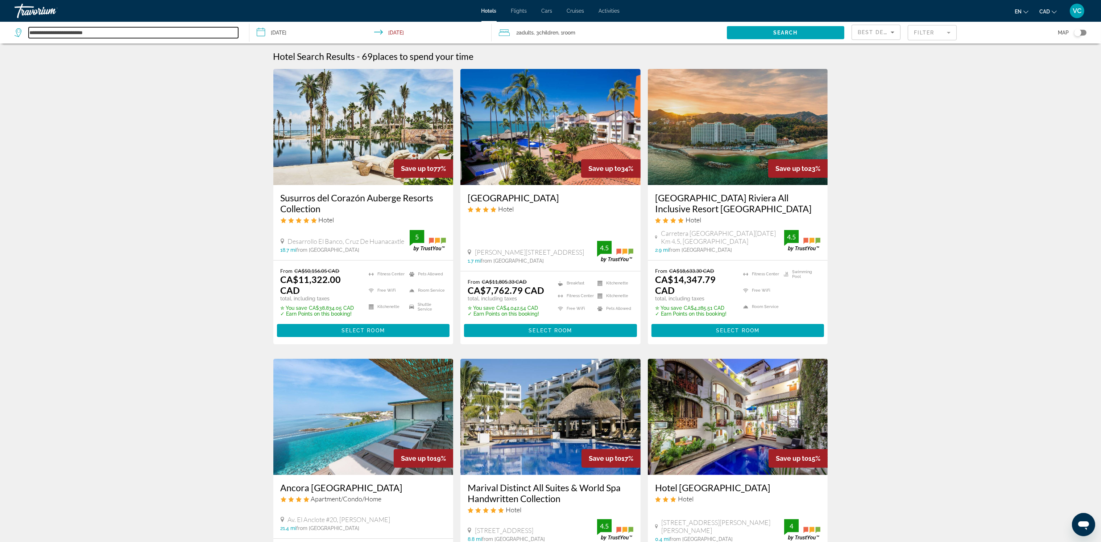
drag, startPoint x: 101, startPoint y: 32, endPoint x: 23, endPoint y: 32, distance: 77.6
click at [23, 32] on div "**********" at bounding box center [127, 32] width 224 height 11
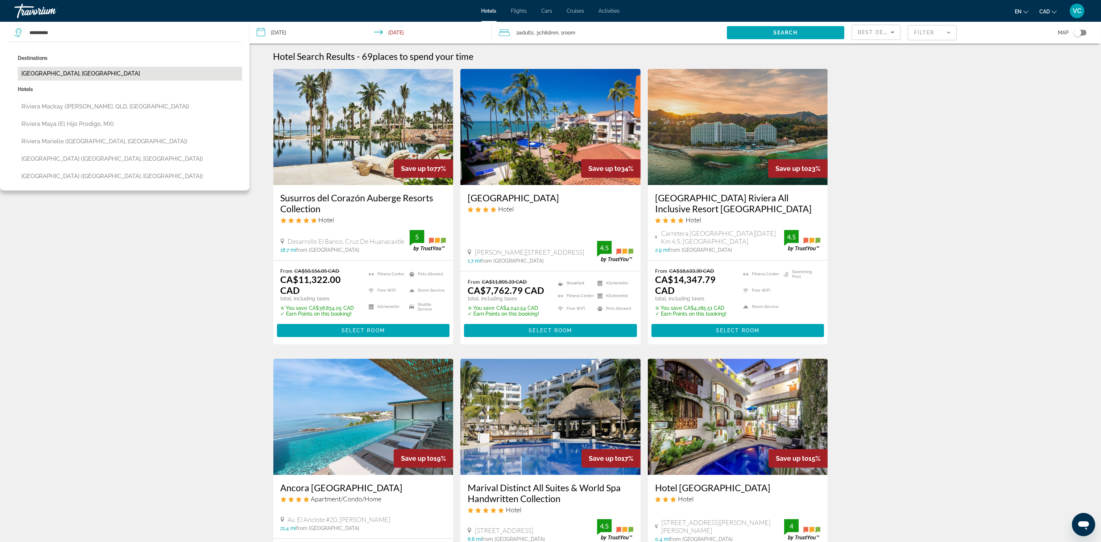
click at [56, 74] on button "[GEOGRAPHIC_DATA], [GEOGRAPHIC_DATA]" at bounding box center [130, 74] width 224 height 14
type input "**********"
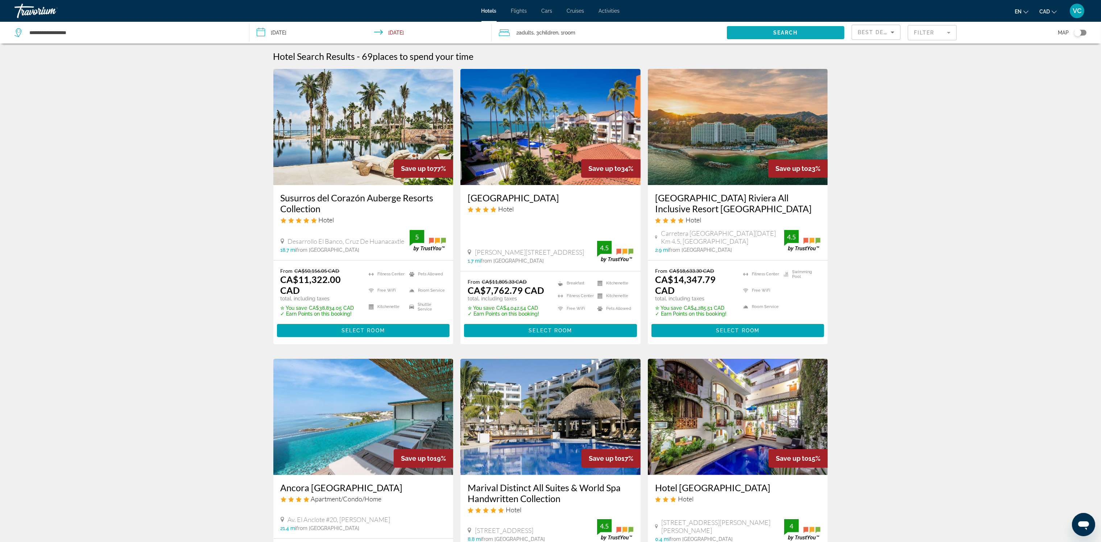
click at [784, 33] on span "Search" at bounding box center [785, 33] width 25 height 6
